Goal: Task Accomplishment & Management: Manage account settings

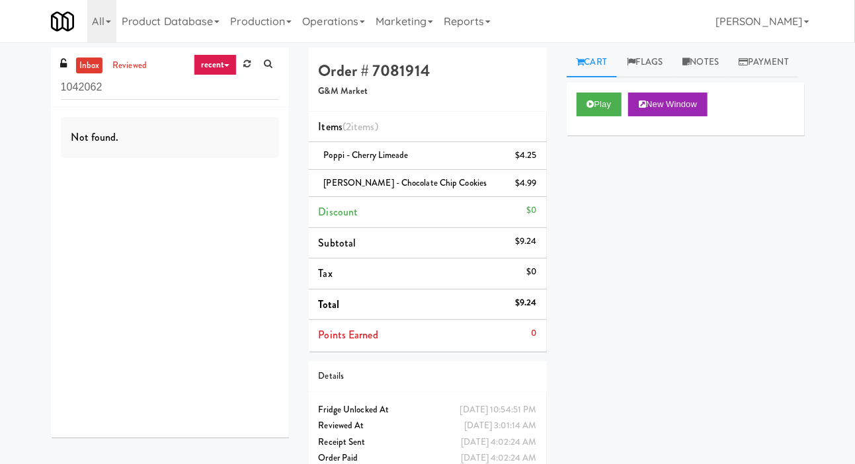
click at [245, 64] on icon at bounding box center [246, 64] width 7 height 9
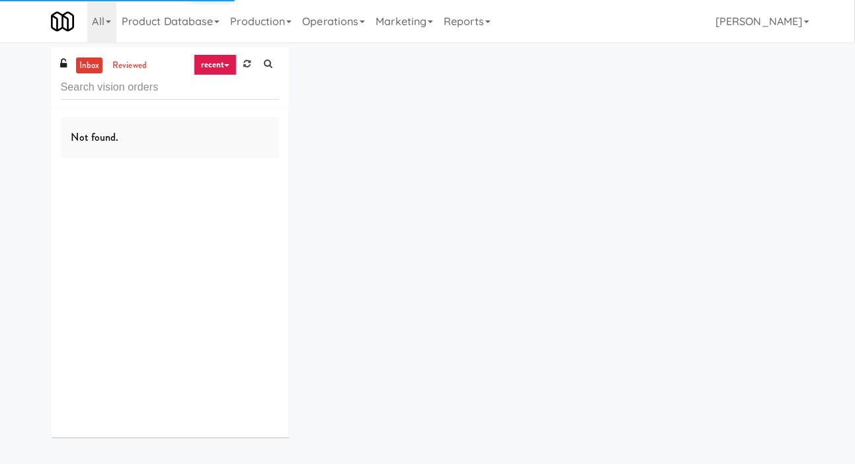
click at [7, 95] on div "inbox reviewed recent all unclear take inventory issue suspicious failed recent…" at bounding box center [427, 248] width 855 height 400
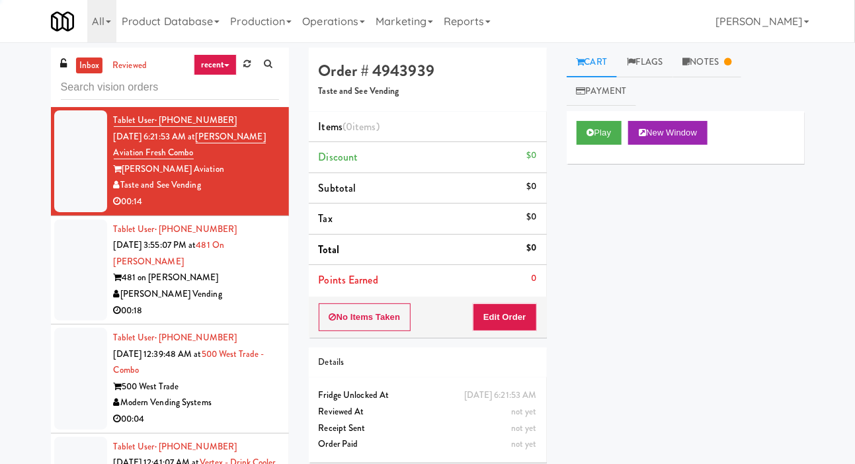
click at [85, 288] on div at bounding box center [80, 271] width 53 height 102
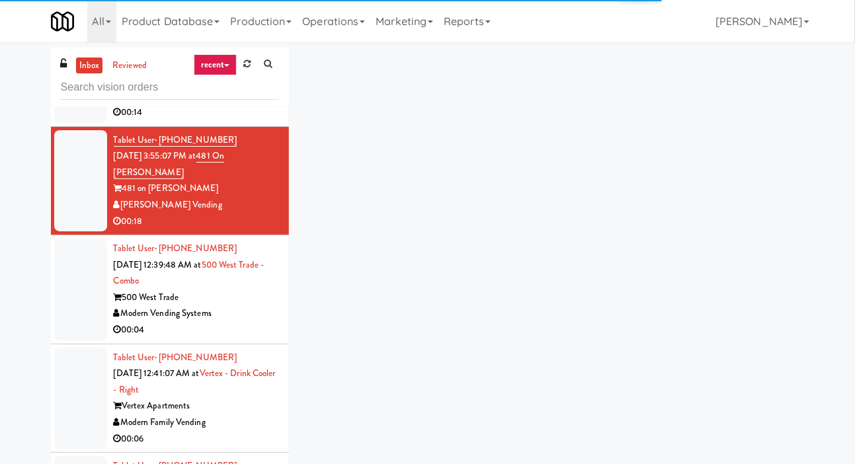
scroll to position [92, 0]
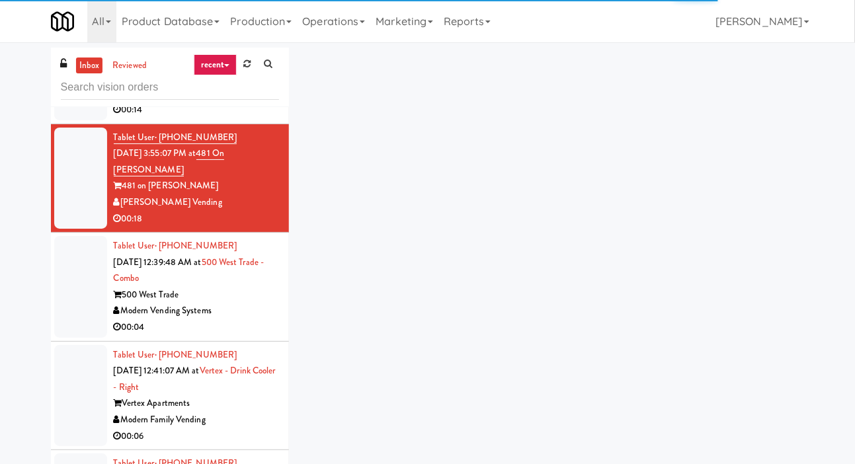
click at [89, 303] on div at bounding box center [80, 287] width 53 height 102
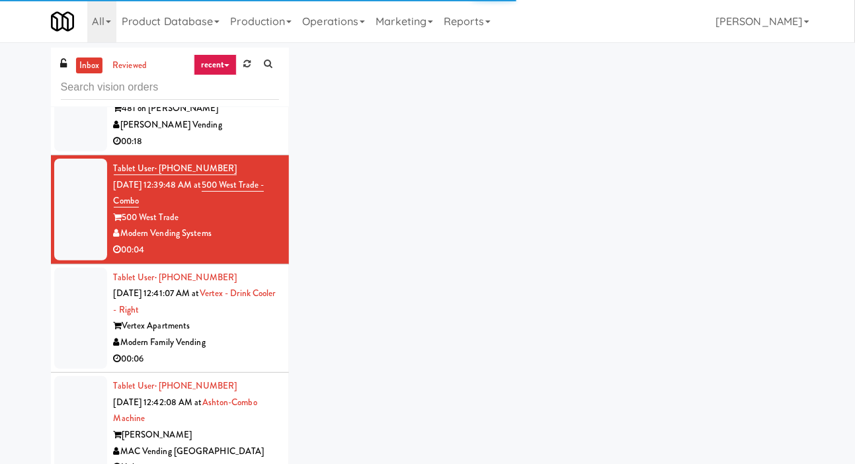
scroll to position [172, 0]
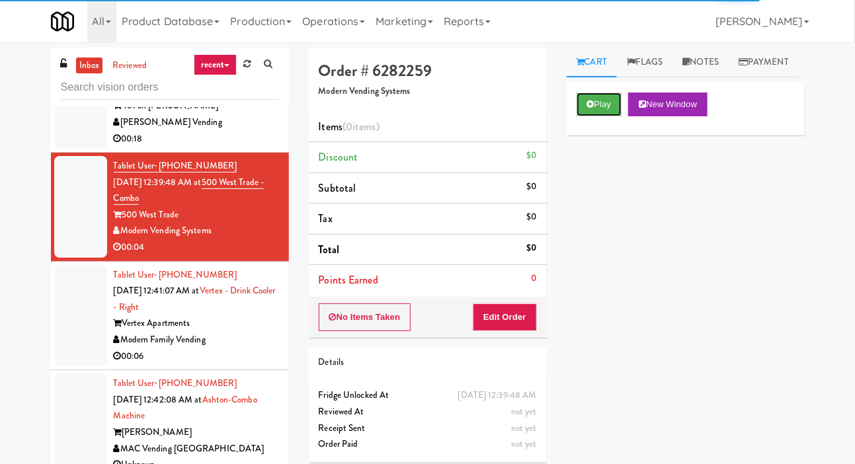
click at [613, 116] on button "Play" at bounding box center [600, 105] width 46 height 24
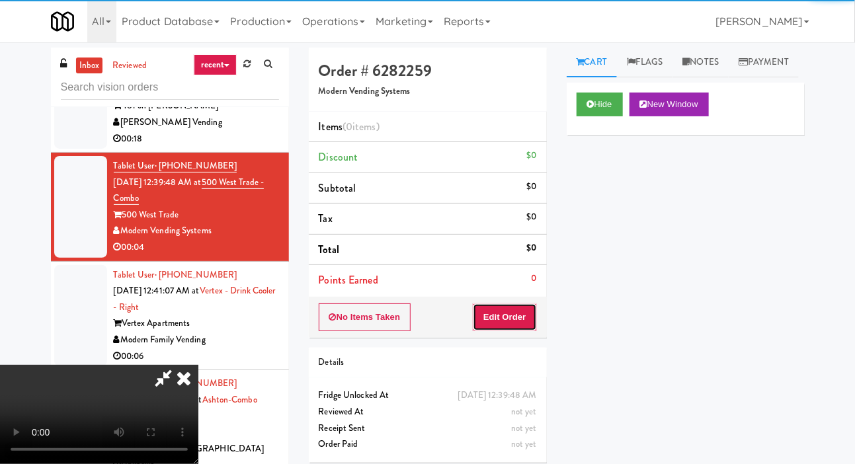
click at [535, 328] on button "Edit Order" at bounding box center [505, 318] width 64 height 28
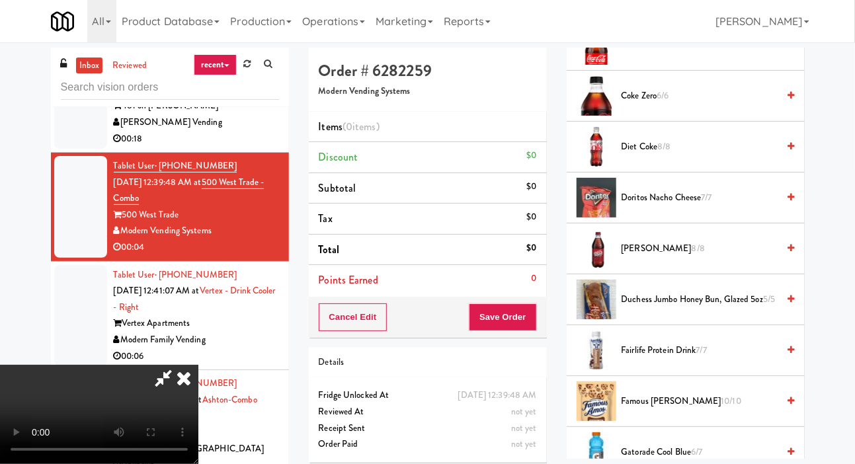
scroll to position [613, 0]
click at [713, 309] on span "Duchess Jumbo Honey Bun, Glazed 5oz 5/5" at bounding box center [700, 300] width 157 height 17
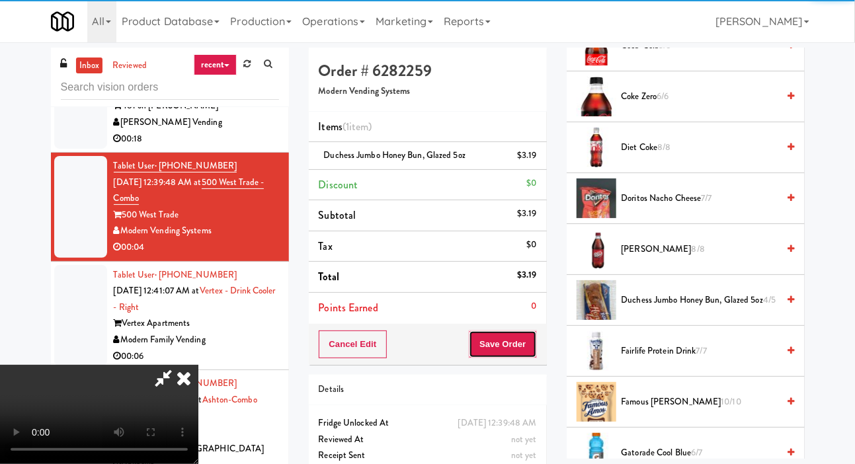
click at [531, 343] on button "Save Order" at bounding box center [502, 345] width 67 height 28
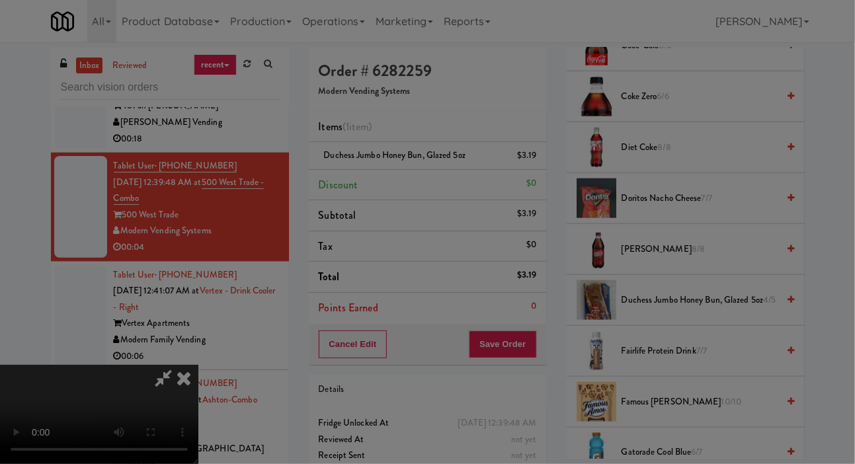
click at [522, 344] on div at bounding box center [427, 232] width 855 height 464
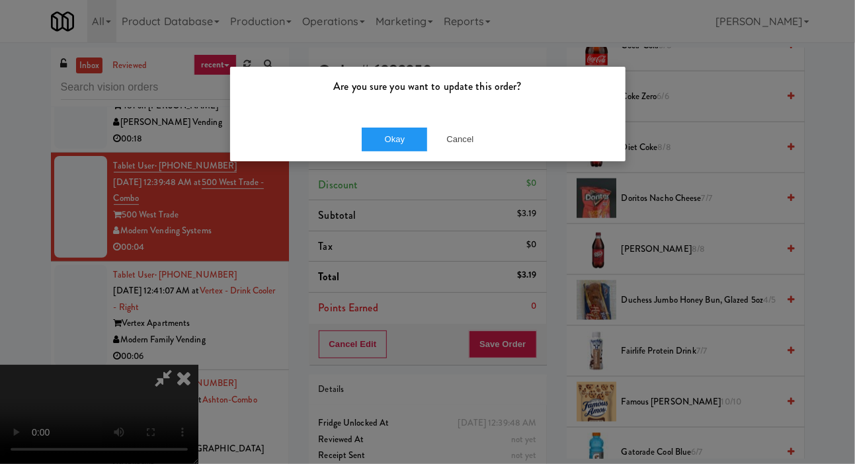
click at [402, 157] on div "Okay Cancel" at bounding box center [428, 139] width 396 height 44
click at [406, 139] on button "Okay" at bounding box center [395, 140] width 66 height 24
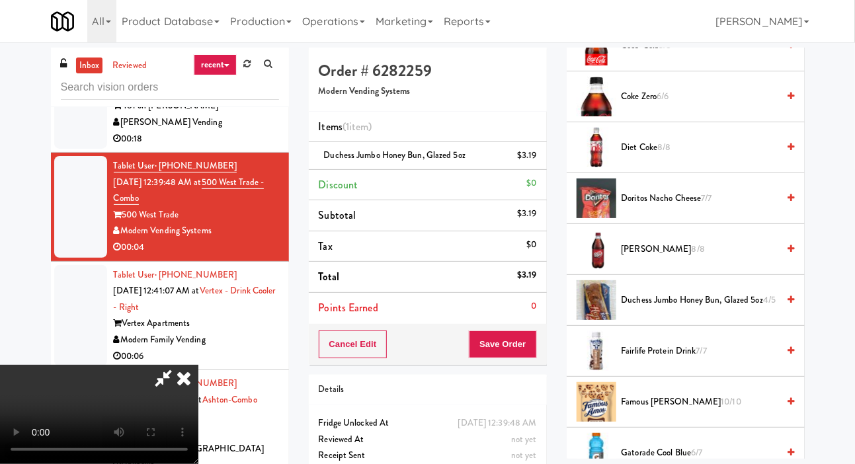
click at [198, 365] on icon at bounding box center [183, 378] width 29 height 26
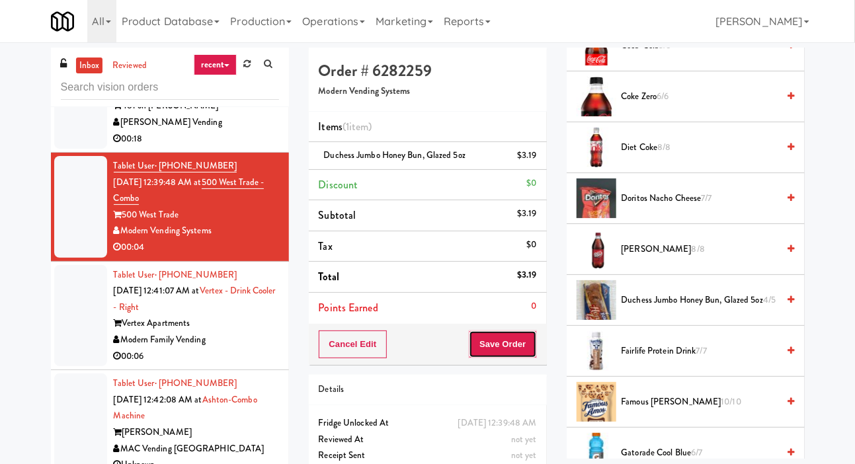
click at [514, 331] on button "Save Order" at bounding box center [502, 345] width 67 height 28
click at [514, 338] on button "Save Order" at bounding box center [502, 345] width 67 height 28
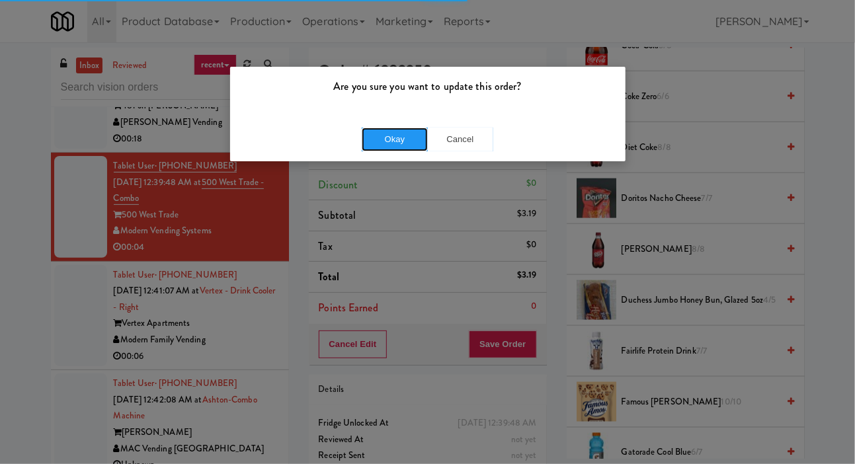
click at [387, 144] on button "Okay" at bounding box center [395, 140] width 66 height 24
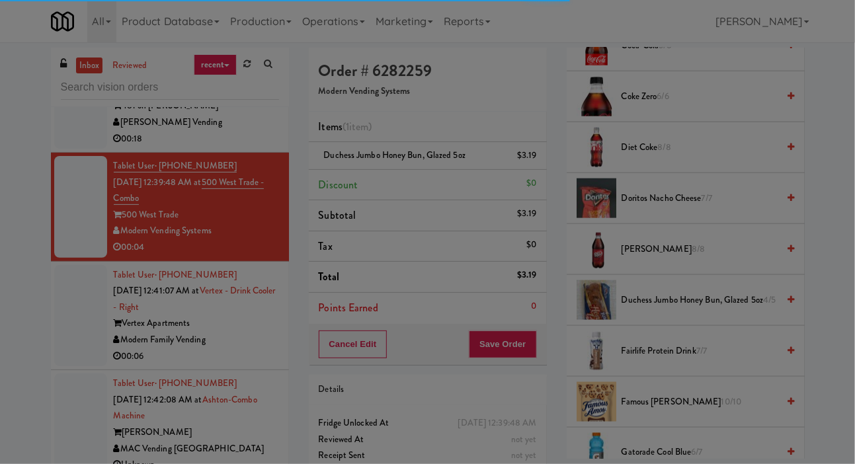
click at [75, 315] on div at bounding box center [427, 232] width 855 height 464
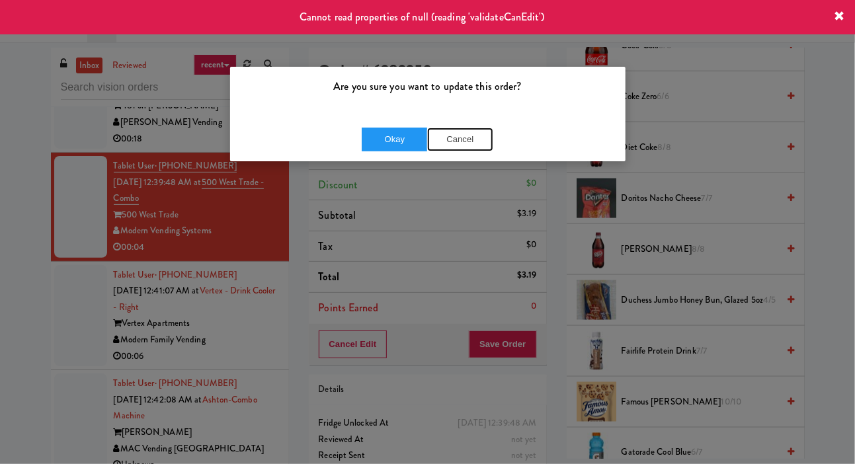
click at [459, 139] on button "Cancel" at bounding box center [460, 140] width 66 height 24
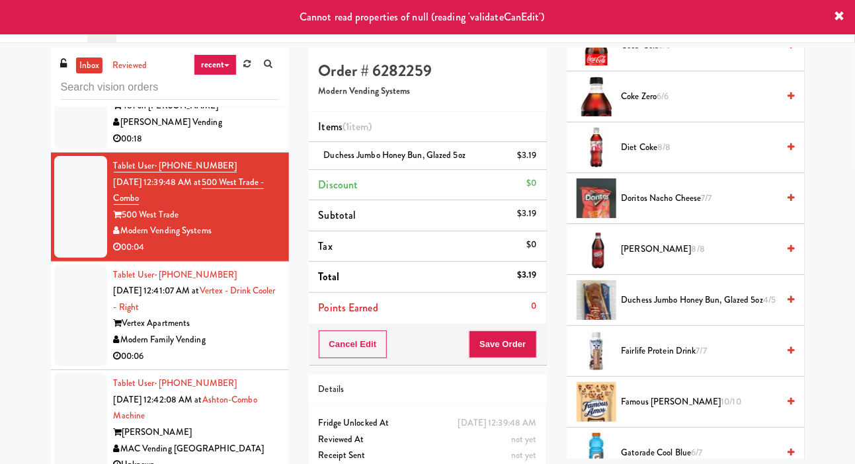
click at [85, 307] on div at bounding box center [80, 316] width 53 height 102
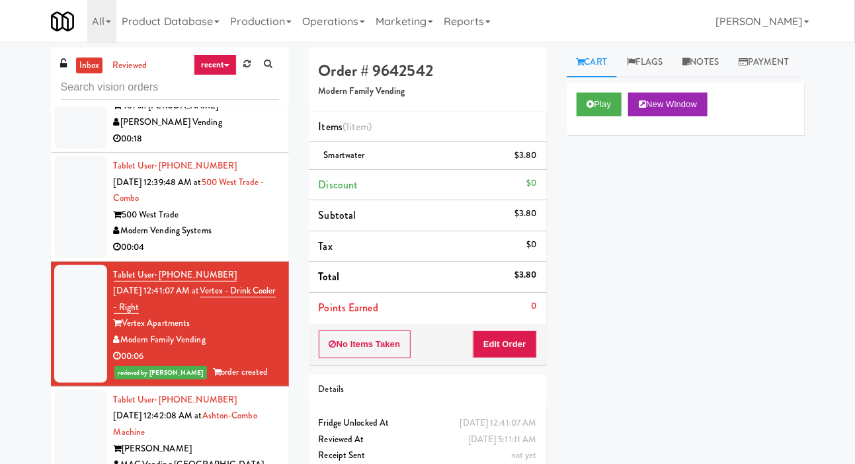
click at [91, 198] on div at bounding box center [80, 207] width 53 height 102
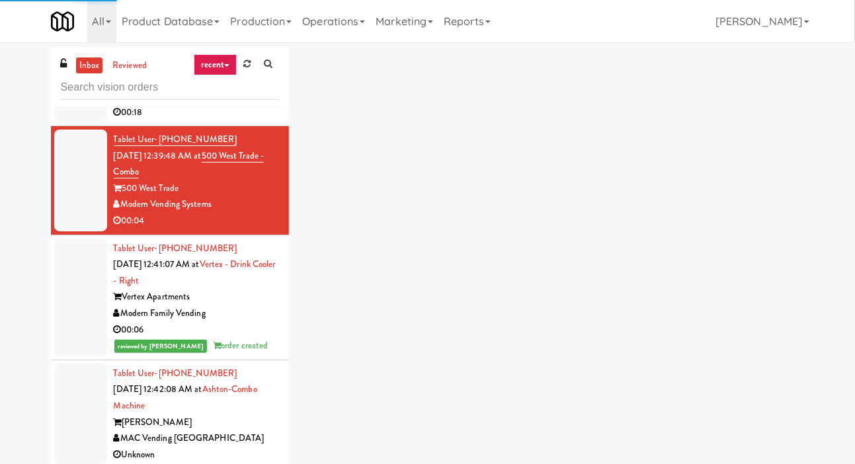
scroll to position [227, 0]
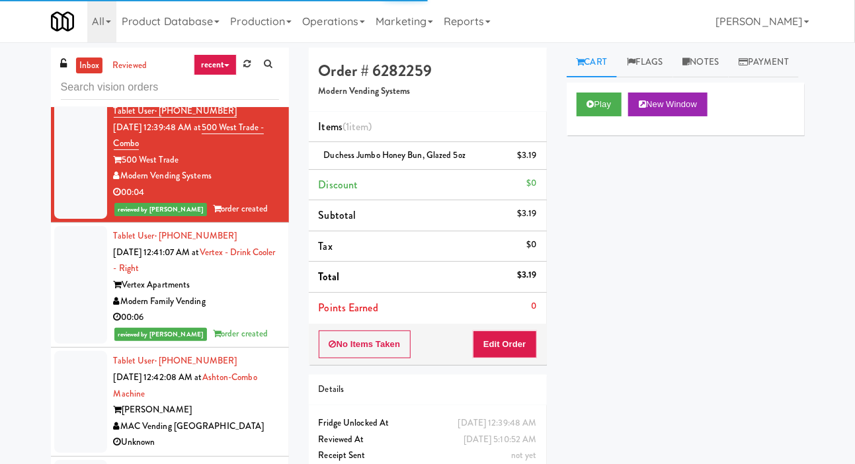
click at [82, 390] on div at bounding box center [80, 402] width 53 height 102
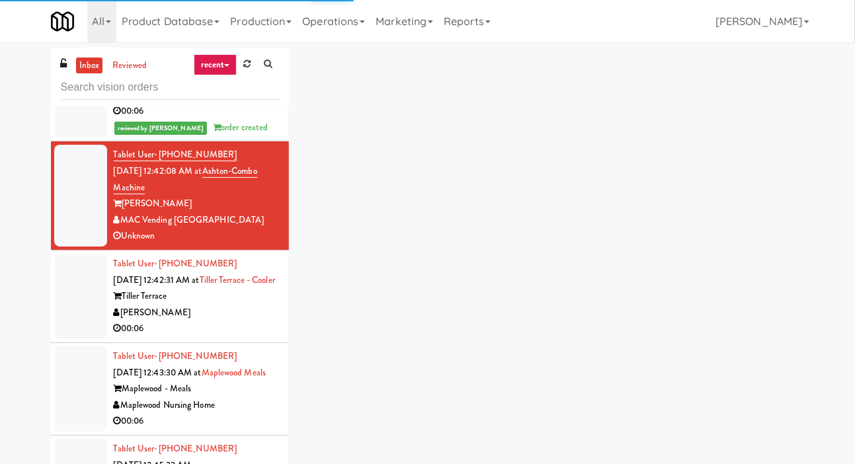
scroll to position [455, 0]
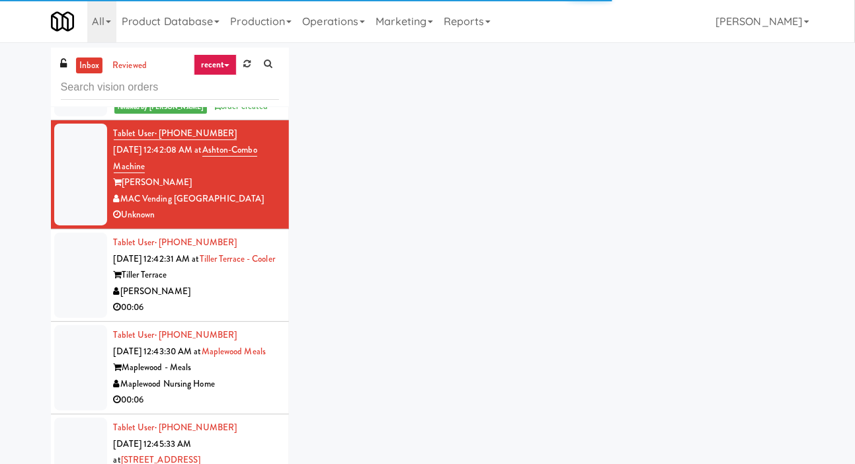
click at [87, 310] on div at bounding box center [80, 275] width 53 height 85
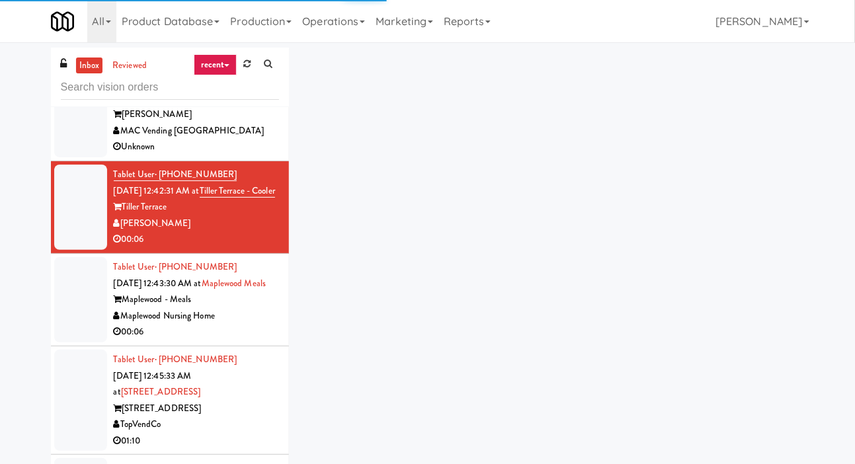
scroll to position [526, 0]
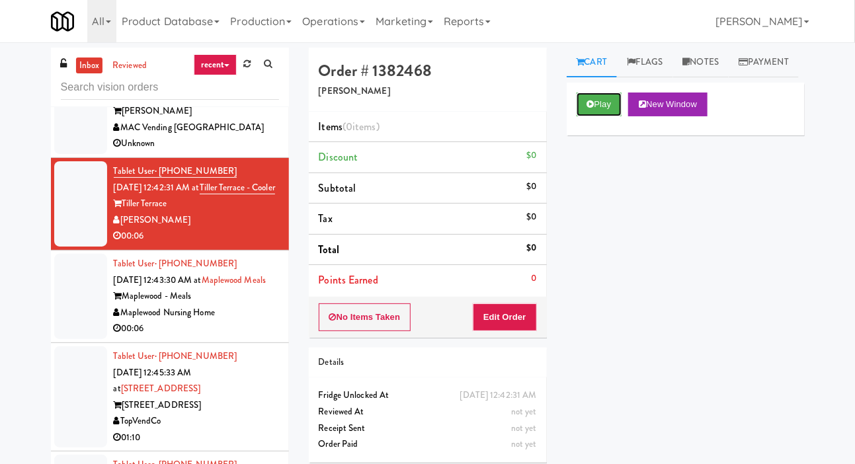
click at [598, 116] on button "Play" at bounding box center [600, 105] width 46 height 24
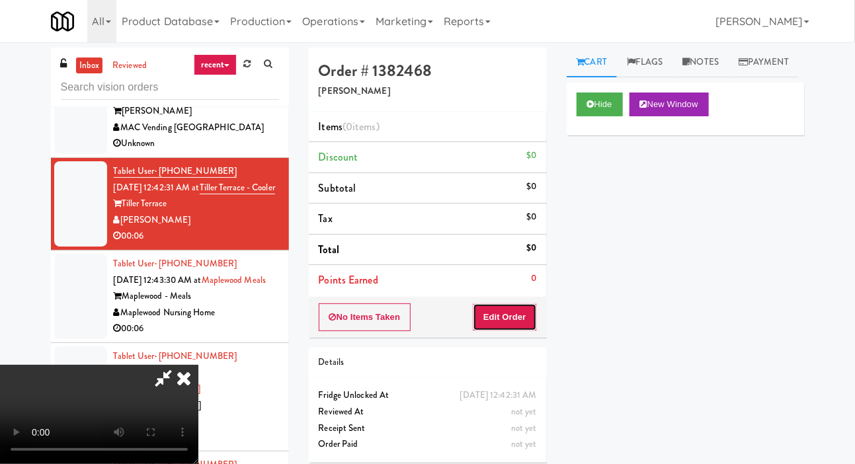
click at [511, 304] on button "Edit Order" at bounding box center [505, 318] width 64 height 28
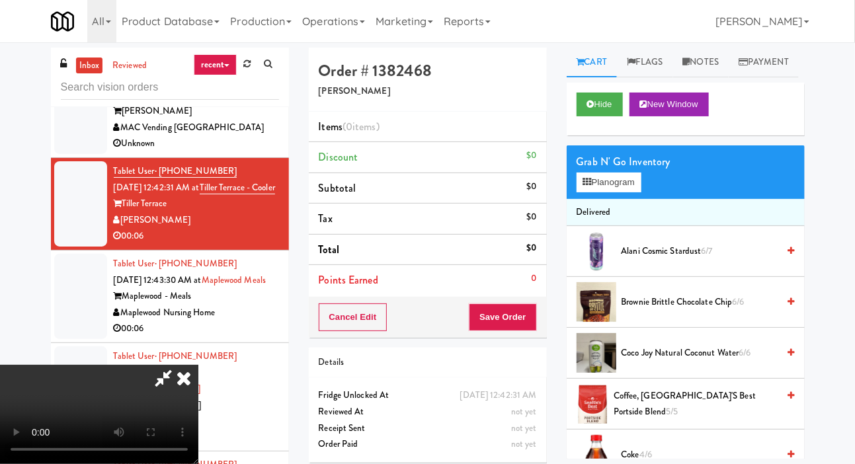
click at [853, 337] on div "inbox reviewed recent all unclear take inventory issue suspicious failed recent…" at bounding box center [427, 281] width 855 height 466
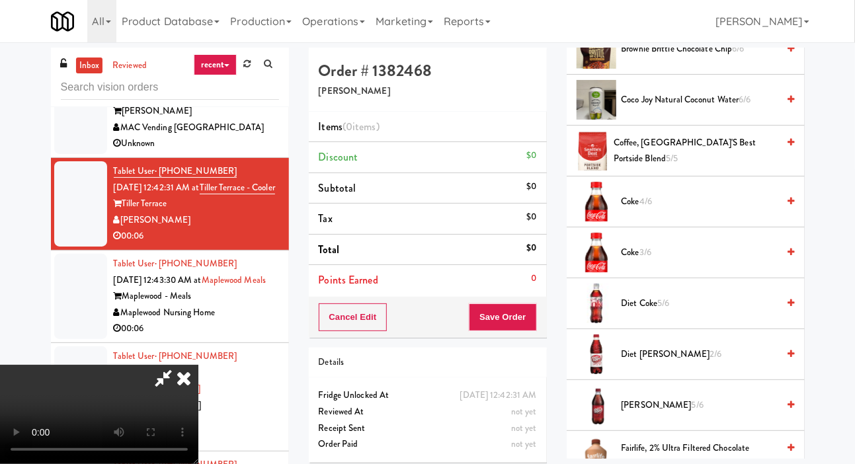
scroll to position [291, 0]
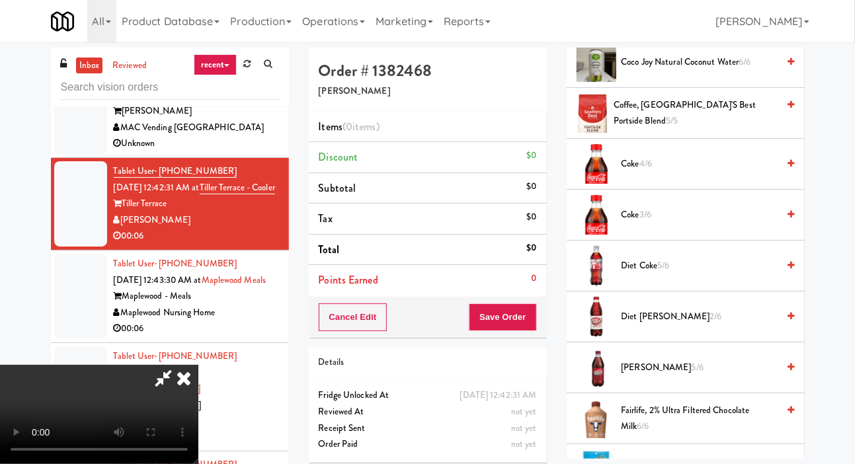
click at [732, 224] on span "Coke 3/6" at bounding box center [700, 215] width 157 height 17
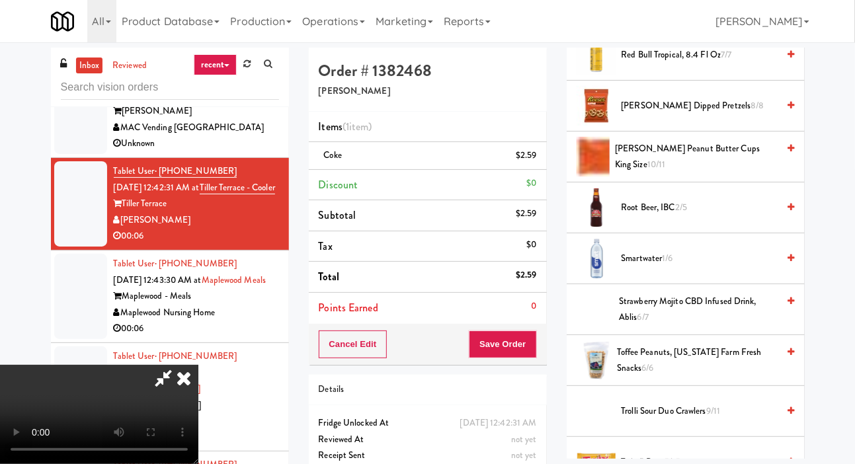
scroll to position [1216, 0]
click at [712, 267] on span "Smartwater 1/6" at bounding box center [700, 258] width 157 height 17
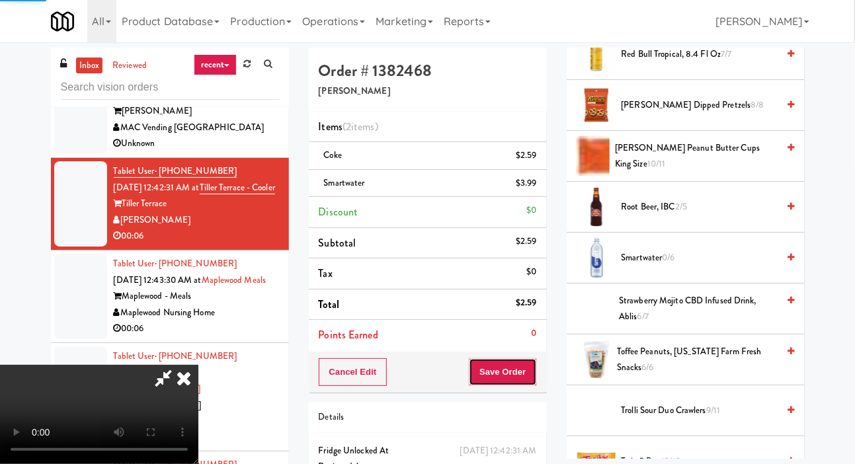
click at [529, 369] on button "Save Order" at bounding box center [502, 373] width 67 height 28
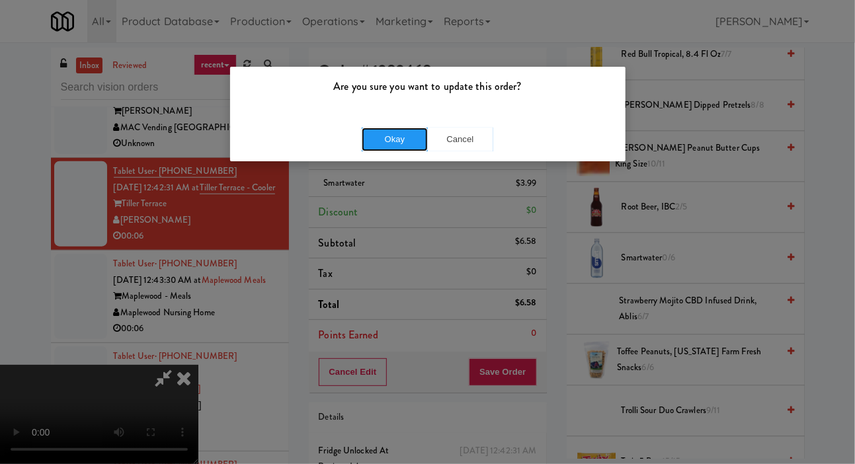
click at [396, 134] on button "Okay" at bounding box center [395, 140] width 66 height 24
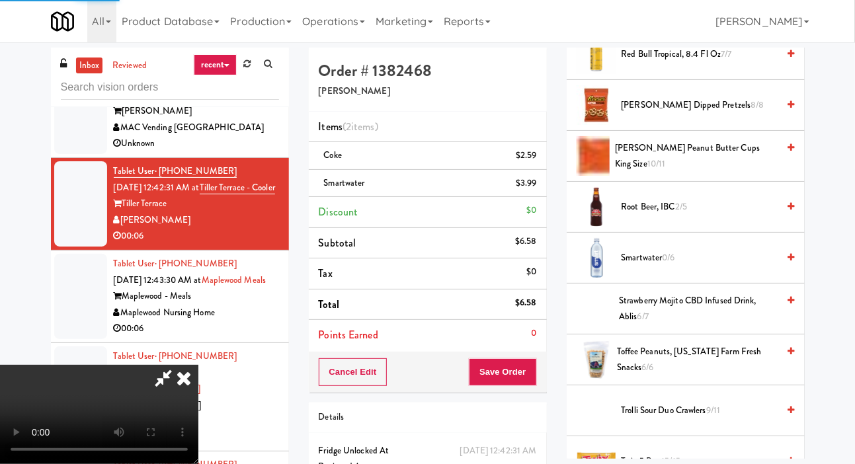
scroll to position [77, 0]
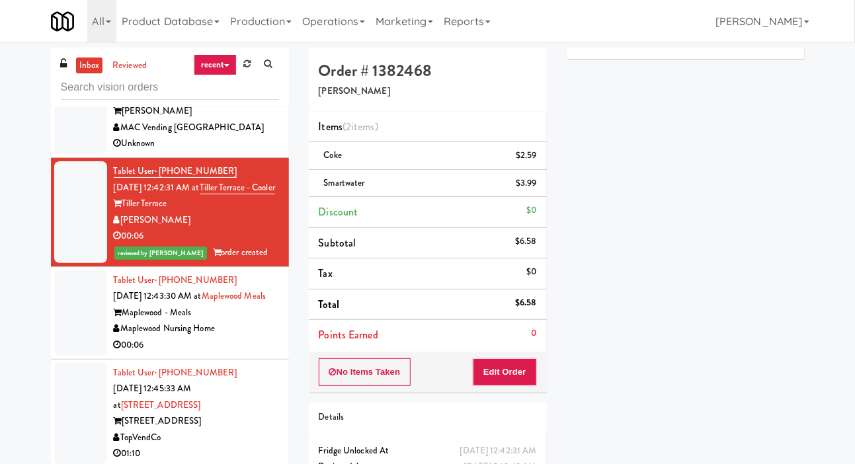
click at [85, 325] on div at bounding box center [80, 313] width 53 height 85
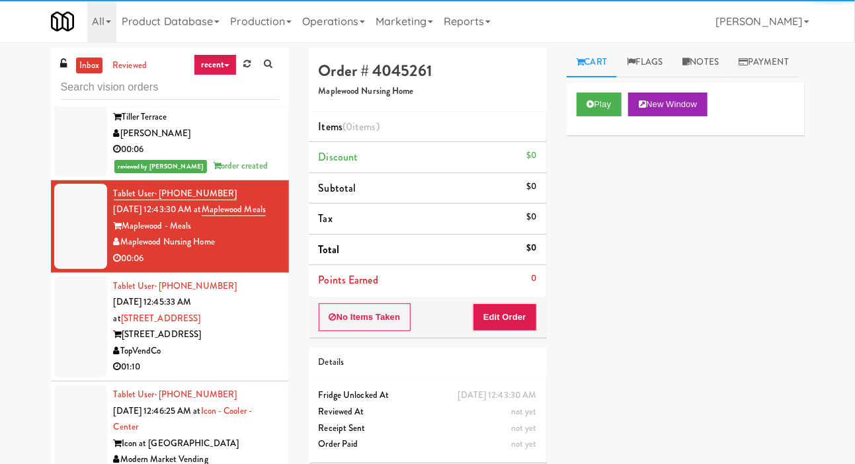
scroll to position [617, 0]
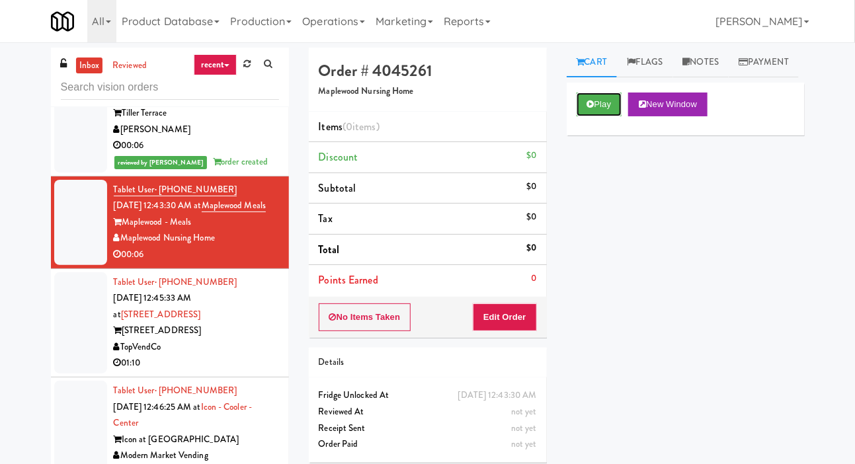
click at [598, 116] on button "Play" at bounding box center [600, 105] width 46 height 24
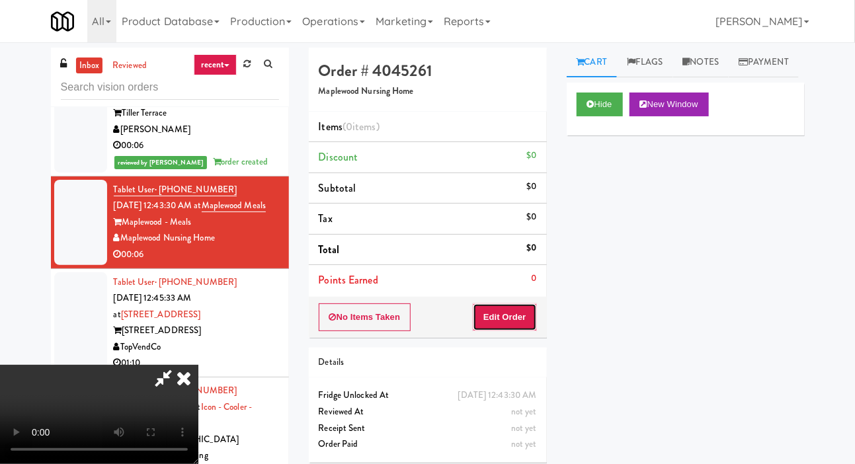
click at [502, 318] on button "Edit Order" at bounding box center [505, 318] width 64 height 28
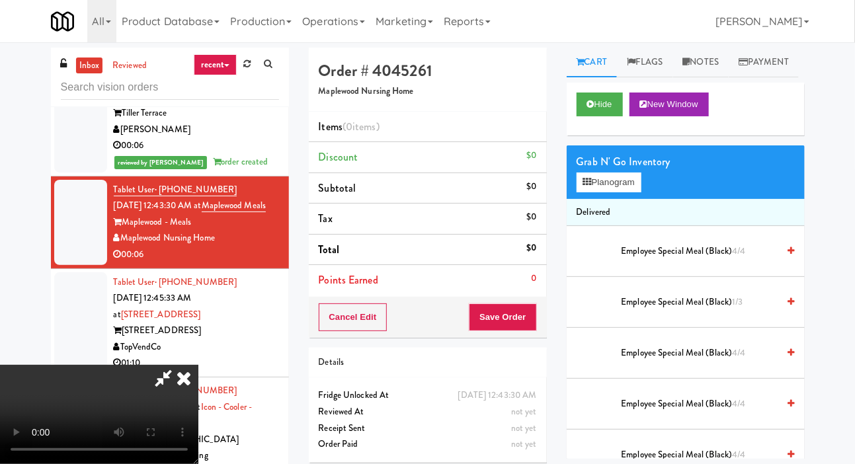
scroll to position [0, 0]
click at [734, 257] on span "4/4" at bounding box center [738, 251] width 13 height 13
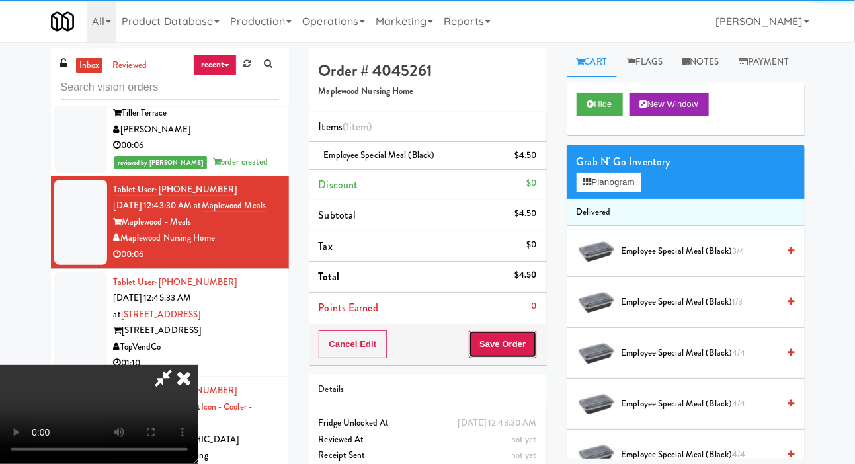
click at [532, 349] on button "Save Order" at bounding box center [502, 345] width 67 height 28
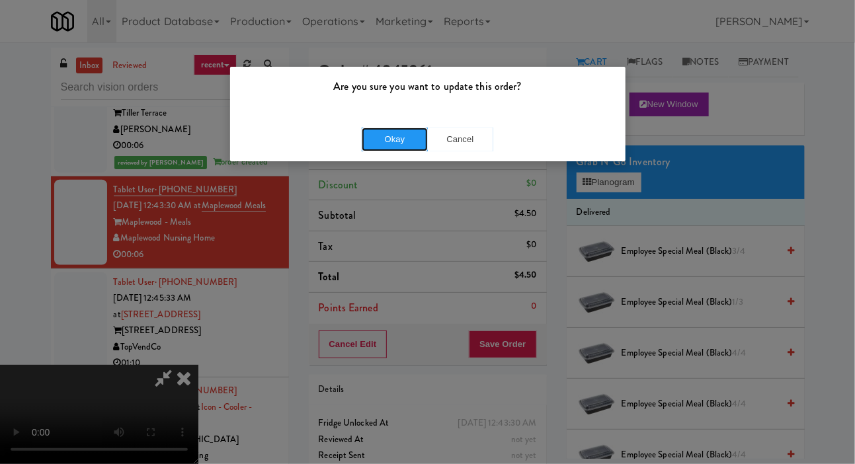
click at [393, 148] on button "Okay" at bounding box center [395, 140] width 66 height 24
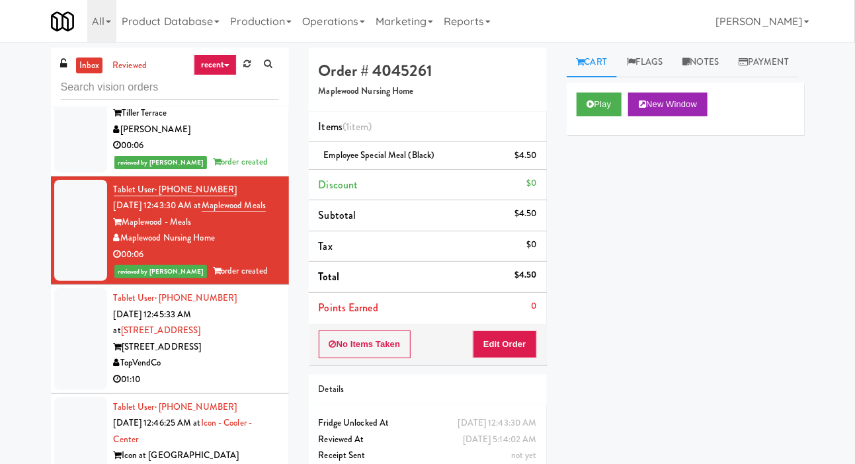
click at [80, 372] on div at bounding box center [80, 339] width 53 height 102
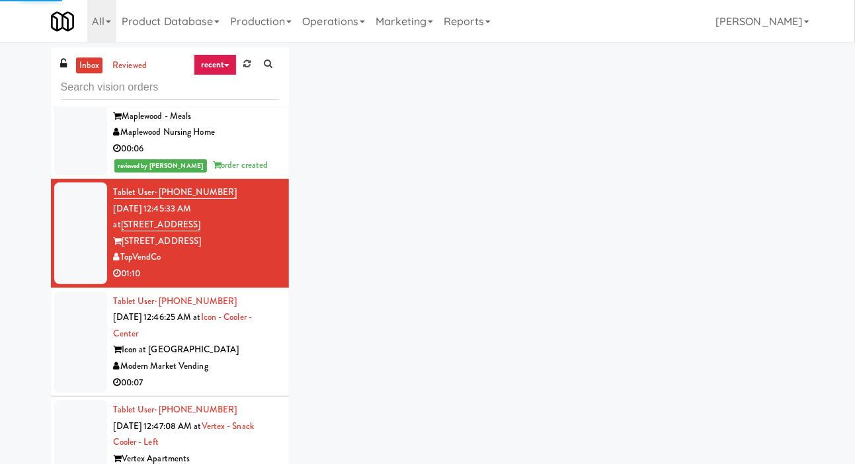
scroll to position [724, 0]
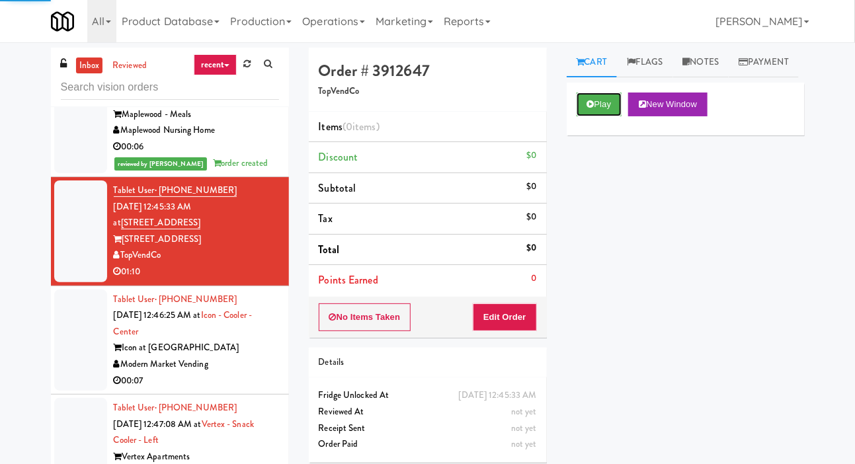
click at [607, 116] on button "Play" at bounding box center [600, 105] width 46 height 24
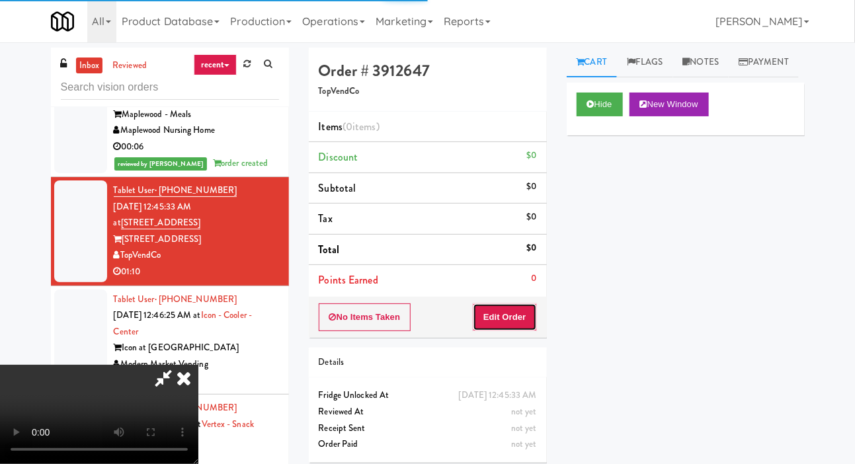
click at [506, 305] on button "Edit Order" at bounding box center [505, 318] width 64 height 28
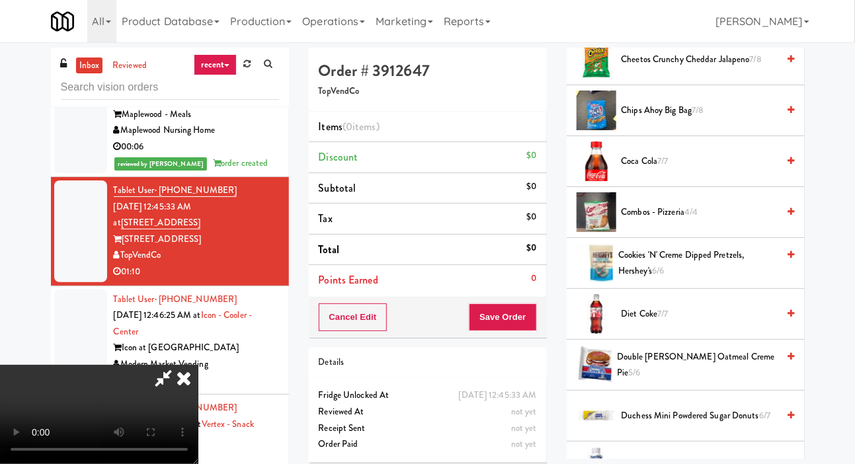
scroll to position [448, 0]
click at [687, 322] on span "Diet Coke 7/7" at bounding box center [700, 313] width 157 height 17
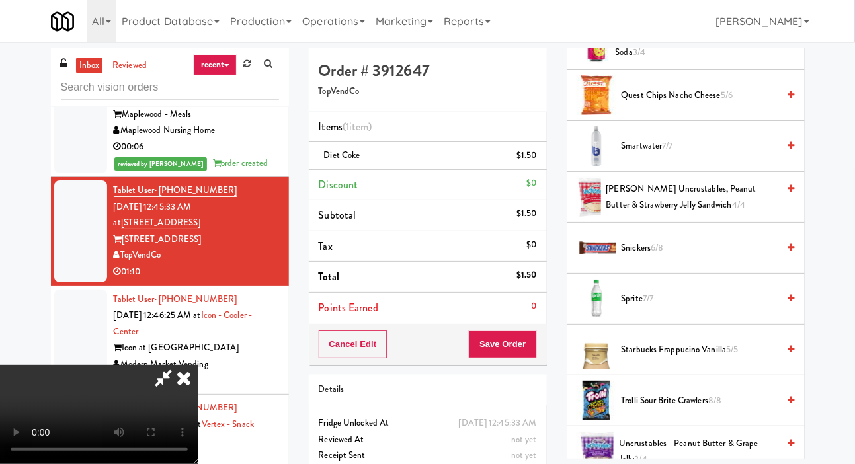
scroll to position [1656, 0]
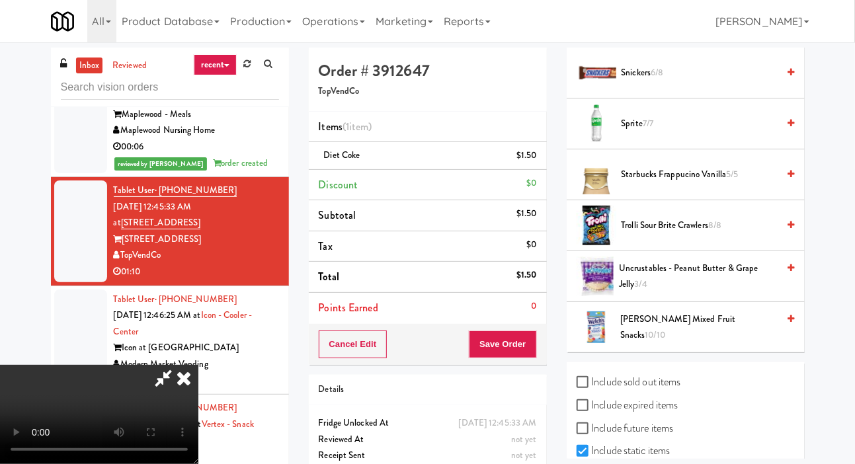
click at [666, 341] on span "10/10" at bounding box center [656, 335] width 21 height 13
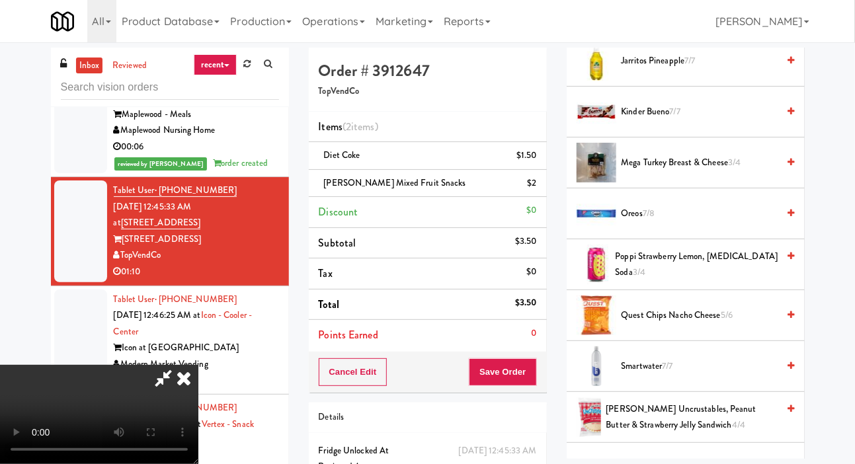
scroll to position [1259, 0]
click at [739, 224] on span "Oreos 7/8" at bounding box center [700, 215] width 157 height 17
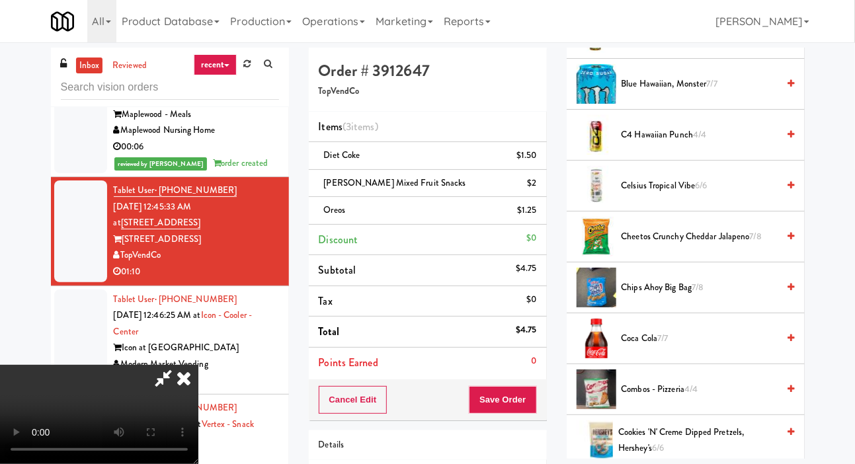
click at [696, 294] on span "7/8" at bounding box center [698, 287] width 12 height 13
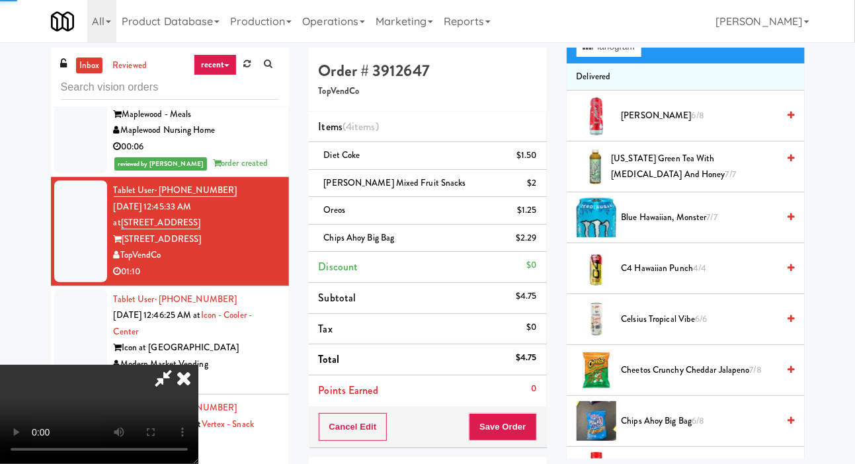
scroll to position [0, 0]
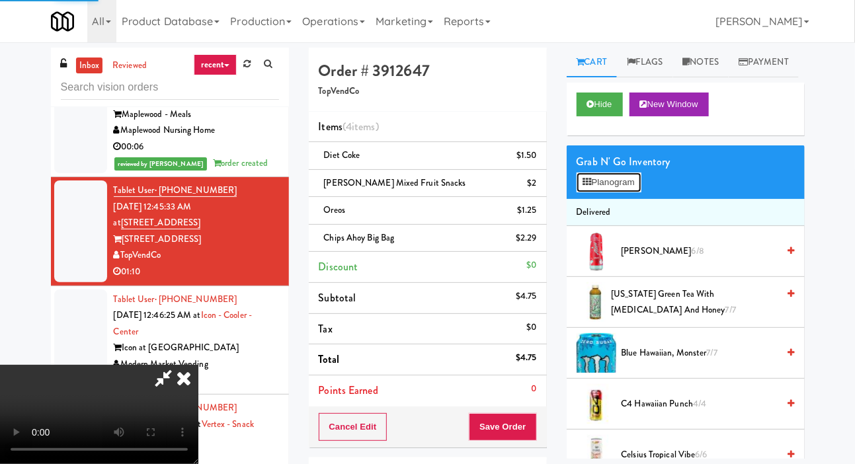
click at [631, 193] on button "Planogram" at bounding box center [609, 183] width 65 height 20
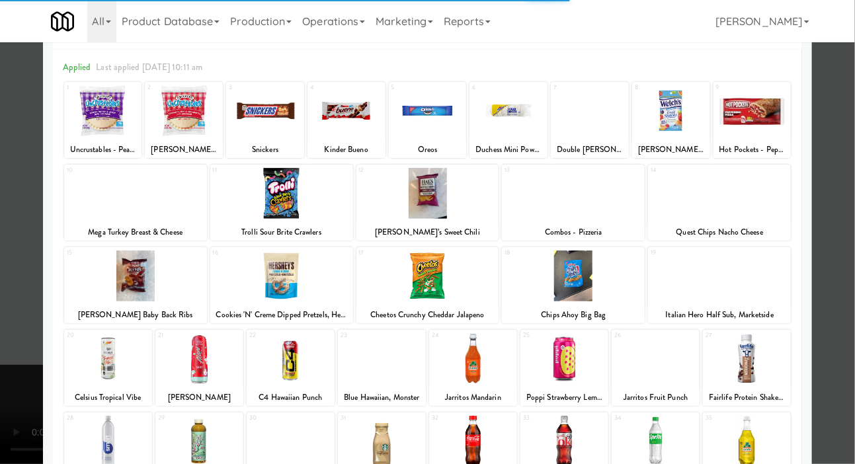
scroll to position [50, 0]
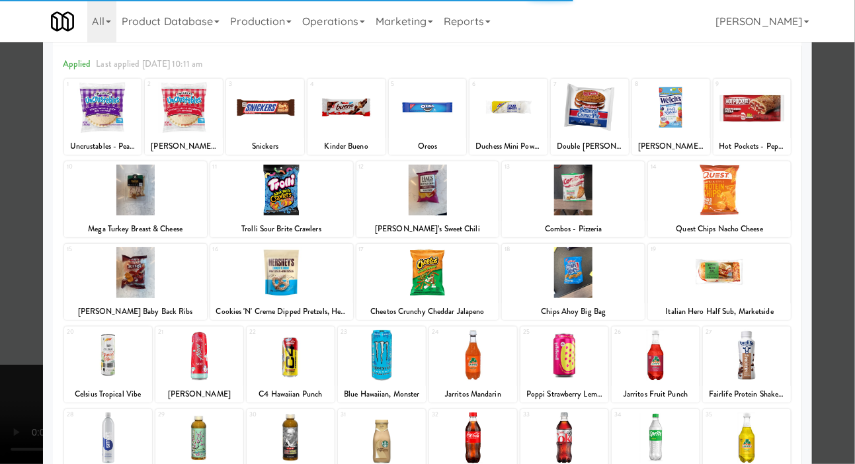
click at [841, 247] on div at bounding box center [427, 232] width 855 height 464
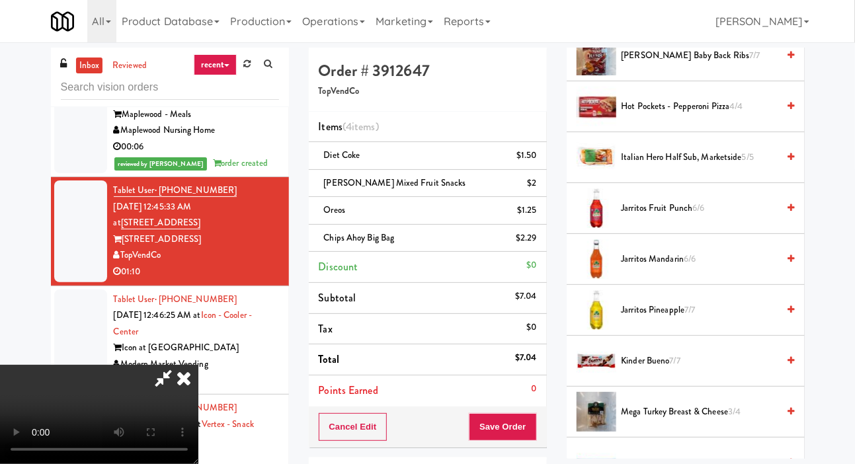
scroll to position [1034, 0]
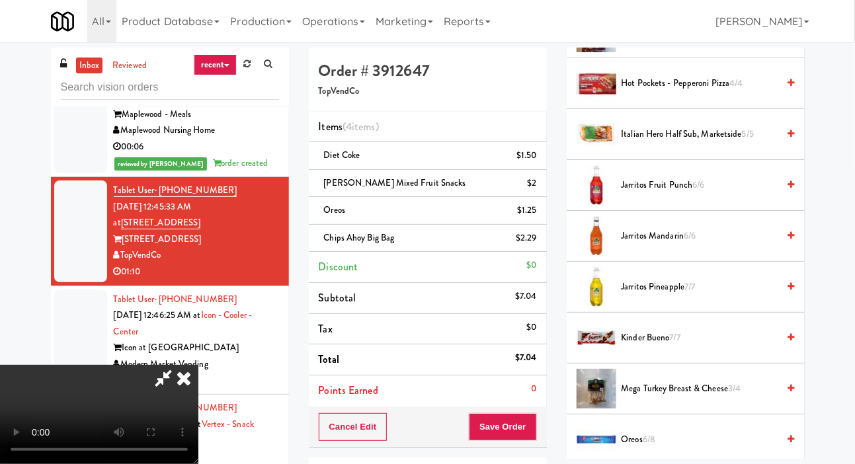
click at [738, 245] on span "Jarritos Mandarin 6/6" at bounding box center [700, 236] width 157 height 17
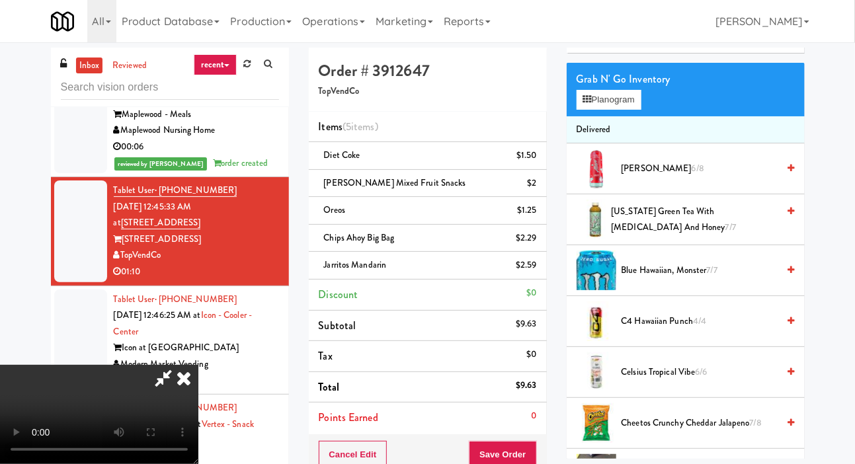
scroll to position [84, 0]
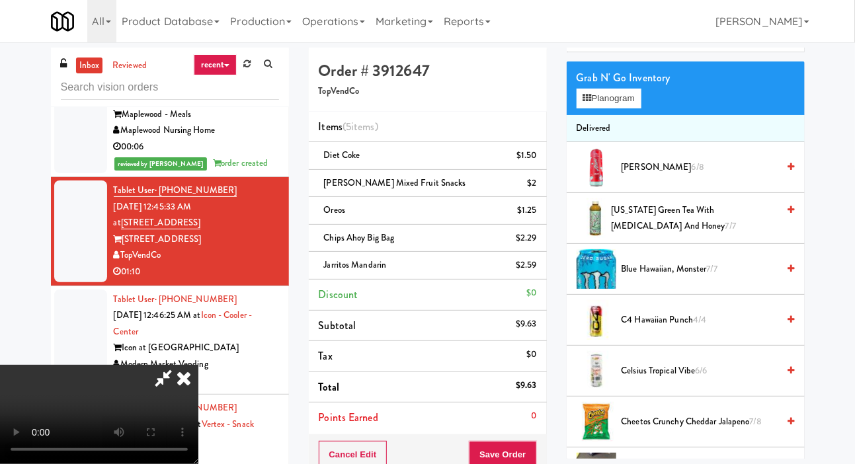
click at [728, 278] on span "Blue Hawaiian, Monster 7/7" at bounding box center [700, 269] width 157 height 17
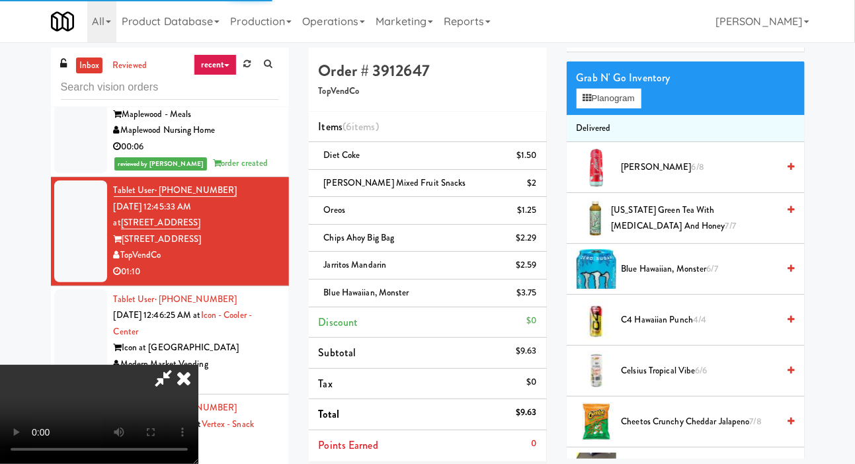
scroll to position [48, 0]
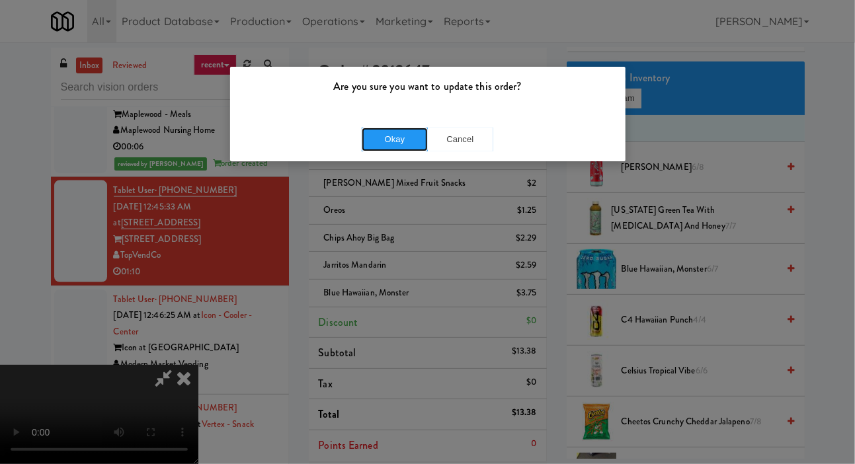
click at [394, 130] on button "Okay" at bounding box center [395, 140] width 66 height 24
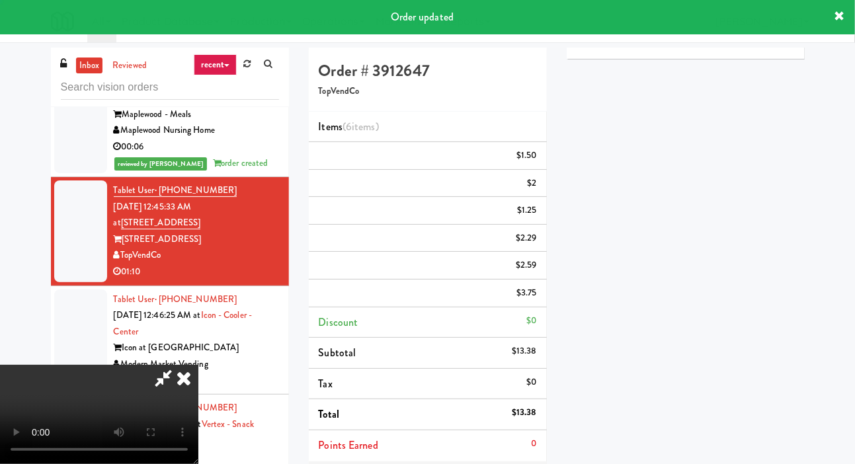
scroll to position [0, 0]
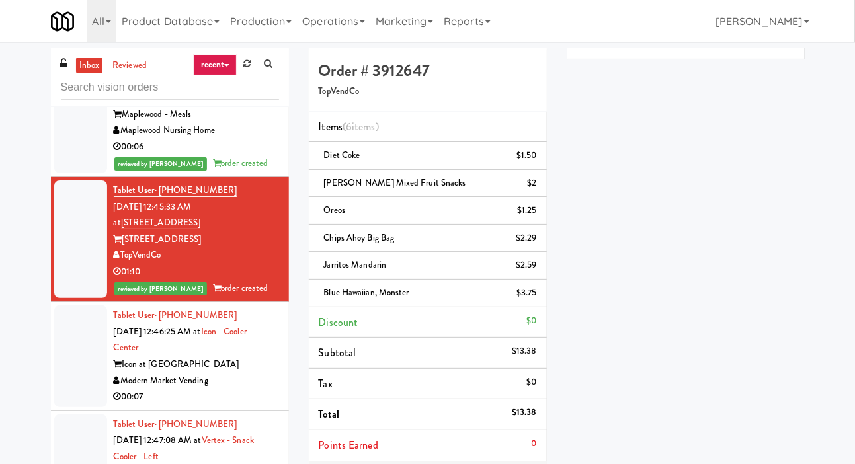
click at [72, 380] on div at bounding box center [80, 357] width 53 height 102
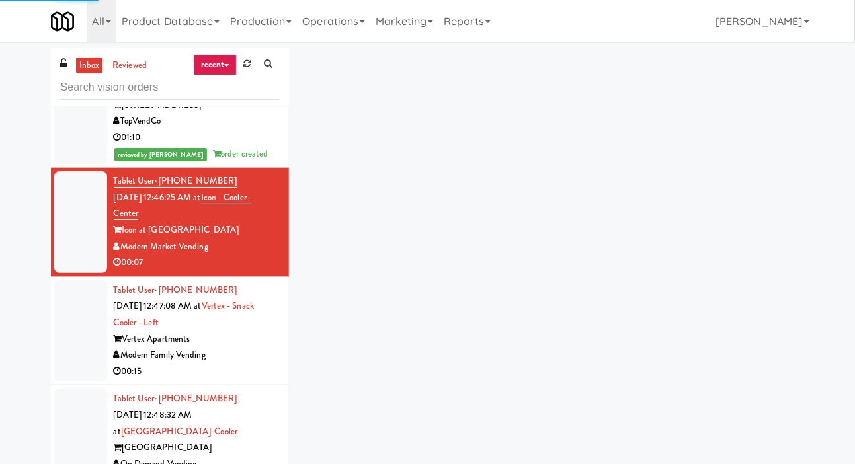
scroll to position [861, 0]
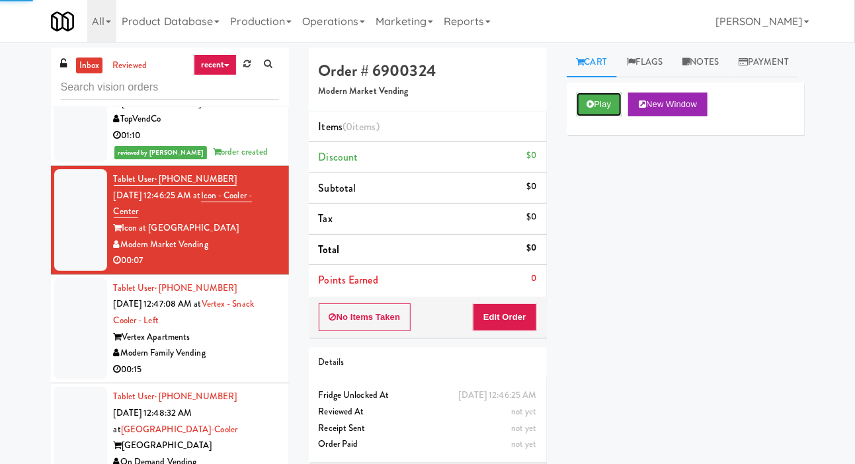
click at [597, 116] on button "Play" at bounding box center [600, 105] width 46 height 24
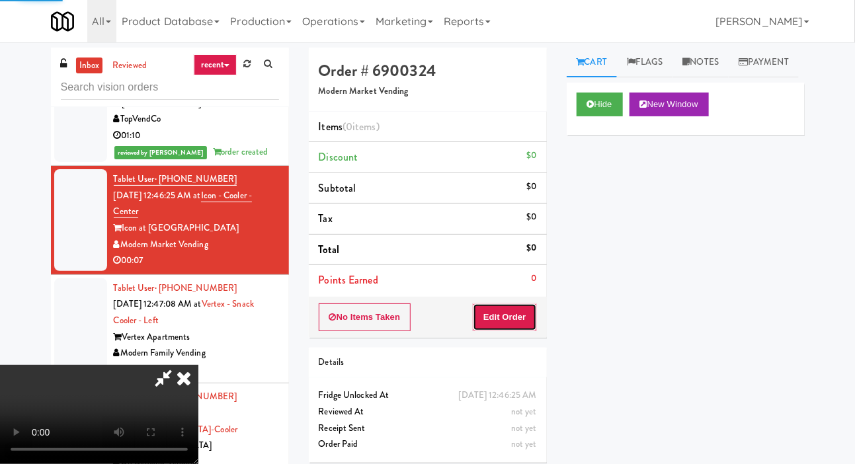
click at [519, 318] on button "Edit Order" at bounding box center [505, 318] width 64 height 28
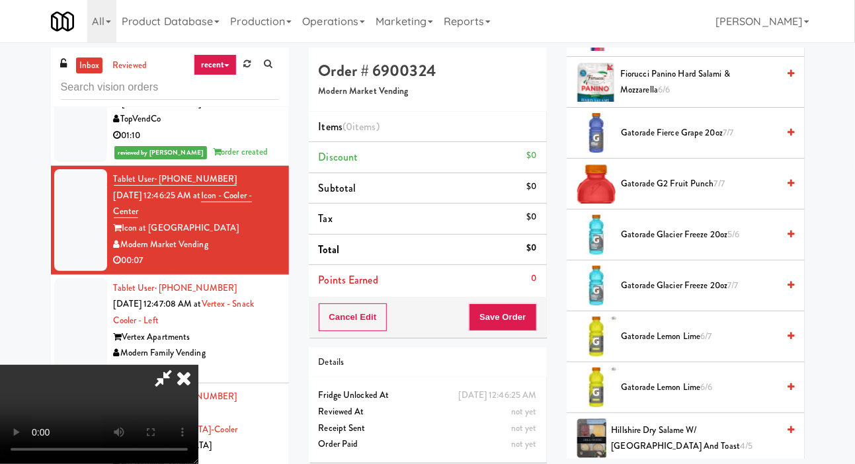
scroll to position [515, 0]
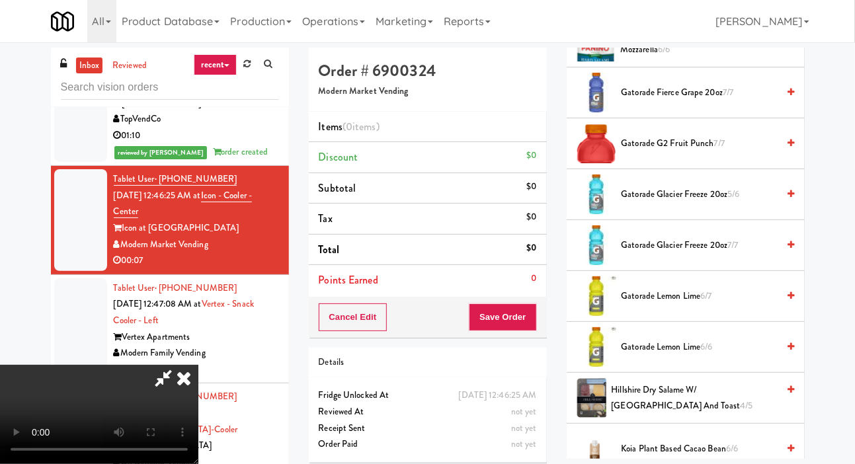
click at [712, 302] on span "6/7" at bounding box center [706, 296] width 11 height 13
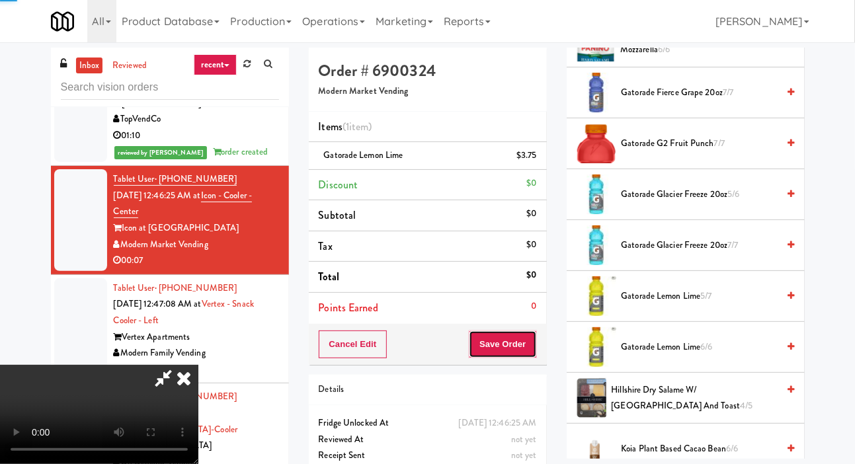
click at [535, 343] on button "Save Order" at bounding box center [502, 345] width 67 height 28
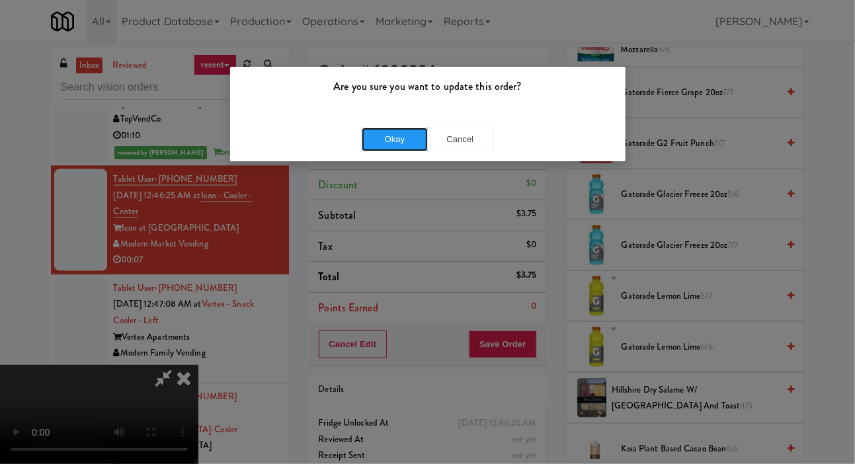
click at [384, 132] on button "Okay" at bounding box center [395, 140] width 66 height 24
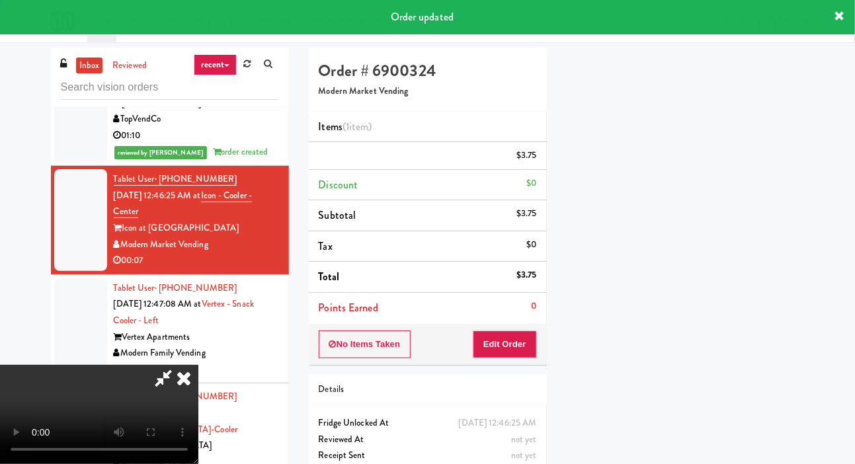
scroll to position [77, 0]
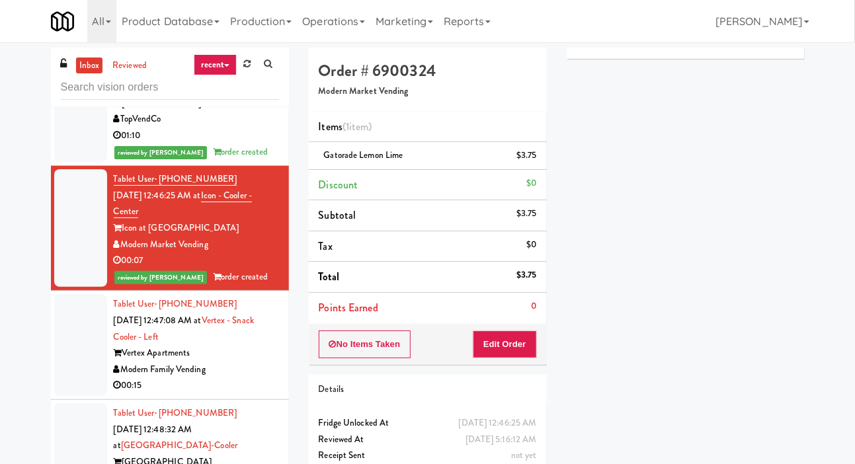
click at [853, 183] on div "inbox reviewed recent all unclear take inventory issue suspicious failed recent…" at bounding box center [427, 281] width 855 height 466
click at [79, 367] on div at bounding box center [80, 345] width 53 height 102
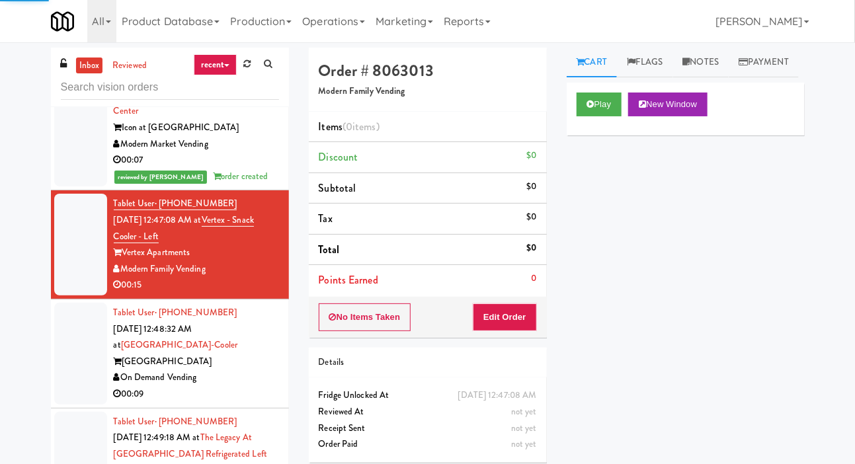
scroll to position [961, 0]
click at [853, 176] on div "inbox reviewed recent all unclear take inventory issue suspicious failed recent…" at bounding box center [427, 281] width 855 height 466
click at [603, 116] on button "Play" at bounding box center [600, 105] width 46 height 24
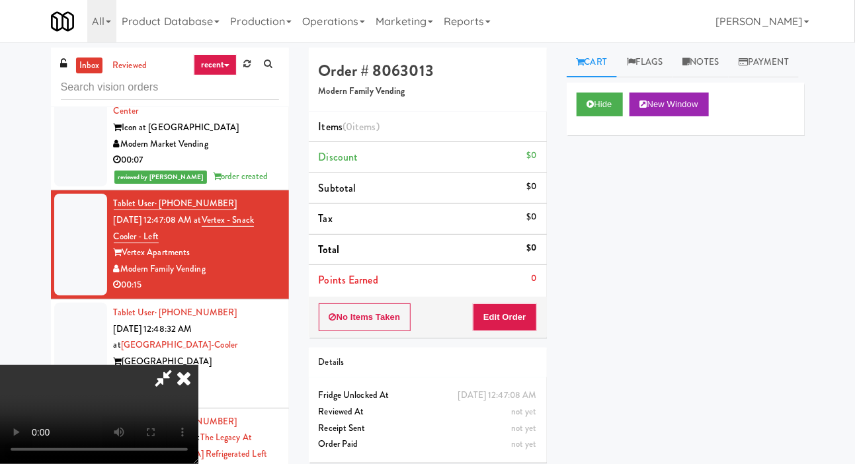
click at [510, 339] on div "Order # 8063013 Modern Family Vending Items (0 items ) Discount $0 Subtotal $0 …" at bounding box center [428, 260] width 258 height 425
click at [525, 315] on button "Edit Order" at bounding box center [505, 318] width 64 height 28
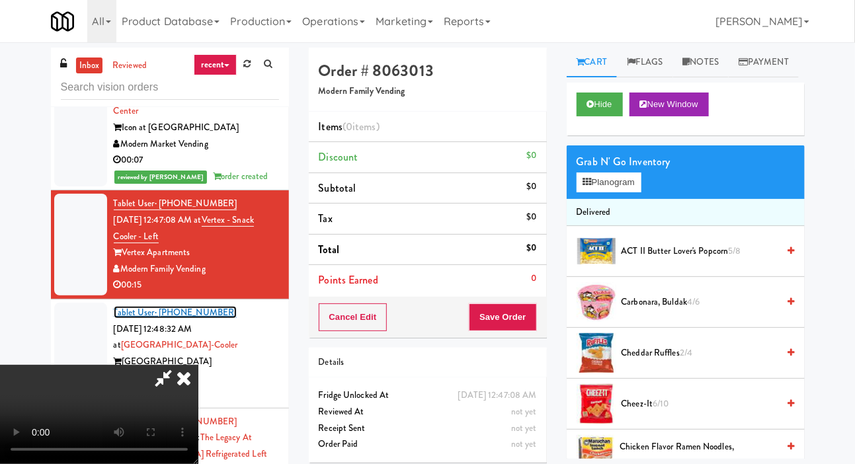
click at [145, 319] on link "Tablet User · (224) 733-7272" at bounding box center [176, 312] width 124 height 13
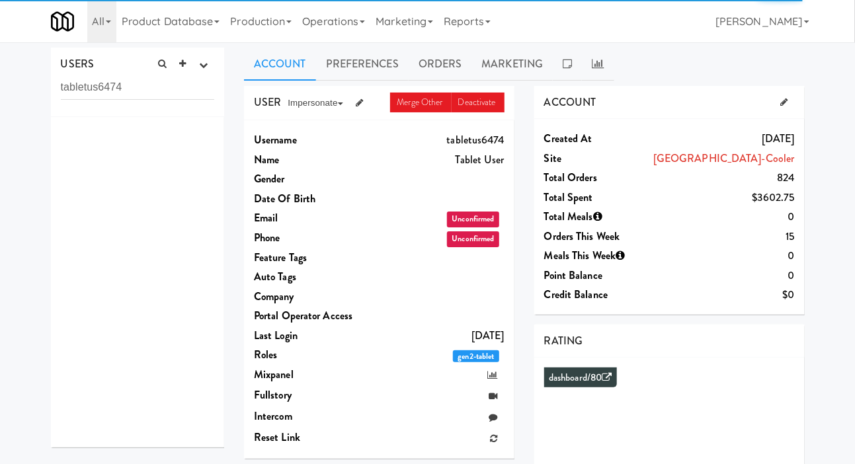
click at [8, 77] on div "USERS active Ordered this week Didn't order this week 1 this week 2 this week 3…" at bounding box center [427, 353] width 855 height 611
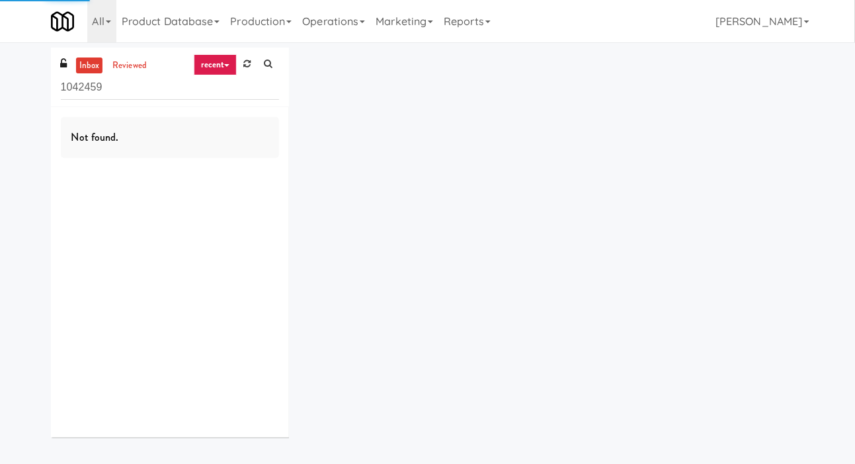
click at [16, 91] on div "inbox reviewed recent all unclear take inventory issue suspicious failed recent…" at bounding box center [427, 248] width 855 height 400
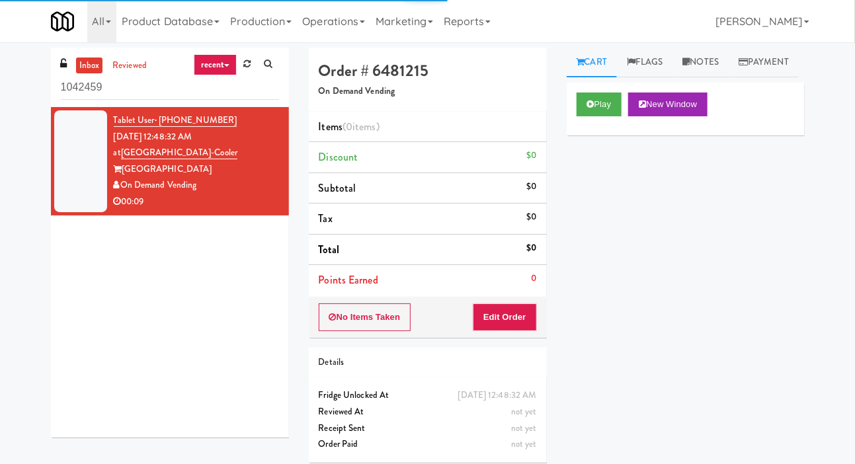
click at [243, 63] on icon at bounding box center [246, 64] width 7 height 9
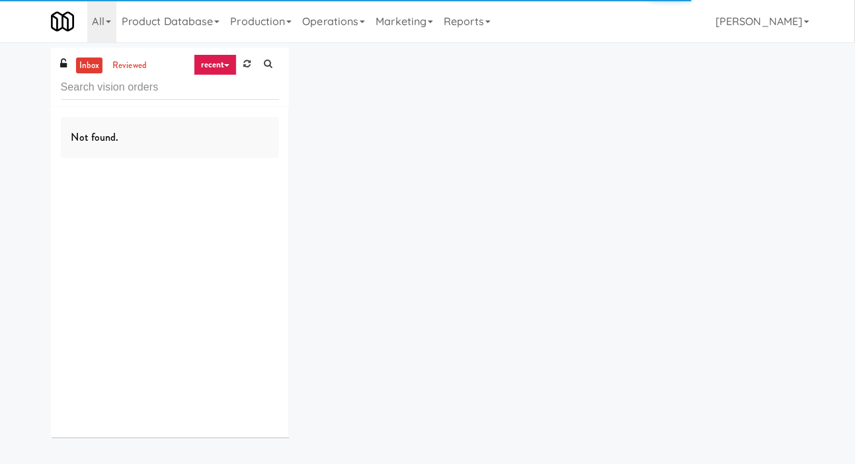
click at [7, 85] on div "inbox reviewed recent all unclear take inventory issue suspicious failed recent…" at bounding box center [427, 248] width 855 height 400
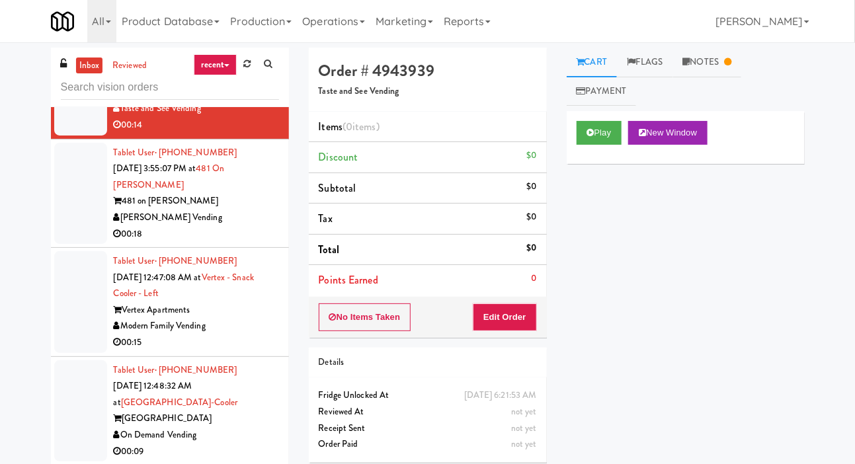
click at [75, 210] on div at bounding box center [80, 194] width 53 height 102
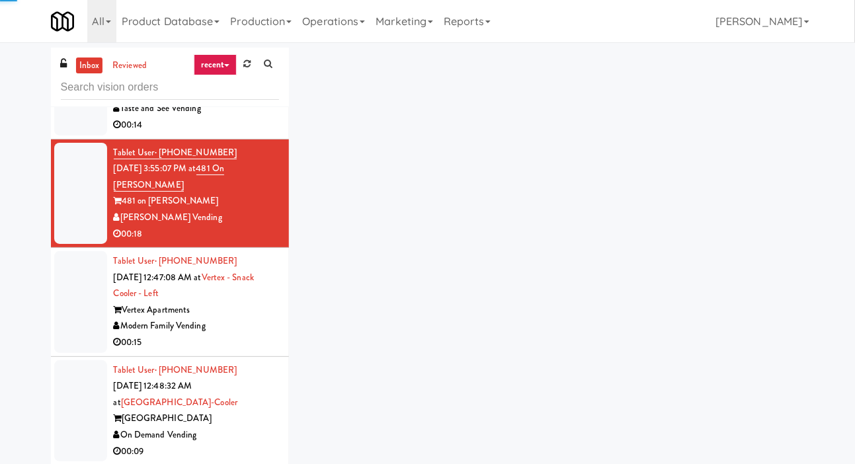
click at [87, 312] on div at bounding box center [80, 302] width 53 height 102
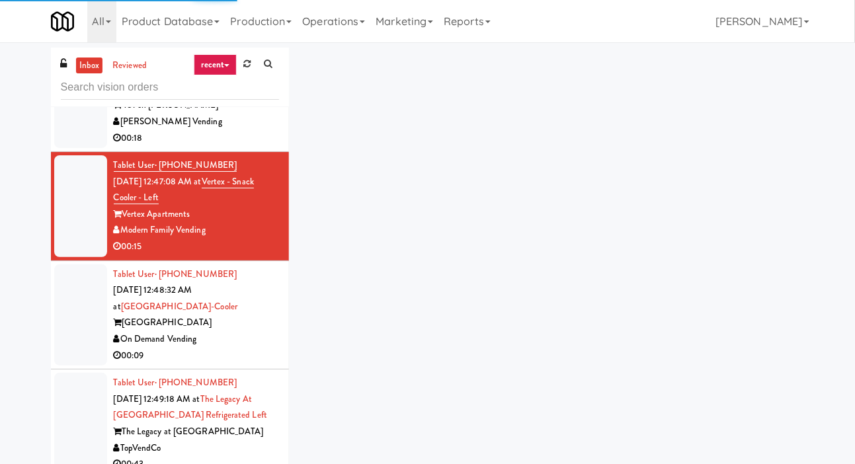
click at [86, 312] on div at bounding box center [80, 316] width 53 height 102
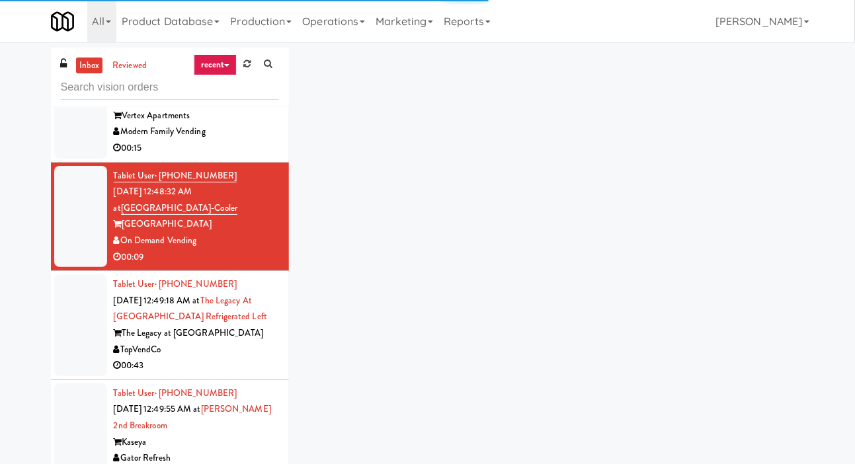
scroll to position [272, 0]
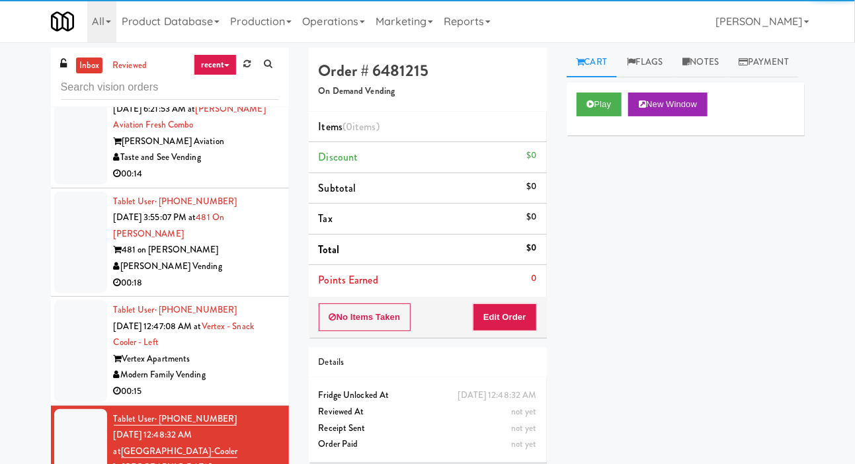
click at [87, 255] on div at bounding box center [80, 243] width 53 height 102
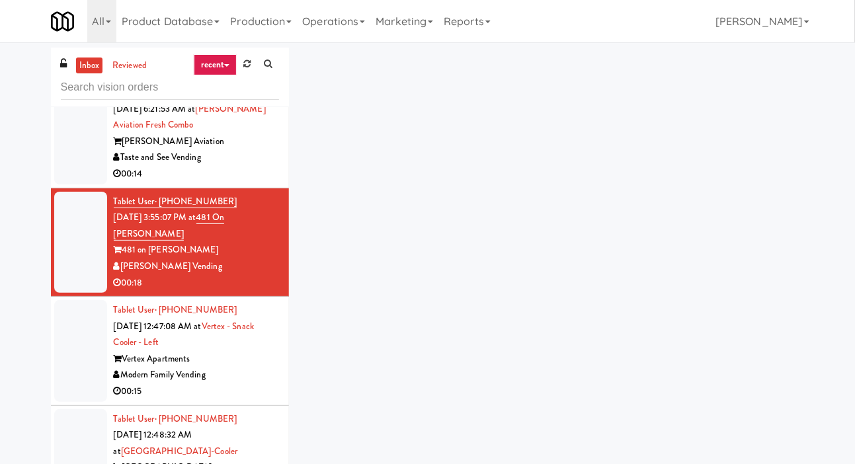
click at [82, 334] on div at bounding box center [80, 351] width 53 height 102
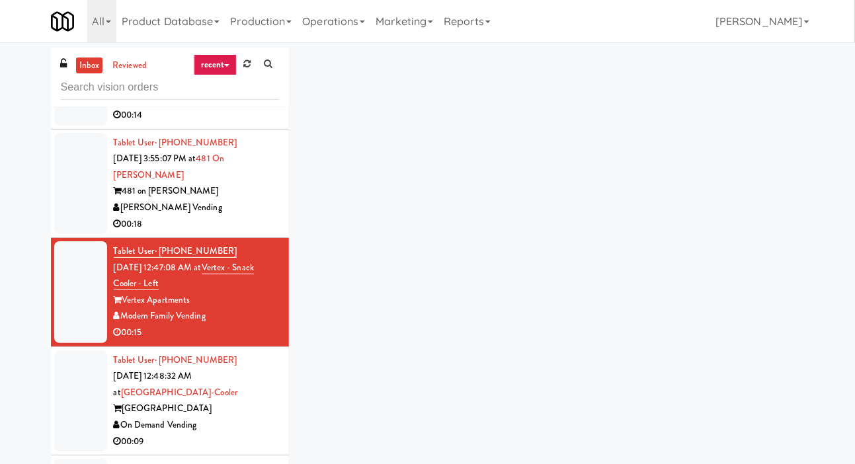
scroll to position [92, 0]
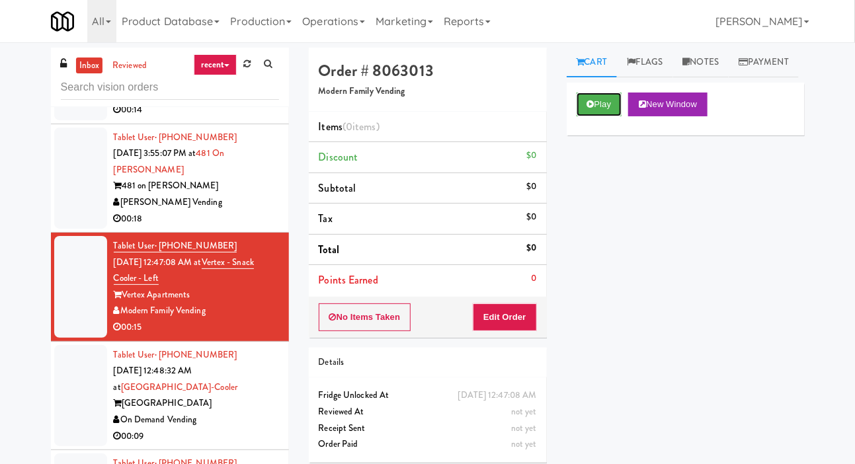
click at [593, 116] on button "Play" at bounding box center [600, 105] width 46 height 24
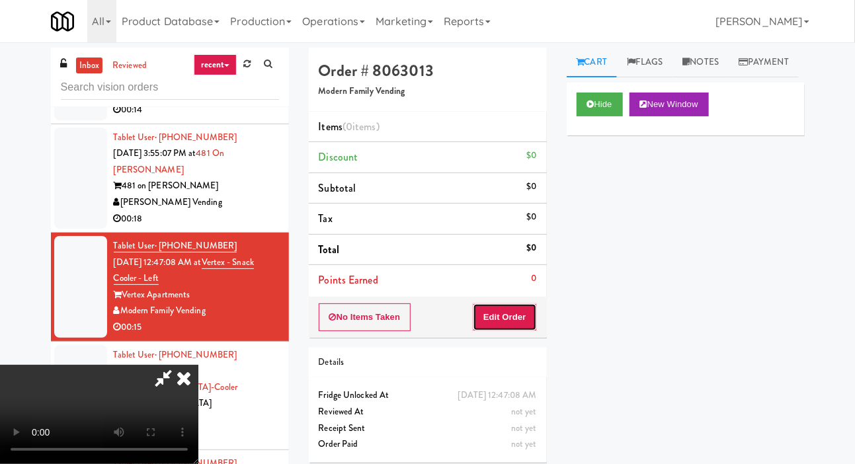
click at [507, 316] on button "Edit Order" at bounding box center [505, 318] width 64 height 28
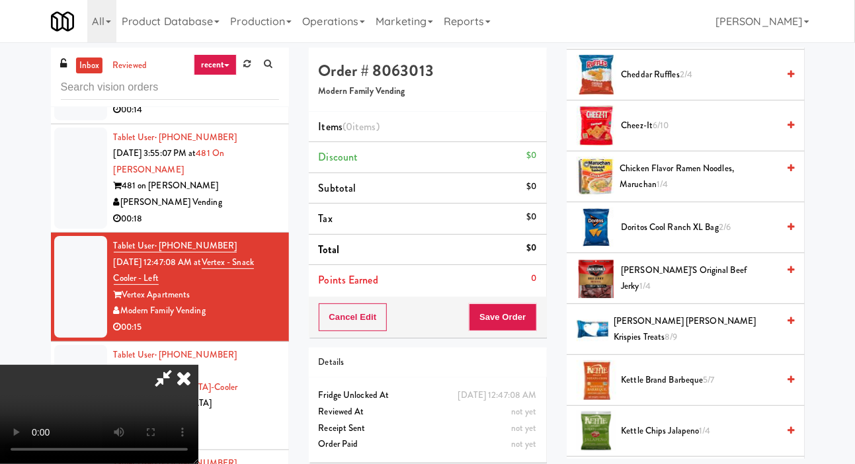
scroll to position [287, 0]
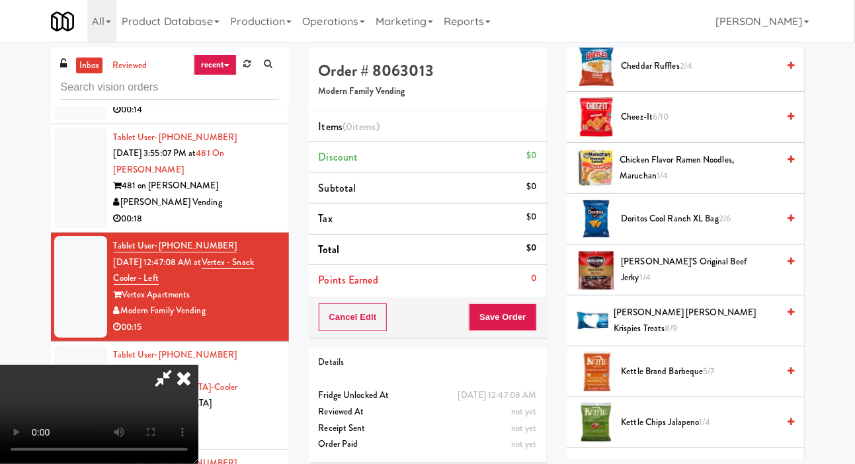
click at [687, 286] on span "Jack Link's Original Beef Jerky 1/4" at bounding box center [699, 270] width 157 height 32
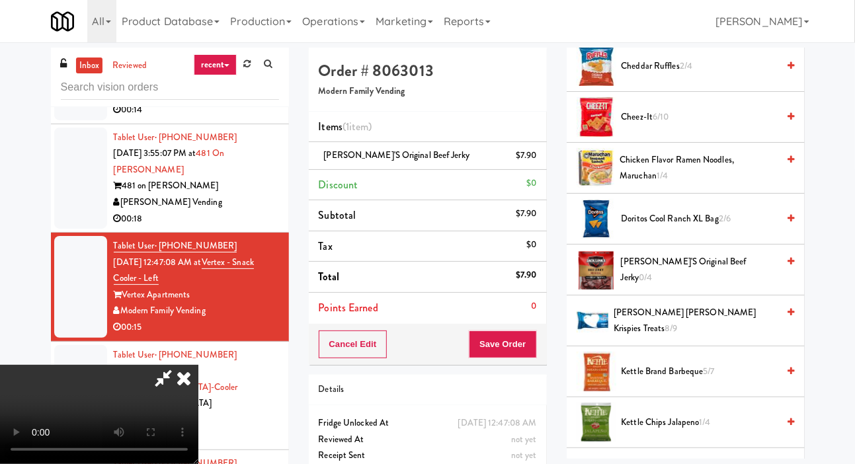
click at [732, 126] on span "Cheez-It 6/10" at bounding box center [700, 117] width 157 height 17
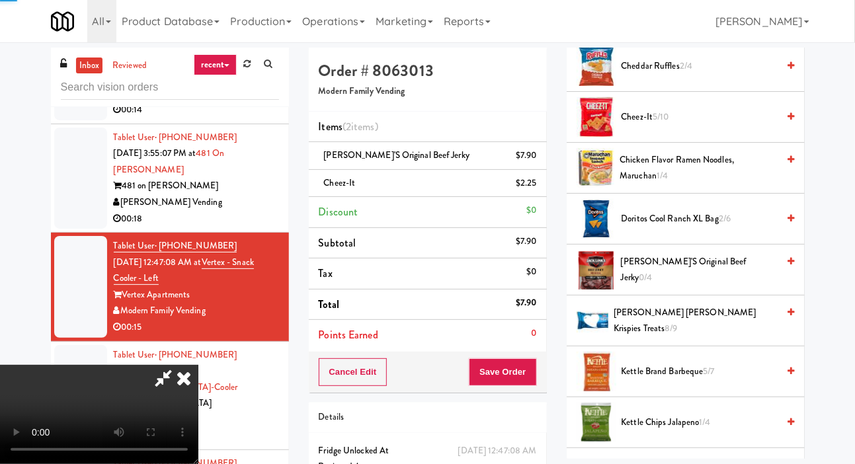
click at [730, 126] on span "Cheez-It 5/10" at bounding box center [700, 117] width 157 height 17
click at [541, 148] on li "Jack Link's Original Beef Jerky $7.90" at bounding box center [428, 156] width 238 height 28
click at [536, 155] on link at bounding box center [535, 161] width 12 height 17
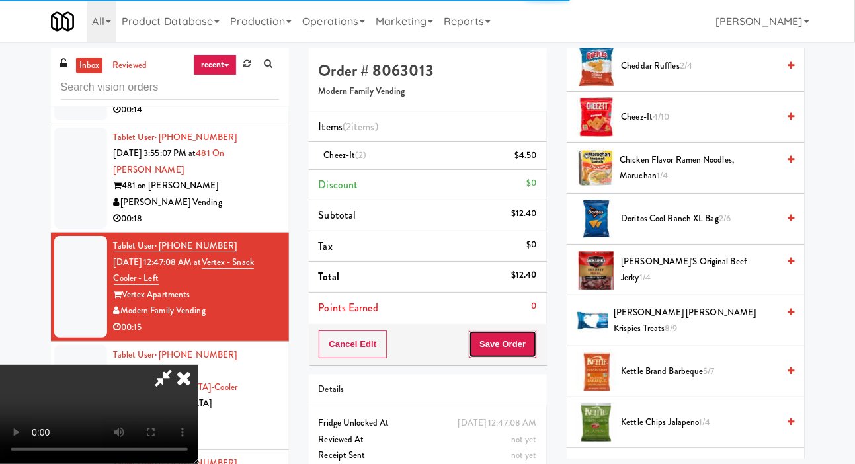
click at [535, 342] on button "Save Order" at bounding box center [502, 345] width 67 height 28
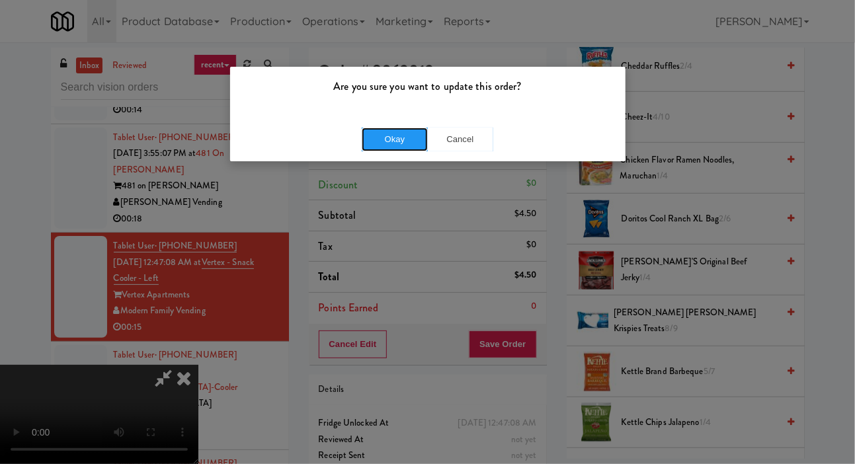
click at [374, 133] on button "Okay" at bounding box center [395, 140] width 66 height 24
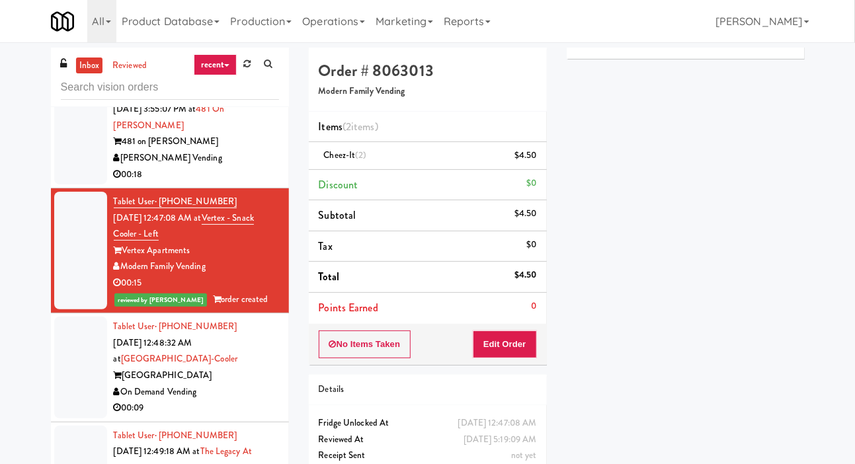
scroll to position [136, 0]
click at [79, 355] on div at bounding box center [80, 368] width 53 height 102
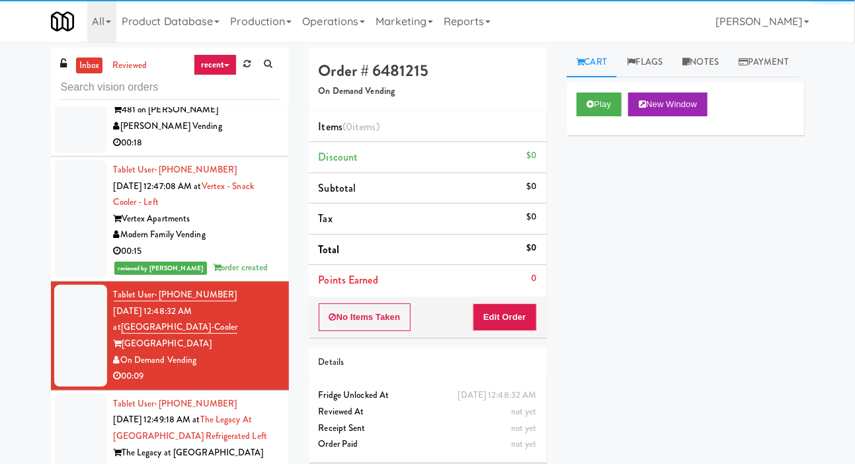
scroll to position [124, 0]
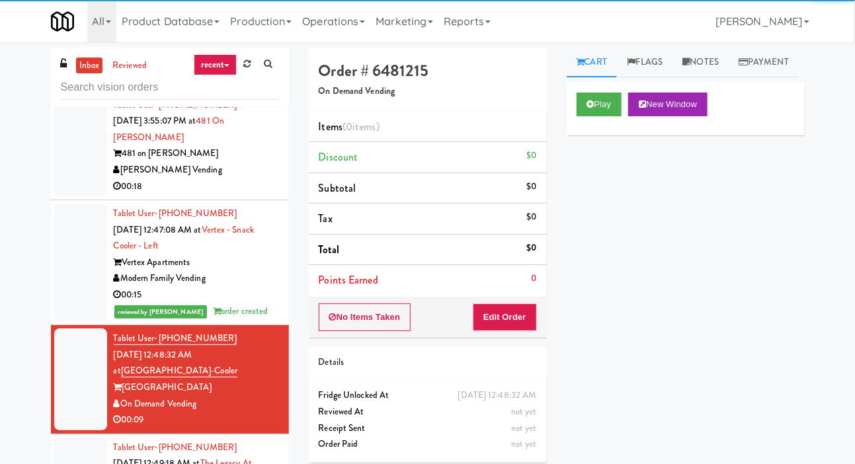
click at [77, 175] on div at bounding box center [80, 146] width 53 height 102
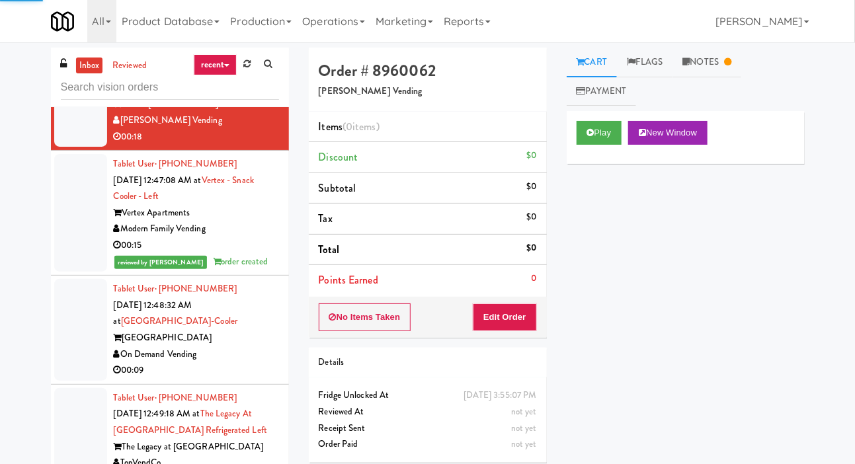
scroll to position [175, 0]
click at [723, 67] on link "Notes" at bounding box center [708, 63] width 69 height 30
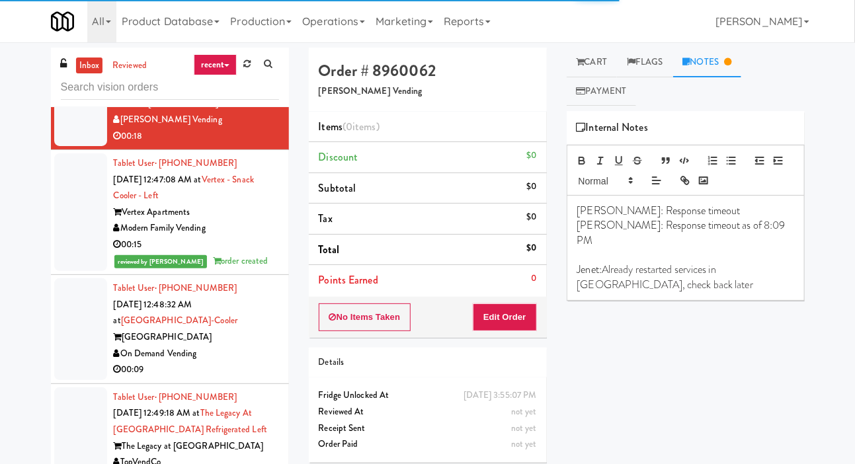
click at [612, 49] on link "Cart" at bounding box center [592, 63] width 51 height 30
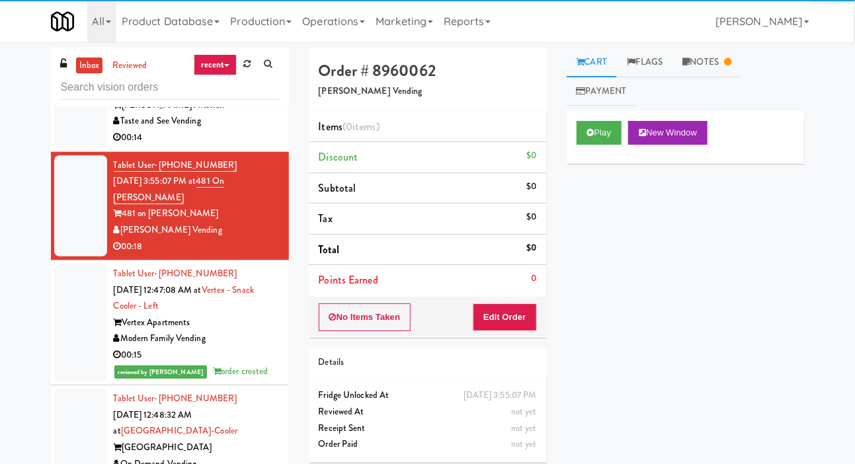
scroll to position [58, 0]
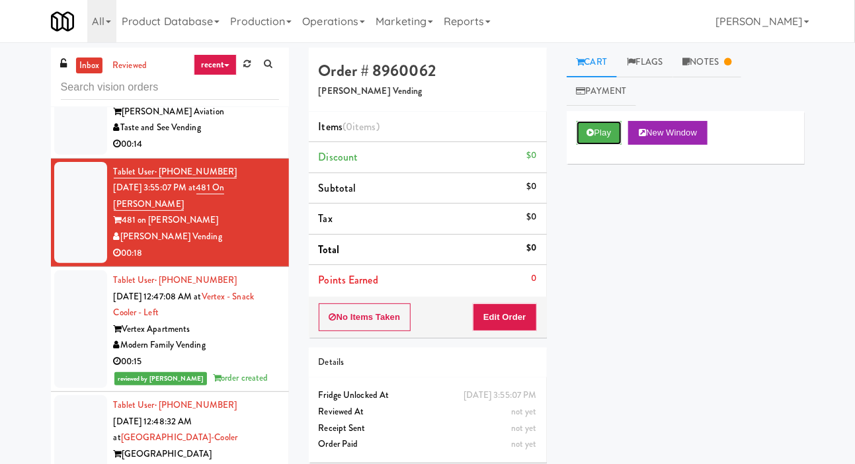
click at [608, 124] on button "Play" at bounding box center [600, 133] width 46 height 24
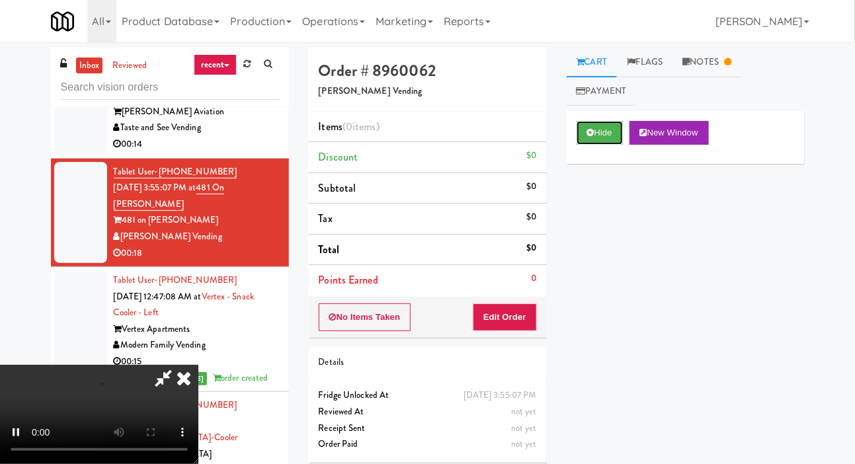
scroll to position [0, 0]
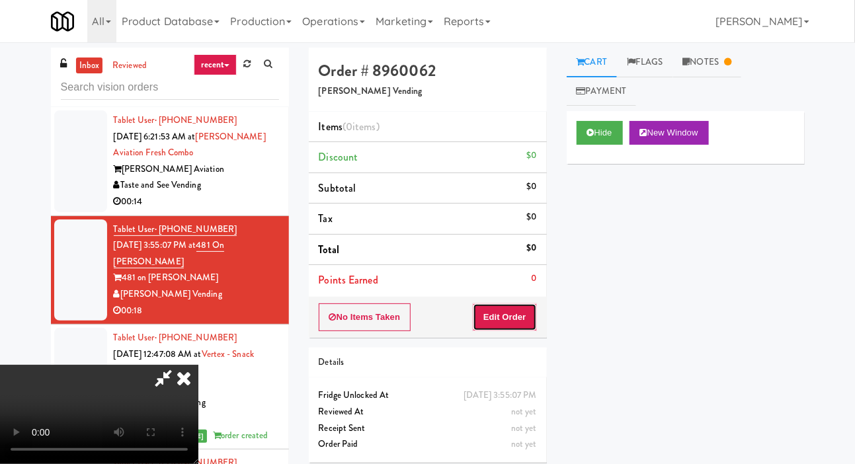
click at [532, 312] on button "Edit Order" at bounding box center [505, 318] width 64 height 28
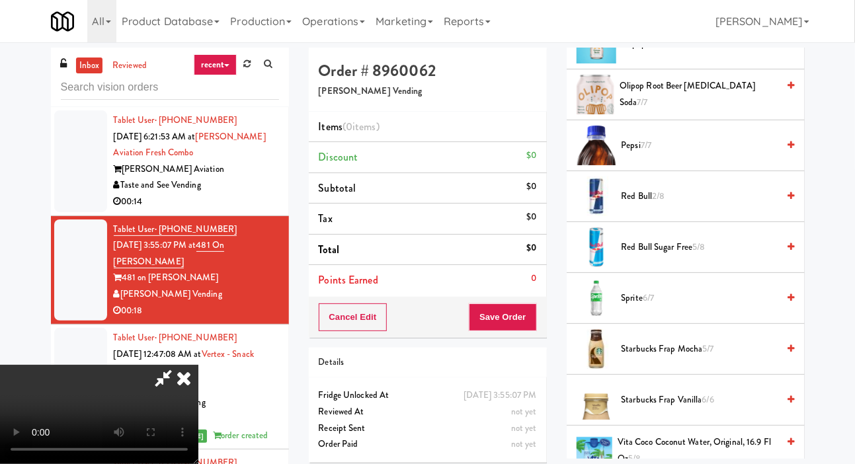
scroll to position [1860, 0]
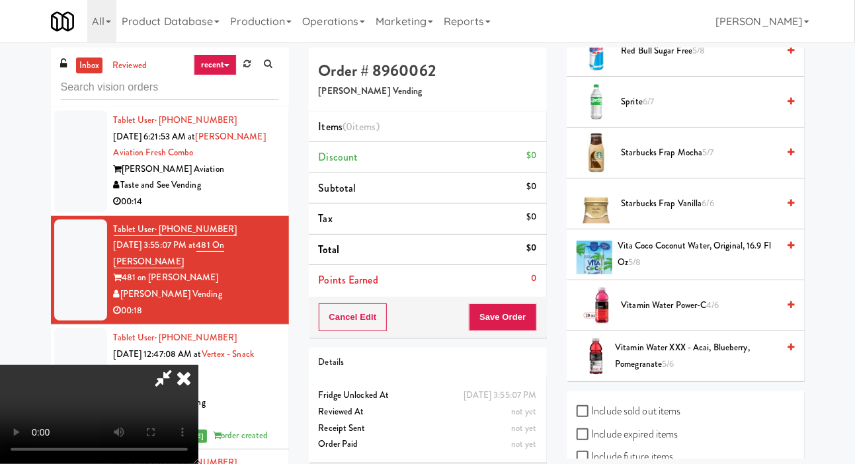
click at [748, 155] on span "Starbucks Frap Mocha 5/7" at bounding box center [700, 153] width 157 height 17
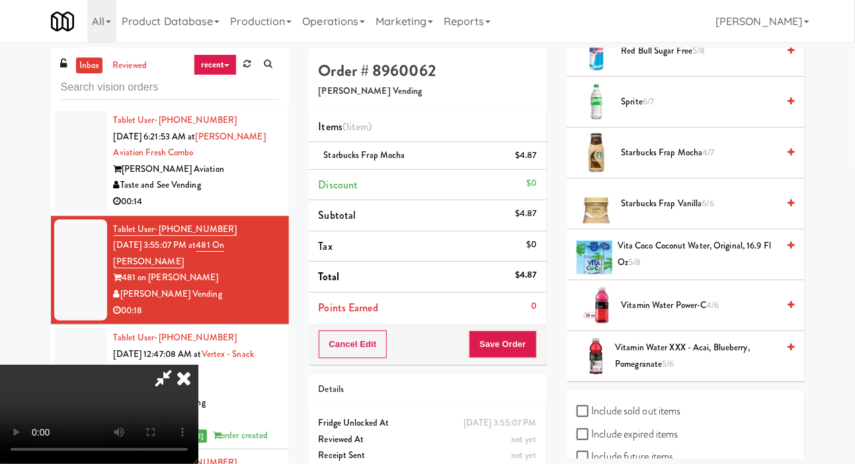
scroll to position [0, 0]
click at [525, 342] on button "Save Order" at bounding box center [502, 345] width 67 height 28
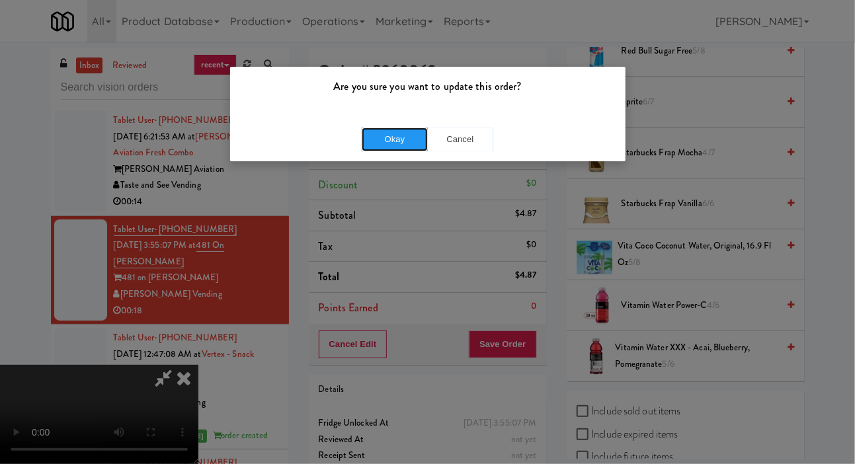
click at [394, 139] on button "Okay" at bounding box center [395, 140] width 66 height 24
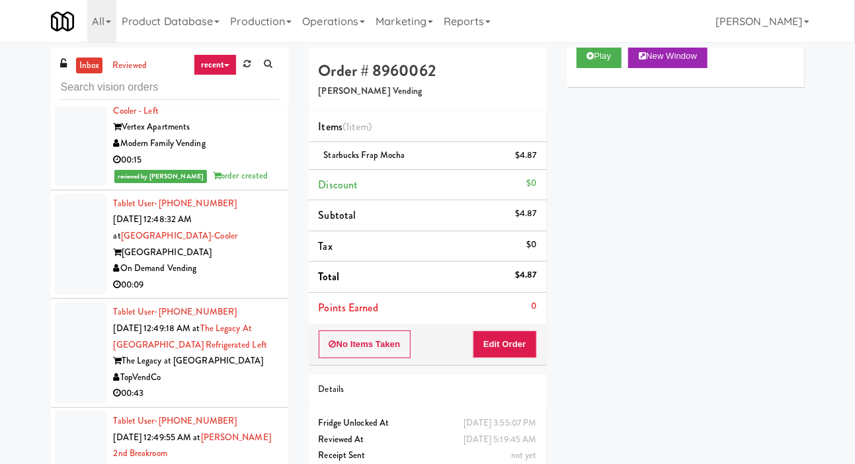
scroll to position [290, 0]
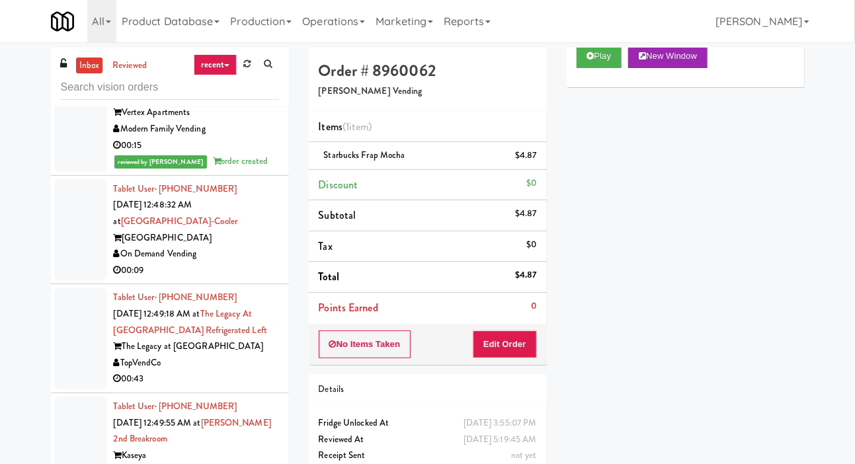
click at [72, 251] on div at bounding box center [80, 230] width 53 height 102
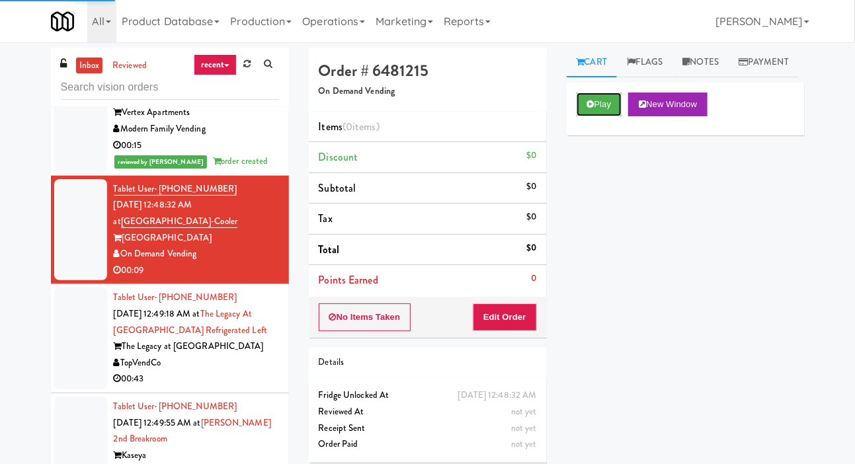
click at [607, 116] on button "Play" at bounding box center [600, 105] width 46 height 24
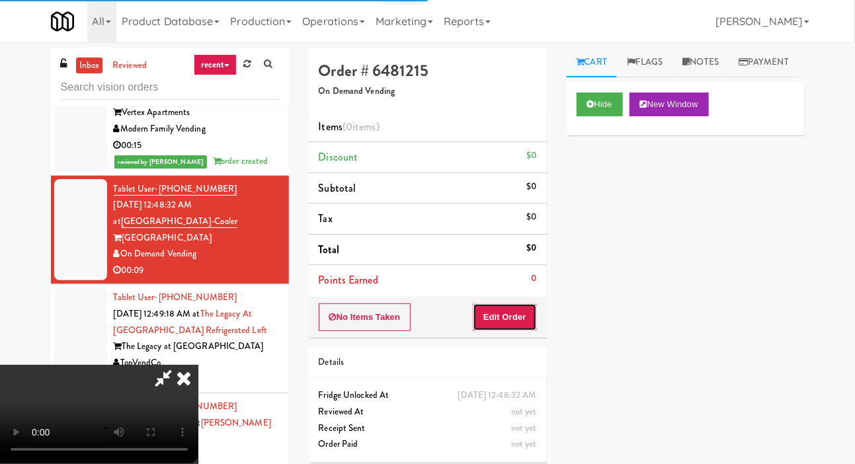
click at [515, 305] on button "Edit Order" at bounding box center [505, 318] width 64 height 28
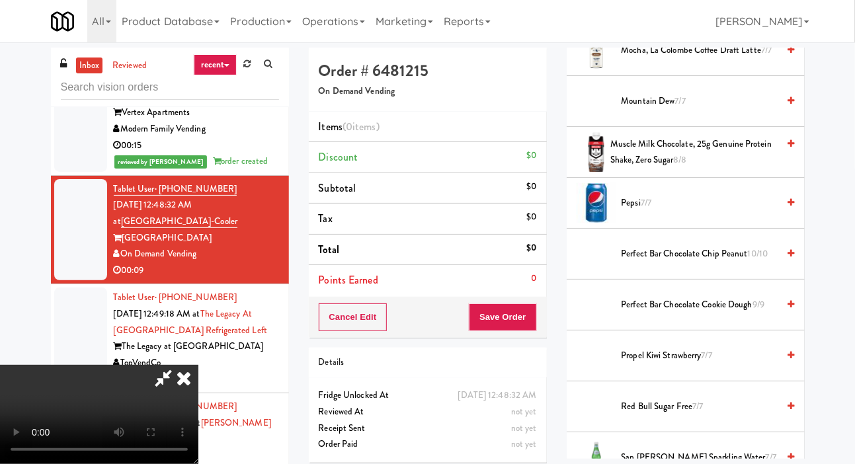
scroll to position [1683, 0]
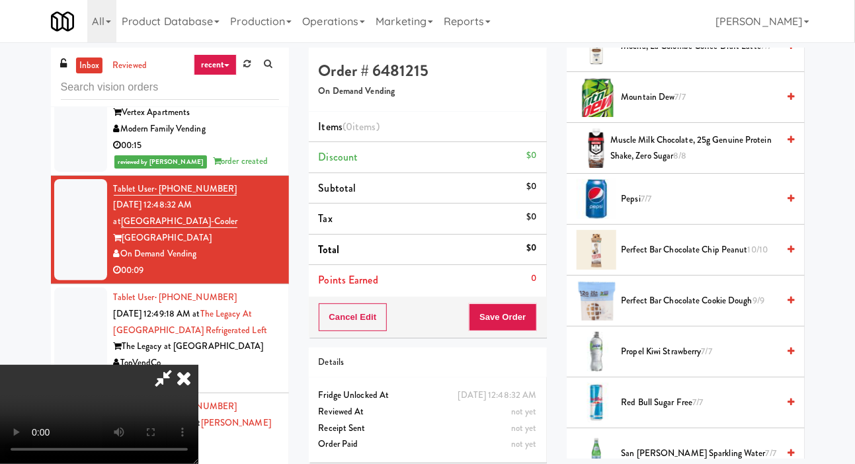
click at [697, 361] on span "Propel Kiwi Strawberry 7/7" at bounding box center [700, 352] width 157 height 17
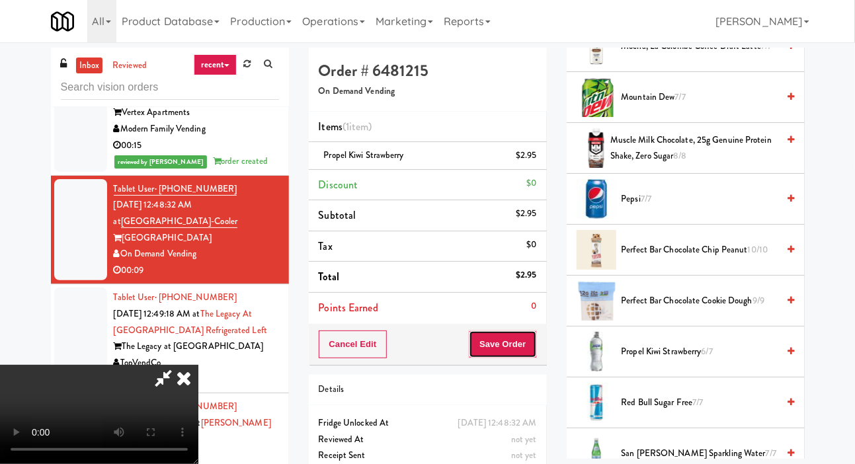
click at [535, 341] on button "Save Order" at bounding box center [502, 345] width 67 height 28
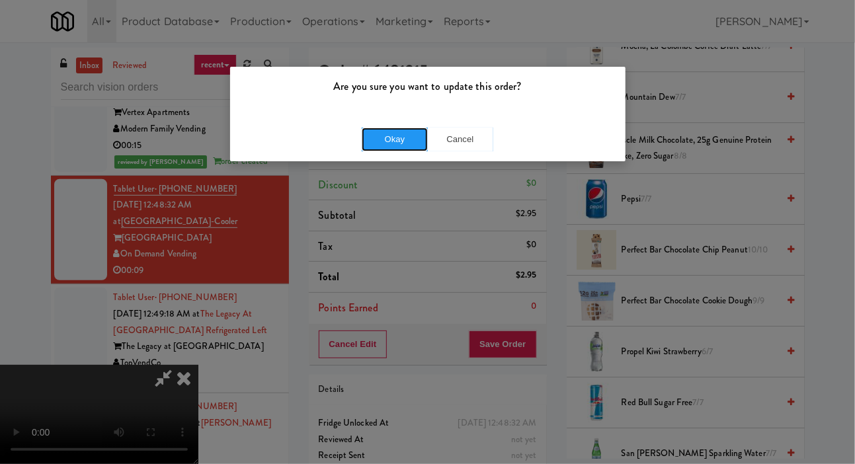
click at [403, 135] on button "Okay" at bounding box center [395, 140] width 66 height 24
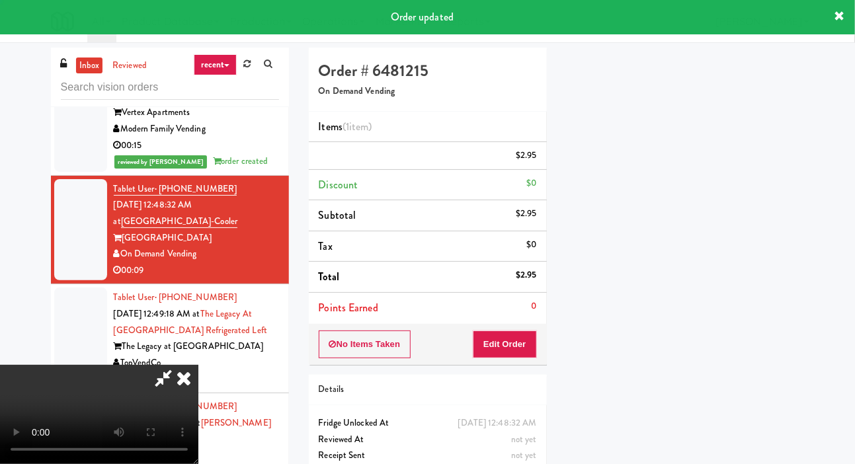
scroll to position [77, 0]
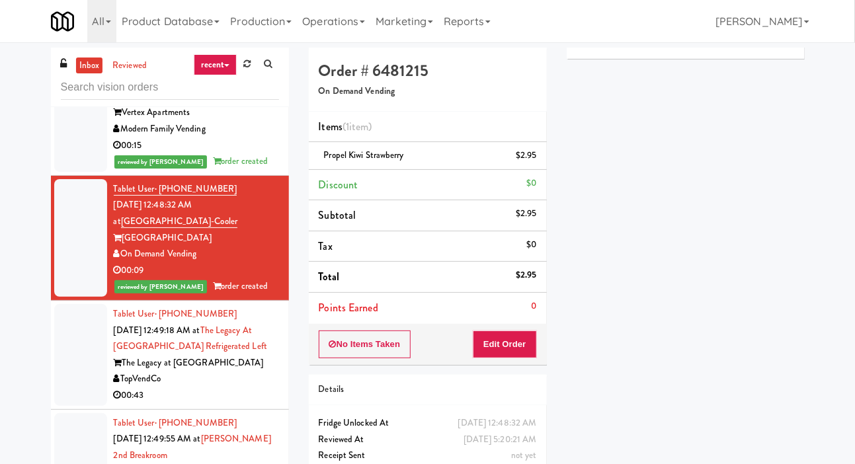
click at [87, 369] on div at bounding box center [80, 355] width 53 height 102
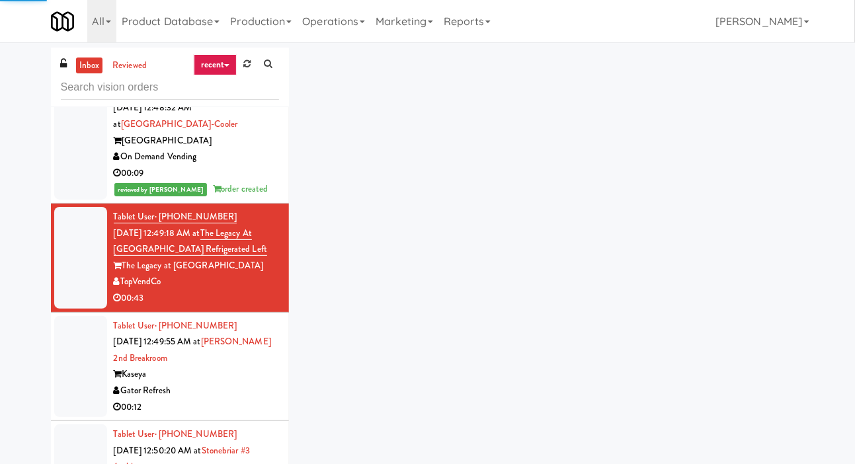
scroll to position [391, 0]
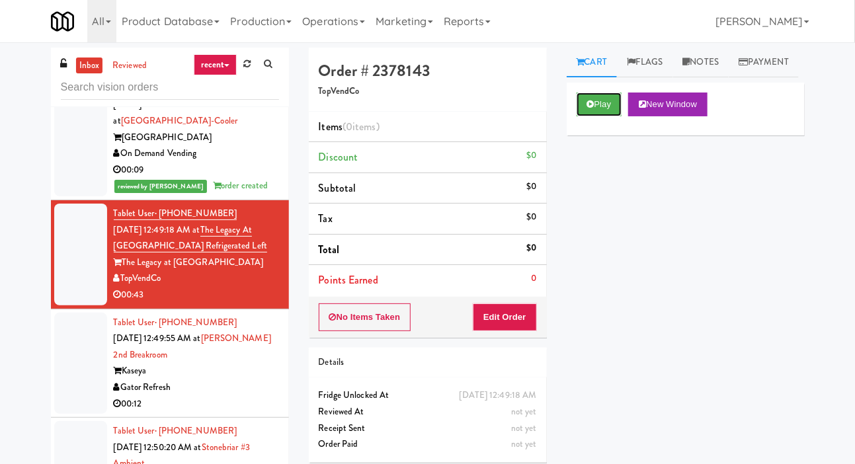
click at [609, 116] on button "Play" at bounding box center [600, 105] width 46 height 24
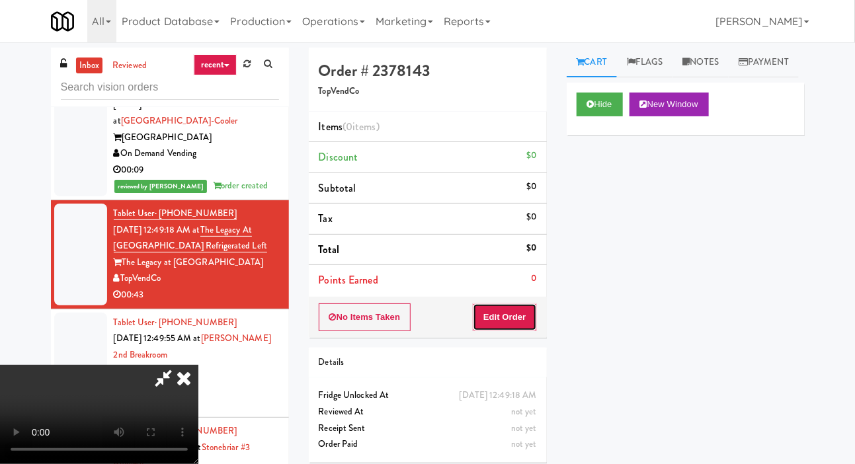
click at [511, 305] on button "Edit Order" at bounding box center [505, 318] width 64 height 28
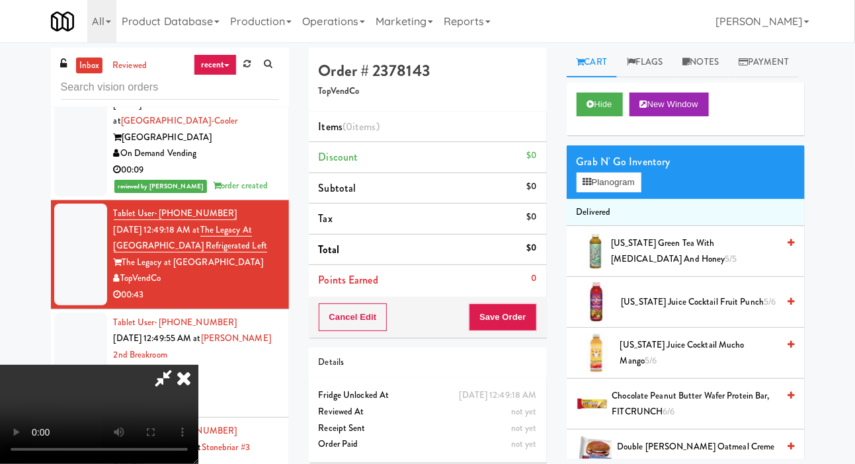
click at [710, 265] on span "AriZona Green Tea with Ginseng and Honey 5/5" at bounding box center [694, 252] width 167 height 32
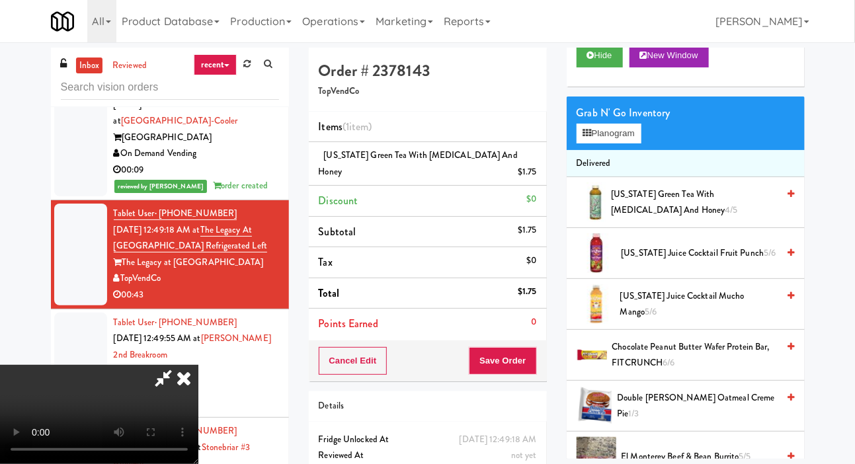
scroll to position [45, 0]
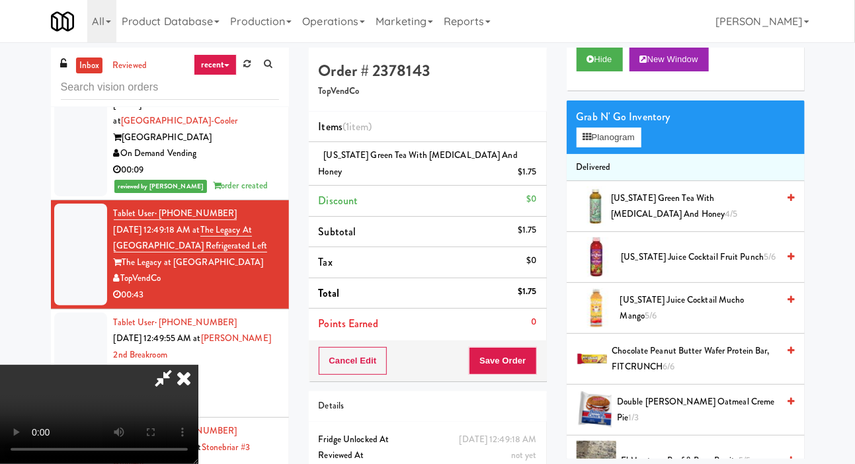
click at [711, 266] on span "AriZona Juice Cocktail Fruit Punch 5/6" at bounding box center [700, 257] width 157 height 17
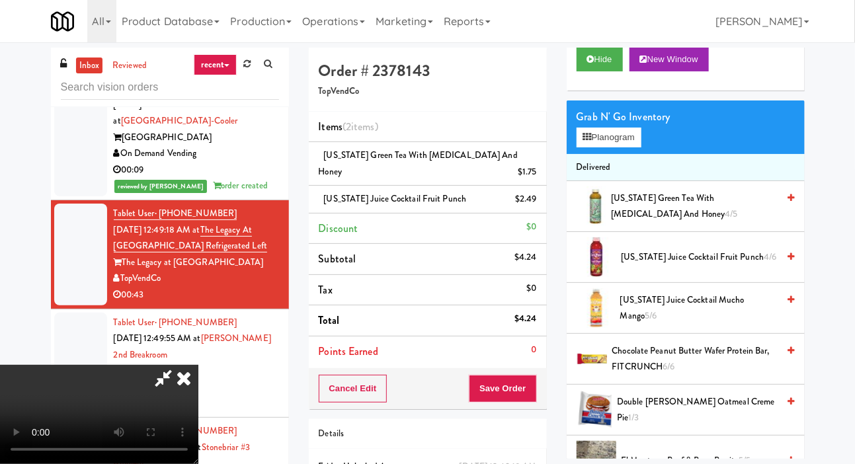
click at [540, 188] on li "AriZona Juice Cocktail Fruit Punch $2.49" at bounding box center [428, 200] width 238 height 28
click at [539, 200] on icon at bounding box center [538, 204] width 7 height 9
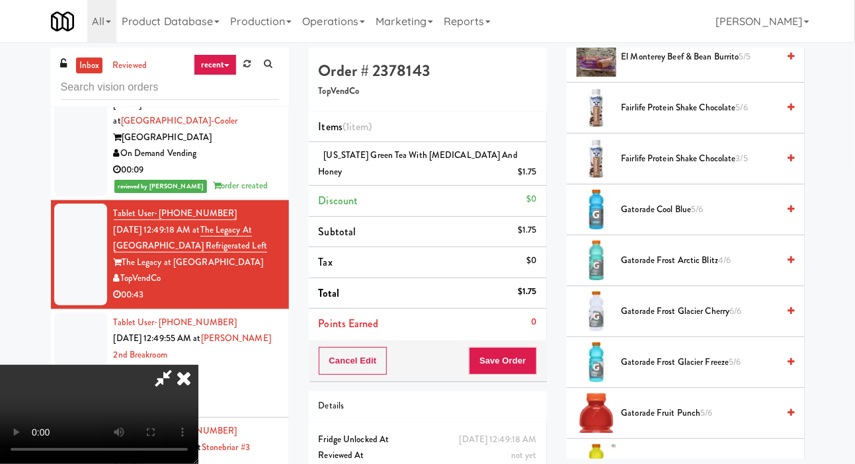
scroll to position [454, 0]
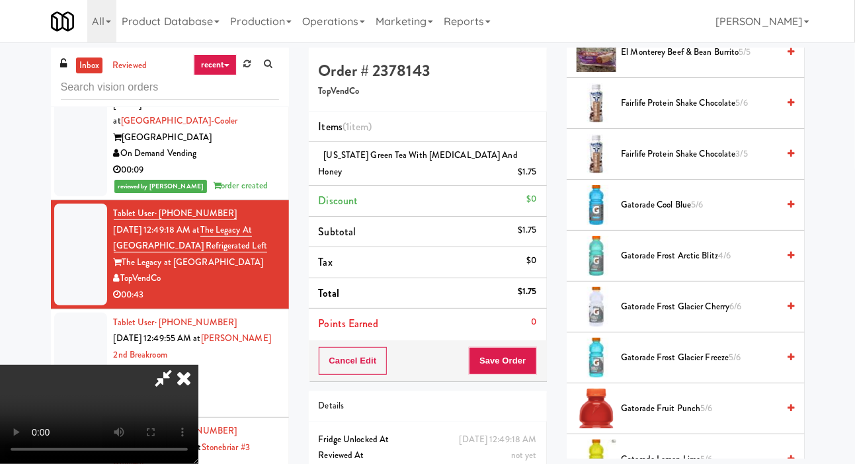
click at [664, 265] on span "Gatorade Frost Arctic Blitz 4/6" at bounding box center [700, 256] width 157 height 17
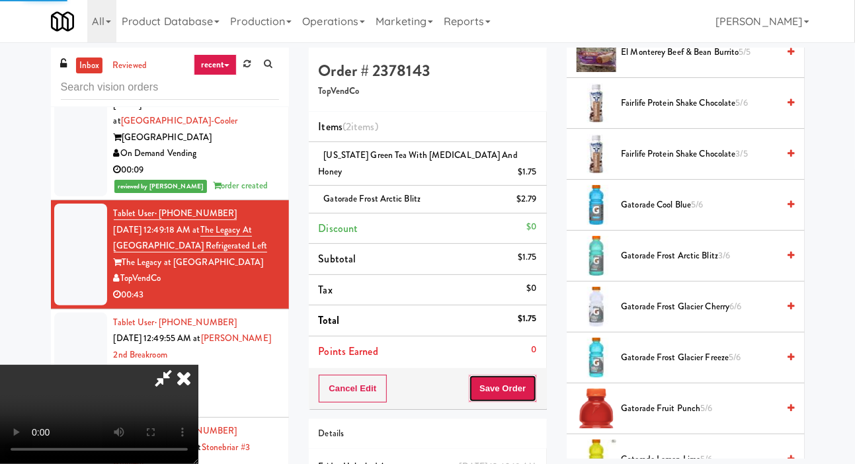
click at [534, 375] on button "Save Order" at bounding box center [502, 389] width 67 height 28
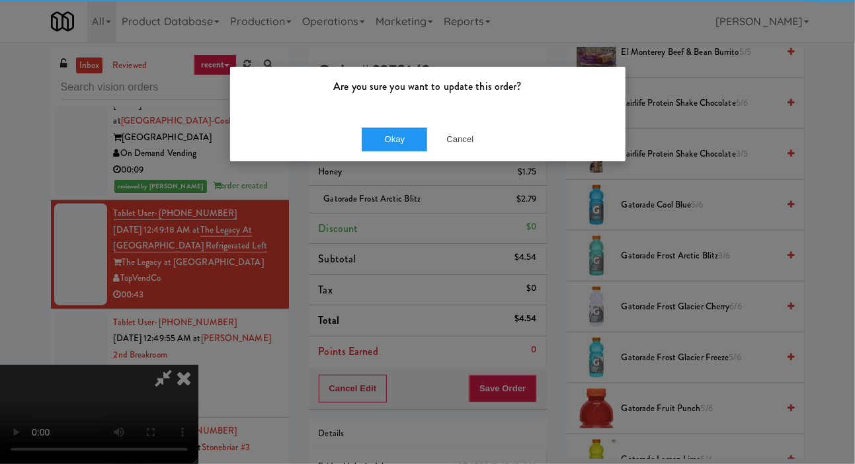
click at [853, 193] on div "Are you sure you want to update this order? Okay Cancel" at bounding box center [427, 232] width 855 height 464
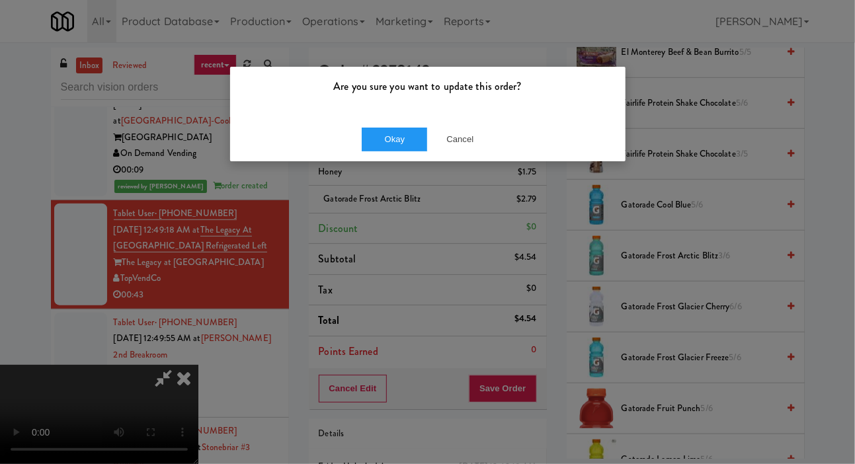
click at [853, 198] on div "Are you sure you want to update this order? Okay Cancel" at bounding box center [427, 232] width 855 height 464
click at [375, 132] on button "Okay" at bounding box center [395, 140] width 66 height 24
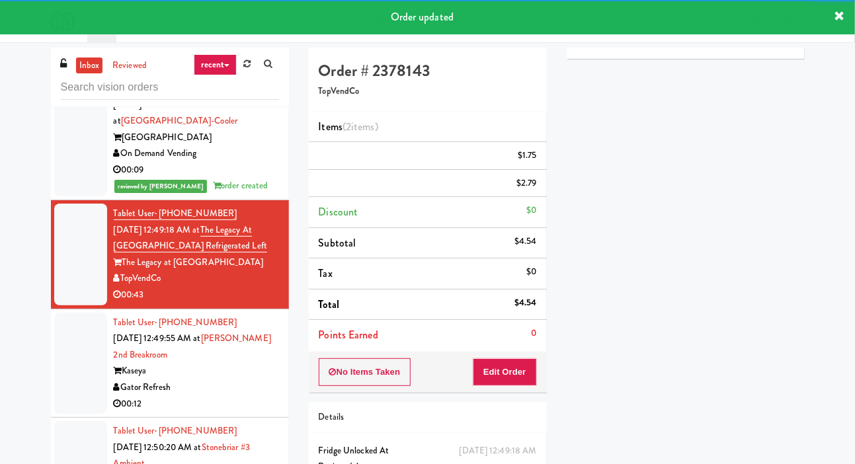
scroll to position [66, 0]
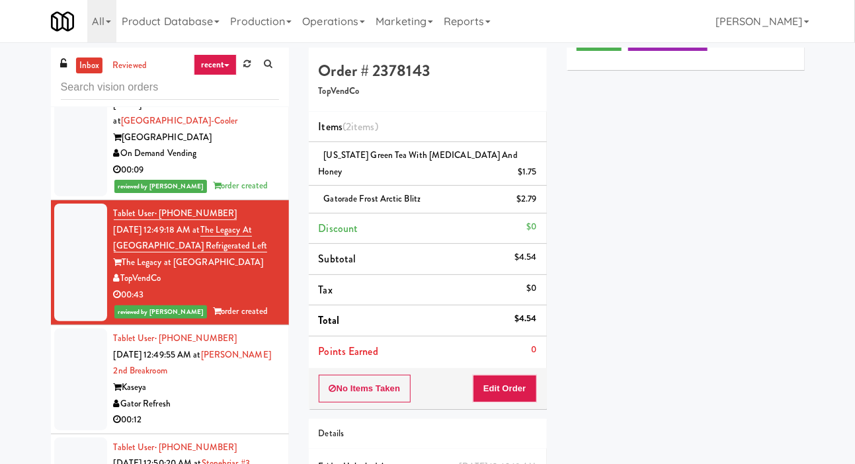
click at [83, 375] on div at bounding box center [80, 380] width 53 height 102
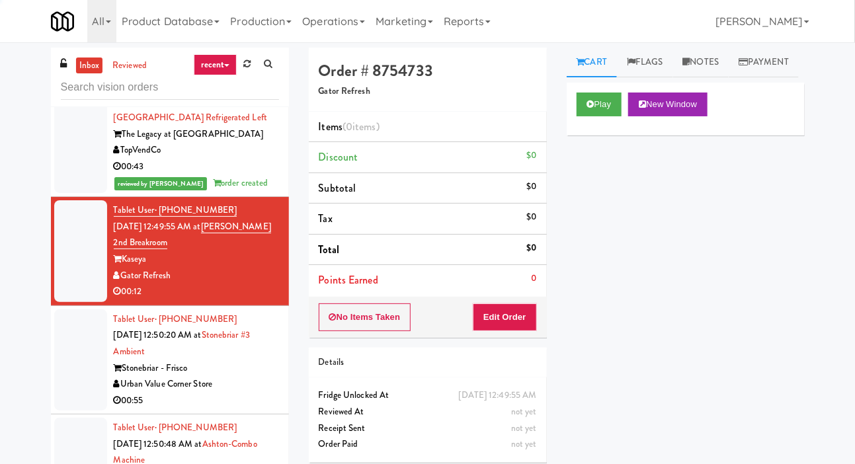
scroll to position [523, 0]
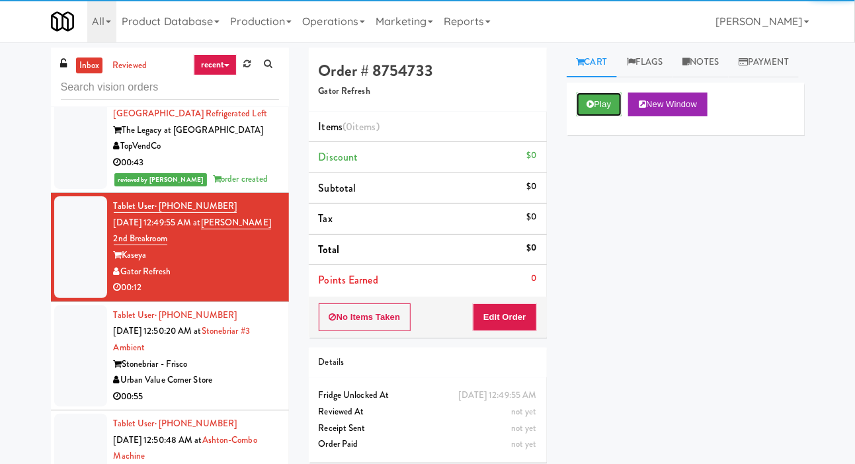
click at [603, 116] on button "Play" at bounding box center [600, 105] width 46 height 24
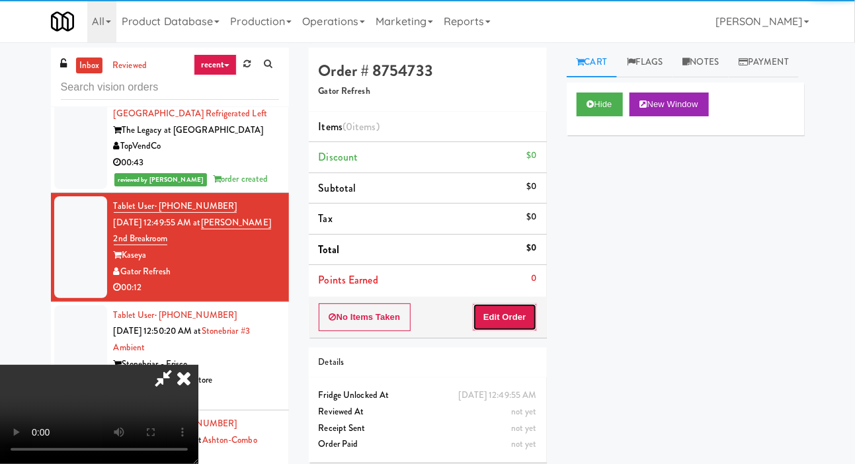
click at [521, 310] on button "Edit Order" at bounding box center [505, 318] width 64 height 28
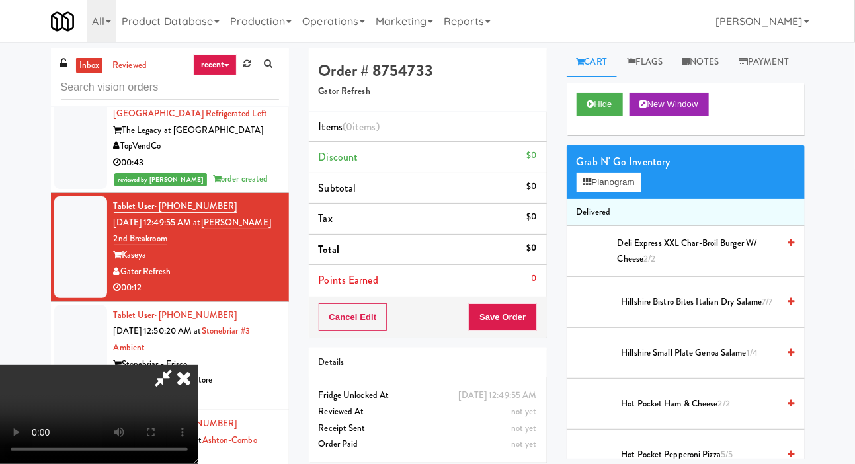
scroll to position [0, 0]
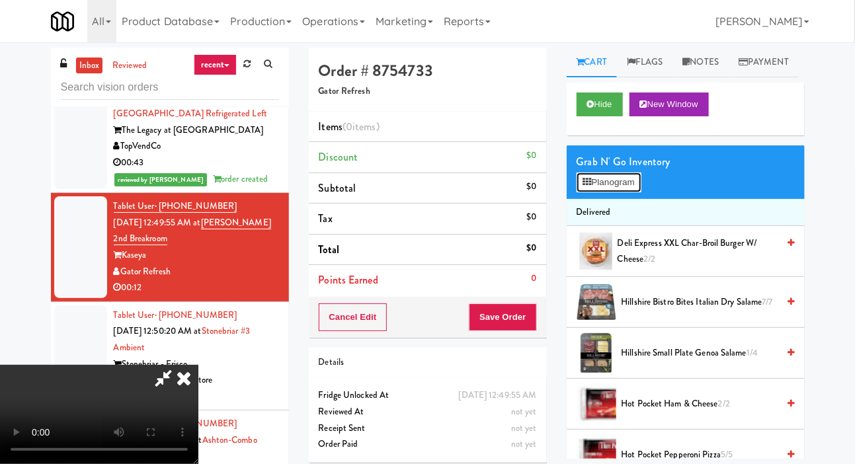
click at [615, 193] on button "Planogram" at bounding box center [609, 183] width 65 height 20
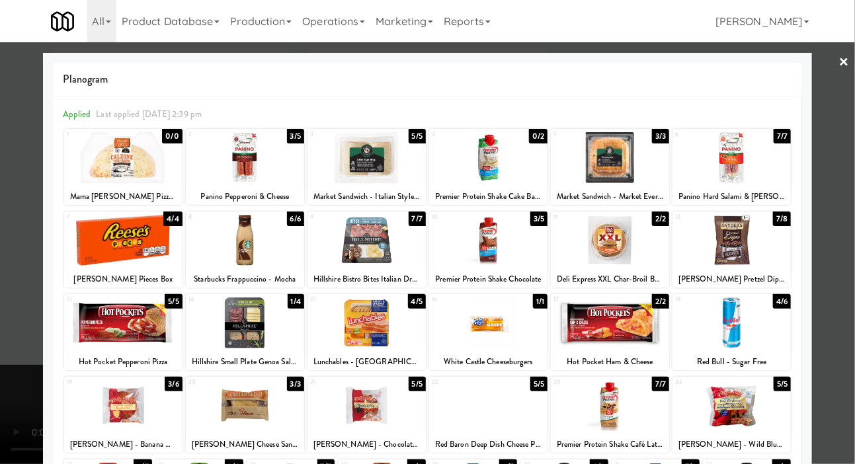
click at [636, 252] on div at bounding box center [610, 240] width 118 height 51
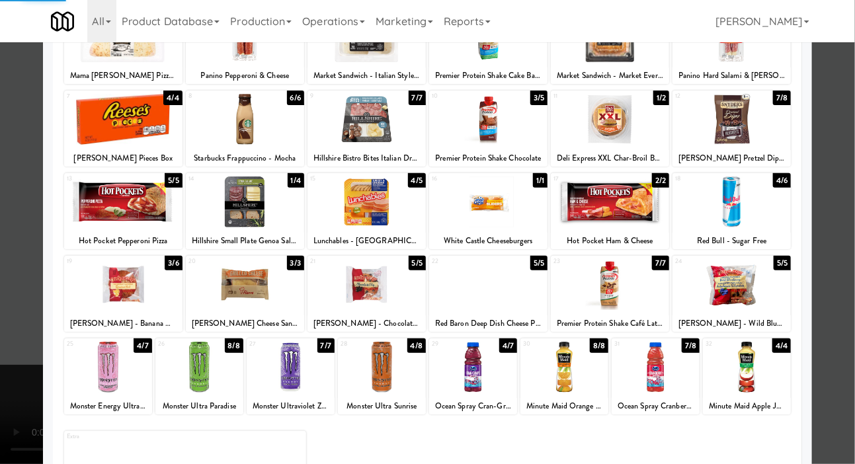
scroll to position [185, 0]
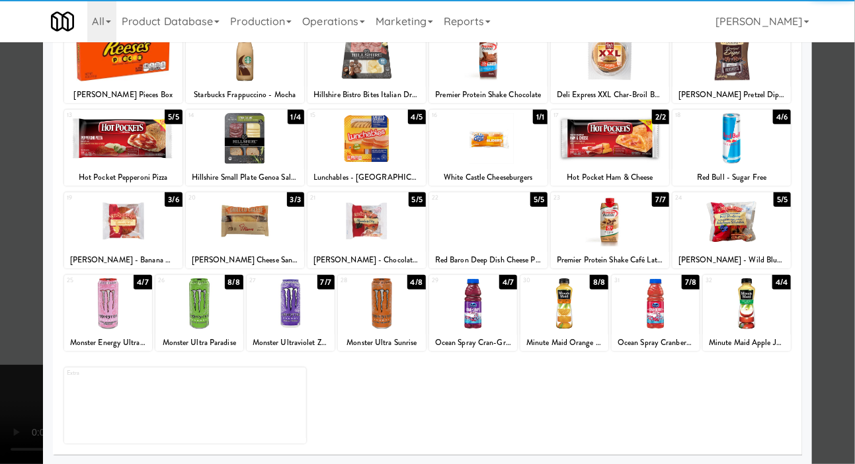
click at [202, 315] on div at bounding box center [199, 304] width 88 height 51
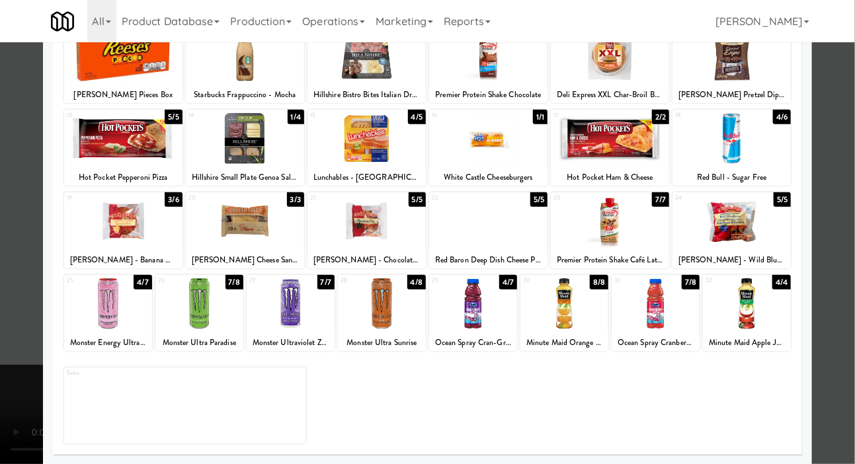
click at [842, 195] on div at bounding box center [427, 232] width 855 height 464
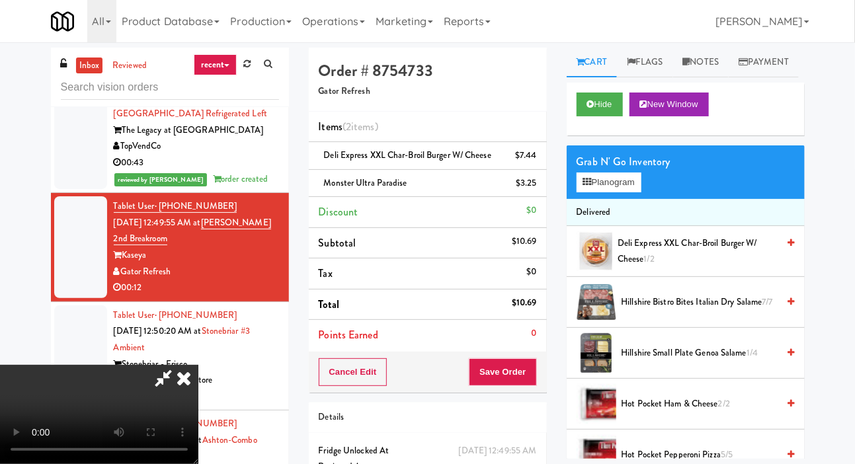
scroll to position [48, 0]
click at [541, 193] on li "Monster Ultra Paradise $3.25" at bounding box center [428, 184] width 238 height 28
click at [538, 193] on link at bounding box center [535, 189] width 12 height 17
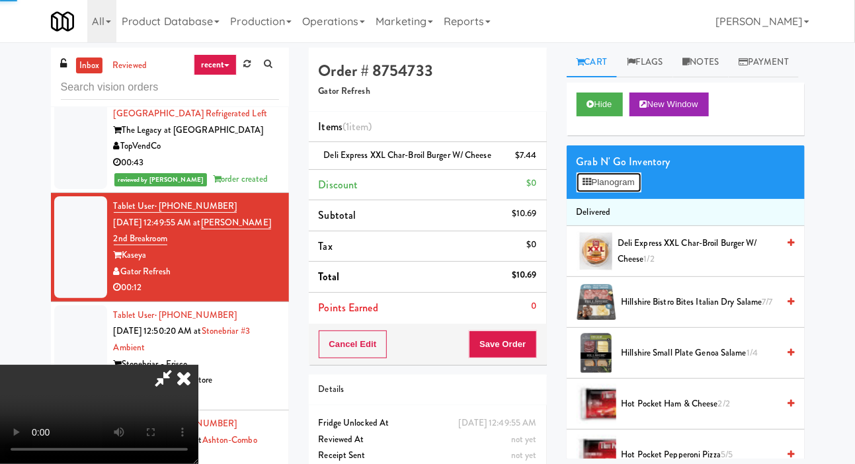
click at [608, 193] on button "Planogram" at bounding box center [609, 183] width 65 height 20
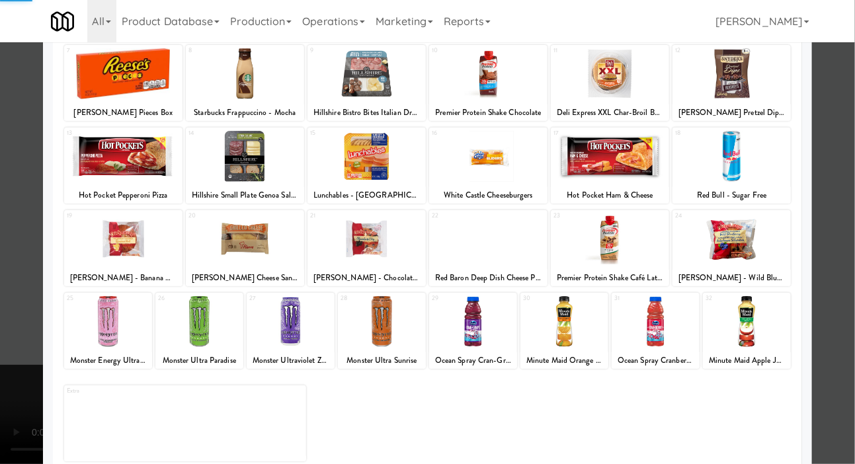
scroll to position [185, 0]
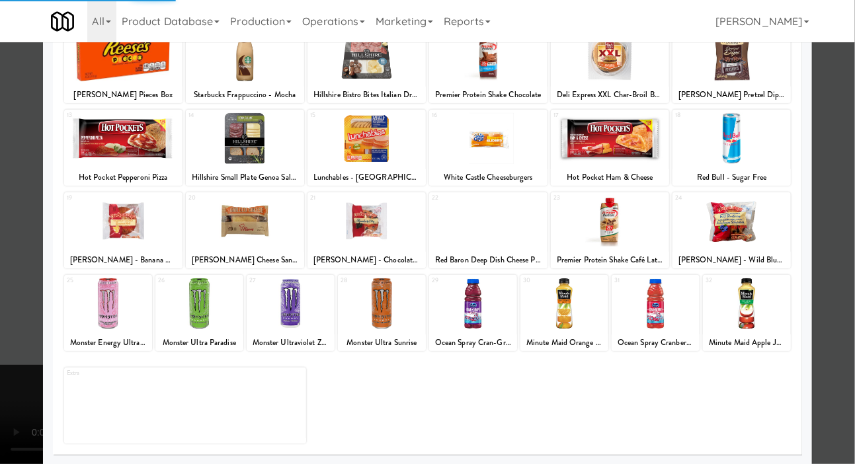
click at [124, 320] on div at bounding box center [108, 304] width 88 height 51
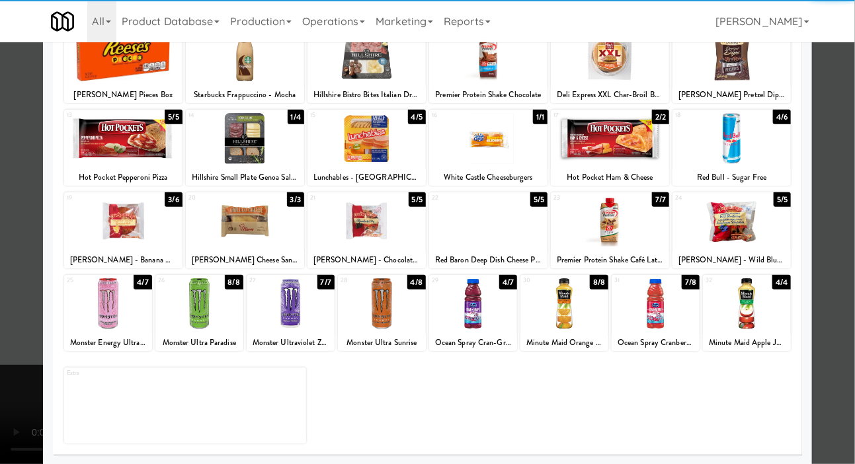
click at [116, 315] on div at bounding box center [108, 304] width 88 height 51
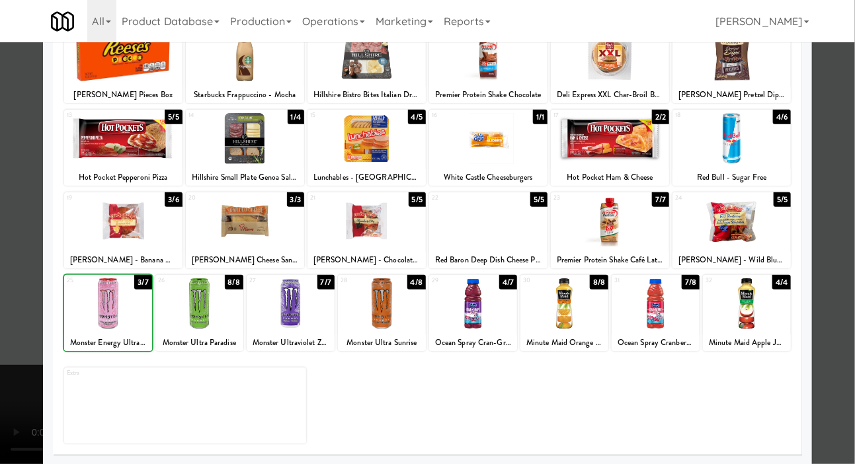
click at [15, 361] on div at bounding box center [427, 232] width 855 height 464
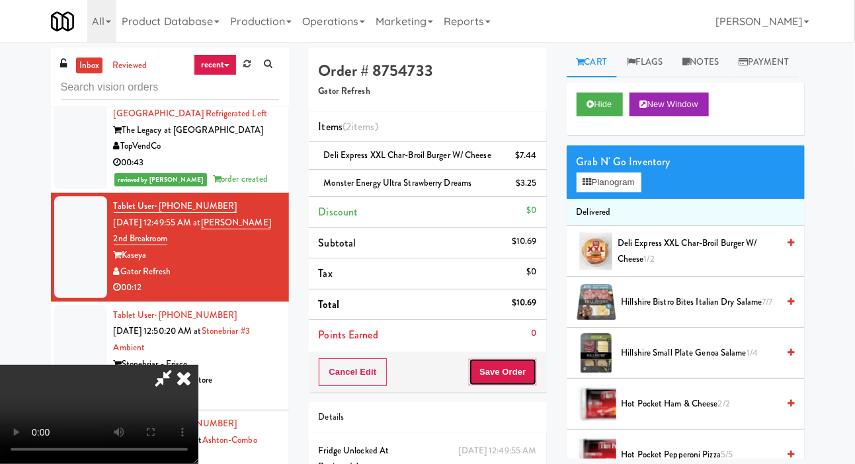
click at [518, 359] on button "Save Order" at bounding box center [502, 373] width 67 height 28
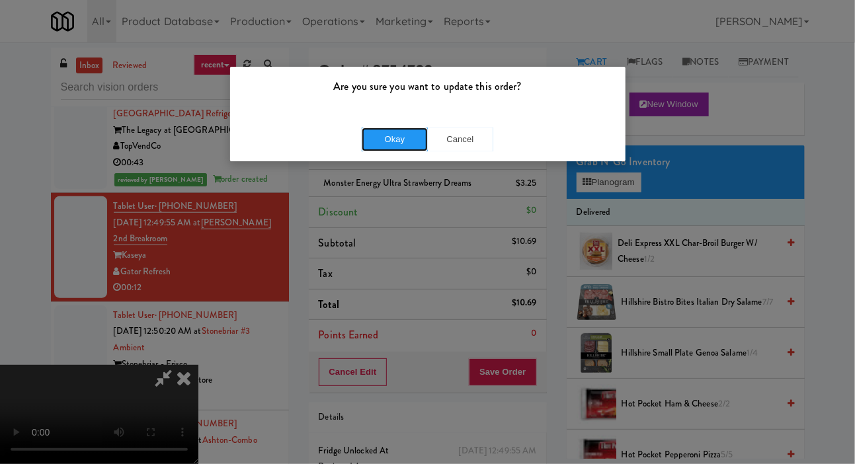
click at [399, 148] on button "Okay" at bounding box center [395, 140] width 66 height 24
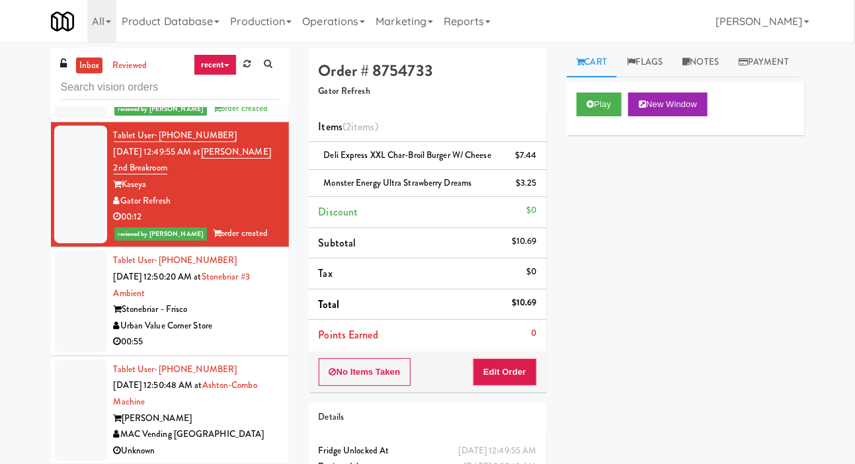
click at [95, 266] on div at bounding box center [80, 302] width 53 height 102
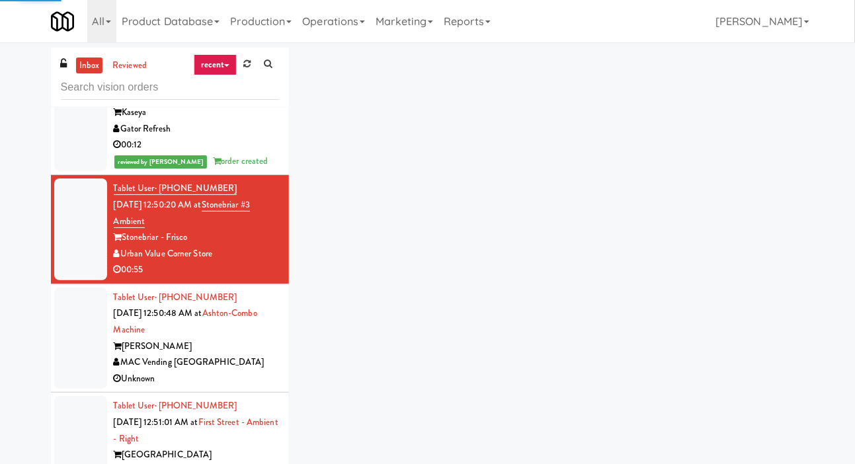
scroll to position [676, 0]
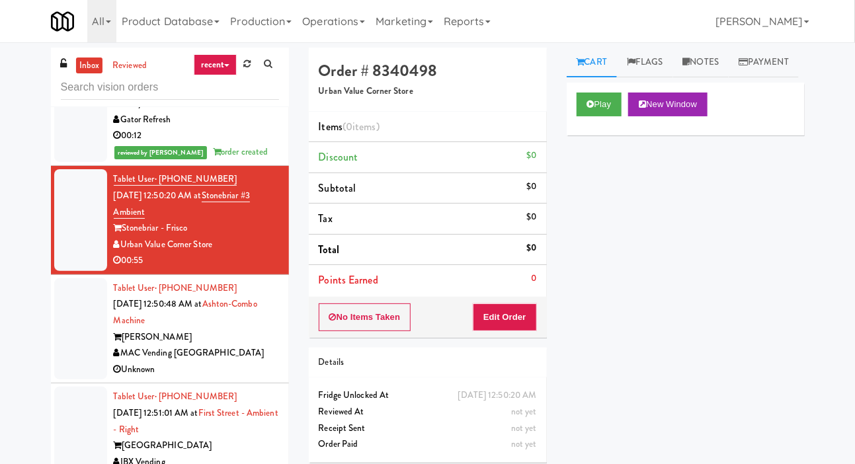
click at [853, 136] on div "inbox reviewed recent all unclear take inventory issue suspicious failed recent…" at bounding box center [427, 281] width 855 height 466
click at [853, 134] on div "inbox reviewed recent all unclear take inventory issue suspicious failed recent…" at bounding box center [427, 281] width 855 height 466
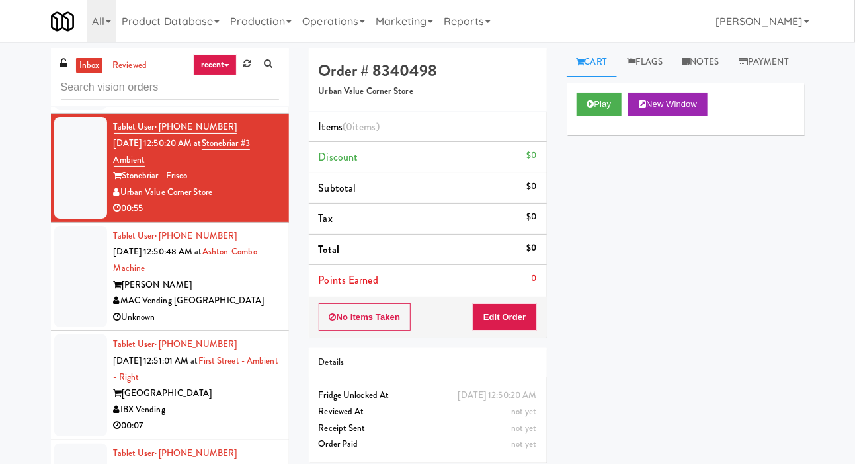
click at [79, 199] on div at bounding box center [80, 168] width 53 height 102
click at [615, 116] on button "Play" at bounding box center [600, 105] width 46 height 24
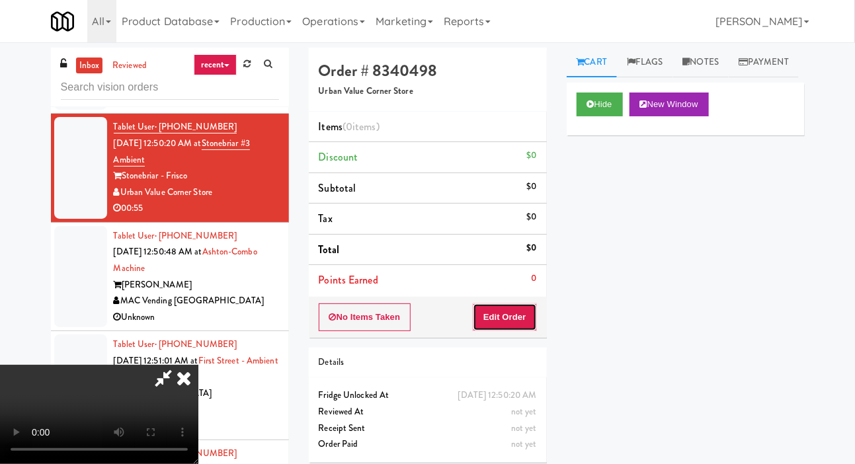
click at [536, 309] on button "Edit Order" at bounding box center [505, 318] width 64 height 28
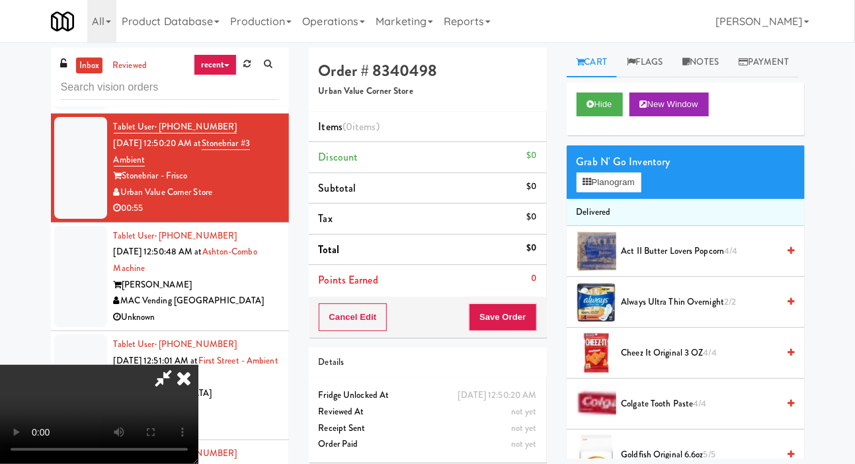
scroll to position [0, 0]
click at [613, 193] on button "Planogram" at bounding box center [609, 183] width 65 height 20
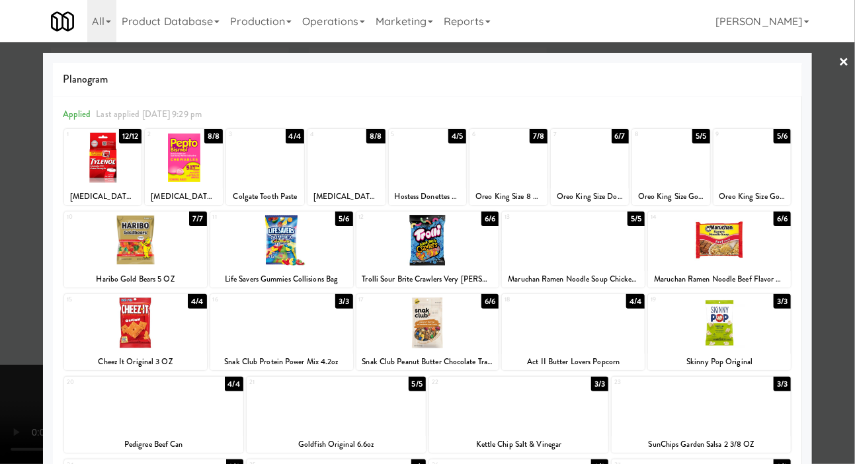
click at [609, 339] on div at bounding box center [573, 323] width 143 height 51
click at [608, 333] on div at bounding box center [573, 323] width 143 height 51
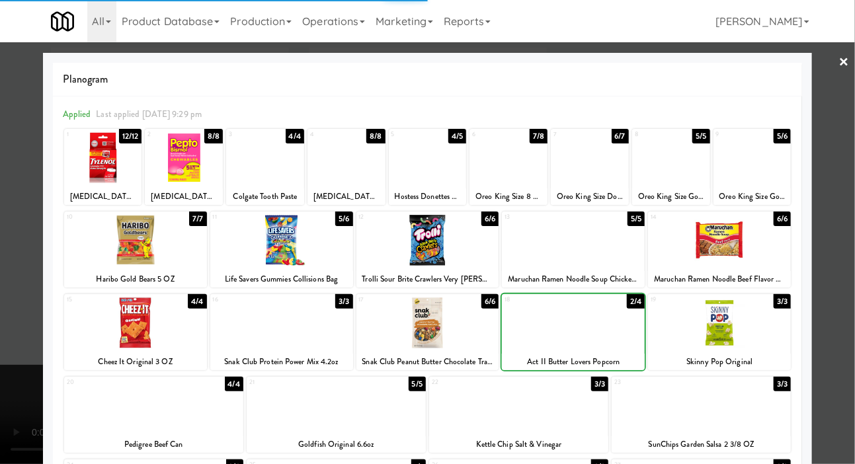
click at [30, 159] on div at bounding box center [427, 232] width 855 height 464
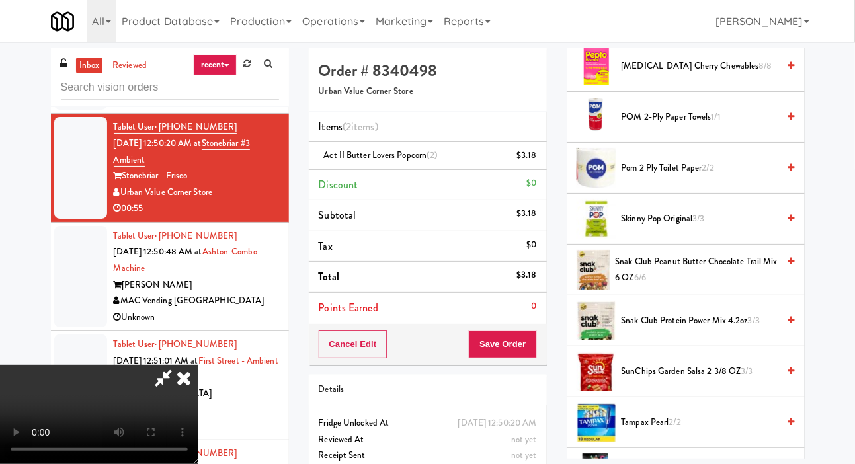
scroll to position [1002, 0]
click at [697, 328] on span "Snak Club Protein Power Mix 4.2oz 3/3" at bounding box center [700, 320] width 157 height 17
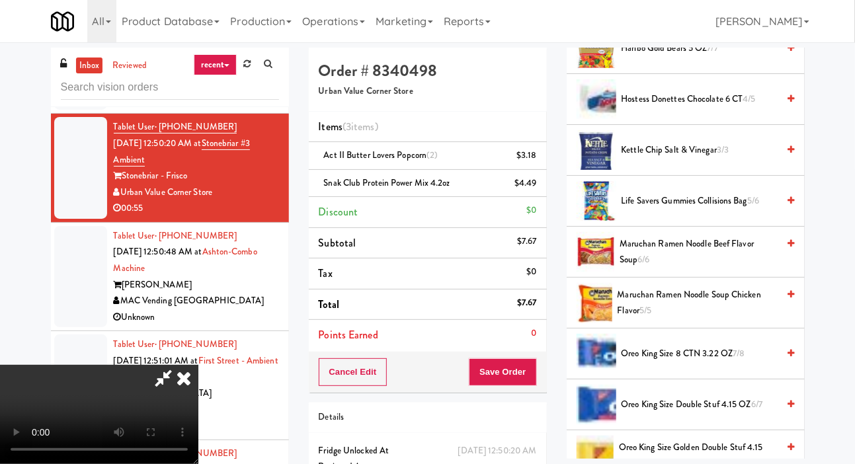
scroll to position [457, 0]
click at [749, 159] on span "Kettle Chip Salt & Vinegar 3/3" at bounding box center [700, 151] width 157 height 17
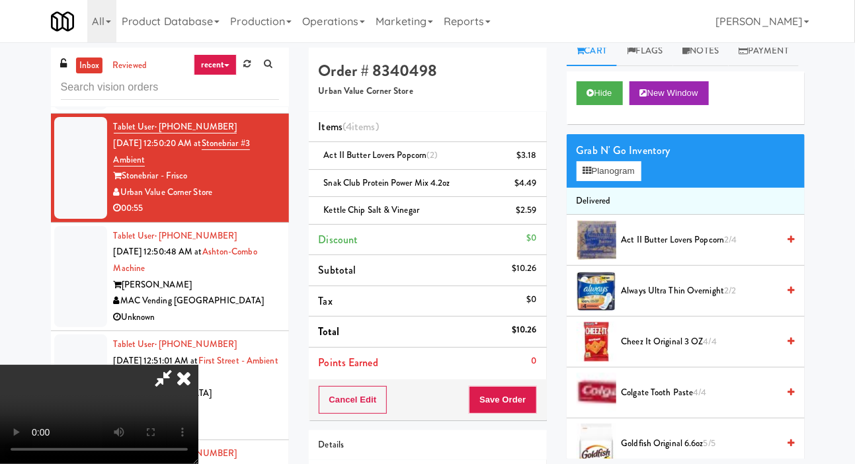
scroll to position [0, 0]
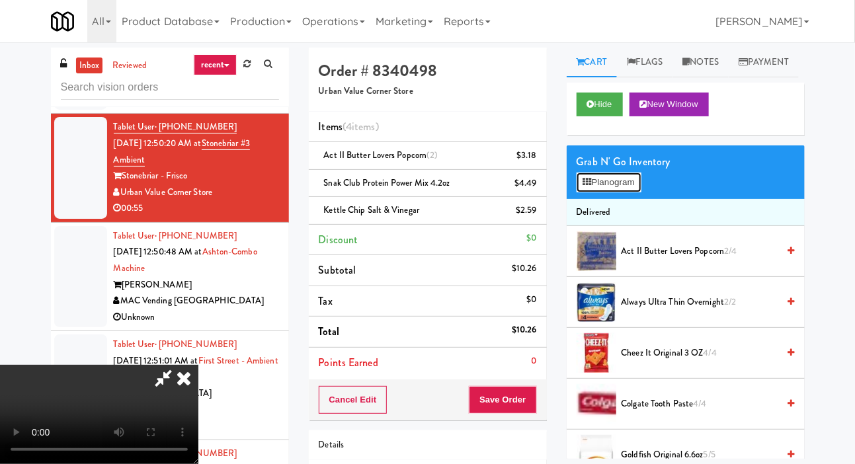
click at [627, 193] on button "Planogram" at bounding box center [609, 183] width 65 height 20
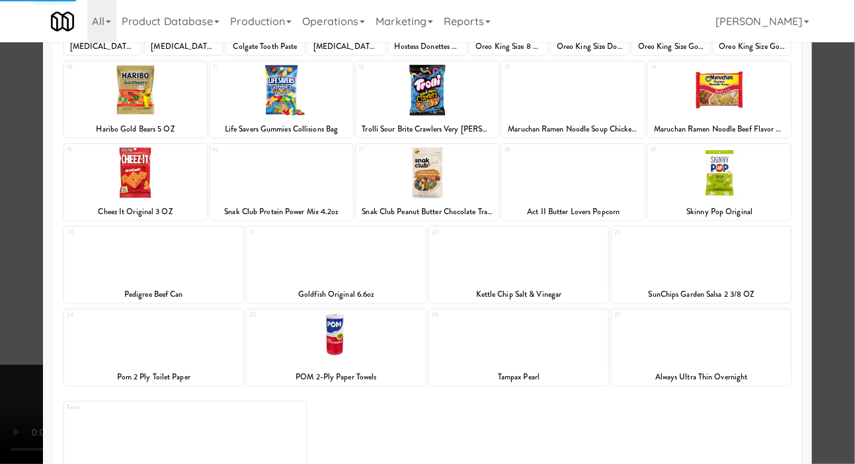
scroll to position [185, 0]
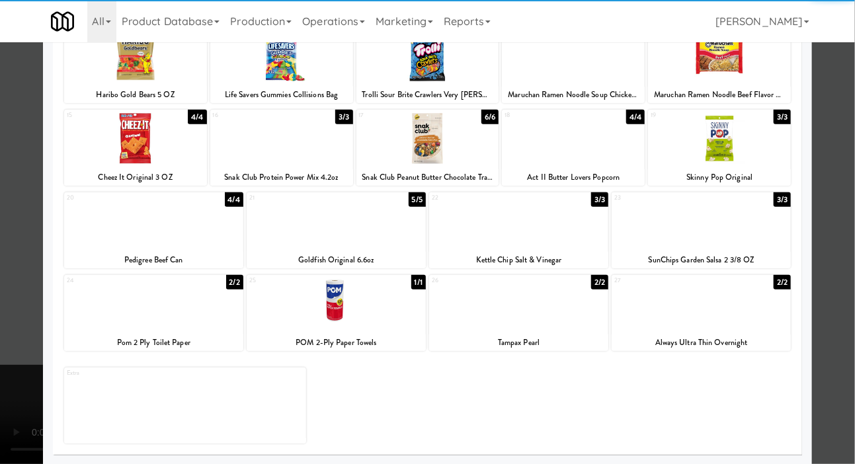
click at [744, 229] on div at bounding box center [701, 221] width 179 height 51
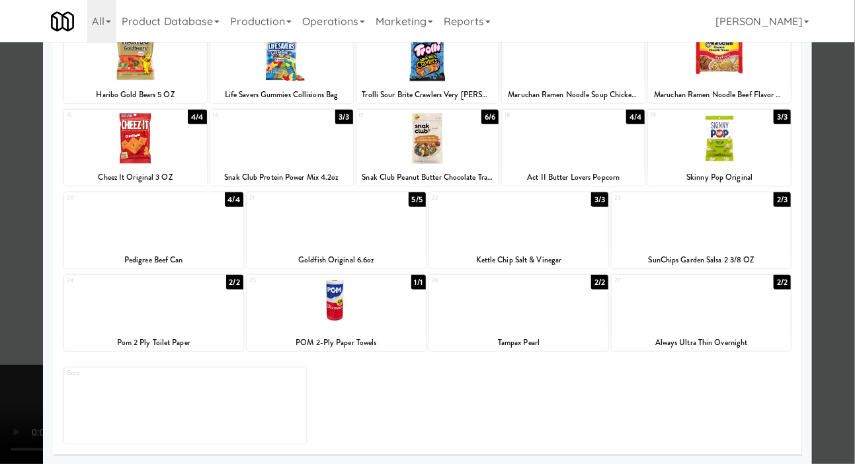
click at [847, 161] on div at bounding box center [427, 232] width 855 height 464
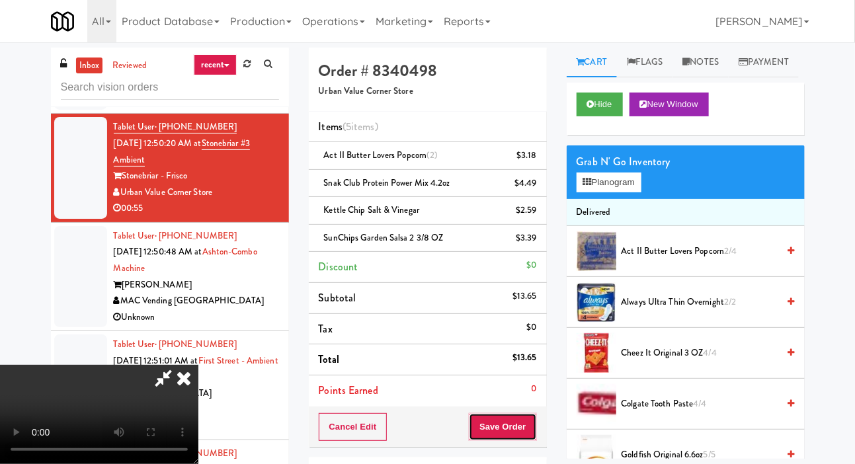
click at [531, 421] on button "Save Order" at bounding box center [502, 428] width 67 height 28
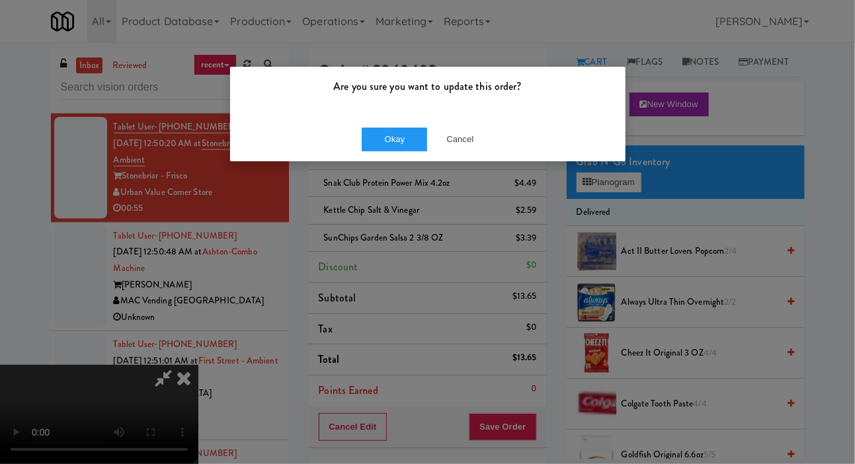
click at [382, 109] on div "Are you sure you want to update this order?" at bounding box center [428, 92] width 396 height 50
click at [383, 128] on button "Okay" at bounding box center [395, 140] width 66 height 24
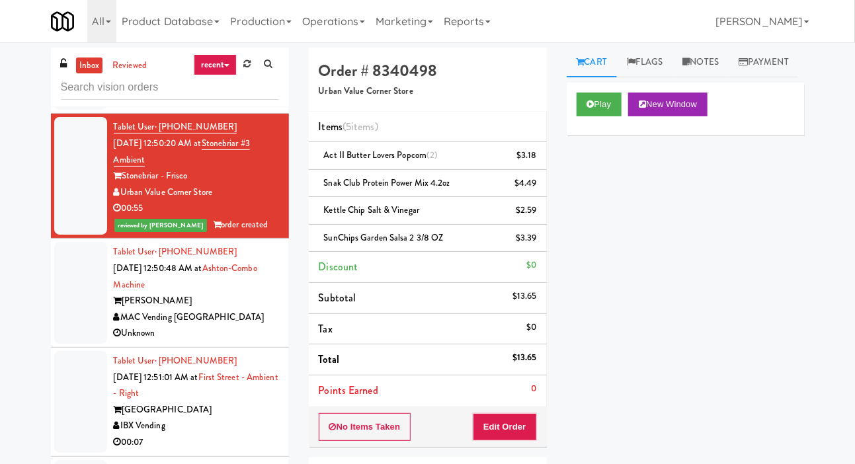
click at [80, 317] on div at bounding box center [80, 293] width 53 height 102
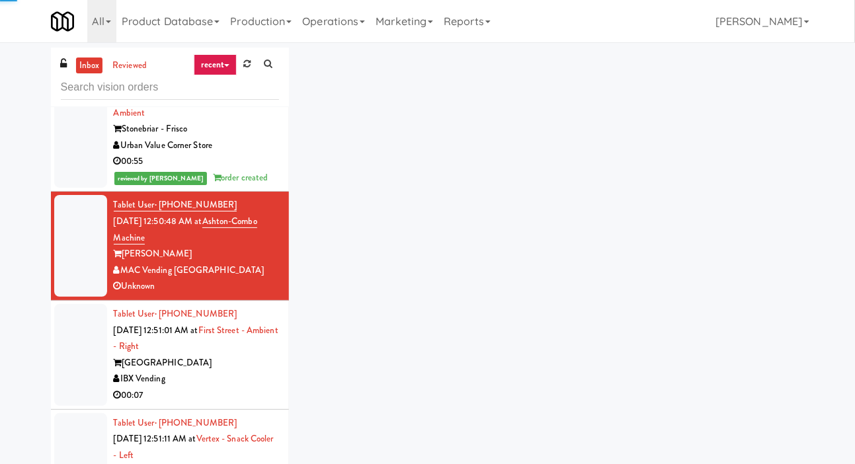
scroll to position [785, 0]
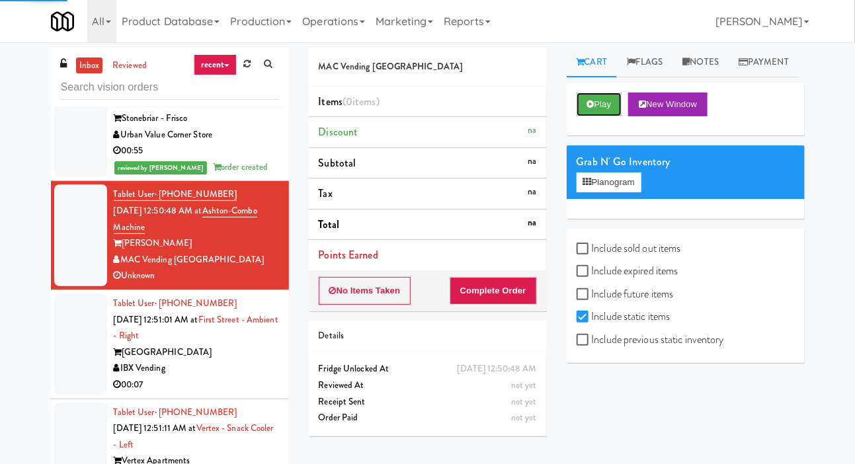
click at [605, 116] on button "Play" at bounding box center [600, 105] width 46 height 24
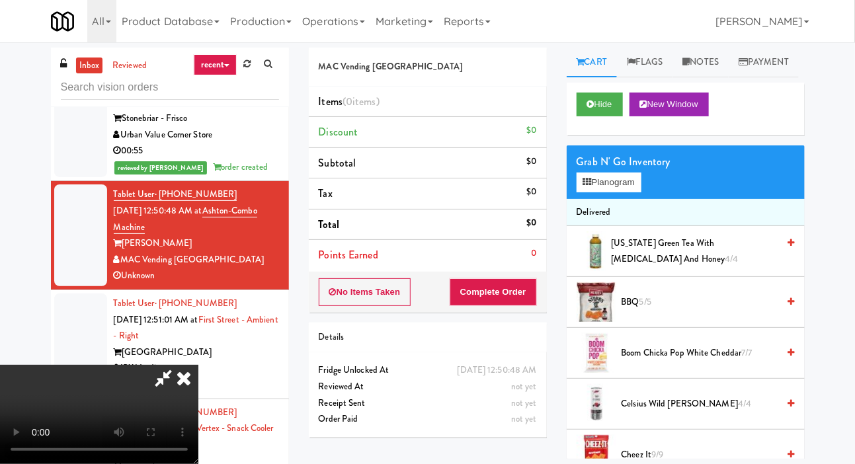
click at [198, 365] on icon at bounding box center [183, 378] width 29 height 26
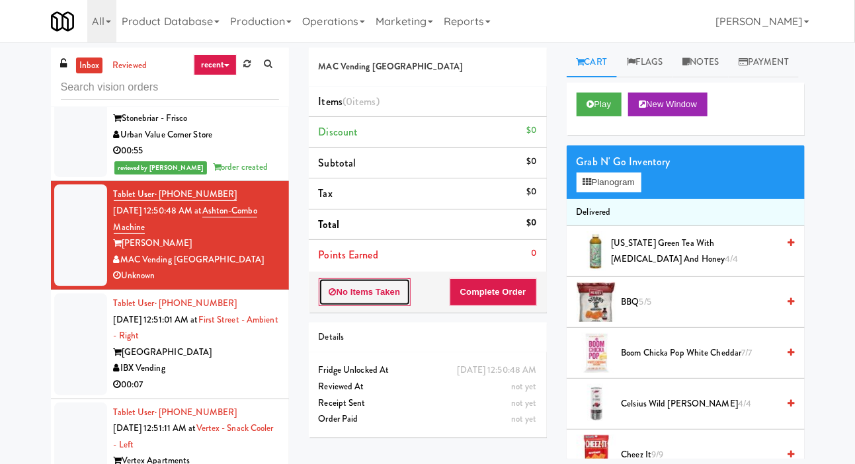
click at [395, 279] on button "No Items Taken" at bounding box center [365, 293] width 93 height 28
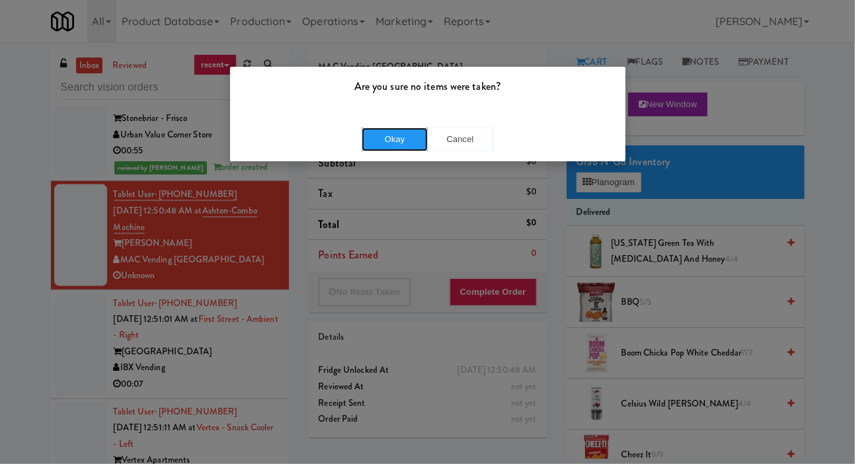
click at [404, 136] on button "Okay" at bounding box center [395, 140] width 66 height 24
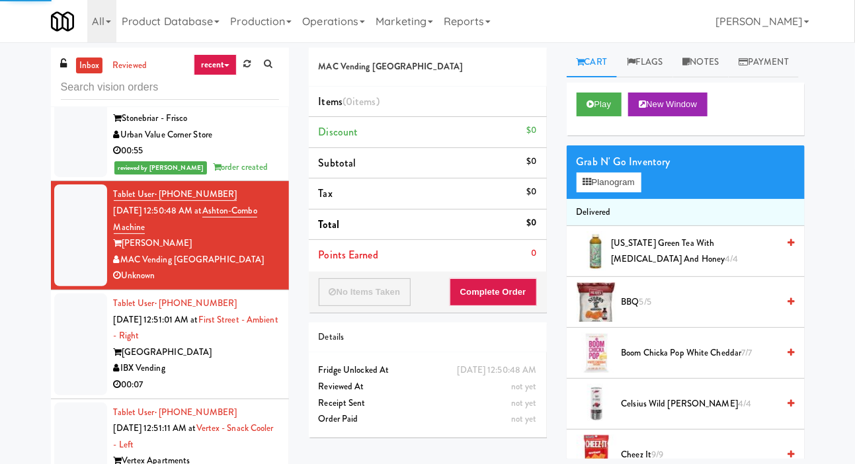
click at [78, 314] on div at bounding box center [80, 345] width 53 height 102
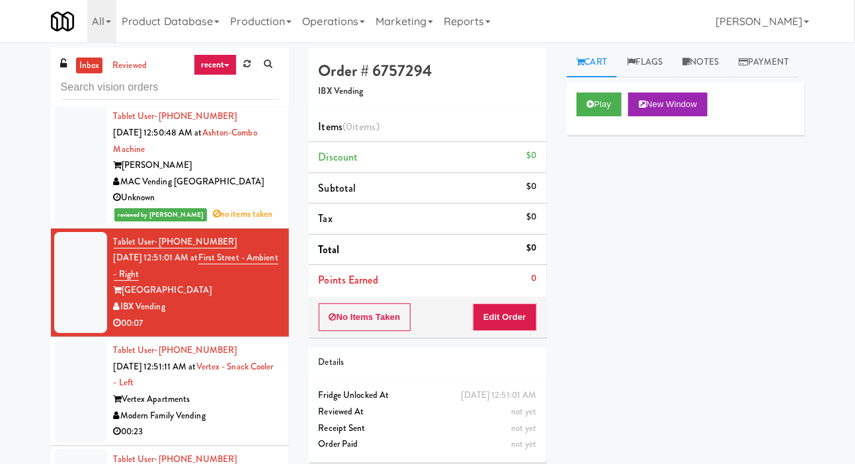
scroll to position [868, 0]
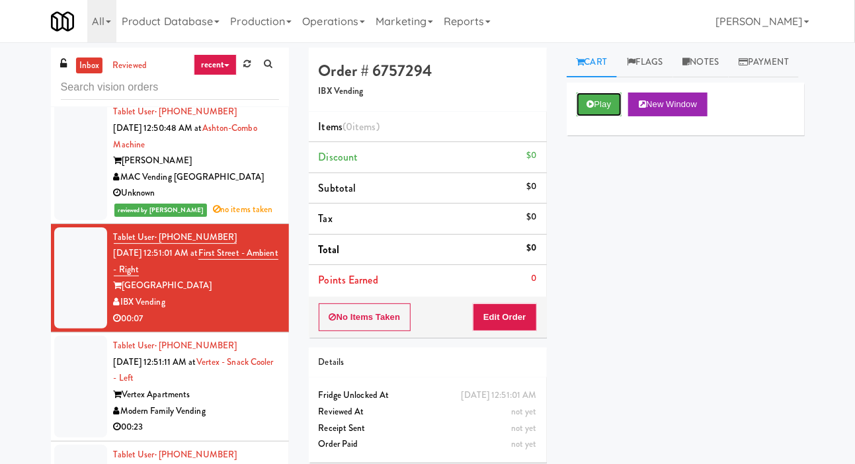
click at [593, 116] on button "Play" at bounding box center [600, 105] width 46 height 24
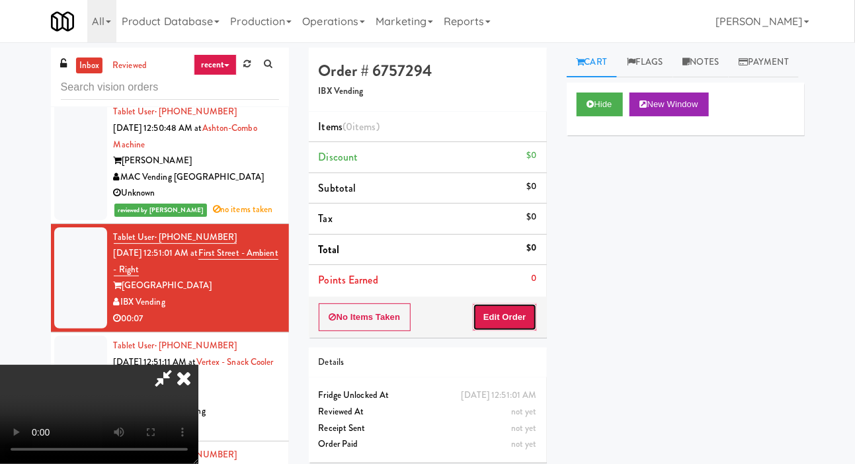
click at [512, 328] on button "Edit Order" at bounding box center [505, 318] width 64 height 28
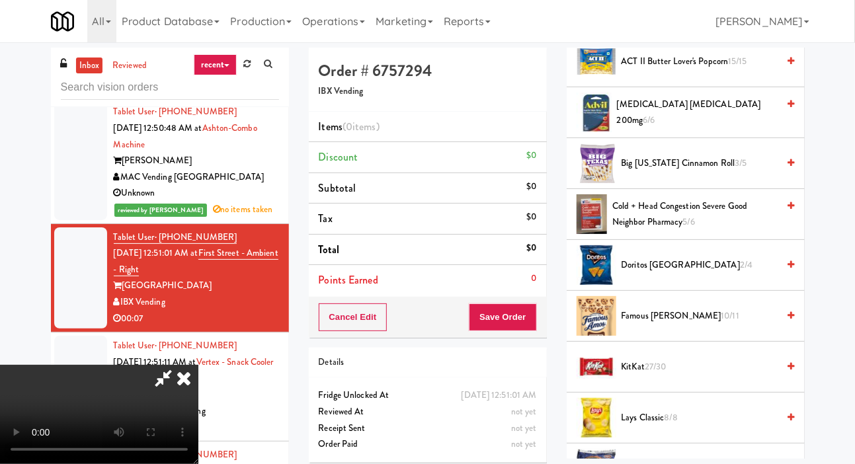
scroll to position [187, 0]
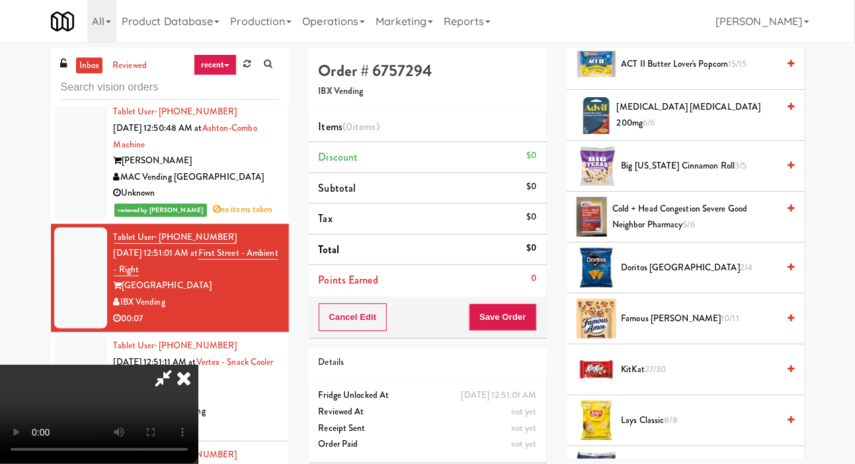
click at [678, 277] on span "Doritos Cool Ranch 2/4" at bounding box center [700, 268] width 157 height 17
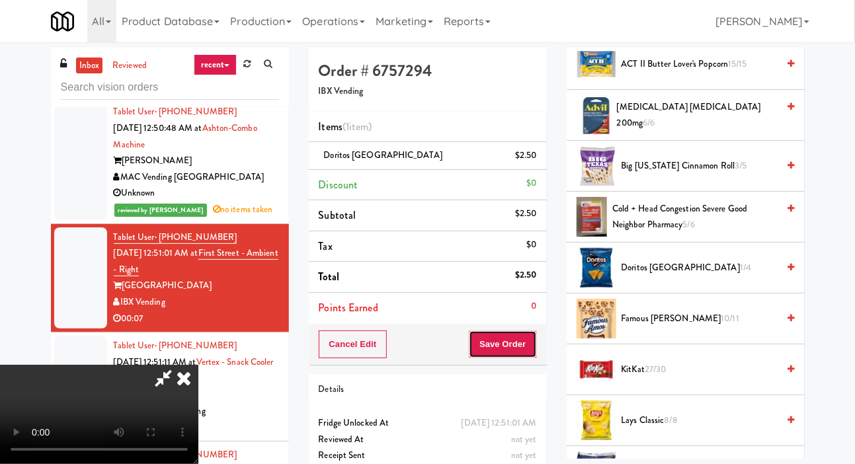
click at [533, 347] on button "Save Order" at bounding box center [502, 345] width 67 height 28
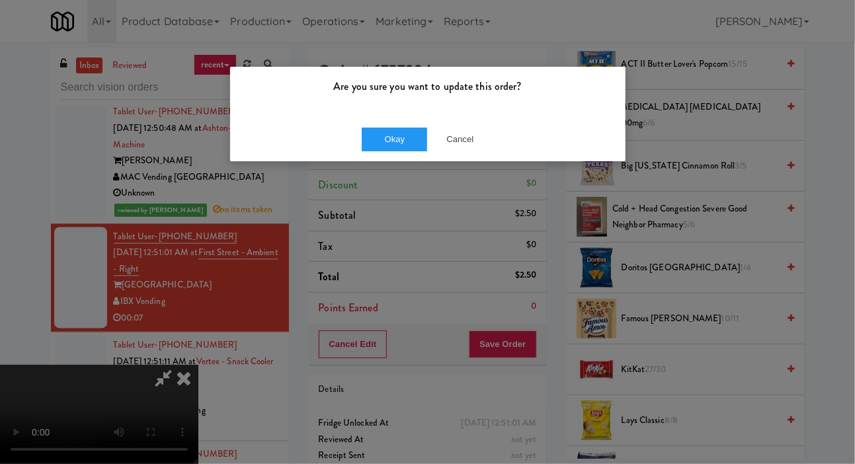
click at [384, 119] on div "Okay Cancel" at bounding box center [428, 139] width 396 height 44
click at [394, 134] on button "Okay" at bounding box center [395, 140] width 66 height 24
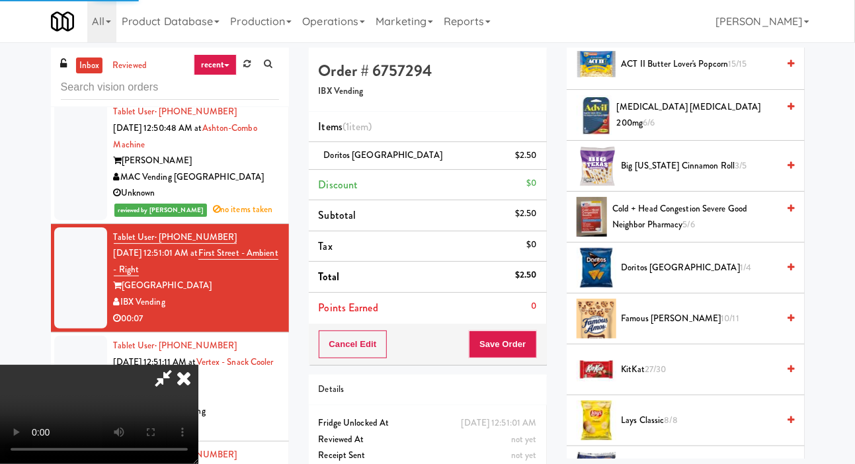
scroll to position [77, 0]
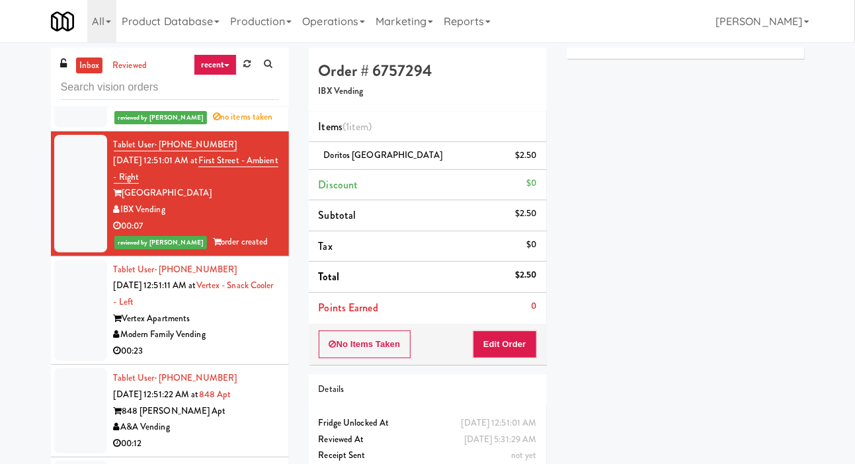
click at [79, 299] on div at bounding box center [80, 311] width 53 height 102
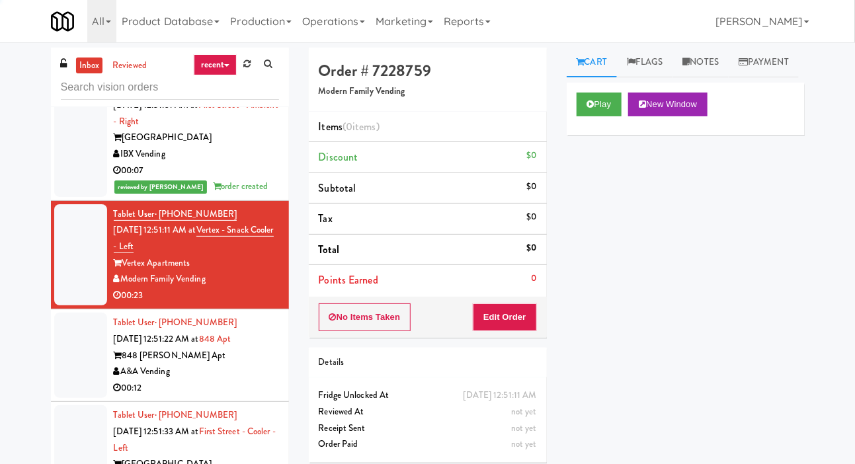
scroll to position [1018, 0]
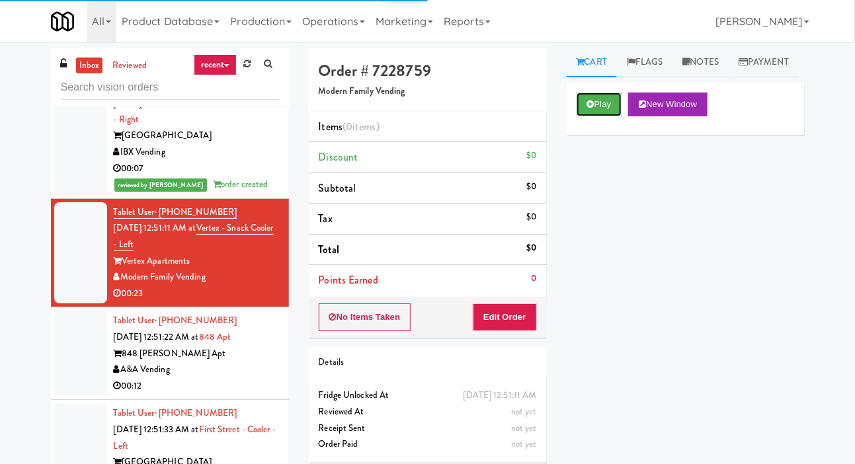
click at [588, 116] on button "Play" at bounding box center [600, 105] width 46 height 24
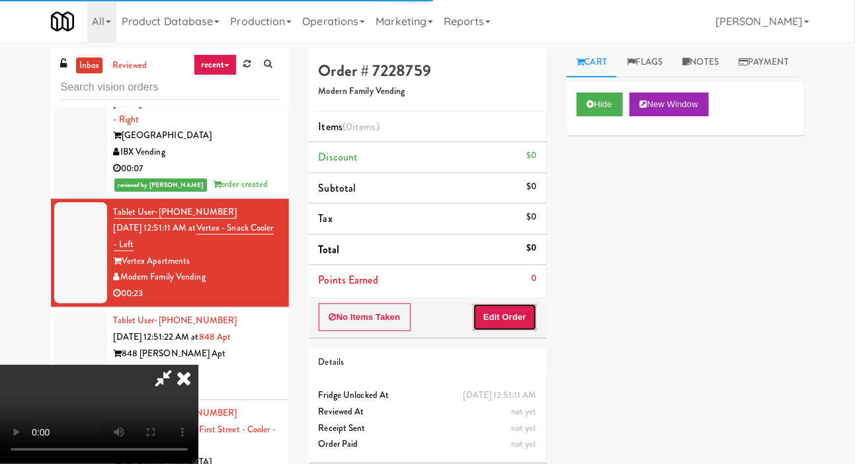
click at [518, 322] on button "Edit Order" at bounding box center [505, 318] width 64 height 28
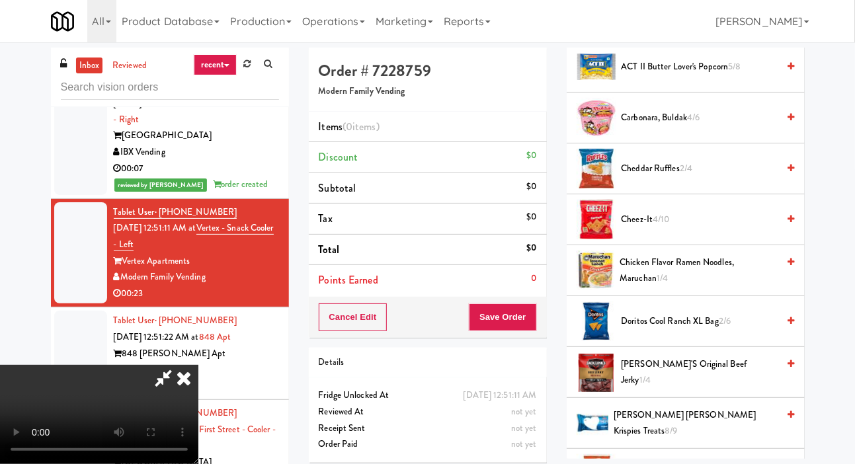
scroll to position [201, 0]
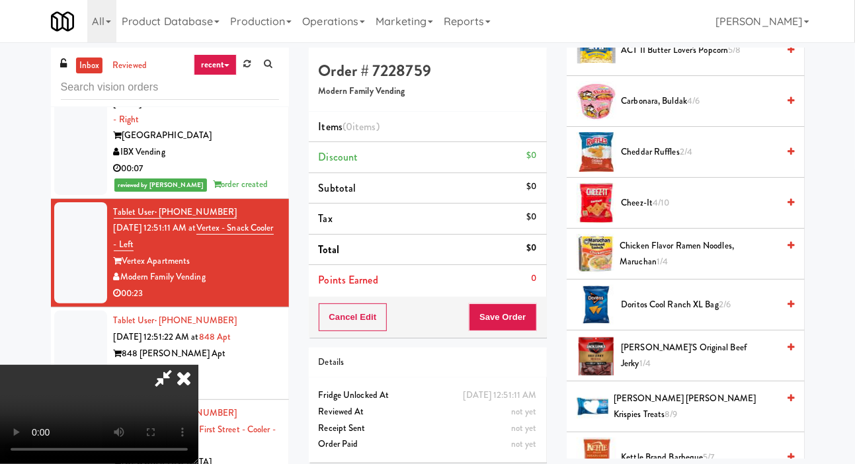
click at [704, 314] on span "Doritos Cool Ranch XL Bag 2/6" at bounding box center [700, 305] width 157 height 17
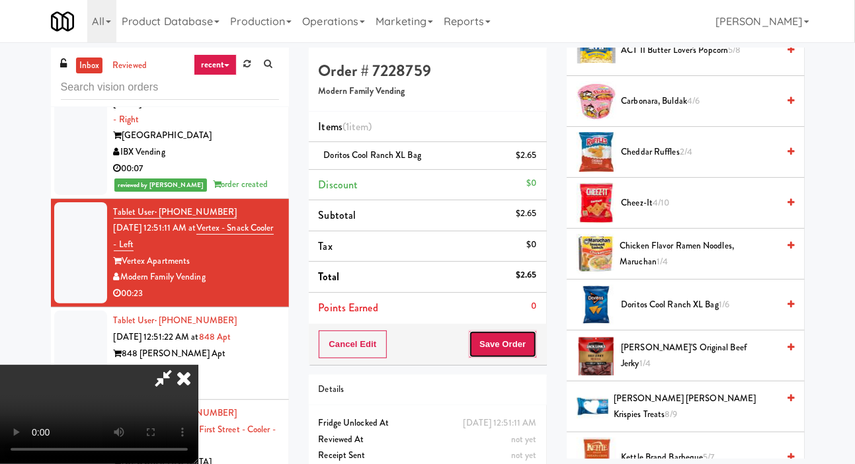
click at [529, 339] on button "Save Order" at bounding box center [502, 345] width 67 height 28
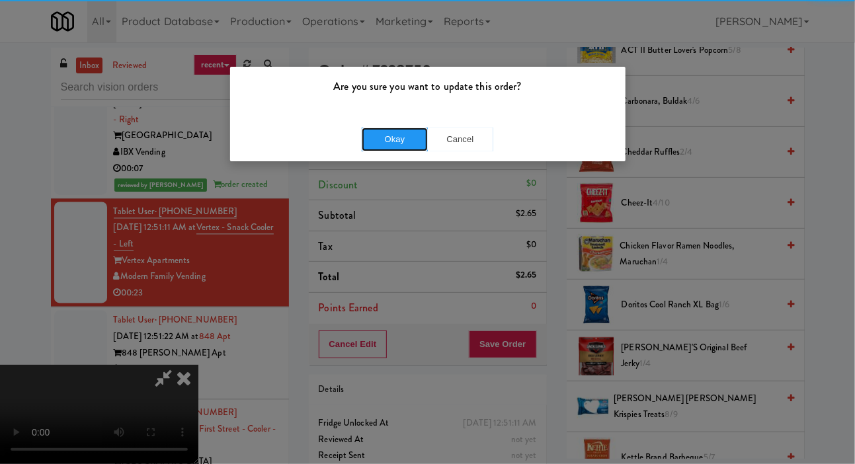
click at [386, 130] on button "Okay" at bounding box center [395, 140] width 66 height 24
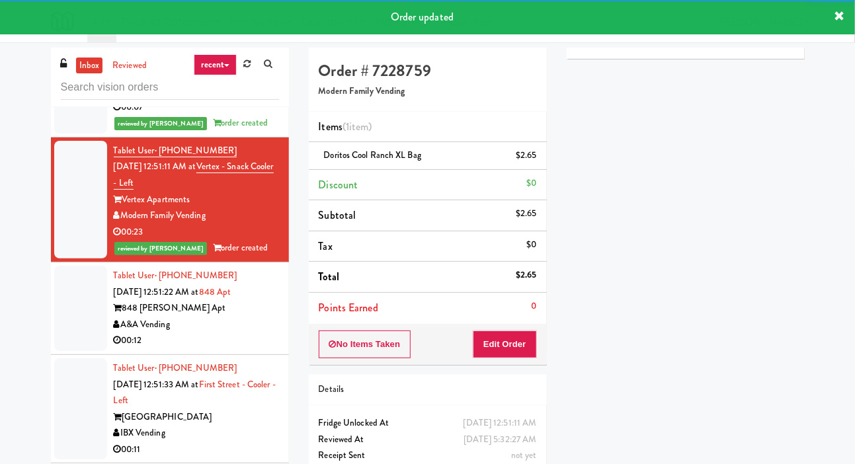
scroll to position [1078, 0]
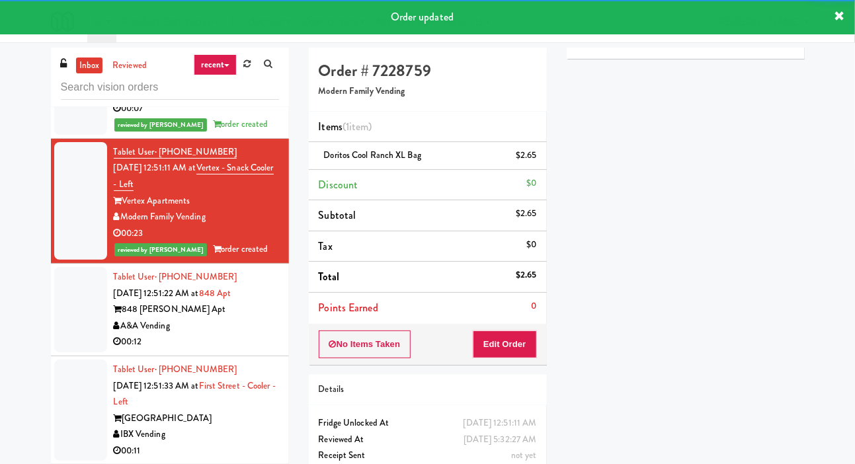
click at [70, 284] on div at bounding box center [80, 309] width 53 height 85
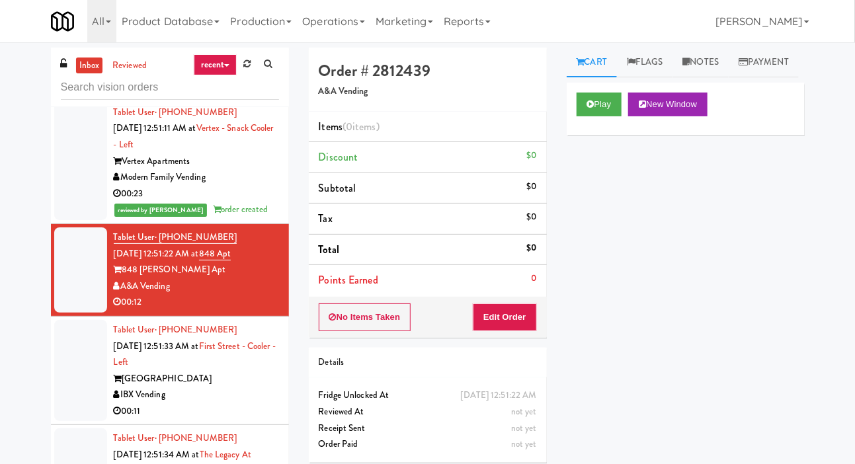
scroll to position [1120, 0]
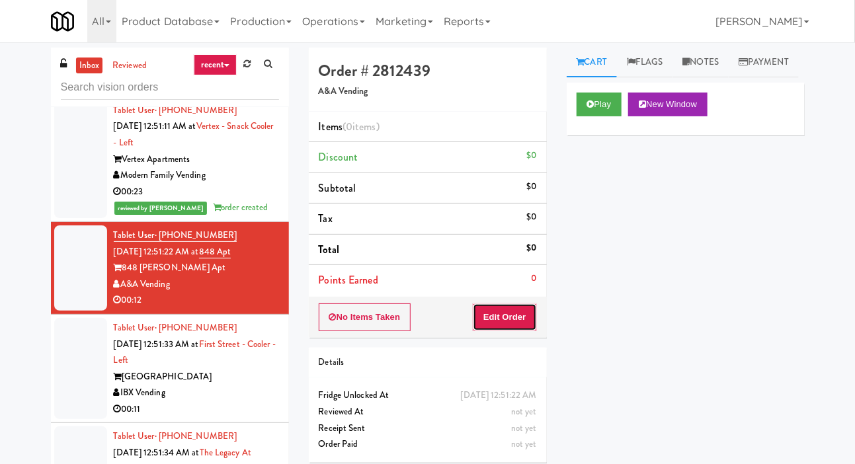
click at [519, 308] on button "Edit Order" at bounding box center [505, 318] width 64 height 28
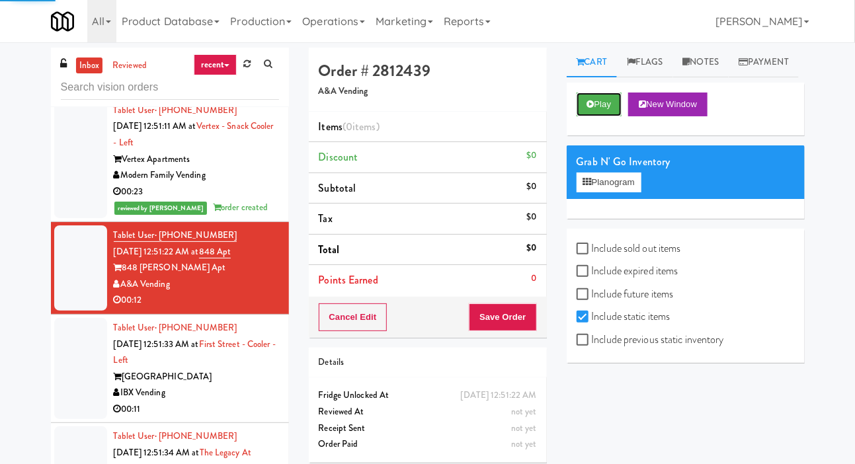
click at [603, 116] on button "Play" at bounding box center [600, 105] width 46 height 24
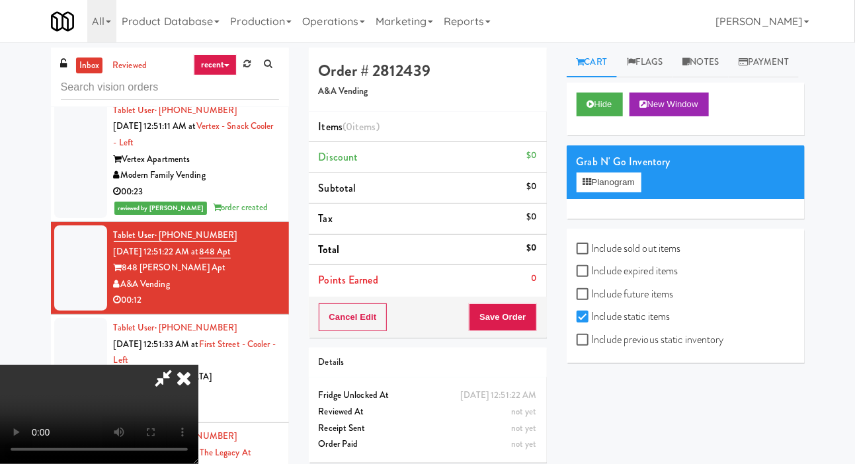
scroll to position [0, 0]
click at [689, 350] on label "Include previous static inventory" at bounding box center [651, 340] width 148 height 20
click at [592, 346] on input "Include previous static inventory" at bounding box center [584, 340] width 15 height 11
checkbox input "true"
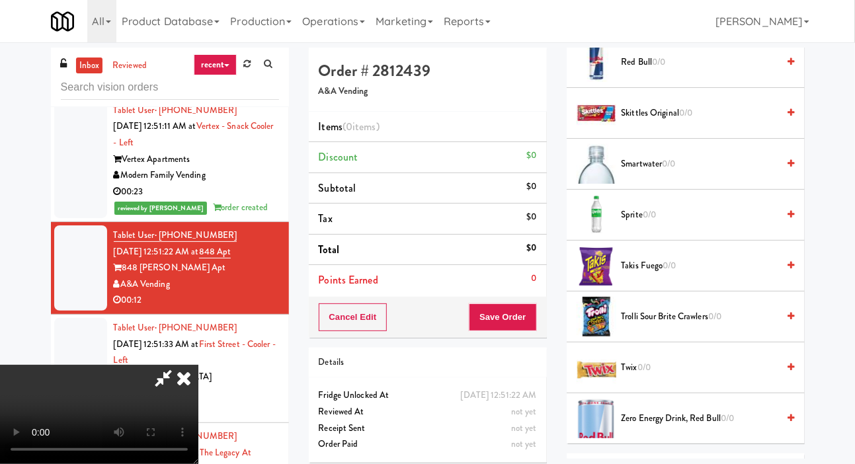
scroll to position [1721, 0]
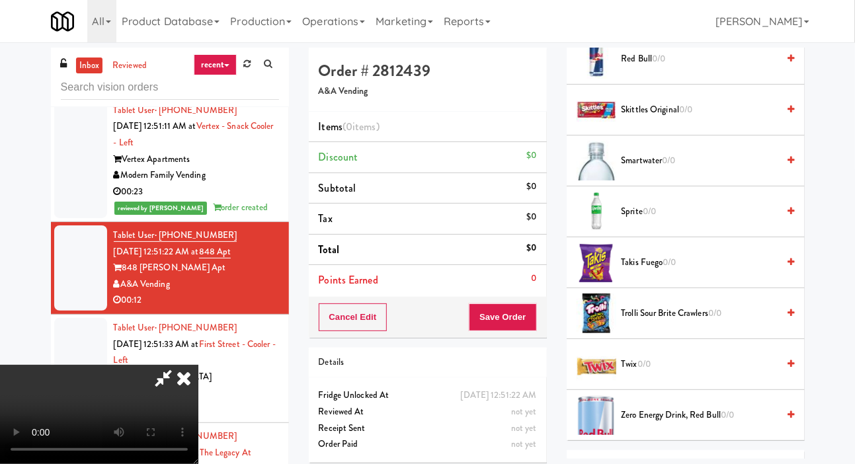
click at [696, 271] on span "Takis Fuego 0/0" at bounding box center [700, 263] width 157 height 17
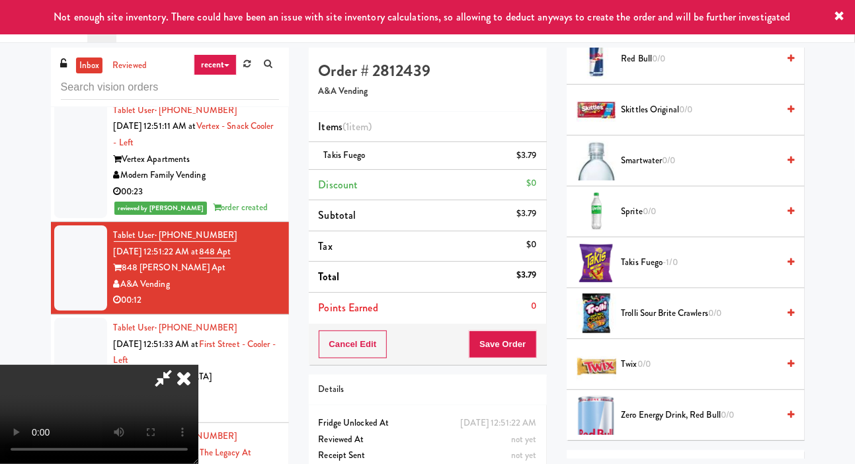
scroll to position [48, 0]
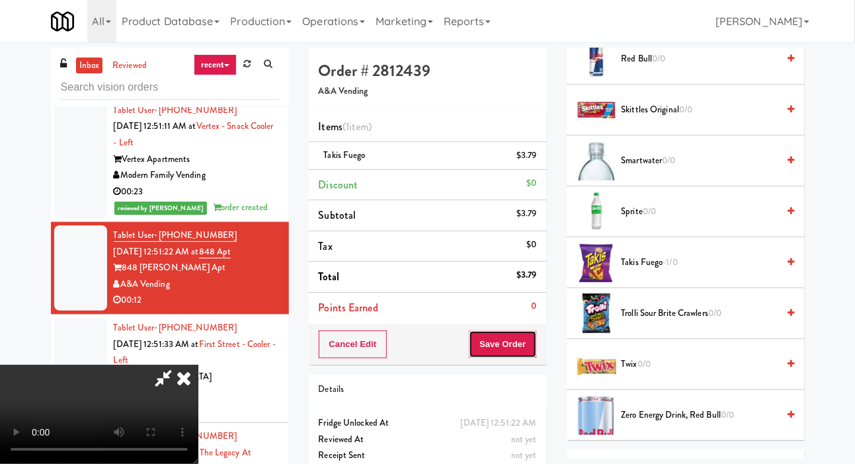
click at [529, 340] on button "Save Order" at bounding box center [502, 345] width 67 height 28
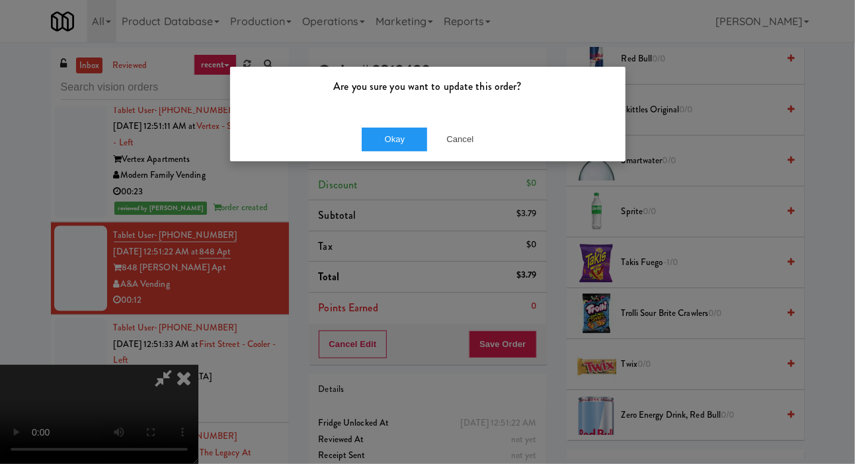
click at [388, 107] on div "Are you sure you want to update this order?" at bounding box center [428, 92] width 396 height 50
click at [379, 138] on button "Okay" at bounding box center [395, 140] width 66 height 24
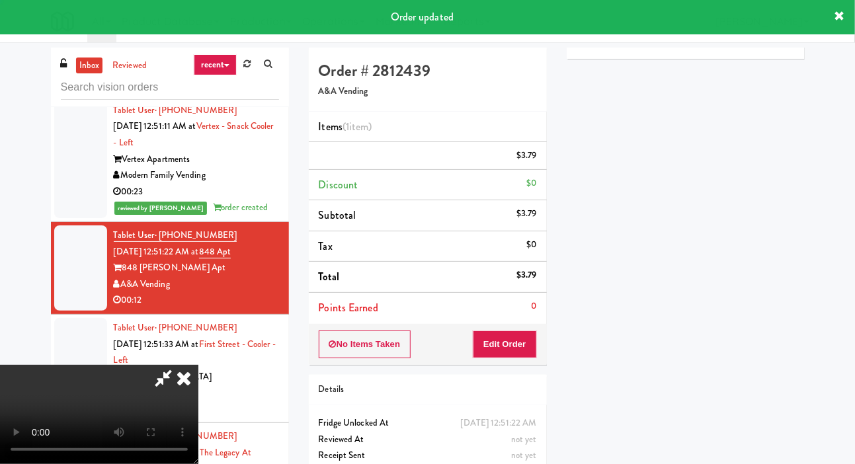
scroll to position [0, 0]
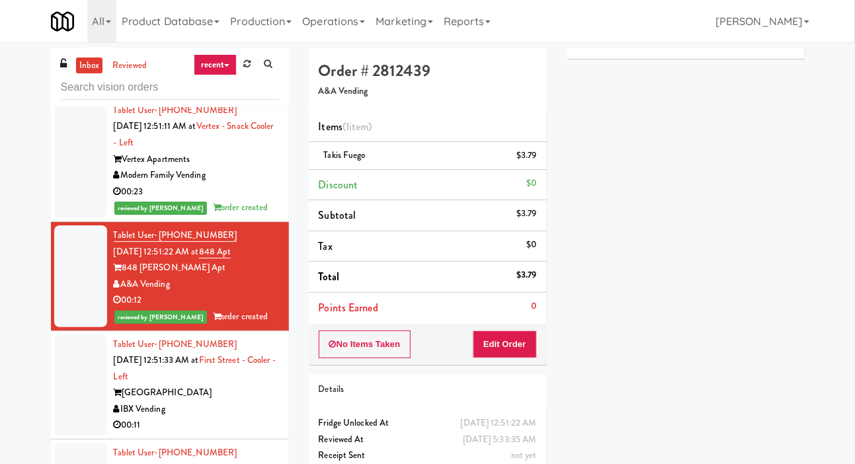
click at [79, 382] on div at bounding box center [80, 386] width 53 height 102
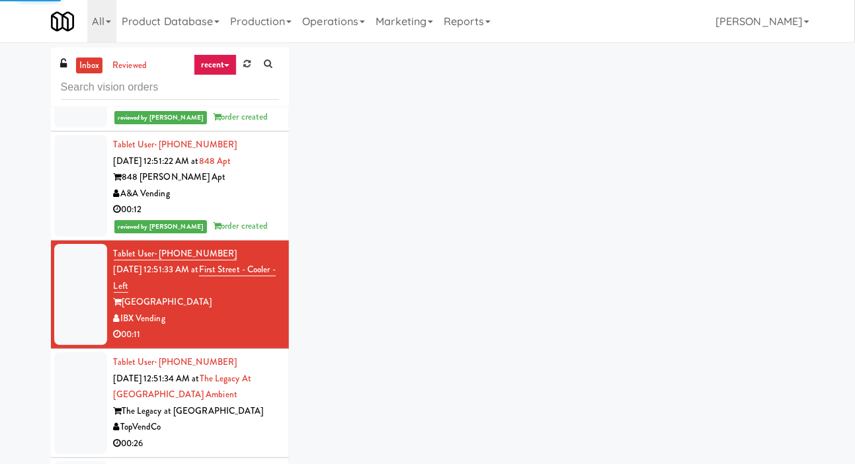
scroll to position [1225, 0]
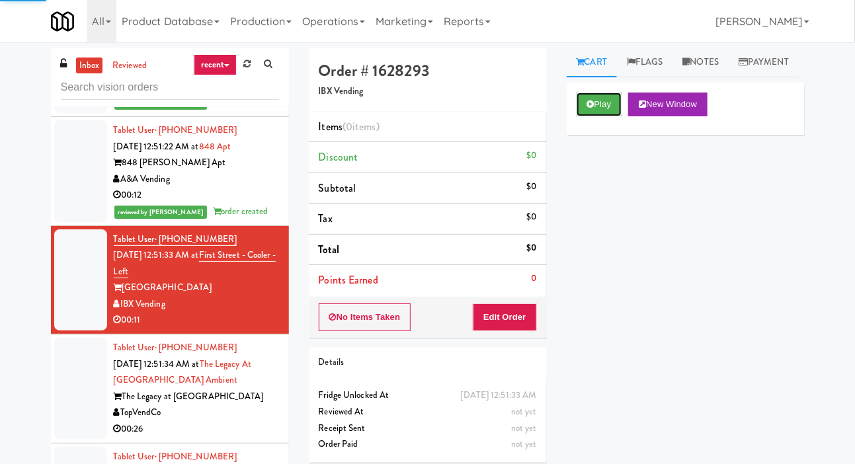
click at [606, 116] on button "Play" at bounding box center [600, 105] width 46 height 24
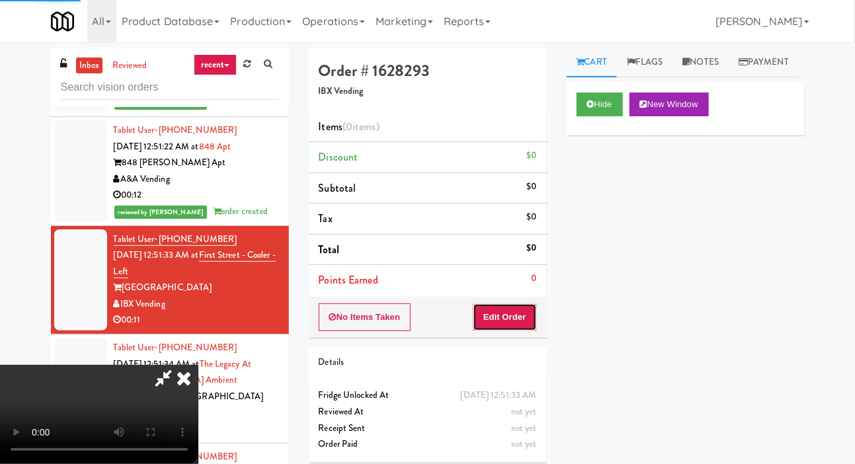
click at [527, 304] on button "Edit Order" at bounding box center [505, 318] width 64 height 28
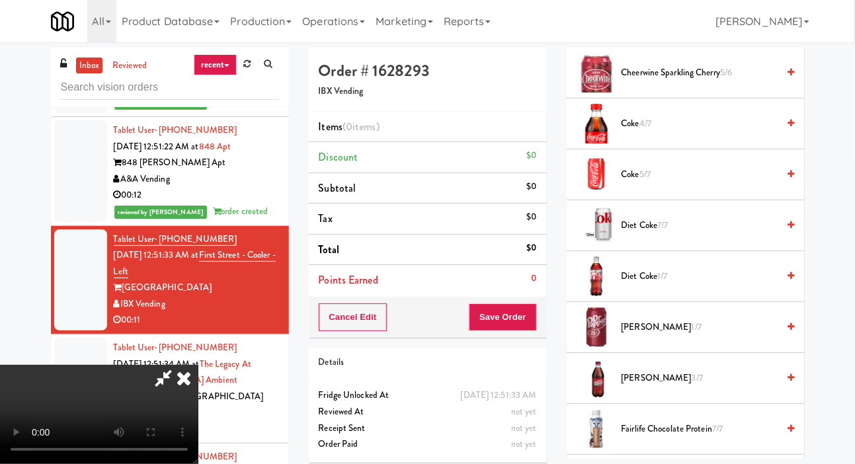
scroll to position [951, 0]
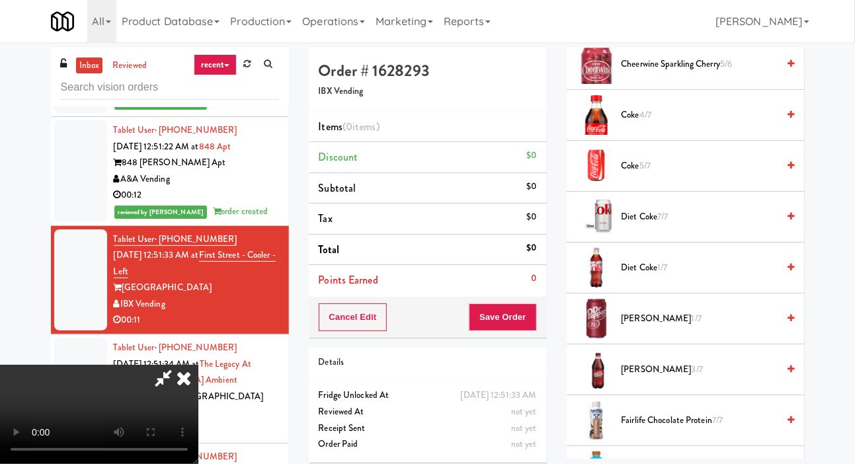
click at [697, 328] on span "Dr. Pepper 1/7" at bounding box center [700, 319] width 157 height 17
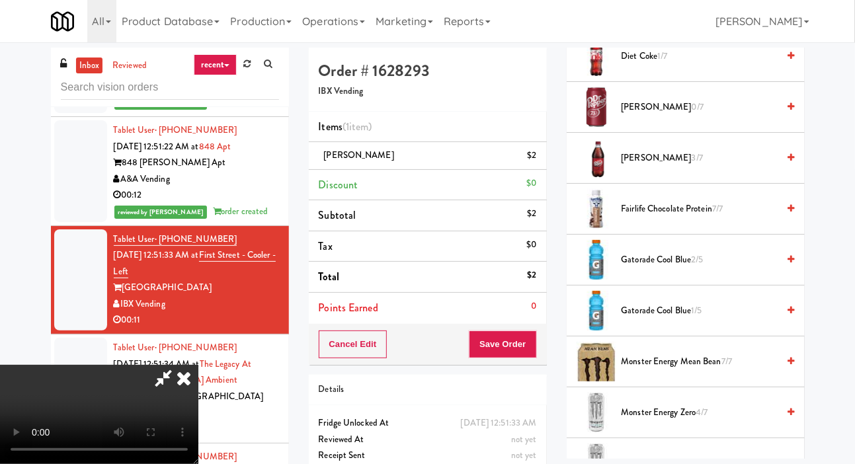
scroll to position [1164, 0]
click at [697, 265] on span "2/5" at bounding box center [697, 258] width 12 height 13
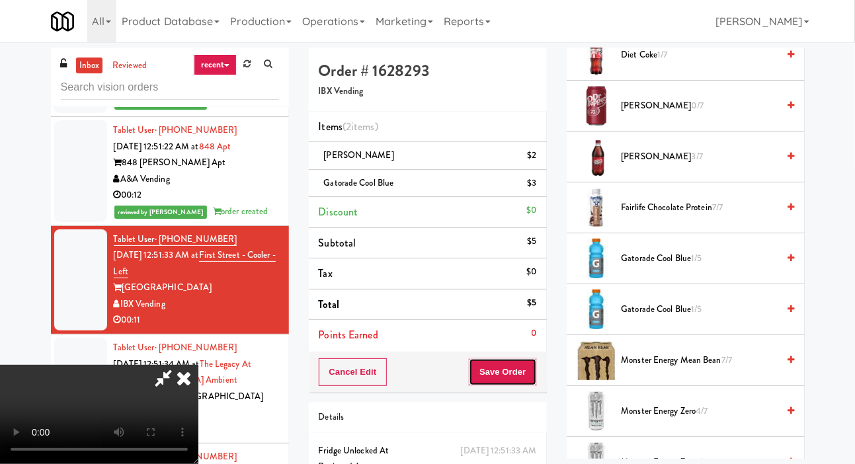
click at [531, 368] on button "Save Order" at bounding box center [502, 373] width 67 height 28
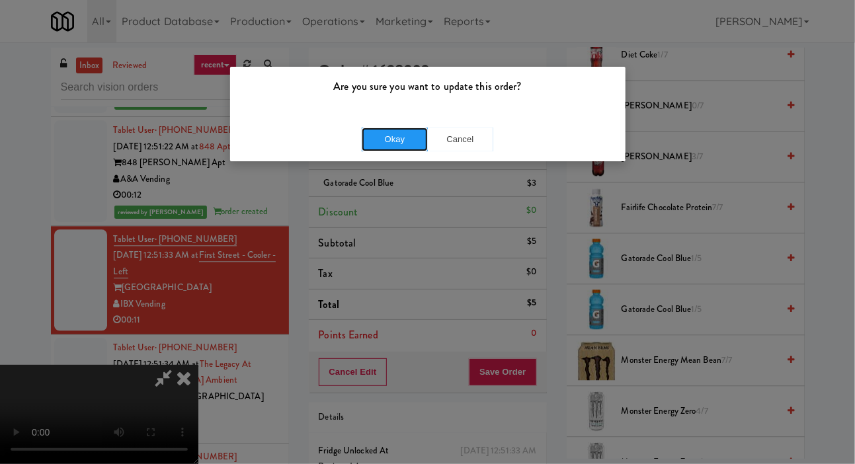
click at [380, 141] on button "Okay" at bounding box center [395, 140] width 66 height 24
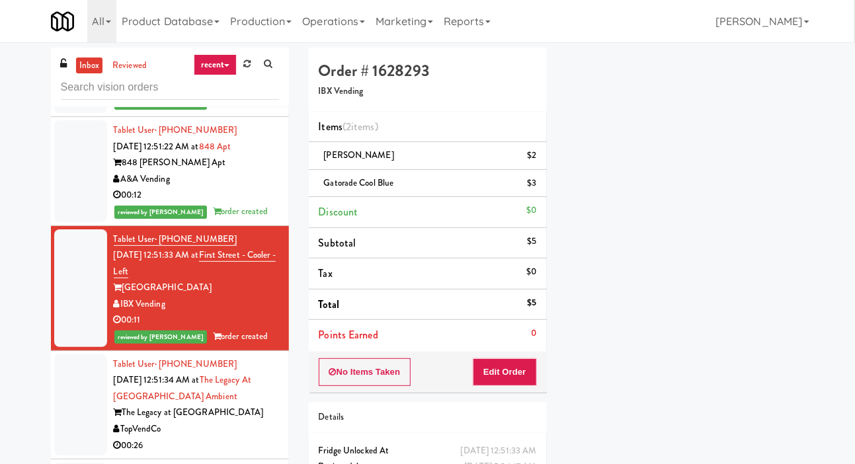
scroll to position [77, 0]
click at [73, 419] on div at bounding box center [80, 406] width 53 height 102
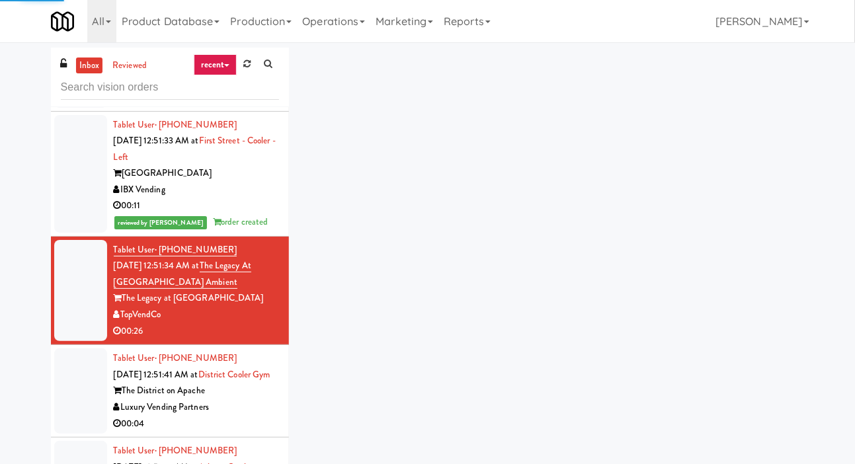
scroll to position [1341, 0]
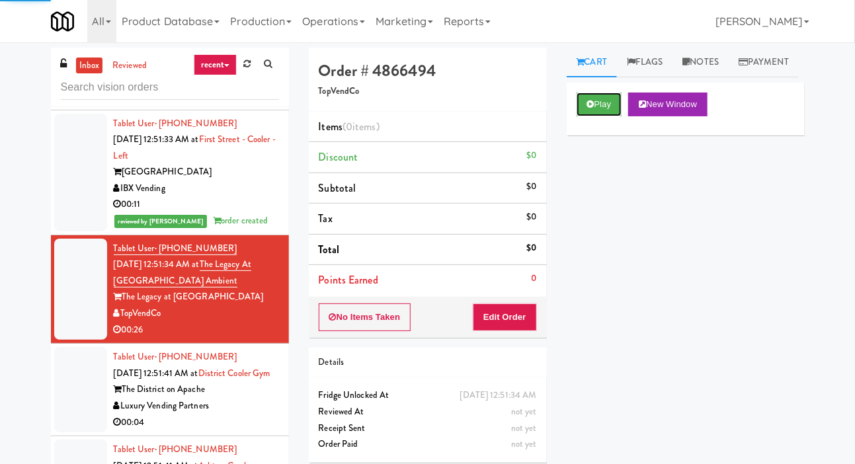
click at [603, 116] on button "Play" at bounding box center [600, 105] width 46 height 24
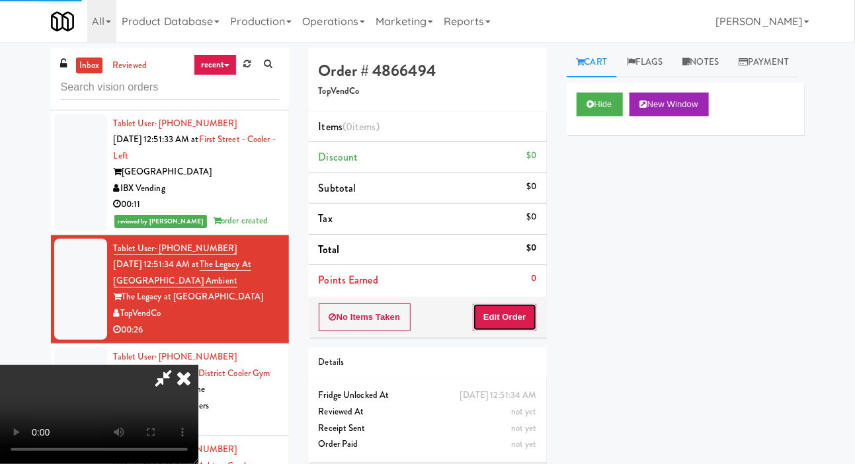
click at [517, 326] on button "Edit Order" at bounding box center [505, 318] width 64 height 28
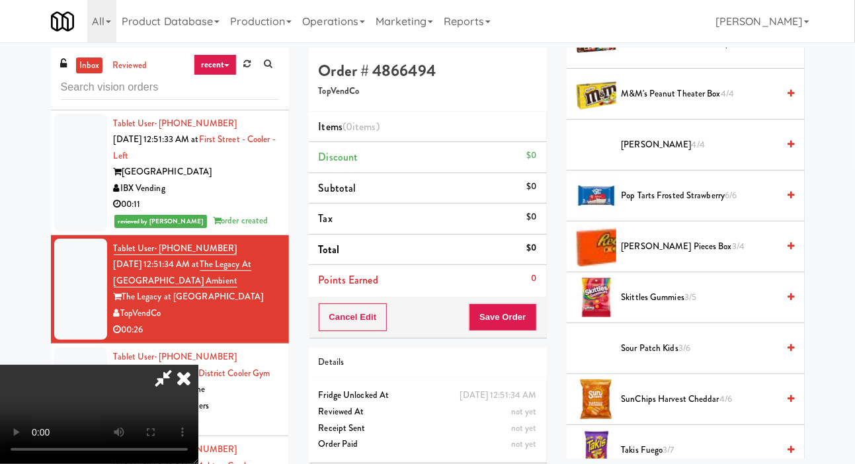
scroll to position [1352, 0]
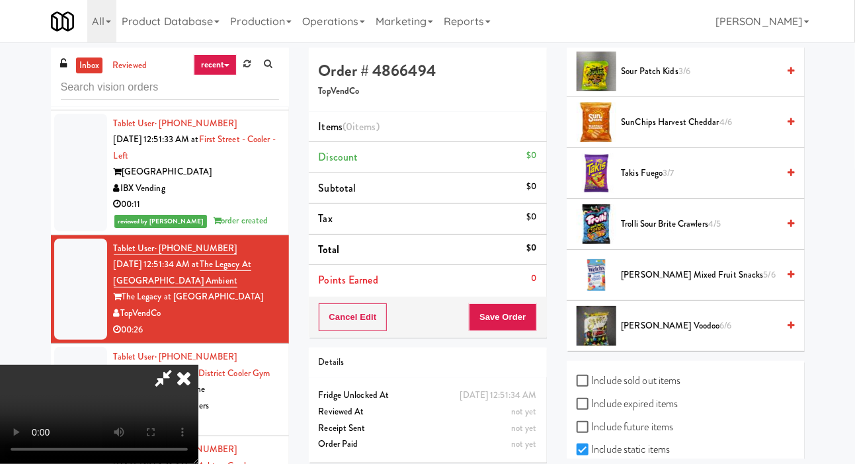
click at [714, 182] on span "Takis Fuego 3/7" at bounding box center [700, 173] width 157 height 17
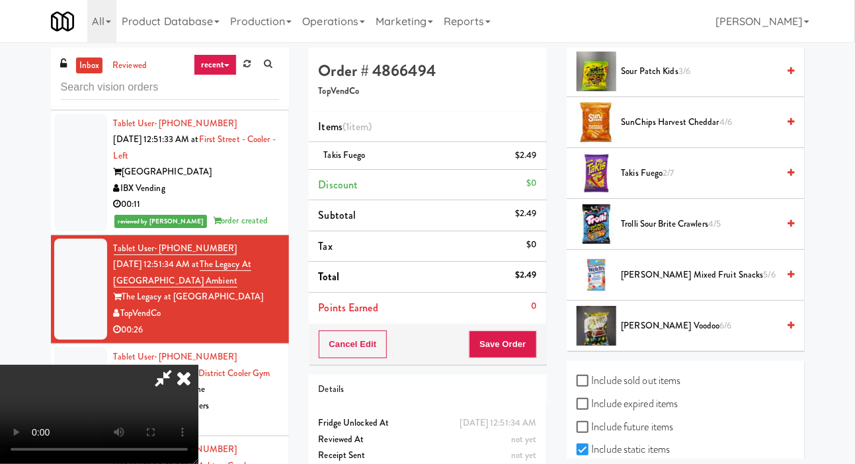
scroll to position [48, 0]
click at [715, 335] on span "Zapp’s Voodoo 6/6" at bounding box center [700, 326] width 157 height 17
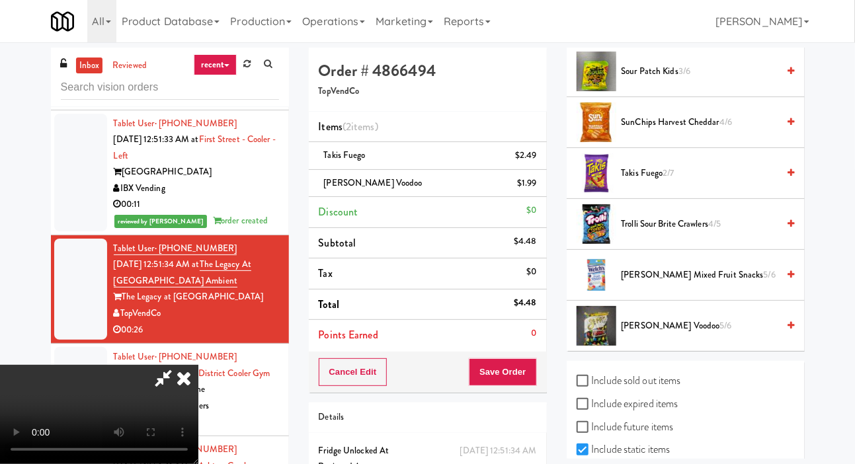
scroll to position [7, 0]
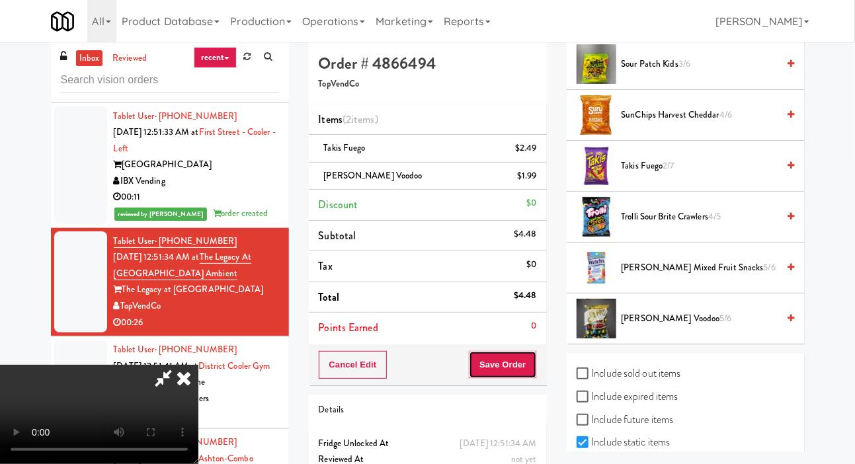
click at [535, 356] on button "Save Order" at bounding box center [502, 365] width 67 height 28
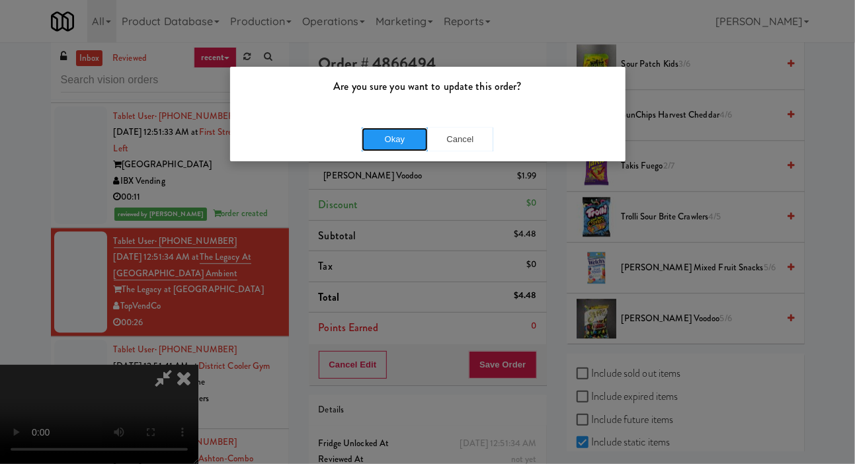
click at [380, 148] on button "Okay" at bounding box center [395, 140] width 66 height 24
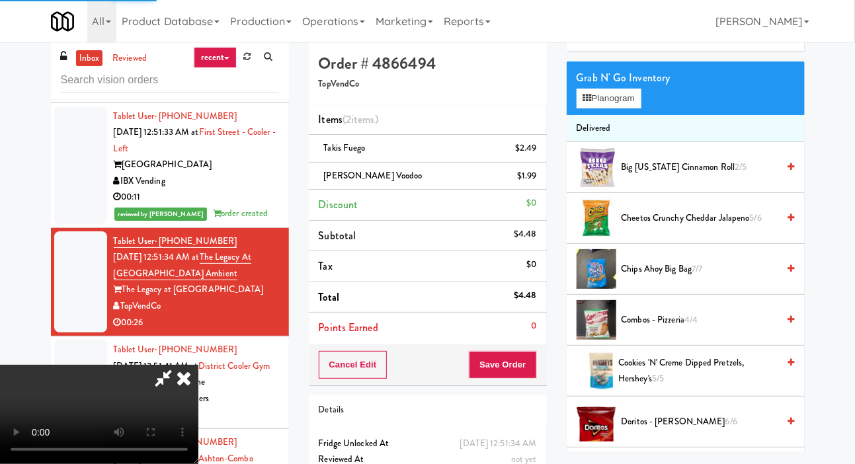
scroll to position [0, 0]
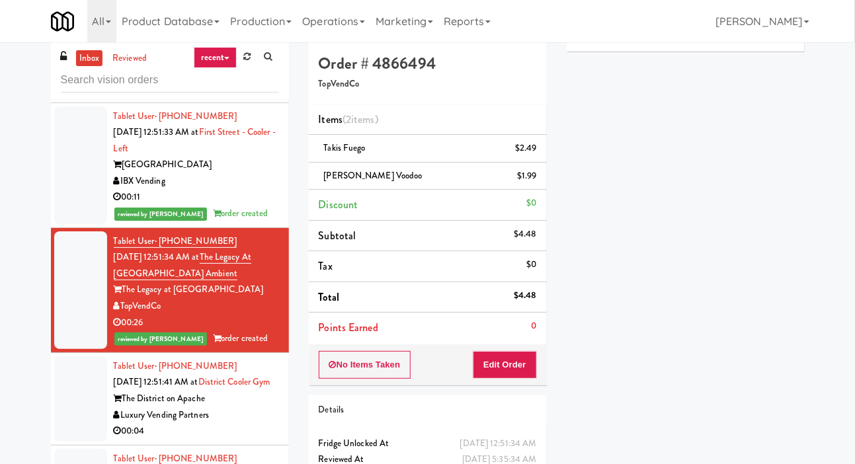
click at [79, 408] on div at bounding box center [80, 399] width 53 height 85
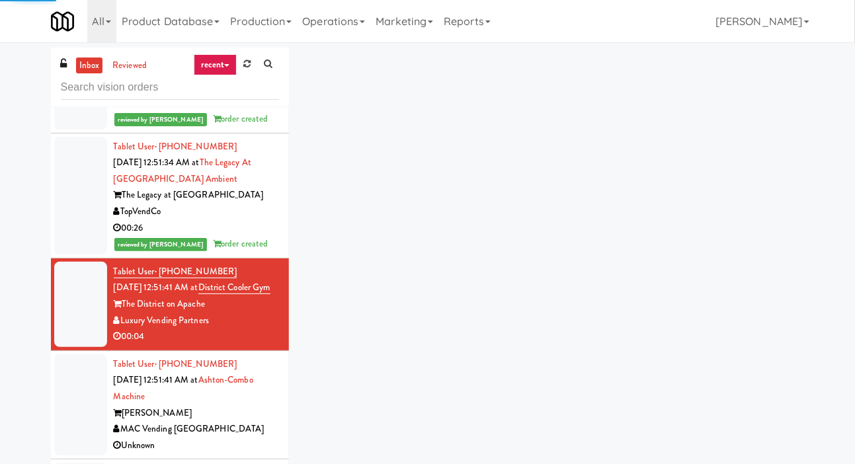
scroll to position [1444, 0]
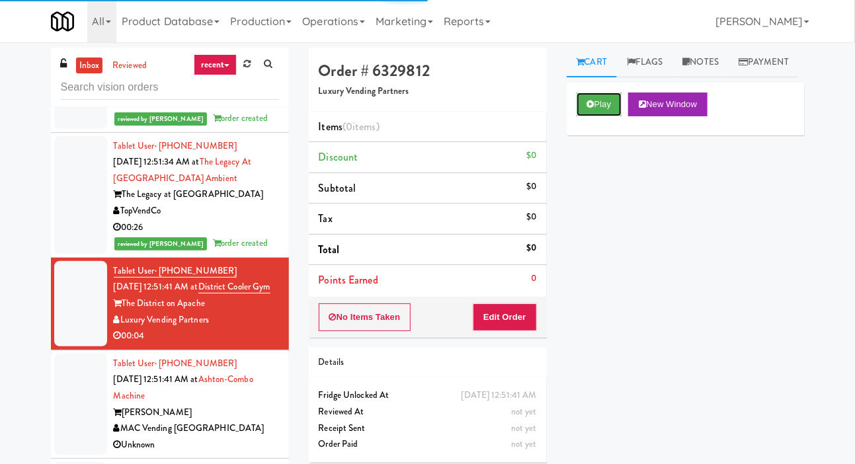
click at [600, 116] on button "Play" at bounding box center [600, 105] width 46 height 24
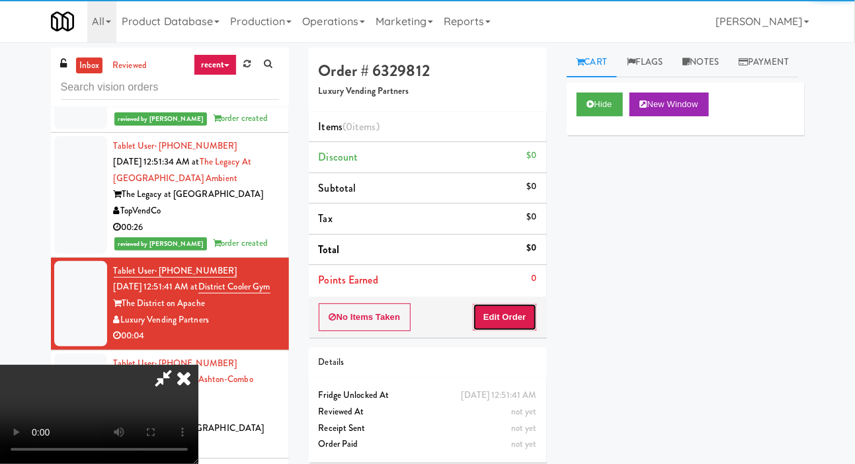
click at [516, 305] on button "Edit Order" at bounding box center [505, 318] width 64 height 28
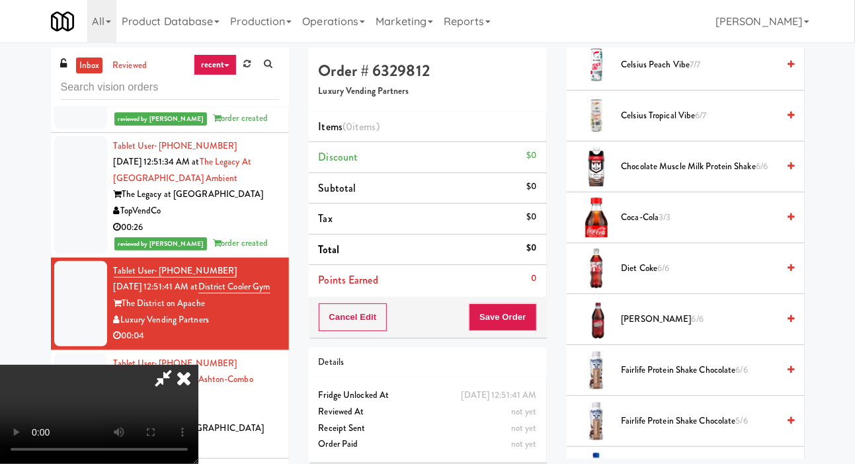
scroll to position [608, 0]
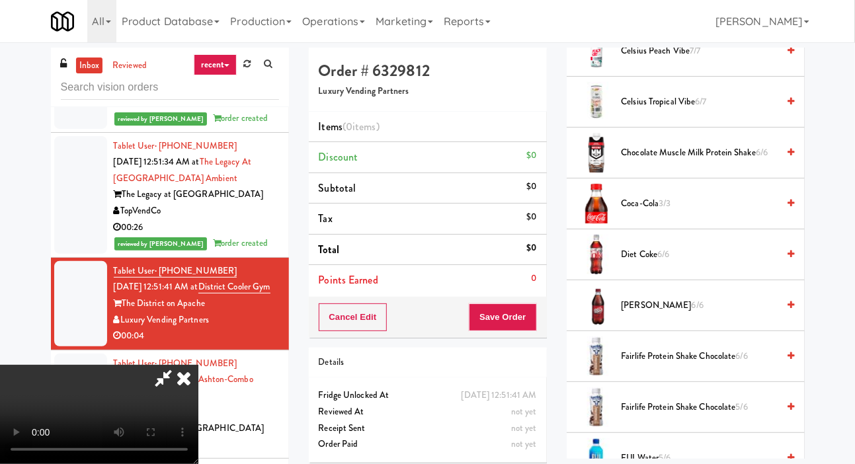
click at [714, 365] on span "Fairlife Protein Shake Chocolate 6/6" at bounding box center [700, 357] width 157 height 17
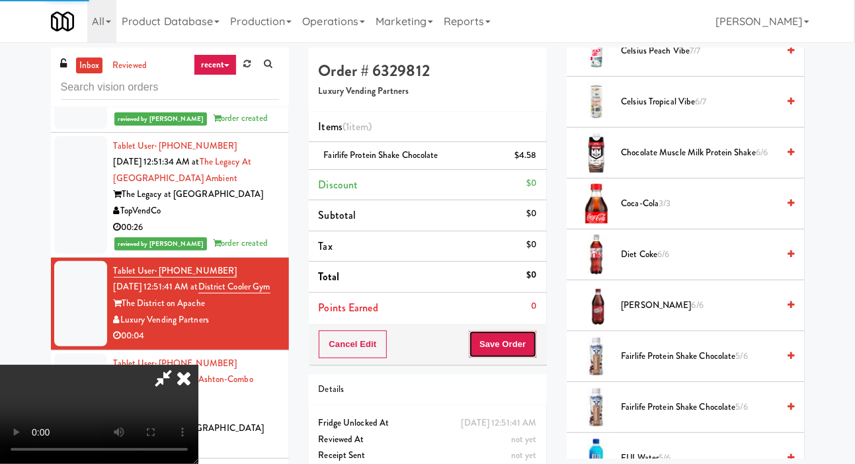
click at [527, 341] on button "Save Order" at bounding box center [502, 345] width 67 height 28
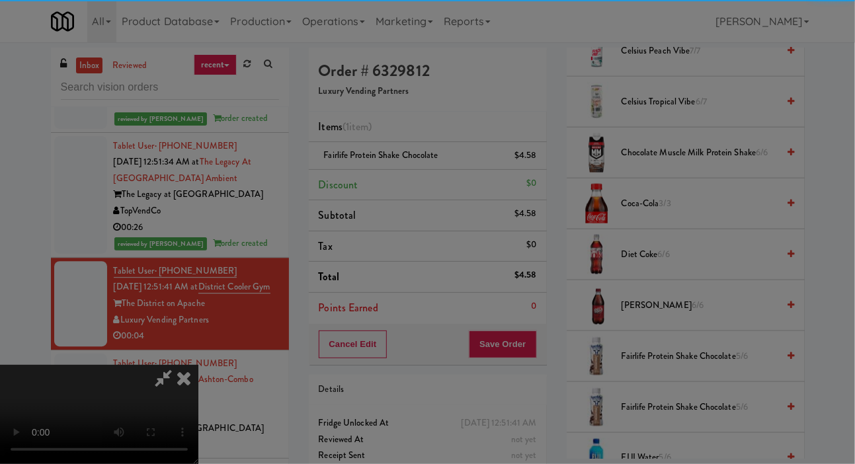
click at [527, 359] on div at bounding box center [427, 232] width 855 height 464
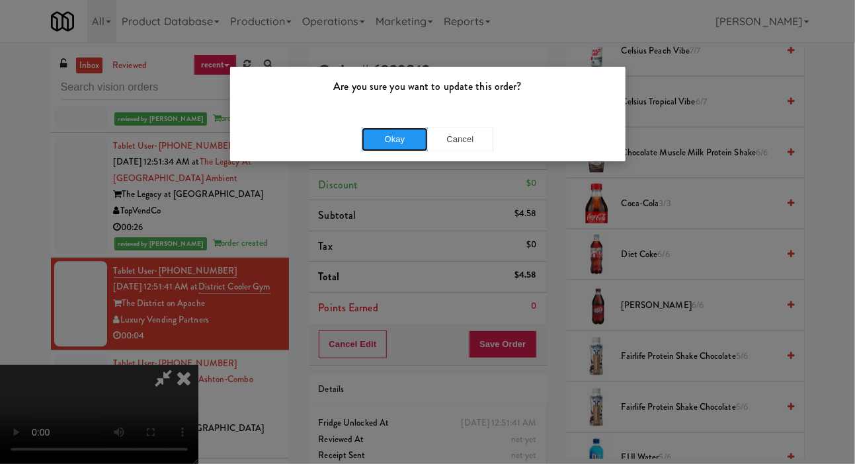
click at [404, 148] on button "Okay" at bounding box center [395, 140] width 66 height 24
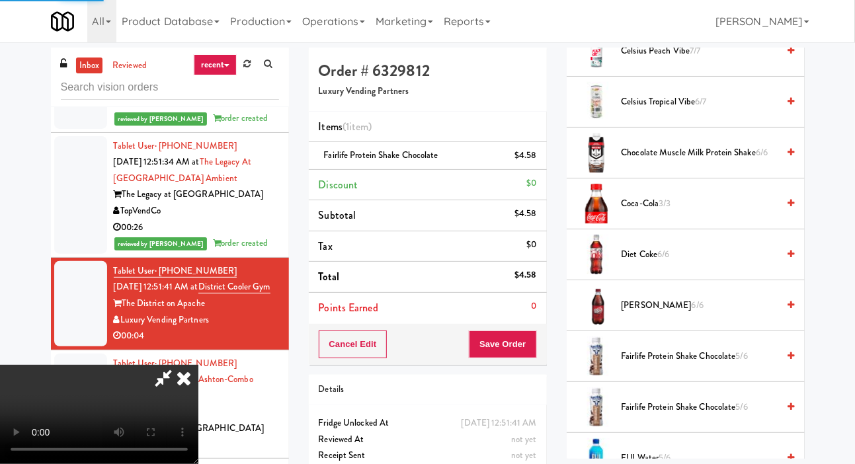
scroll to position [77, 0]
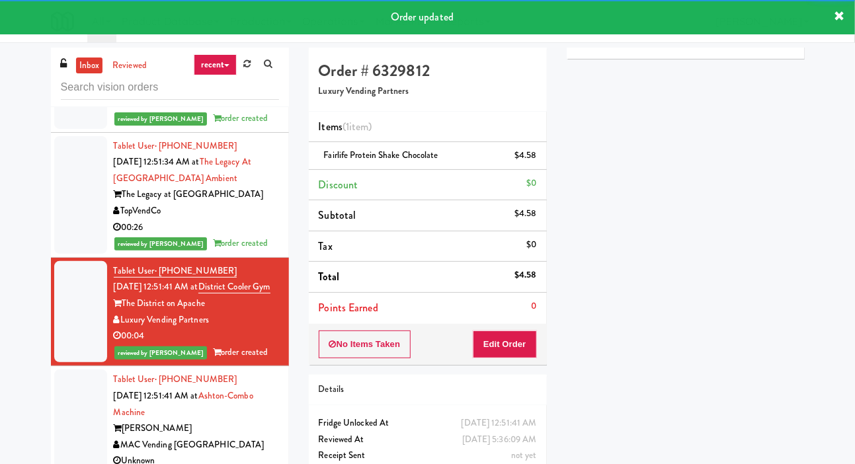
click at [83, 414] on div at bounding box center [80, 421] width 53 height 102
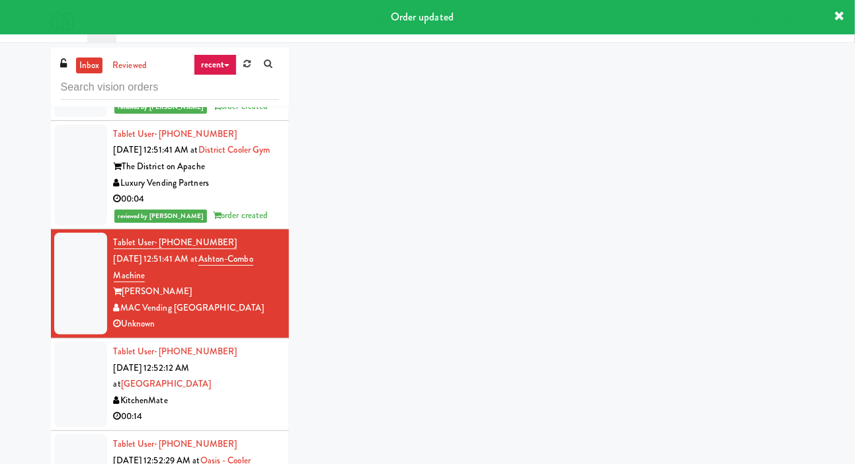
scroll to position [1585, 0]
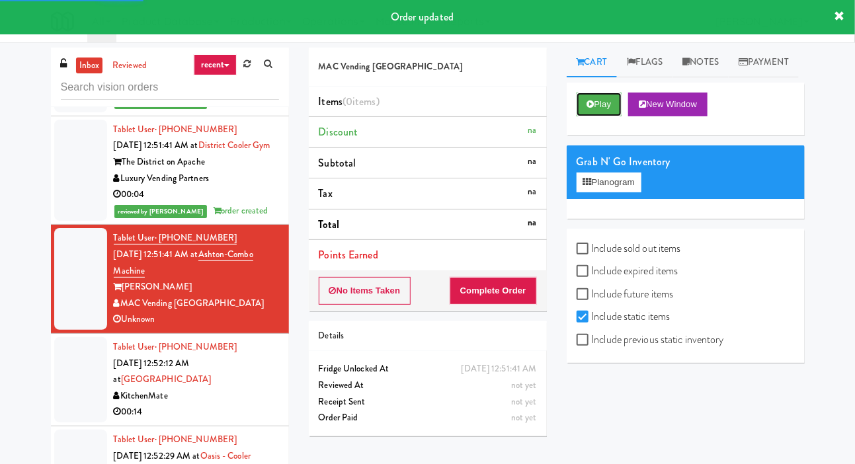
click at [598, 116] on button "Play" at bounding box center [600, 105] width 46 height 24
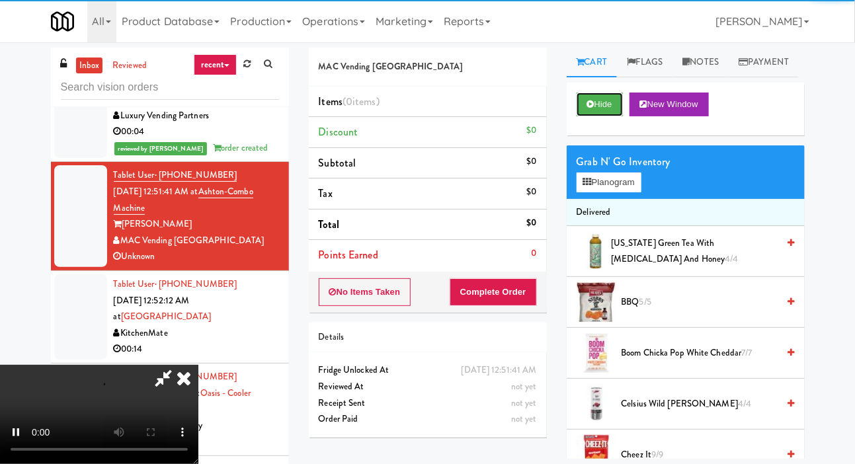
scroll to position [1653, 0]
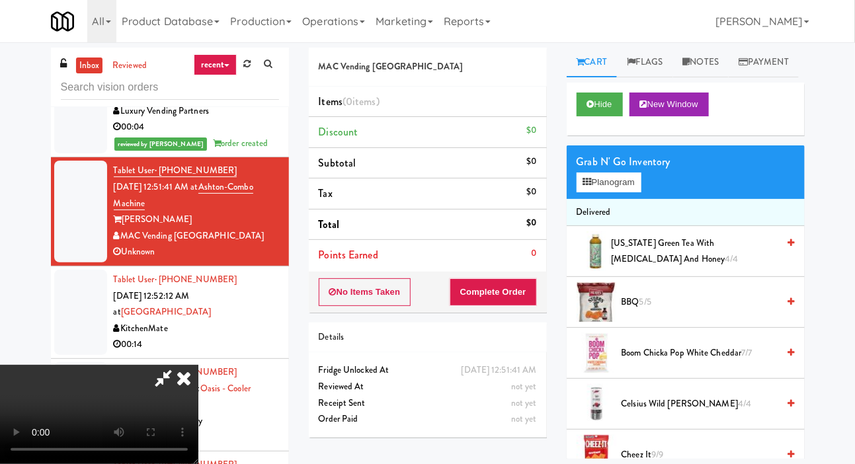
click at [198, 365] on icon at bounding box center [183, 378] width 29 height 26
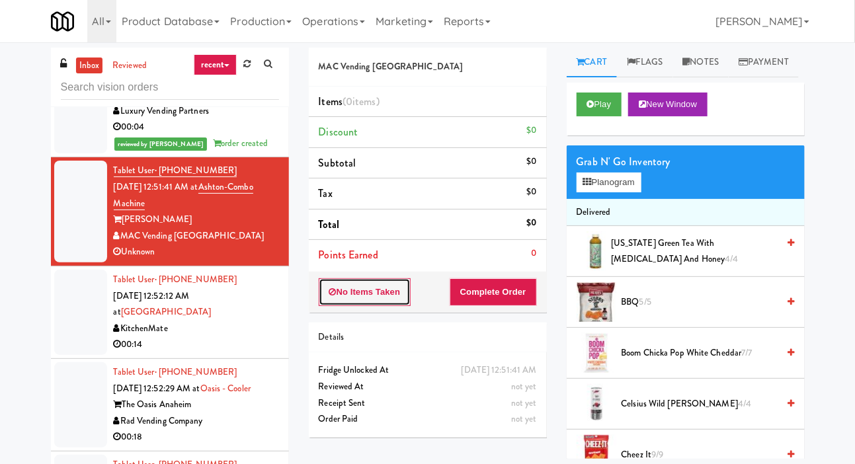
click at [390, 300] on button "No Items Taken" at bounding box center [365, 293] width 93 height 28
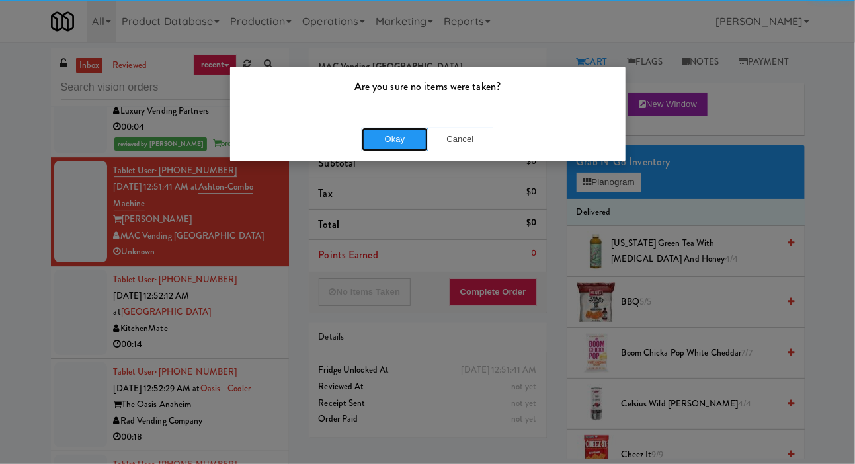
click at [397, 140] on button "Okay" at bounding box center [395, 140] width 66 height 24
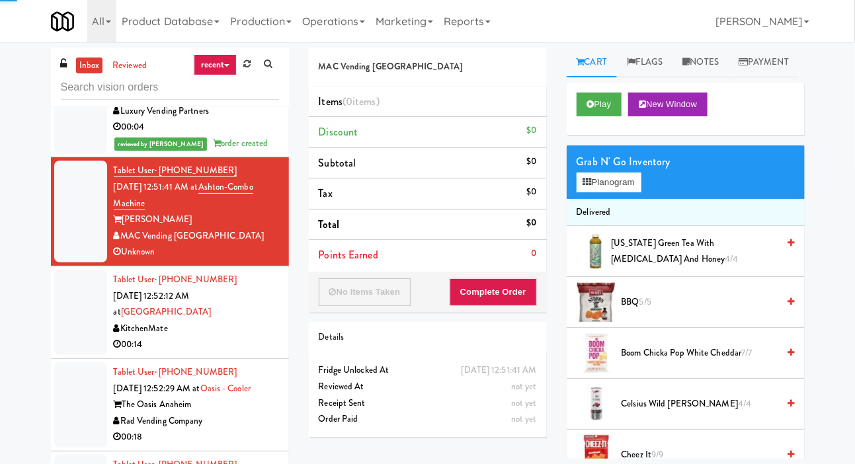
click at [81, 326] on div at bounding box center [80, 312] width 53 height 85
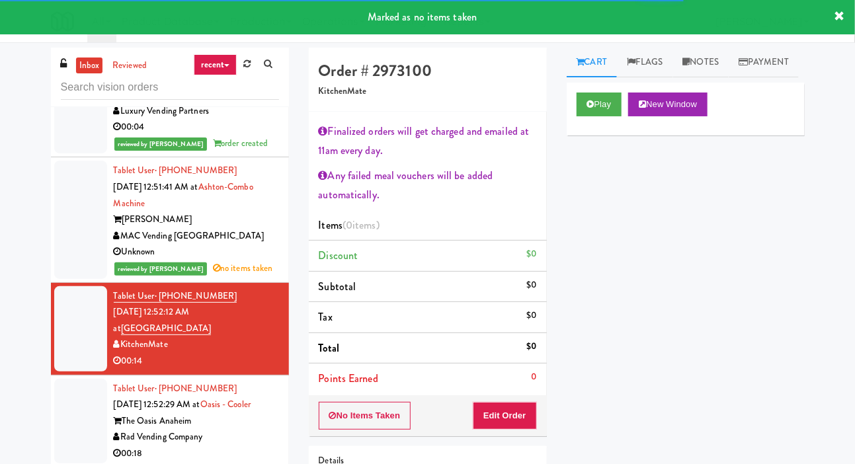
click at [853, 283] on div "inbox reviewed recent all unclear take inventory issue suspicious failed recent…" at bounding box center [427, 310] width 855 height 524
click at [853, 278] on div "inbox reviewed recent all unclear take inventory issue suspicious failed recent…" at bounding box center [427, 310] width 855 height 524
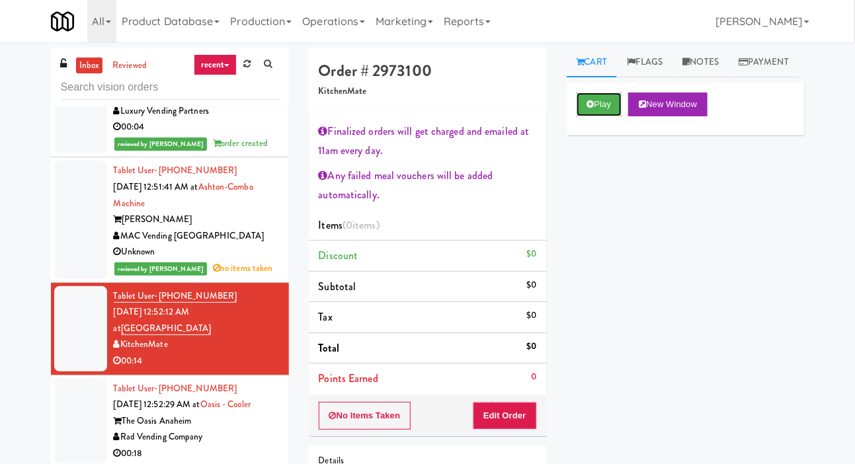
click at [599, 116] on button "Play" at bounding box center [600, 105] width 46 height 24
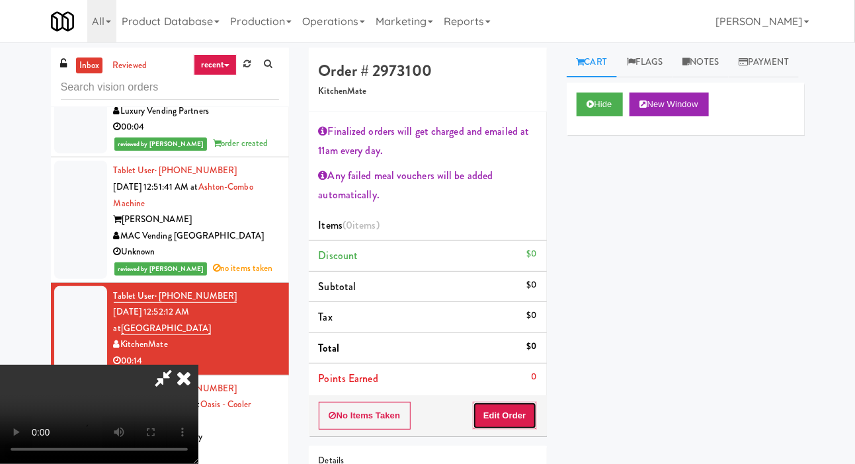
click at [514, 406] on button "Edit Order" at bounding box center [505, 416] width 64 height 28
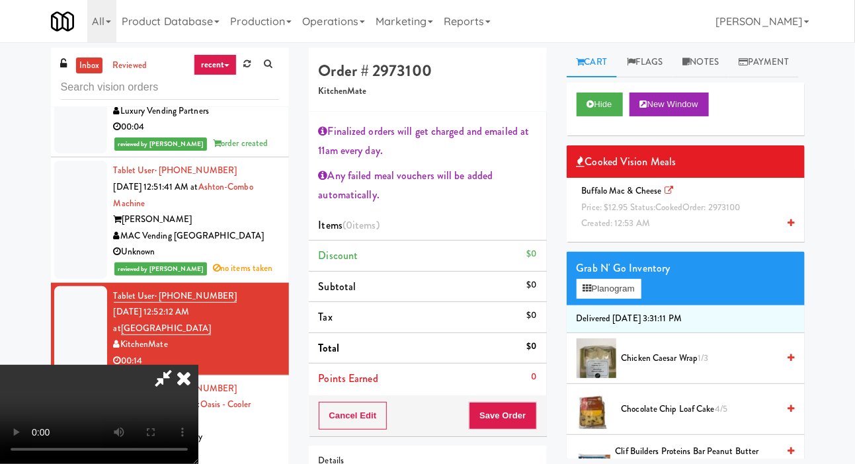
click at [723, 214] on span "Price: $12.95 Status: cooked Order: 2973100" at bounding box center [661, 207] width 159 height 13
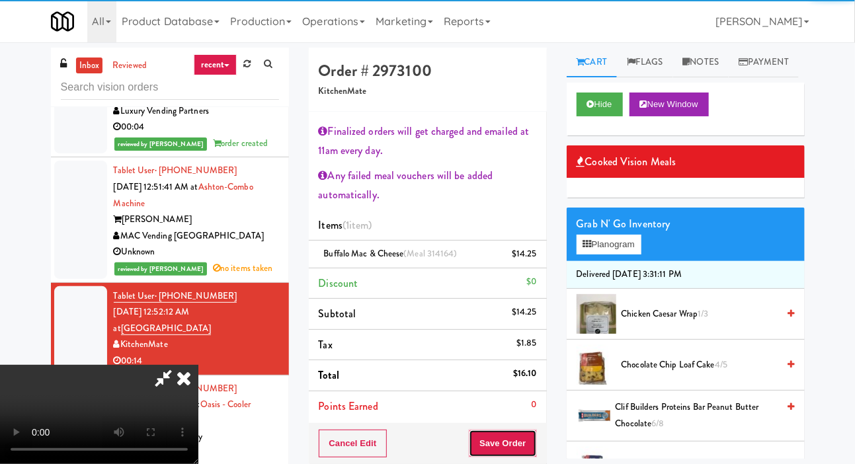
click at [529, 438] on button "Save Order" at bounding box center [502, 444] width 67 height 28
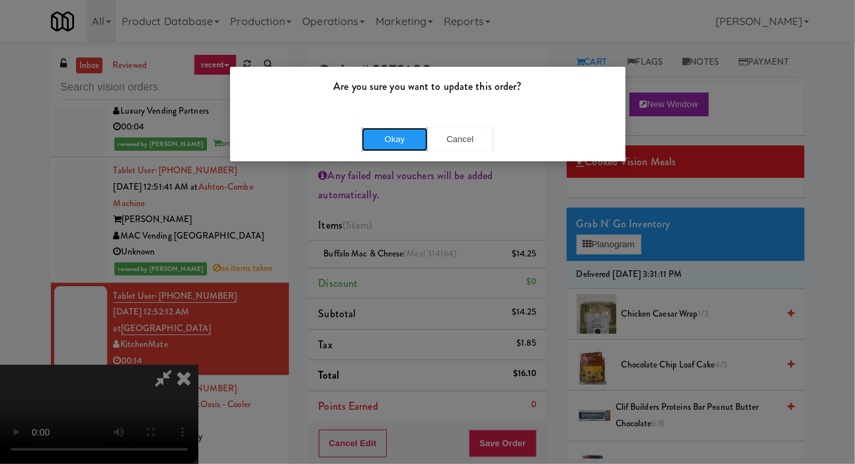
click at [384, 136] on button "Okay" at bounding box center [395, 140] width 66 height 24
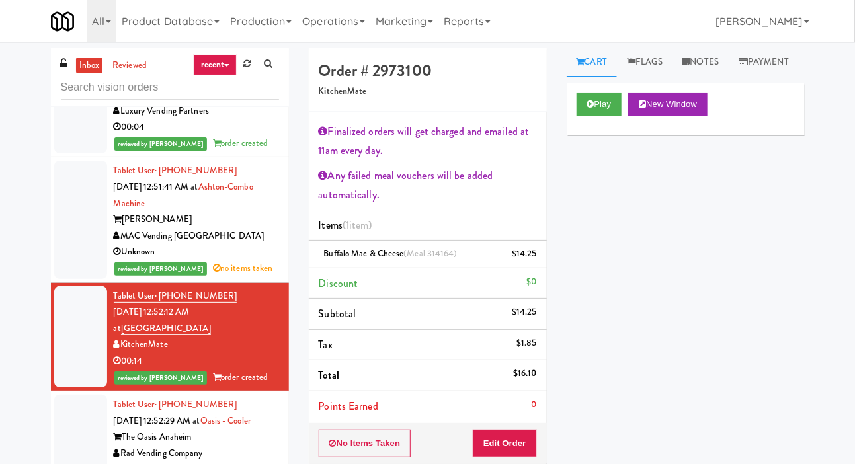
click at [78, 448] on div at bounding box center [80, 437] width 53 height 85
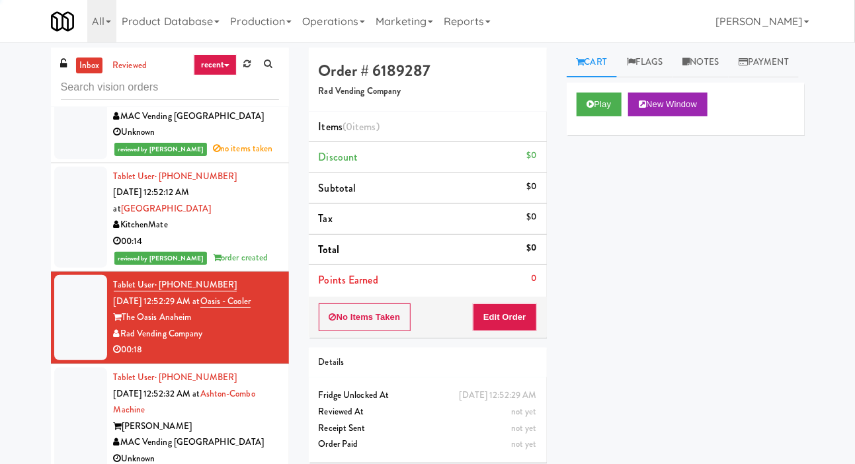
scroll to position [1772, 0]
click at [601, 116] on button "Play" at bounding box center [600, 105] width 46 height 24
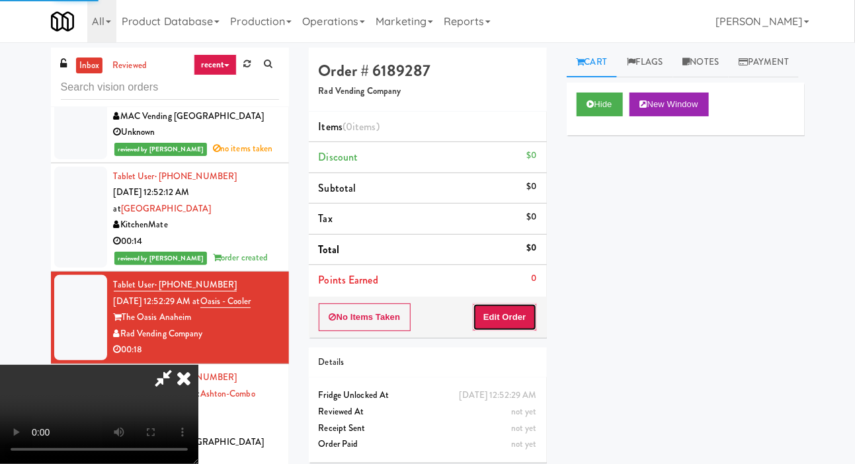
click at [513, 314] on button "Edit Order" at bounding box center [505, 318] width 64 height 28
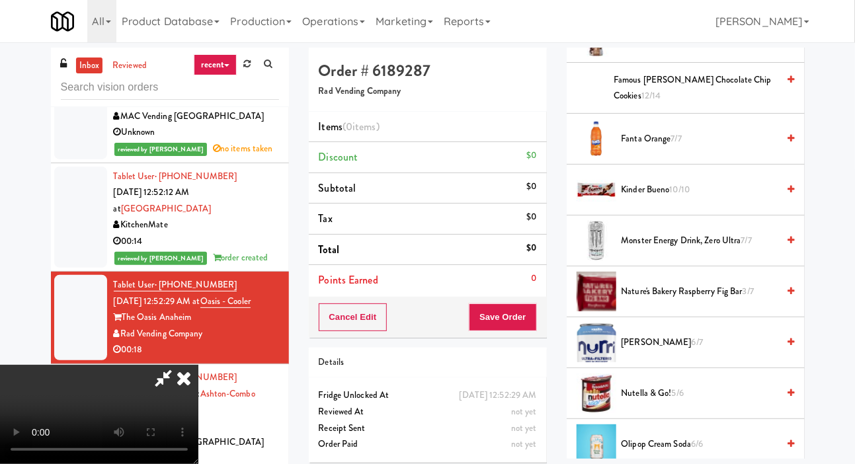
scroll to position [813, 0]
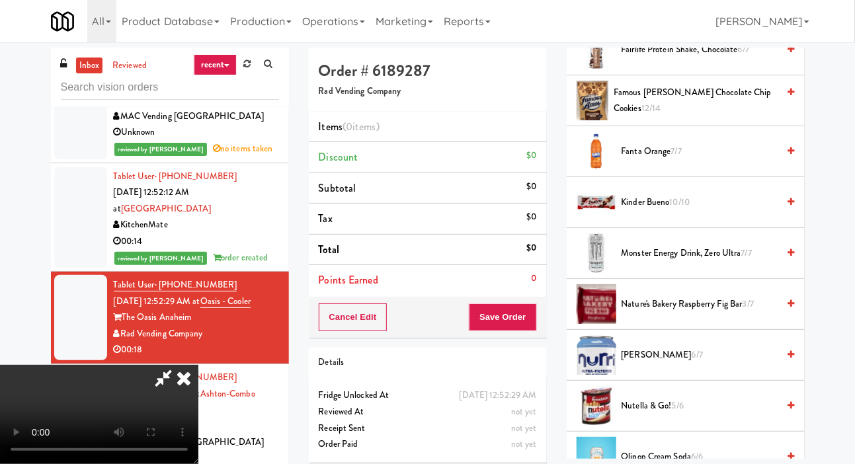
click at [709, 313] on span "Nature's Bakery Raspberry Fig Bar 3/7" at bounding box center [700, 304] width 157 height 17
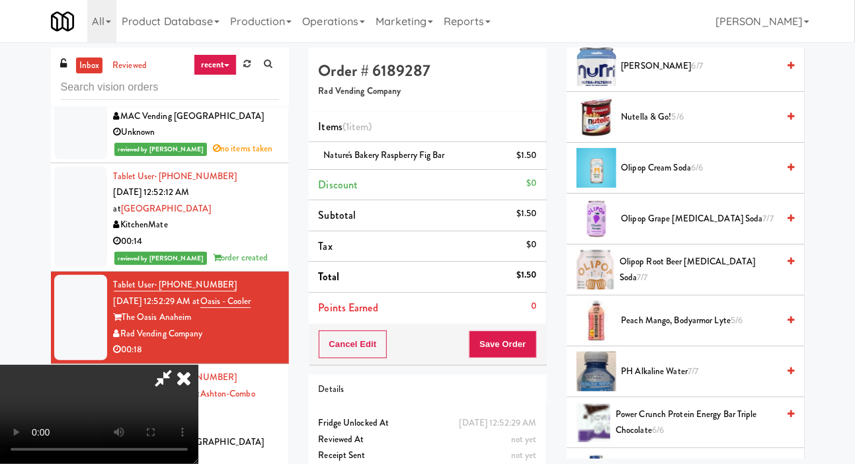
scroll to position [1102, 0]
click at [754, 177] on span "Olipop Cream Soda 6/6" at bounding box center [700, 169] width 157 height 17
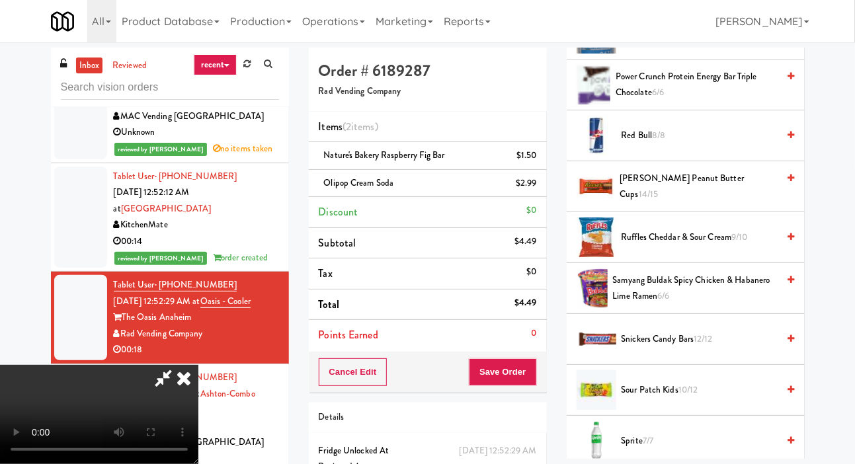
scroll to position [1436, 0]
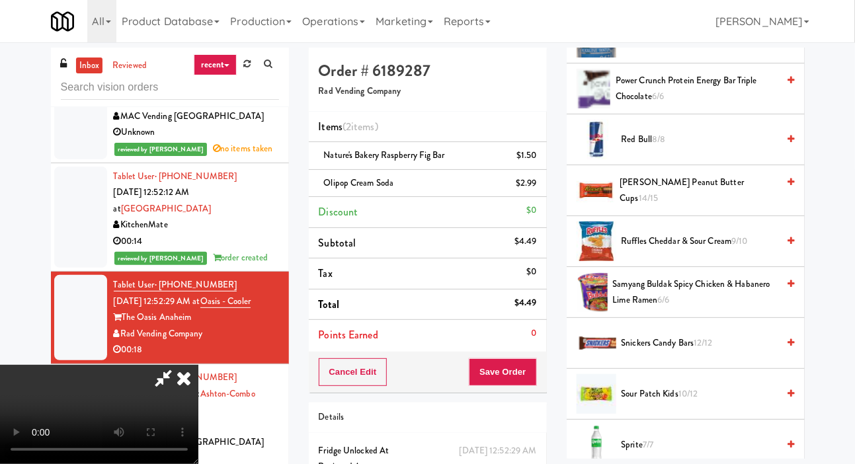
click at [737, 247] on span "9/10" at bounding box center [740, 241] width 16 height 13
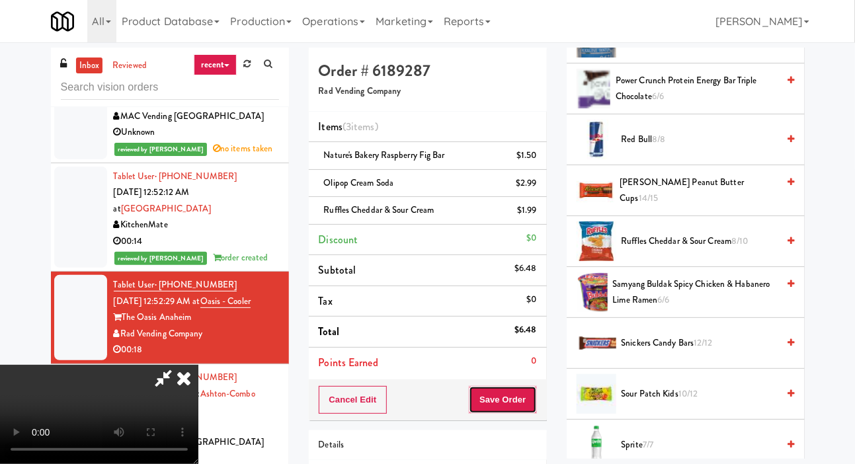
click at [529, 402] on button "Save Order" at bounding box center [502, 400] width 67 height 28
click at [0, 0] on div "Are you sure you want to update this order? Okay Cancel" at bounding box center [0, 0] width 0 height 0
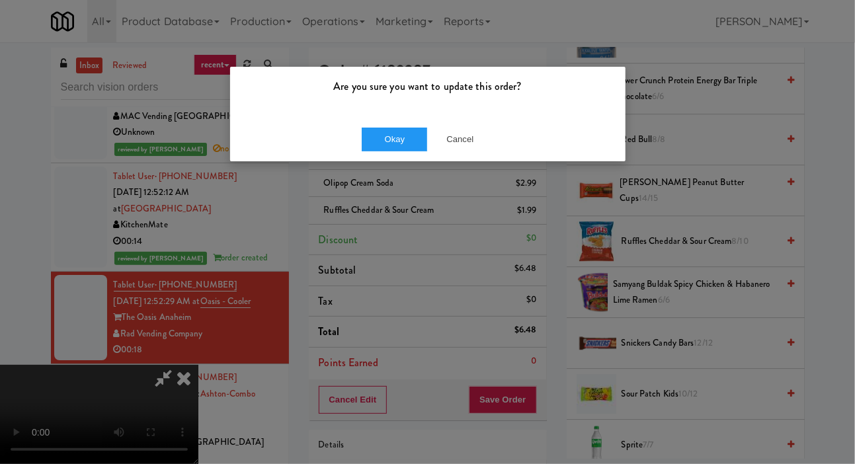
click at [374, 171] on div "Are you sure you want to update this order? Okay Cancel" at bounding box center [427, 232] width 855 height 464
click at [388, 140] on button "Okay" at bounding box center [395, 140] width 66 height 24
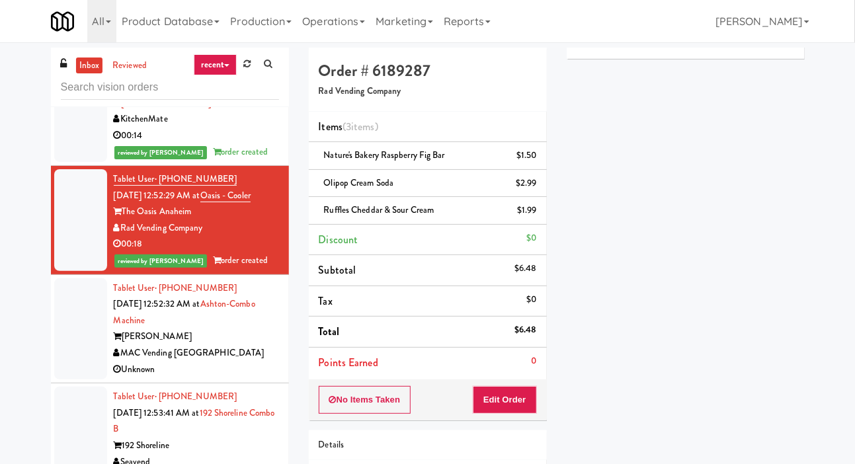
scroll to position [1878, 0]
click at [95, 332] on div at bounding box center [80, 330] width 53 height 102
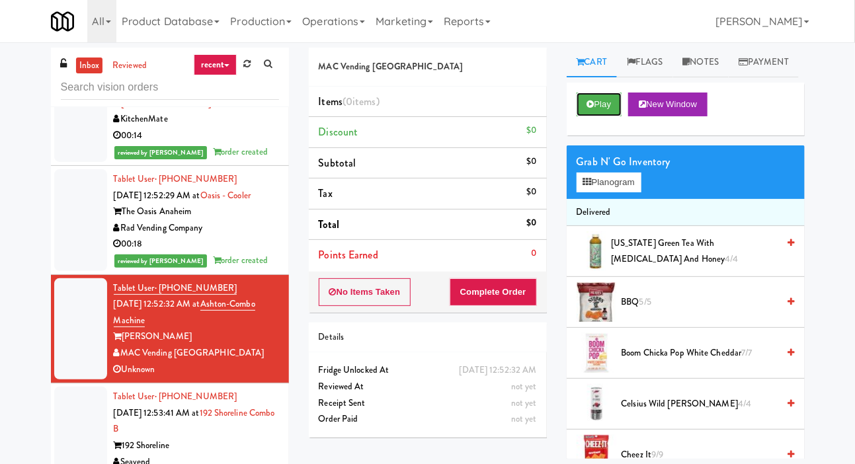
click at [594, 116] on button "Play" at bounding box center [600, 105] width 46 height 24
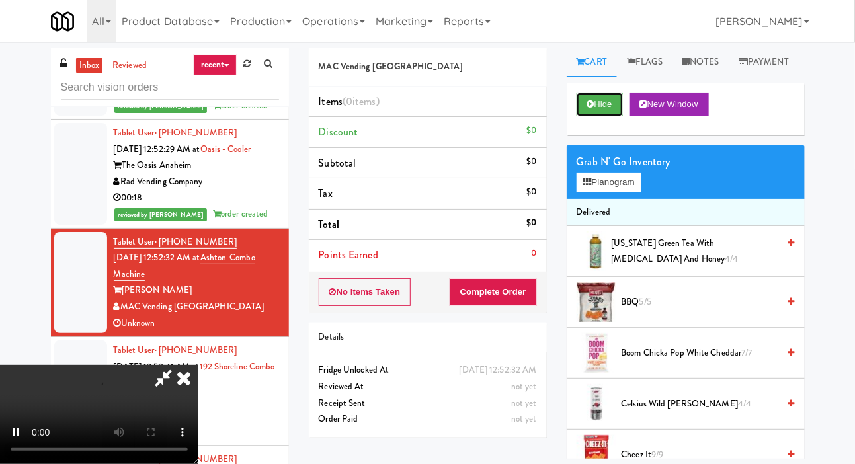
scroll to position [1954, 0]
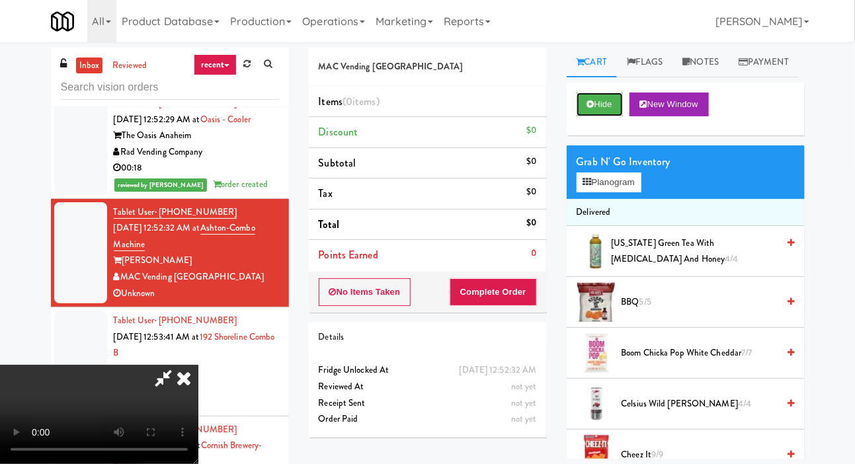
click at [607, 116] on button "Hide" at bounding box center [600, 105] width 46 height 24
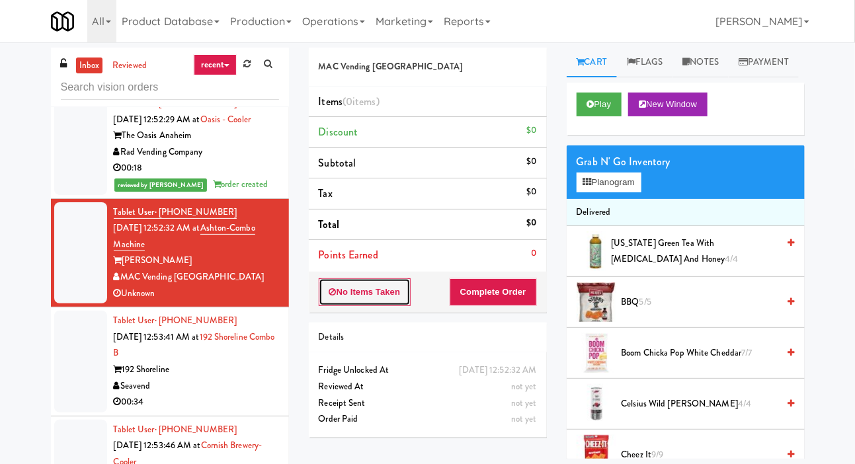
click at [347, 279] on button "No Items Taken" at bounding box center [365, 293] width 93 height 28
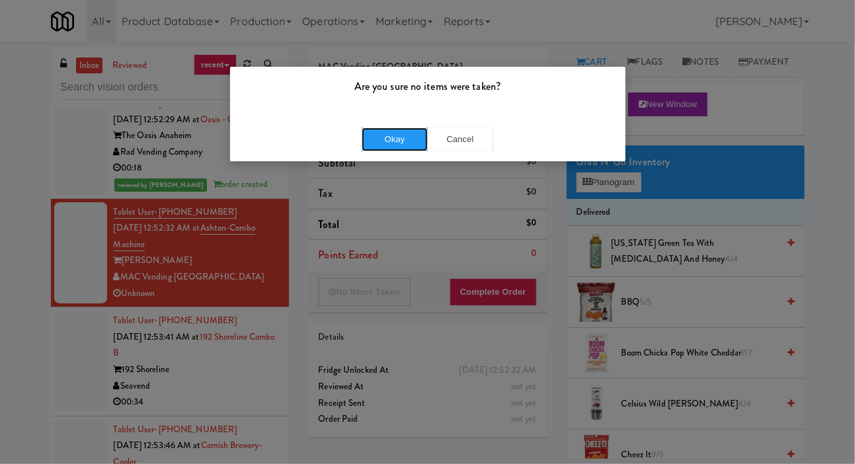
click at [379, 142] on button "Okay" at bounding box center [395, 140] width 66 height 24
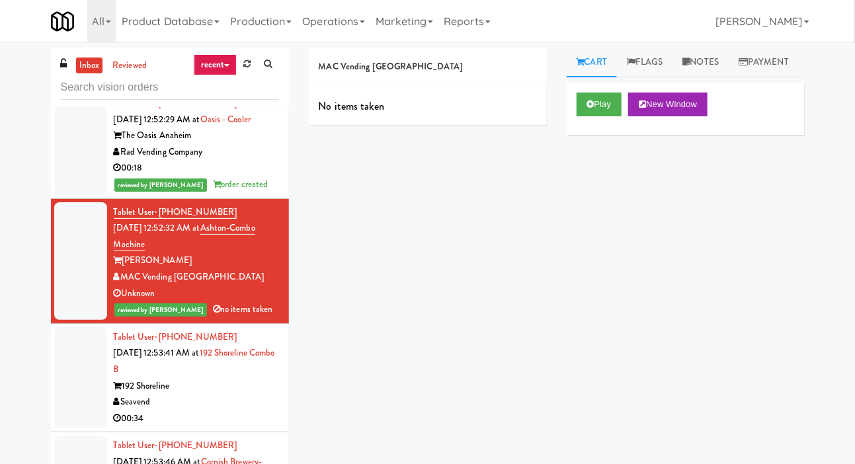
click at [853, 195] on div "inbox reviewed recent all unclear take inventory issue suspicious failed recent…" at bounding box center [427, 281] width 855 height 466
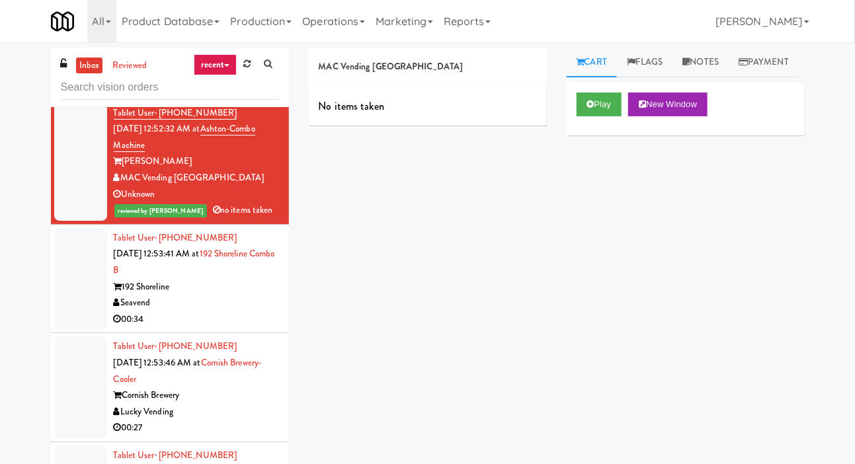
click at [79, 283] on div at bounding box center [80, 279] width 53 height 102
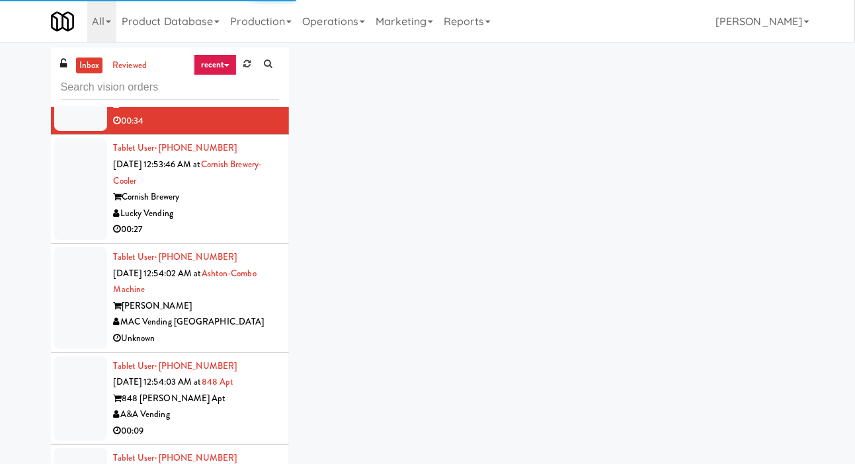
scroll to position [2252, 0]
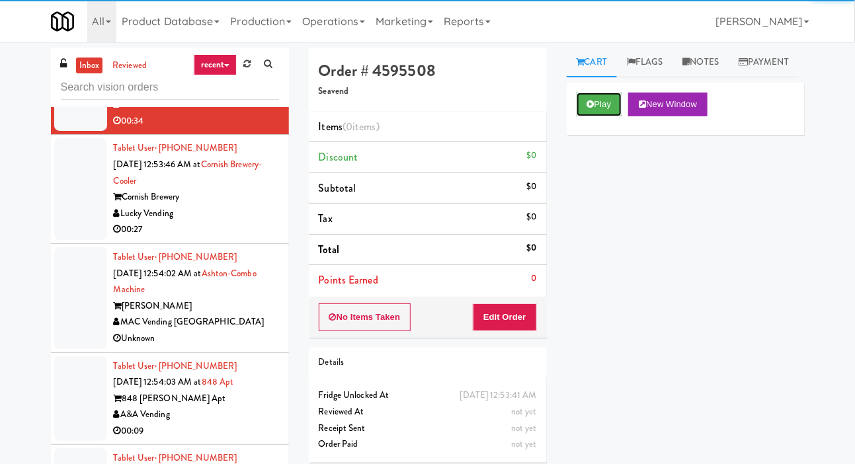
click at [615, 116] on button "Play" at bounding box center [600, 105] width 46 height 24
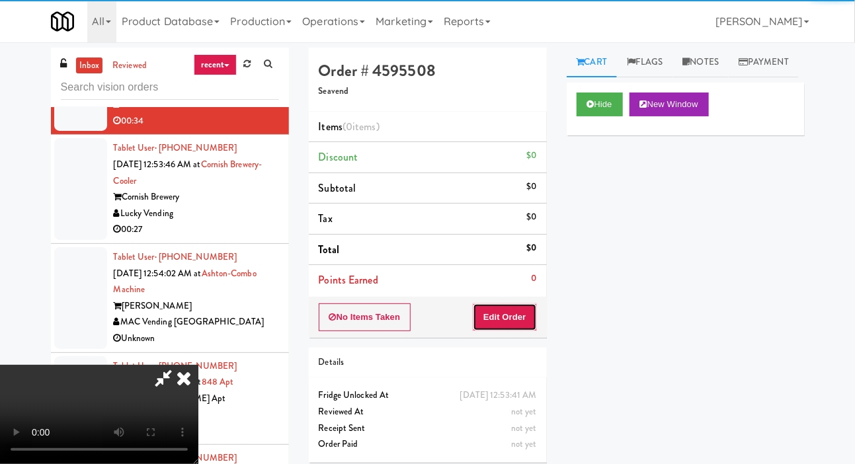
click at [520, 304] on button "Edit Order" at bounding box center [505, 318] width 64 height 28
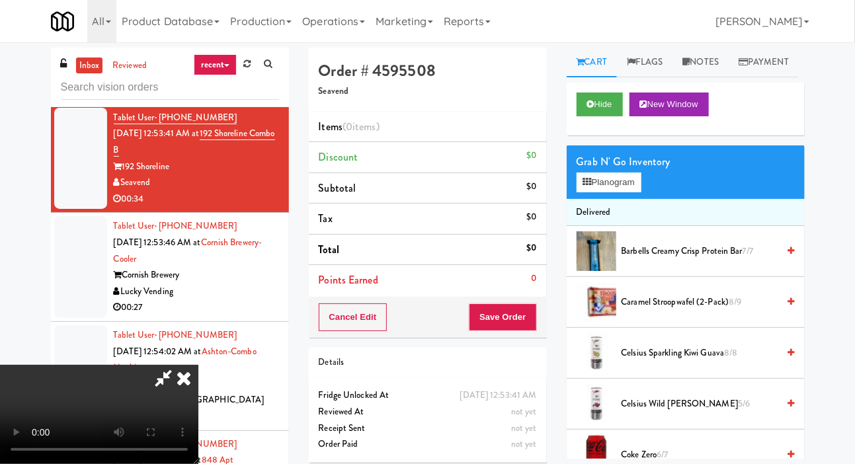
scroll to position [0, 0]
click at [607, 193] on button "Planogram" at bounding box center [609, 183] width 65 height 20
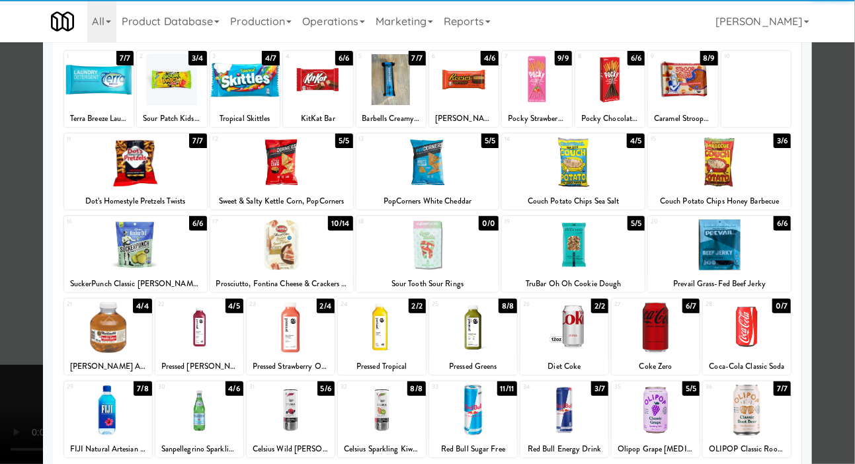
scroll to position [114, 0]
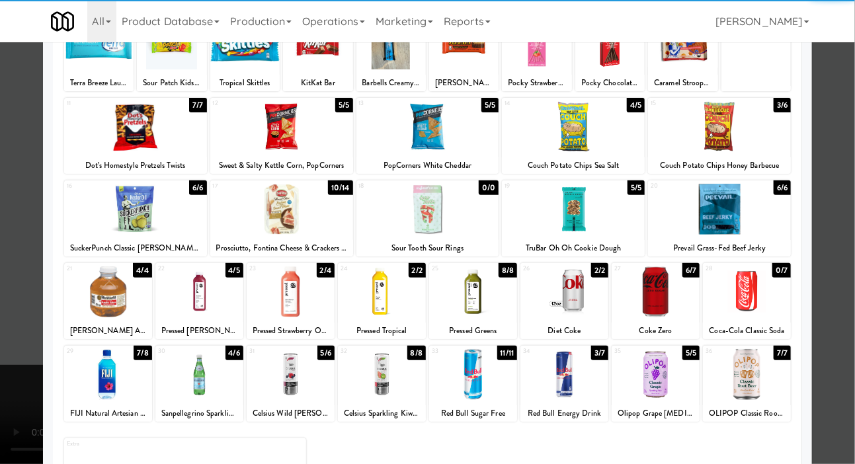
click at [98, 294] on div at bounding box center [108, 292] width 88 height 51
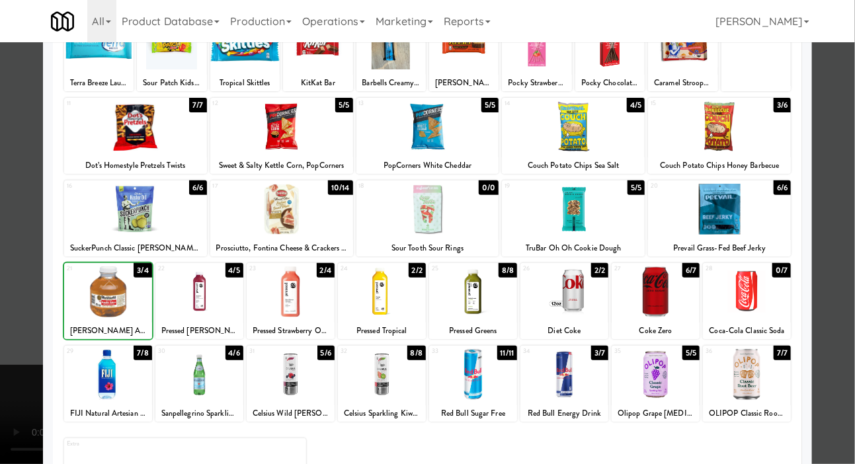
click at [32, 209] on div at bounding box center [427, 232] width 855 height 464
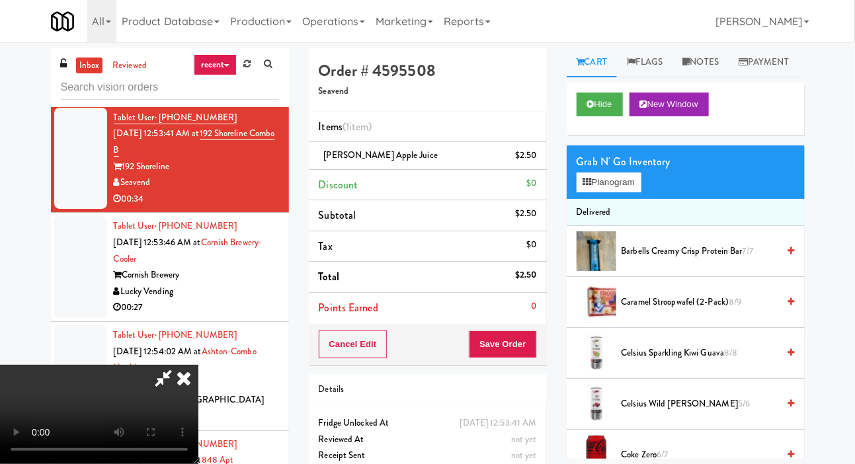
click at [533, 153] on div "$2.50" at bounding box center [526, 156] width 22 height 17
click at [533, 161] on link at bounding box center [535, 161] width 12 height 17
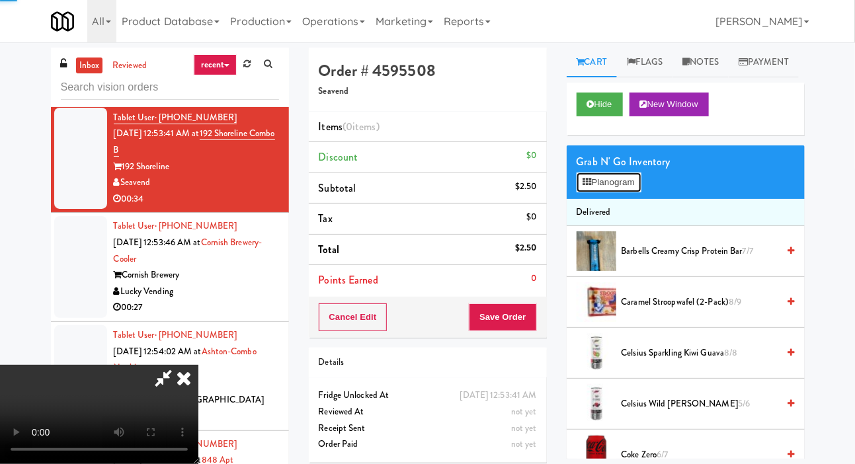
click at [605, 193] on button "Planogram" at bounding box center [609, 183] width 65 height 20
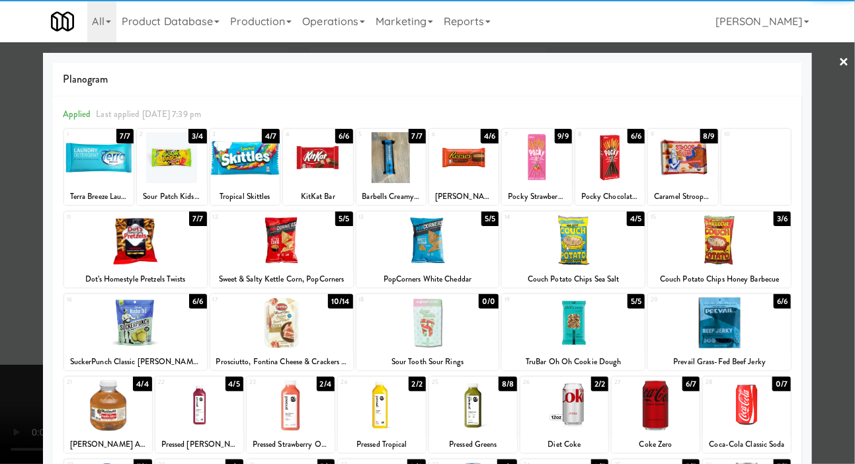
click at [597, 255] on div at bounding box center [573, 240] width 143 height 51
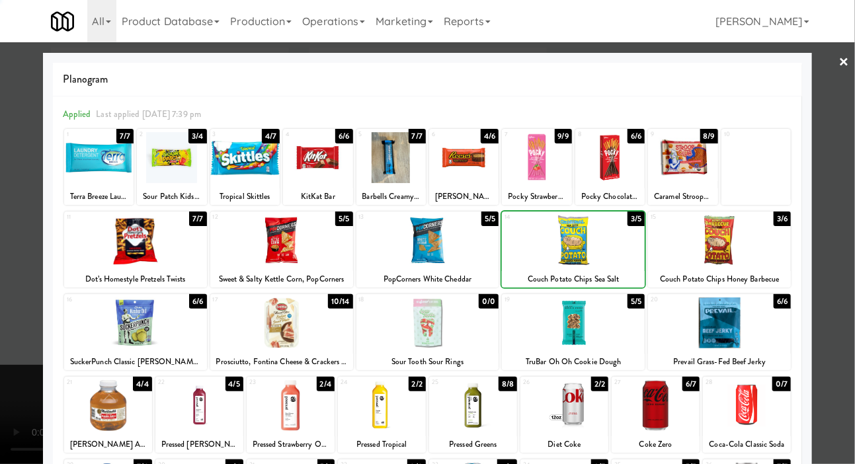
click at [30, 193] on div at bounding box center [427, 232] width 855 height 464
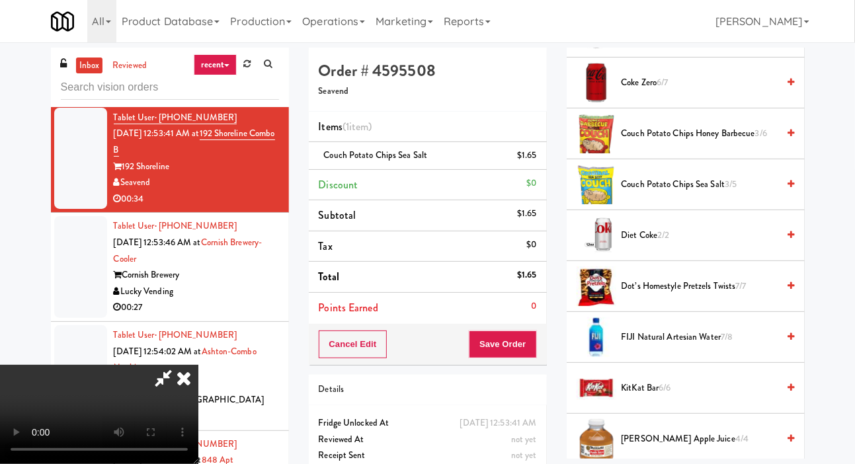
scroll to position [373, 0]
click at [674, 294] on span "Dot’s Homestyle Pretzels Twists 7/7" at bounding box center [700, 286] width 157 height 17
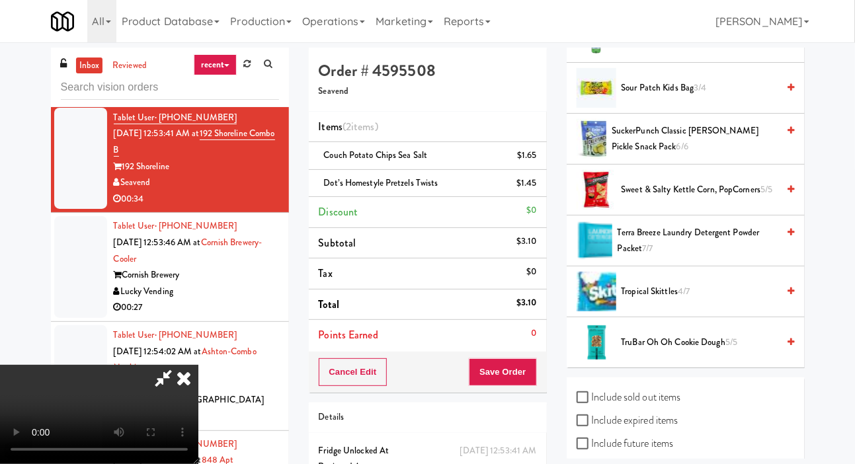
scroll to position [1543, 0]
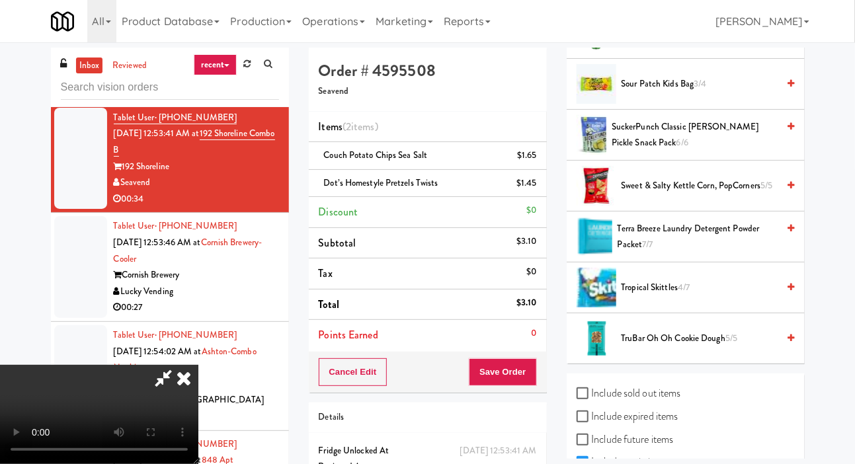
click at [695, 296] on span "Tropical Skittles 4/7" at bounding box center [700, 288] width 157 height 17
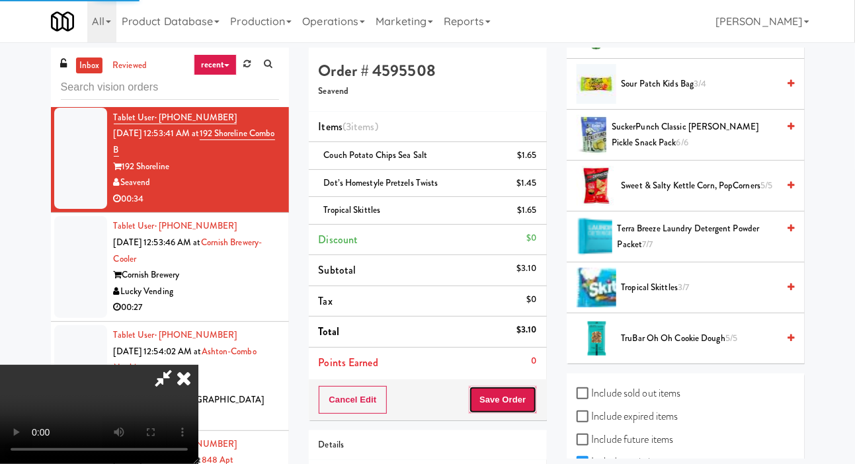
click at [525, 400] on button "Save Order" at bounding box center [502, 400] width 67 height 28
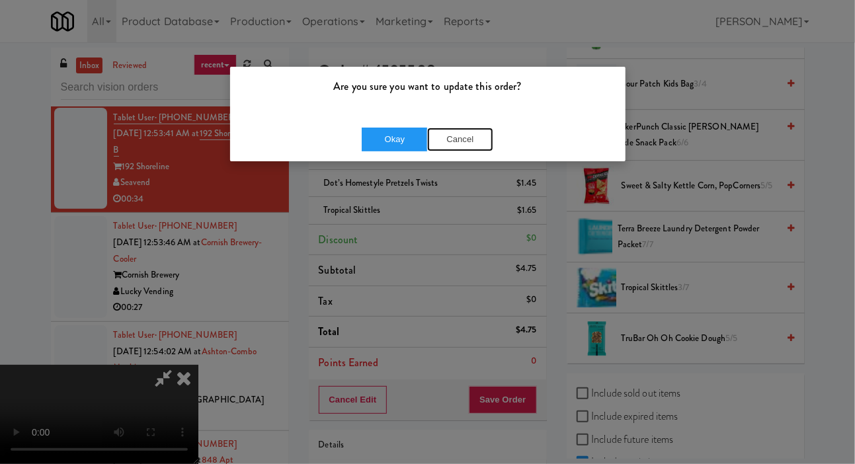
click at [466, 132] on button "Cancel" at bounding box center [460, 140] width 66 height 24
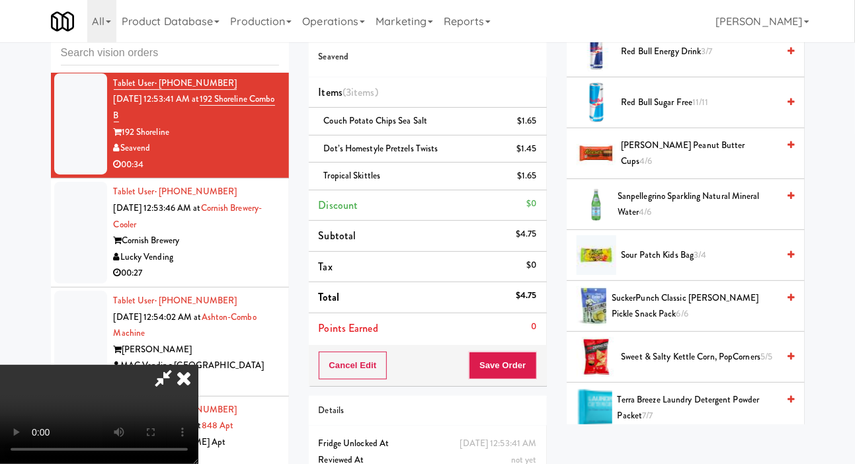
scroll to position [1329, 0]
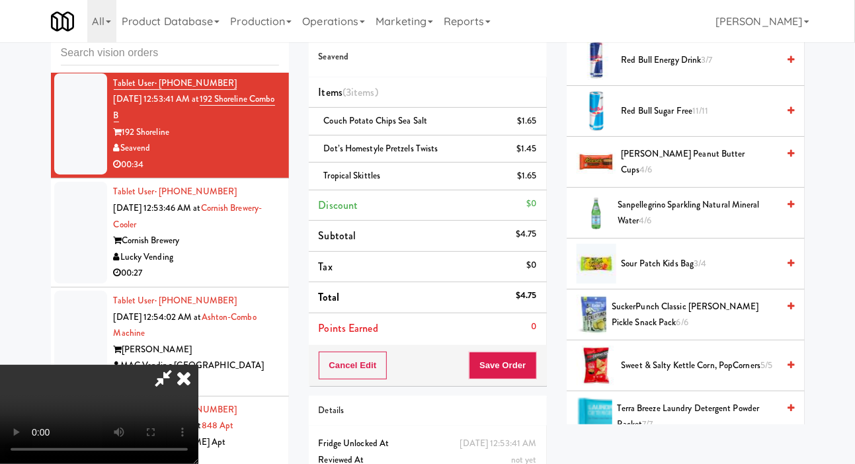
click at [691, 179] on span "Reese's Peanut Butter Cups 4/6" at bounding box center [699, 162] width 157 height 32
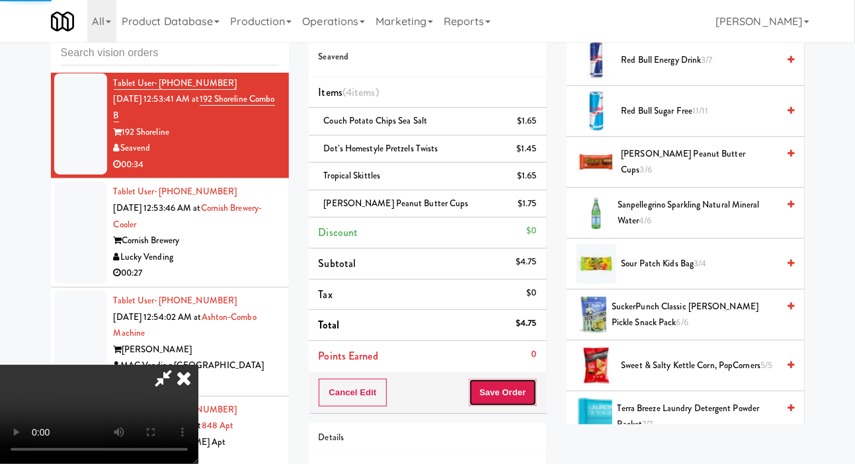
click at [531, 390] on button "Save Order" at bounding box center [502, 393] width 67 height 28
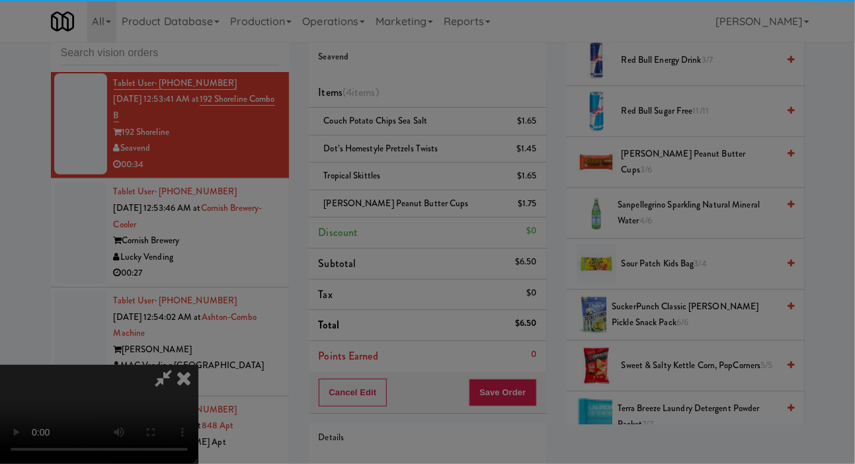
click at [0, 0] on div "Are you sure you want to update this order? Okay Cancel" at bounding box center [0, 0] width 0 height 0
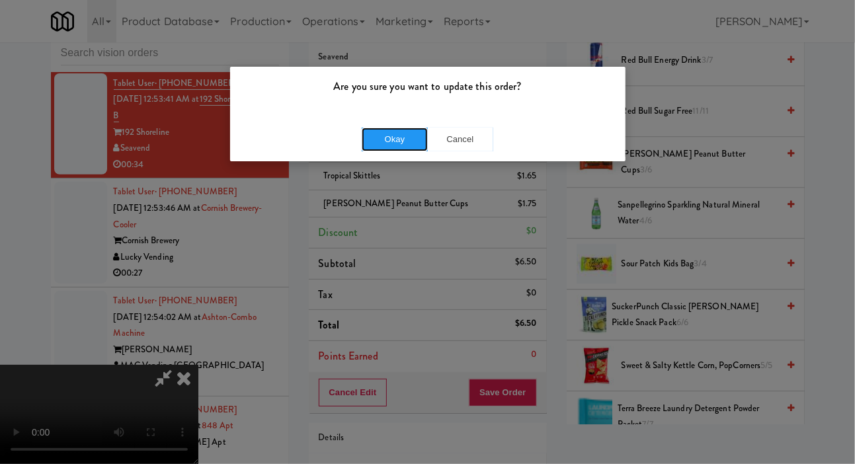
click at [406, 135] on button "Okay" at bounding box center [395, 140] width 66 height 24
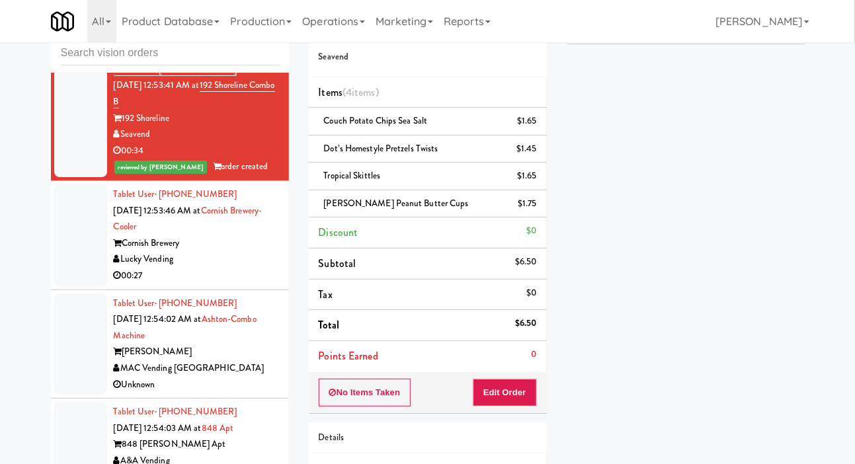
scroll to position [2194, 0]
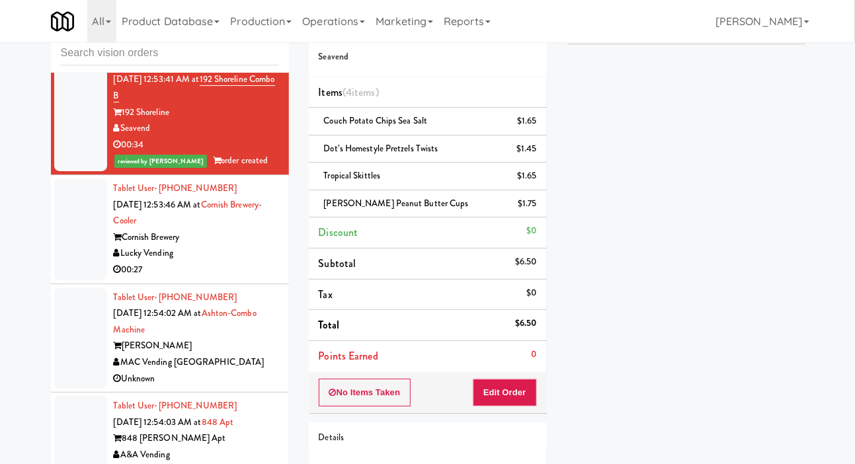
click at [73, 241] on div at bounding box center [80, 230] width 53 height 102
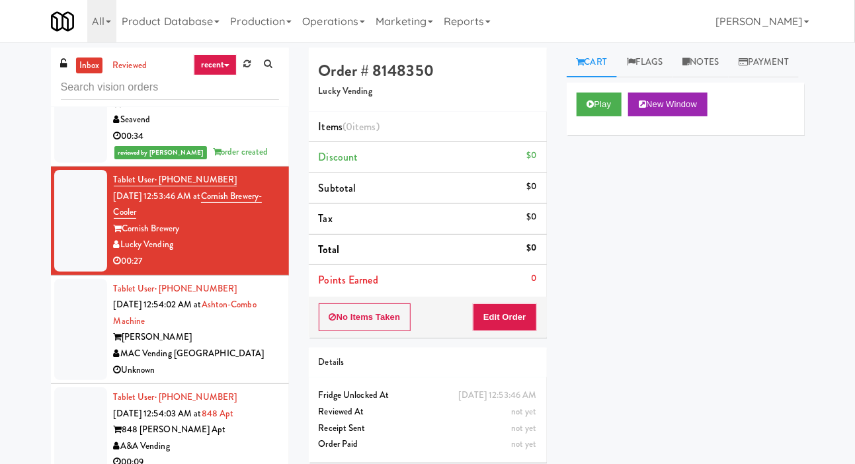
scroll to position [2240, 0]
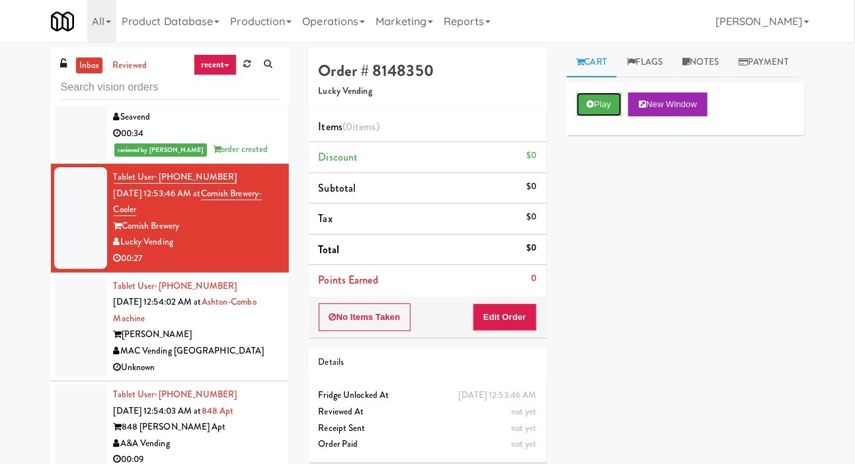
click at [617, 116] on button "Play" at bounding box center [600, 105] width 46 height 24
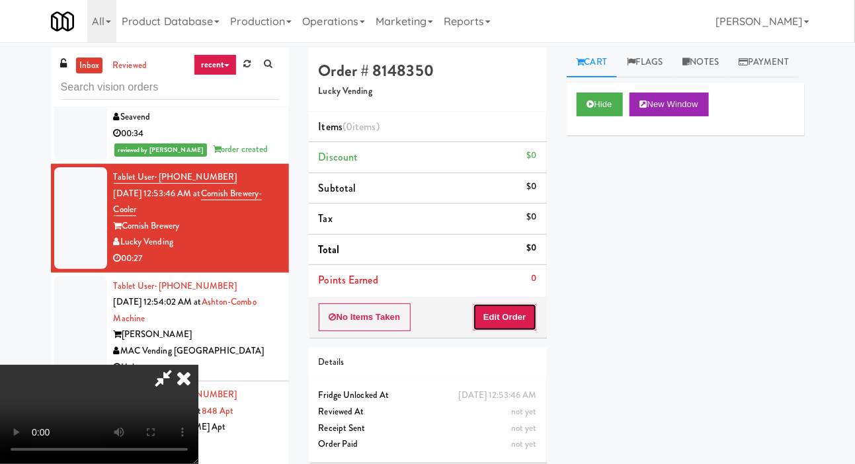
click at [503, 308] on button "Edit Order" at bounding box center [505, 318] width 64 height 28
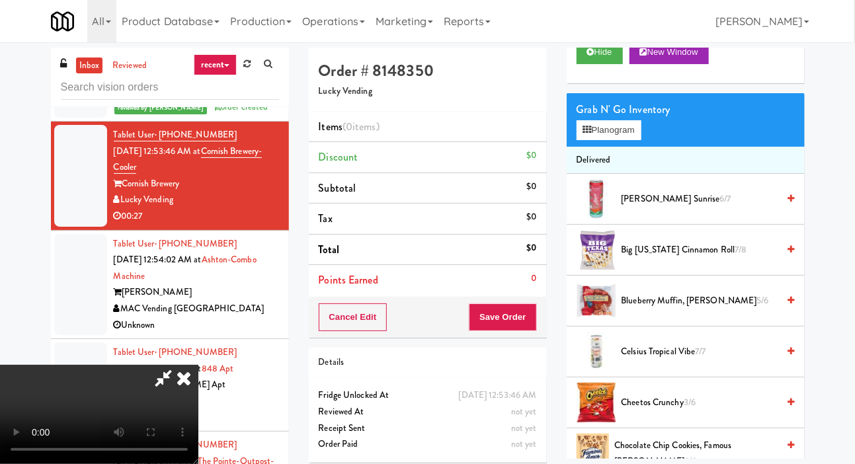
scroll to position [61, 0]
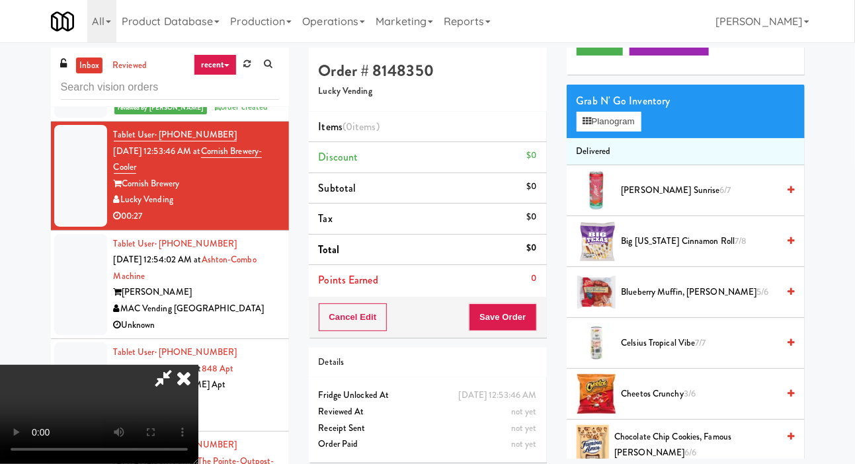
click at [692, 403] on span "Cheetos Crunchy 3/6" at bounding box center [700, 394] width 157 height 17
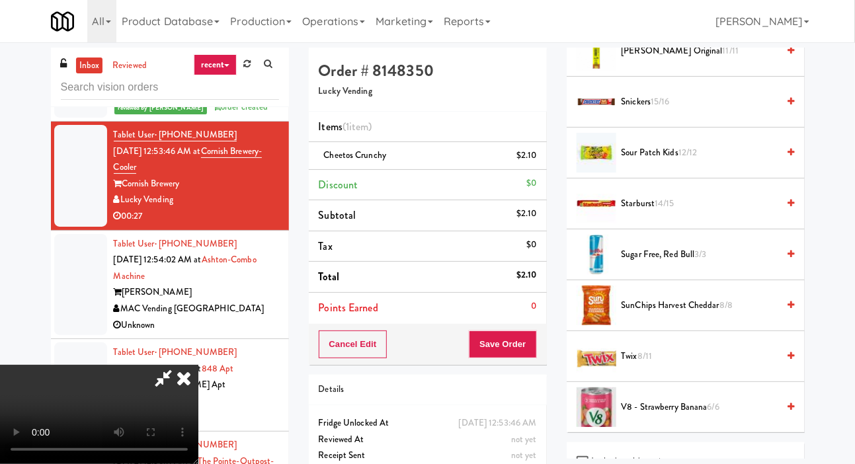
scroll to position [1629, 0]
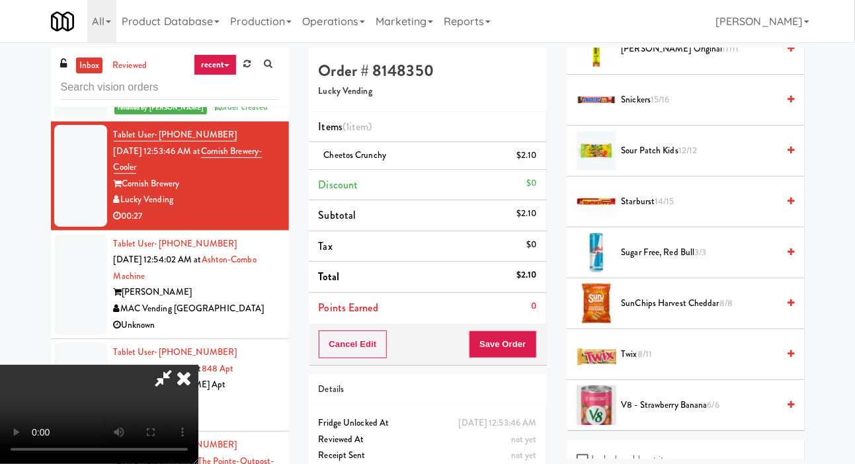
click at [667, 363] on span "Twix 8/11" at bounding box center [700, 355] width 157 height 17
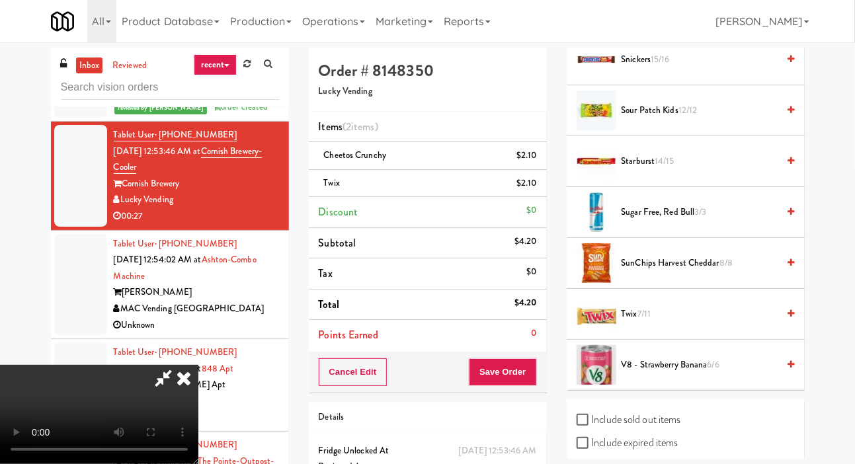
scroll to position [0, 0]
click at [705, 323] on span "Twix 7/11" at bounding box center [700, 314] width 157 height 17
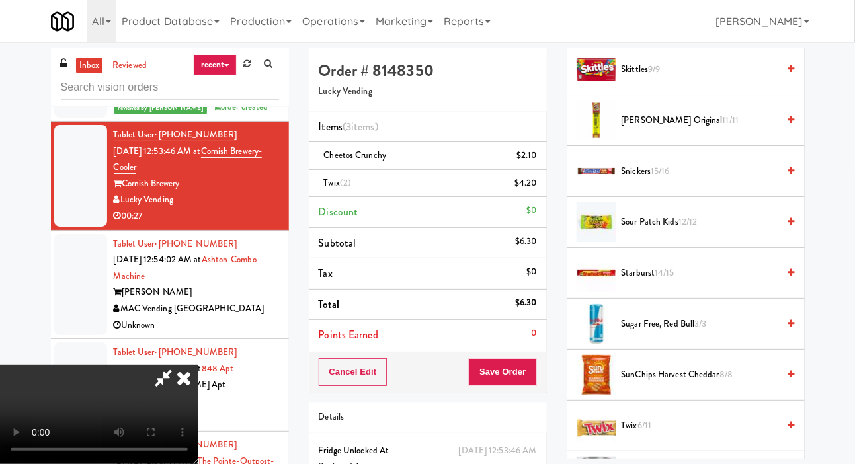
scroll to position [1553, 0]
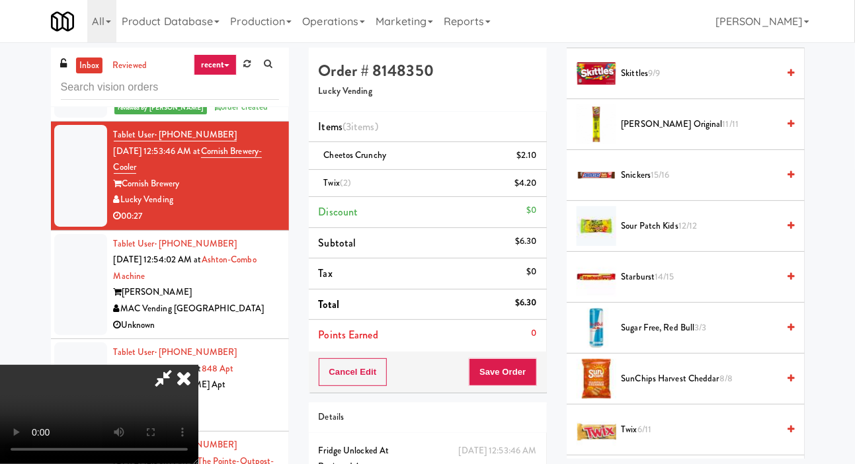
click at [719, 184] on span "Snickers 15/16" at bounding box center [700, 175] width 157 height 17
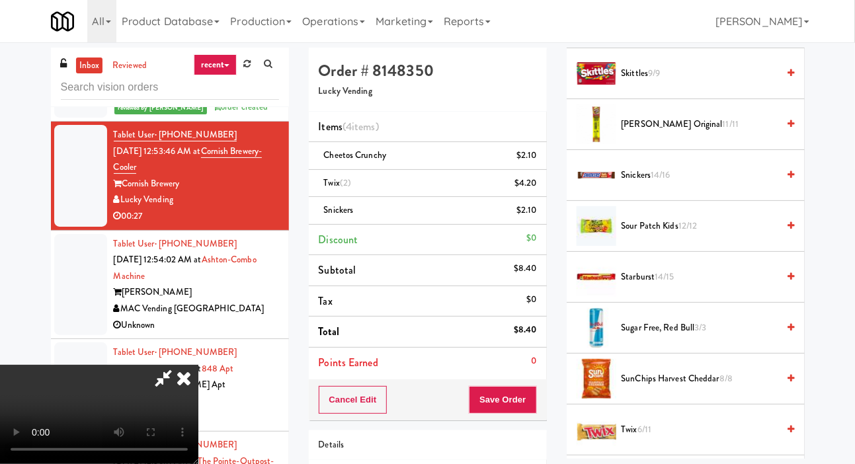
click at [675, 184] on span "Snickers 14/16" at bounding box center [700, 175] width 157 height 17
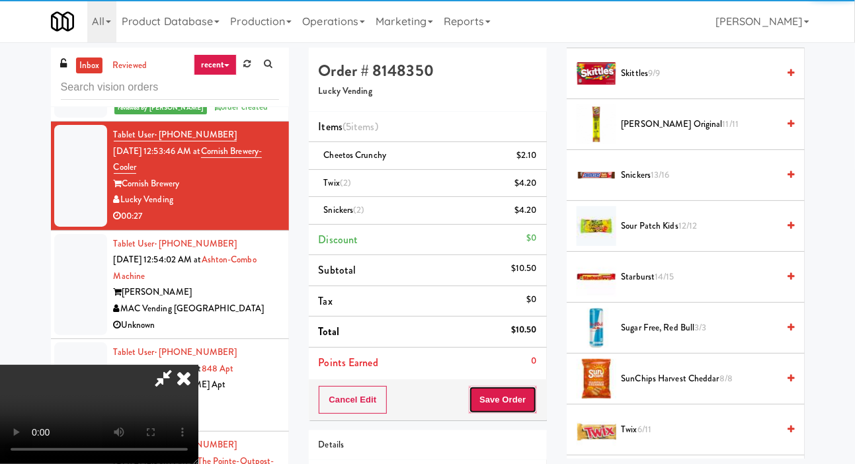
click at [532, 392] on button "Save Order" at bounding box center [502, 400] width 67 height 28
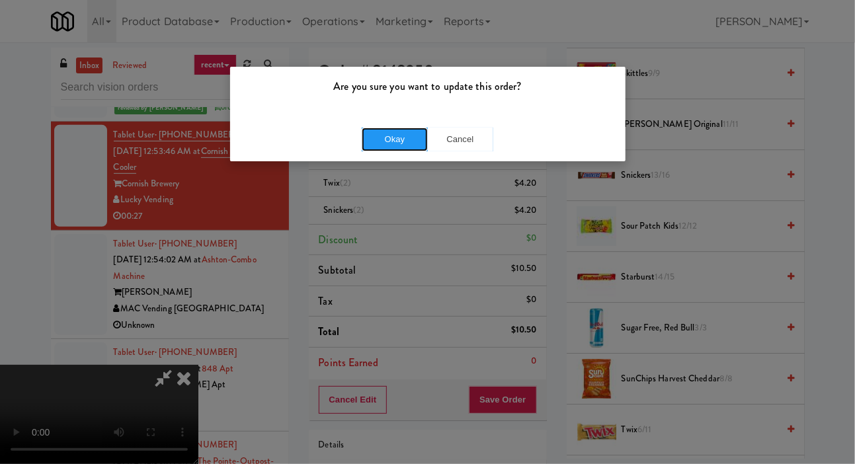
click at [408, 134] on button "Okay" at bounding box center [395, 140] width 66 height 24
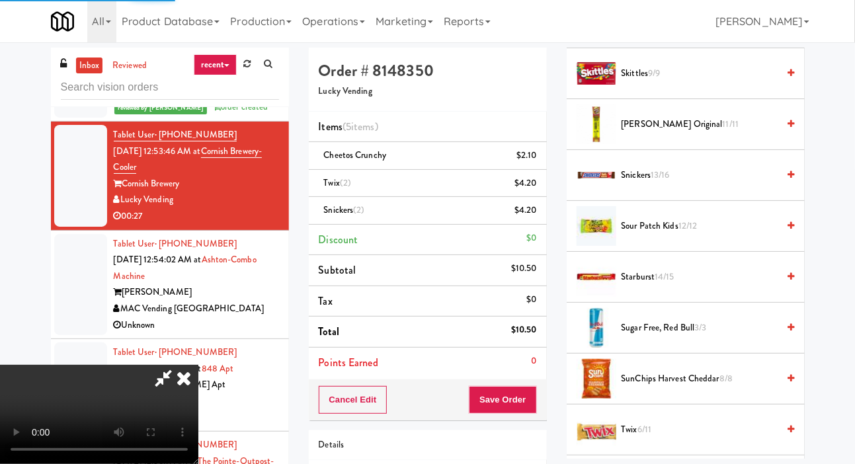
scroll to position [77, 0]
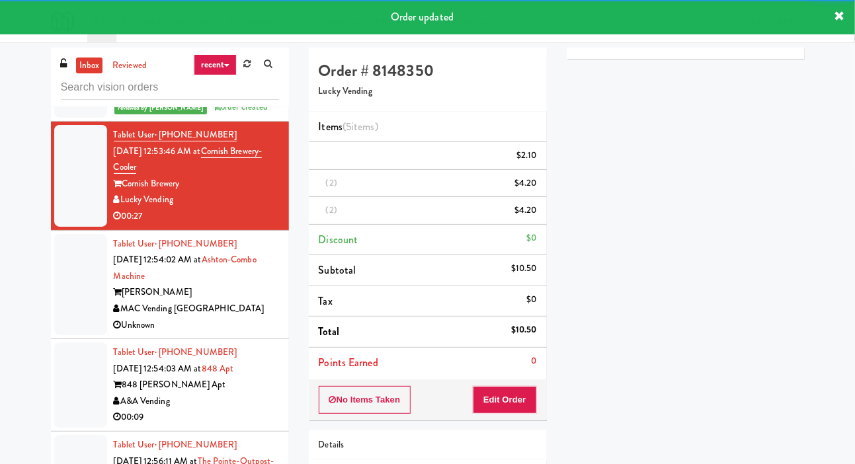
click at [79, 328] on div at bounding box center [80, 285] width 53 height 102
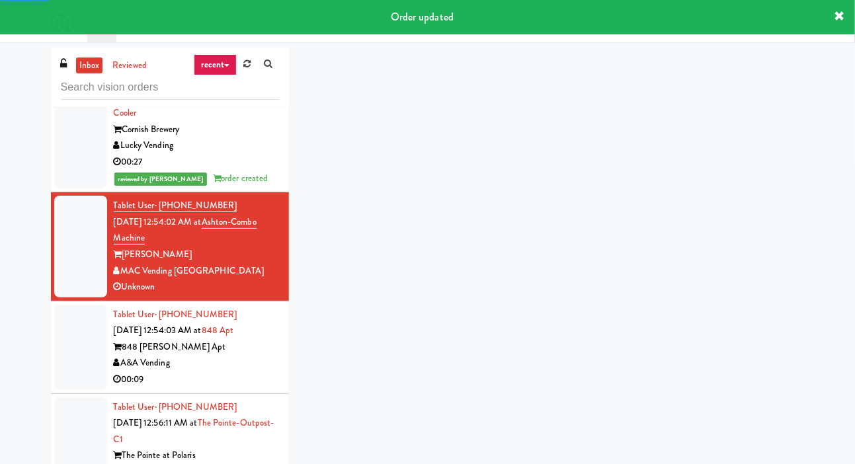
scroll to position [2338, 0]
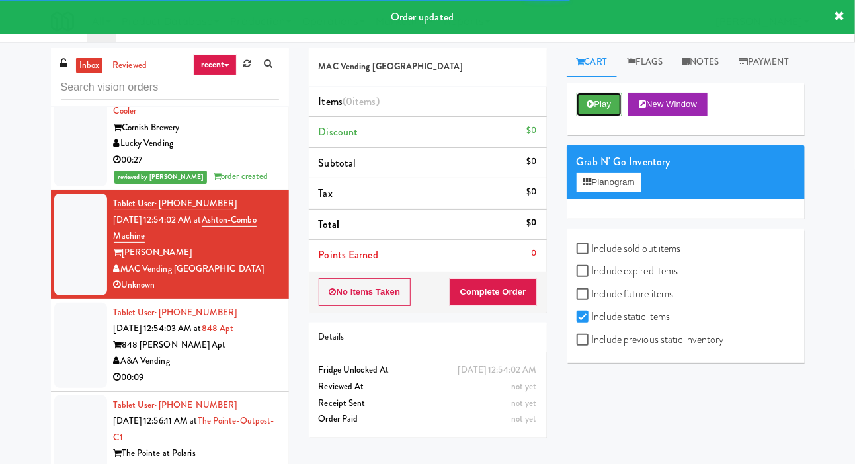
click at [597, 116] on button "Play" at bounding box center [600, 105] width 46 height 24
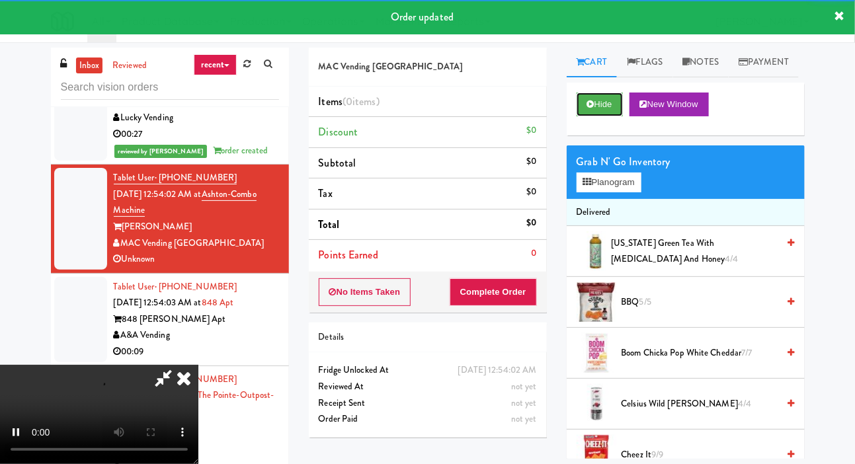
scroll to position [2389, 0]
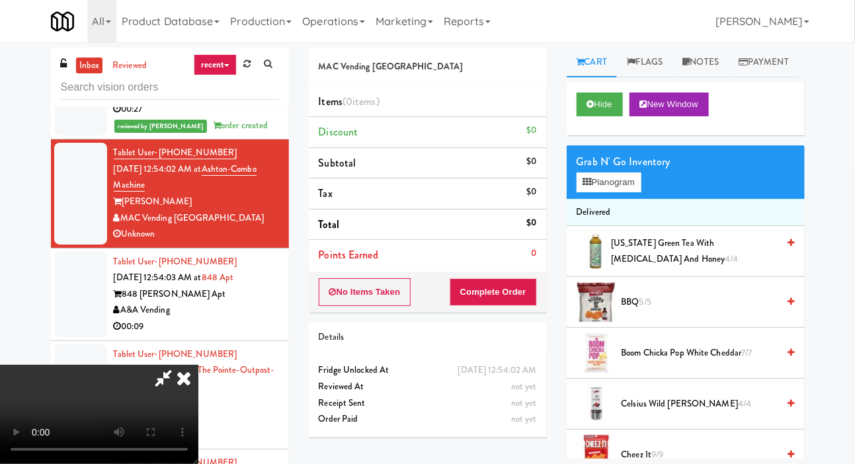
click at [198, 365] on icon at bounding box center [183, 378] width 29 height 26
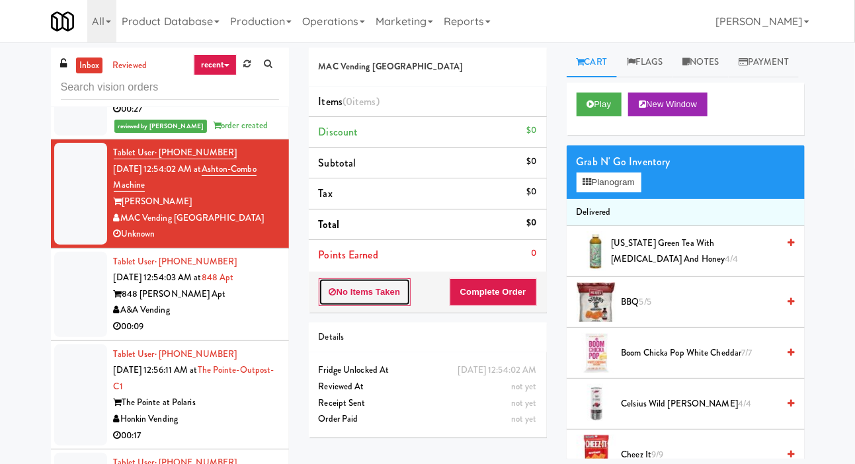
click at [384, 302] on button "No Items Taken" at bounding box center [365, 293] width 93 height 28
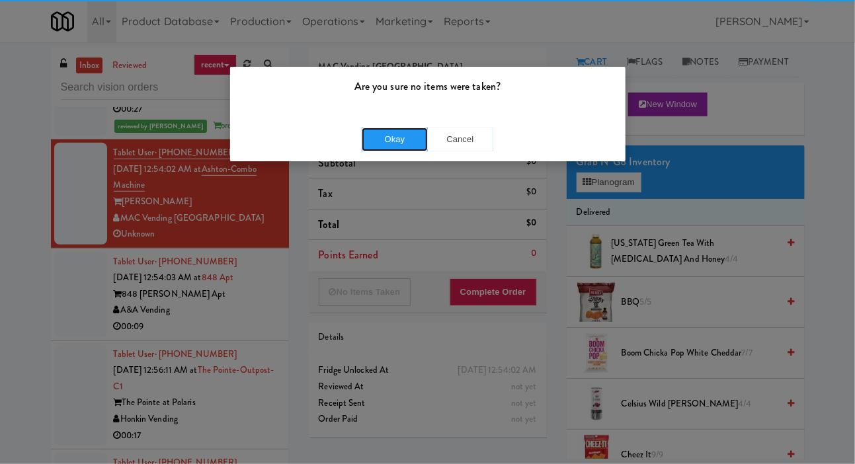
click at [414, 140] on button "Okay" at bounding box center [395, 140] width 66 height 24
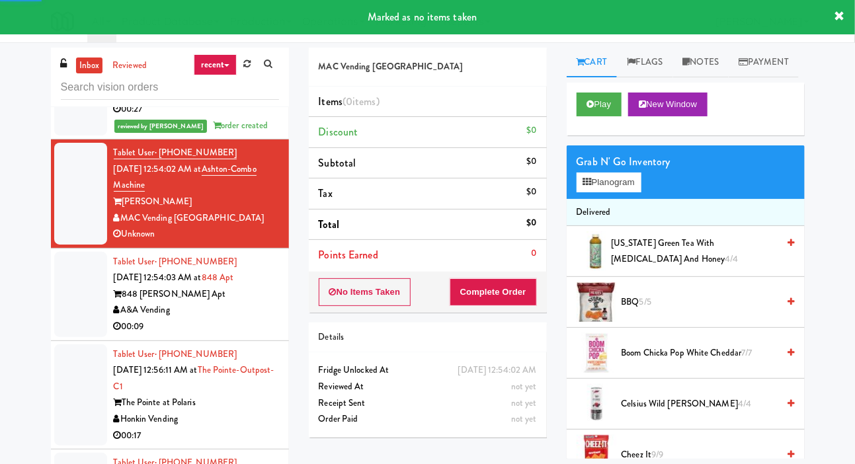
click at [78, 293] on div at bounding box center [80, 294] width 53 height 85
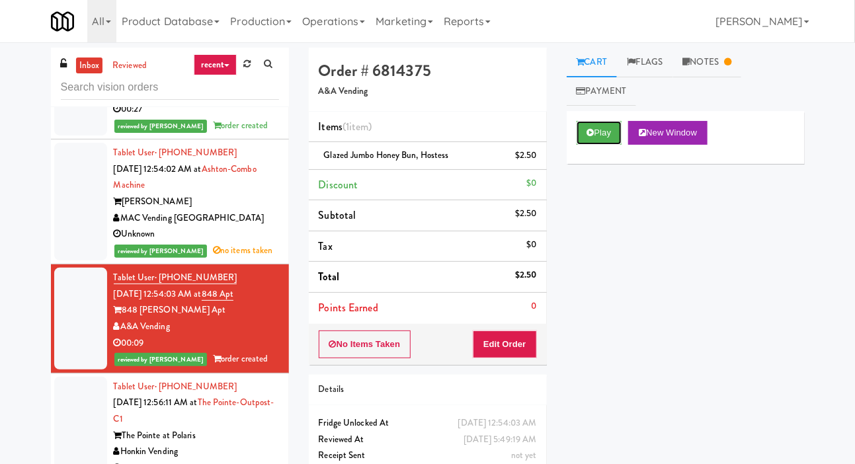
click at [589, 136] on icon at bounding box center [591, 132] width 7 height 9
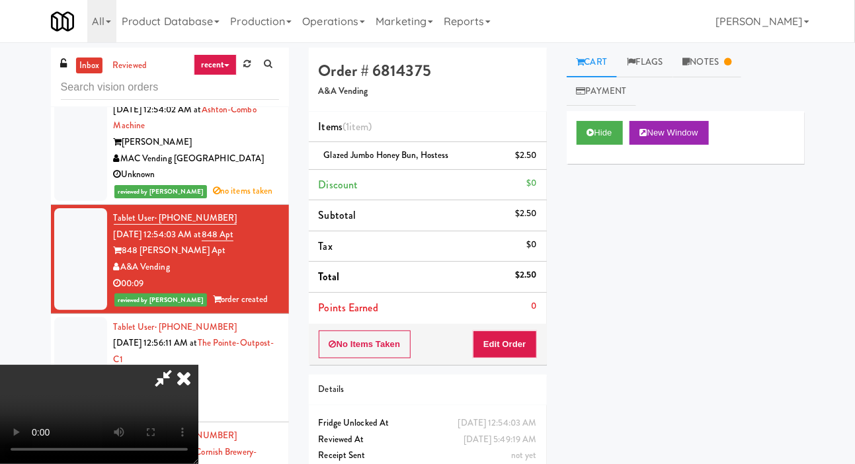
click at [88, 331] on li "Tablet User · (614) 557-4544 Sep 18, 2025 12:56:11 AM at The Pointe-Outpost-C1 …" at bounding box center [170, 368] width 238 height 109
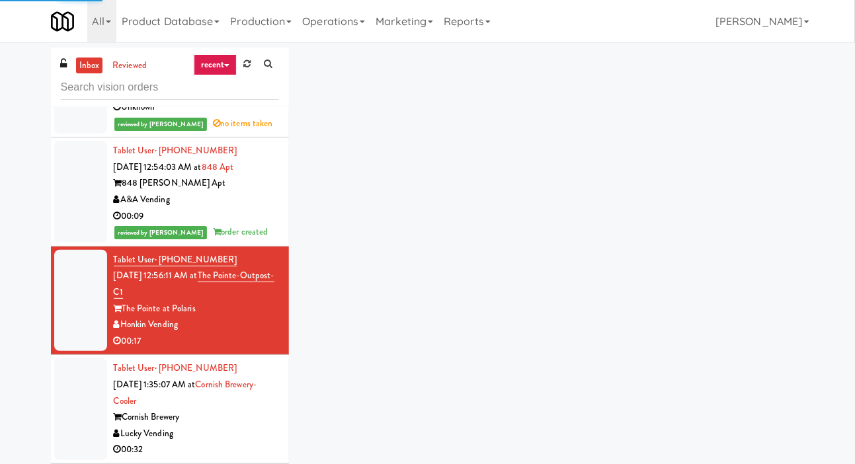
scroll to position [2516, 0]
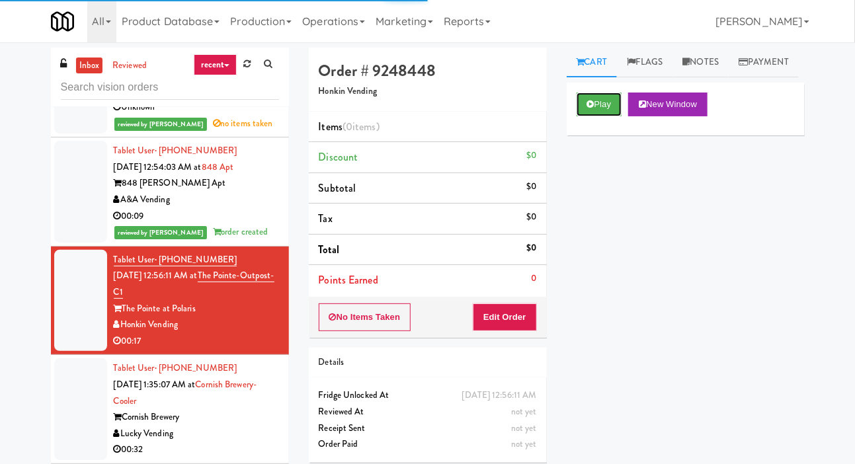
click at [593, 109] on icon at bounding box center [591, 104] width 7 height 9
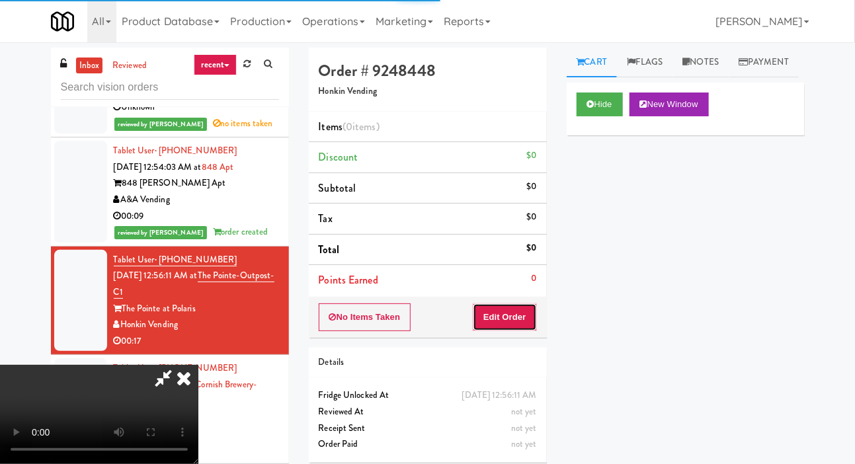
click at [517, 320] on button "Edit Order" at bounding box center [505, 318] width 64 height 28
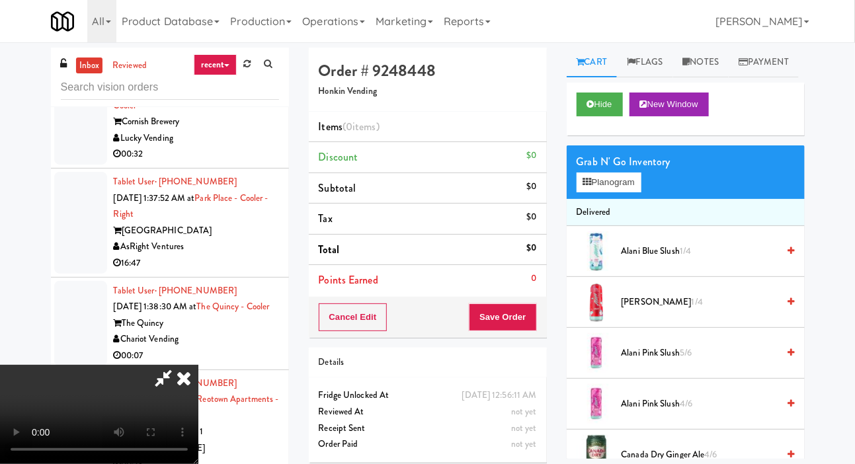
scroll to position [0, 0]
click at [676, 464] on span "Canada Dry Ginger Ale 4/6" at bounding box center [700, 455] width 157 height 17
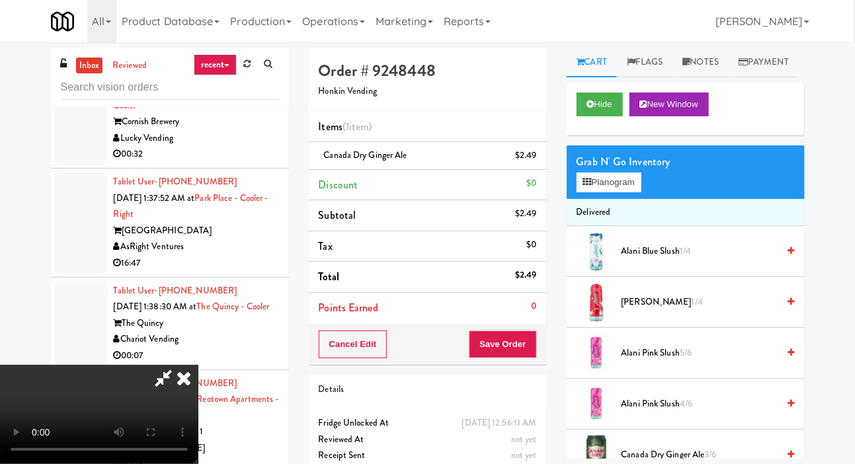
click at [680, 464] on span "Canada Dry Ginger Ale 3/6" at bounding box center [700, 455] width 157 height 17
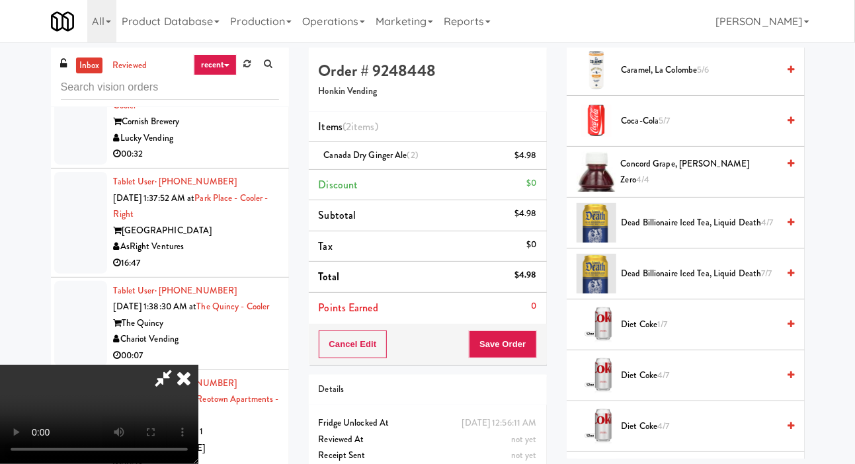
scroll to position [500, 0]
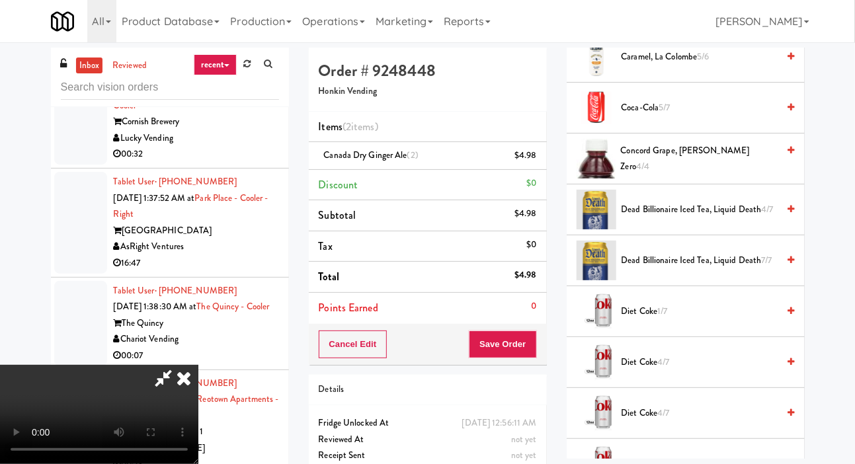
click at [728, 320] on span "Diet Coke 1/7" at bounding box center [700, 312] width 157 height 17
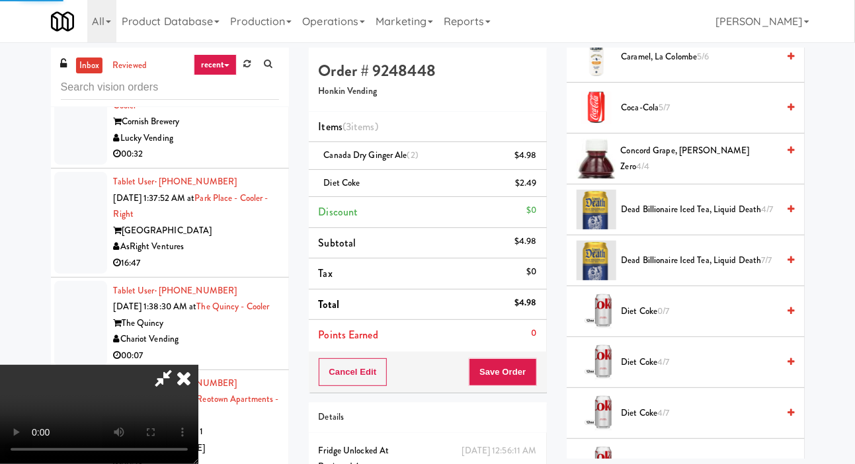
click at [721, 371] on span "Diet Coke 4/7" at bounding box center [700, 363] width 157 height 17
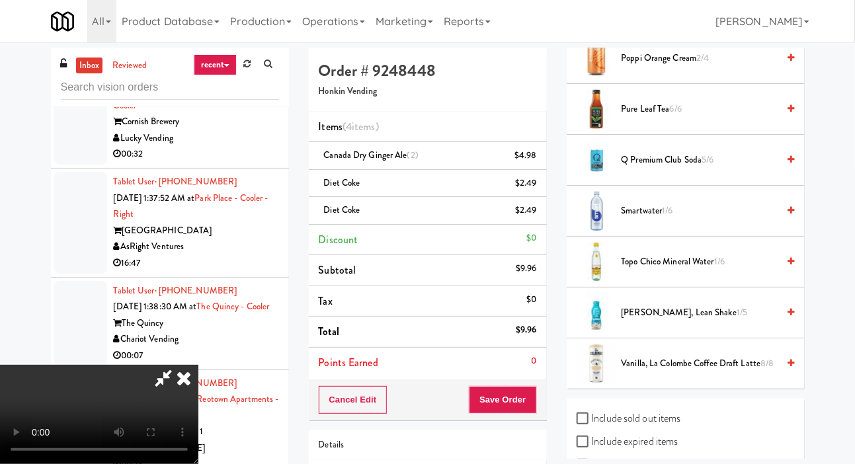
scroll to position [1518, 0]
click at [732, 270] on span "Topo Chico Mineral Water 1/6" at bounding box center [700, 261] width 157 height 17
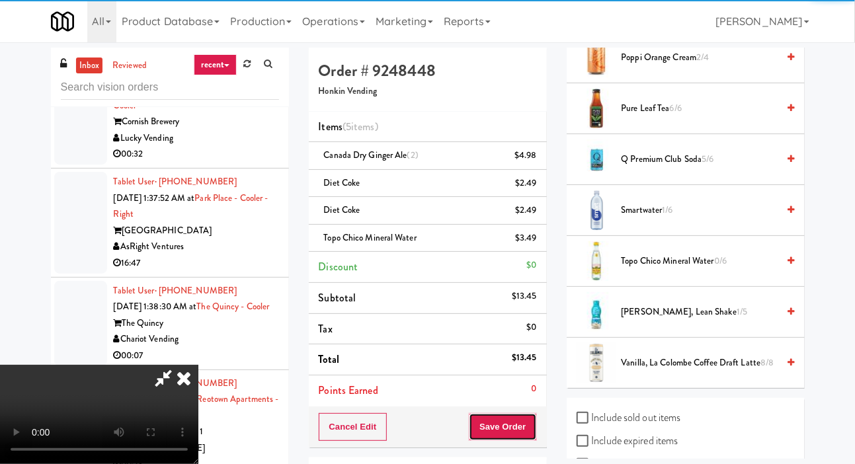
click at [527, 432] on button "Save Order" at bounding box center [502, 428] width 67 height 28
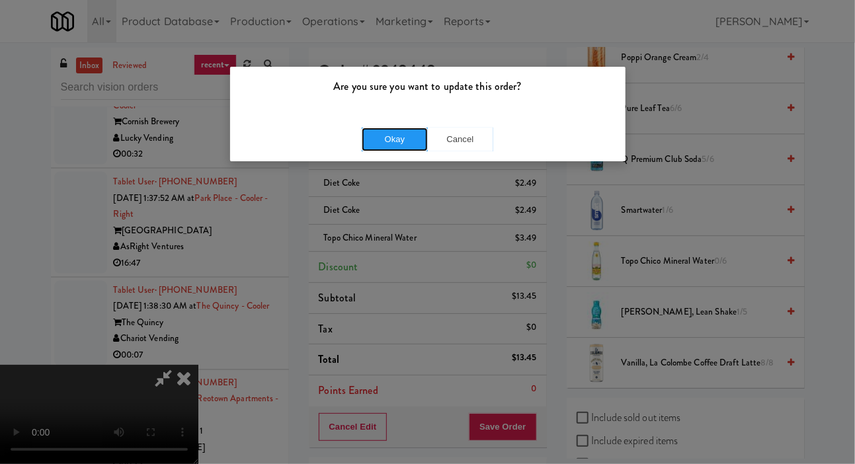
click at [393, 134] on button "Okay" at bounding box center [395, 140] width 66 height 24
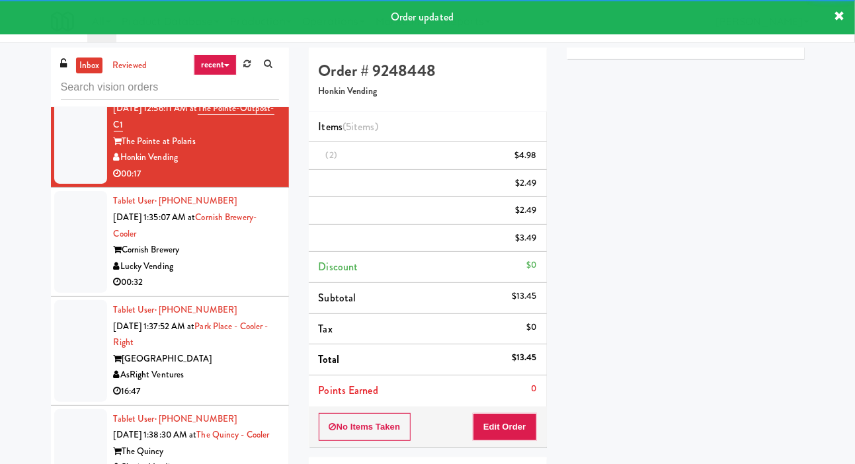
scroll to position [2680, 0]
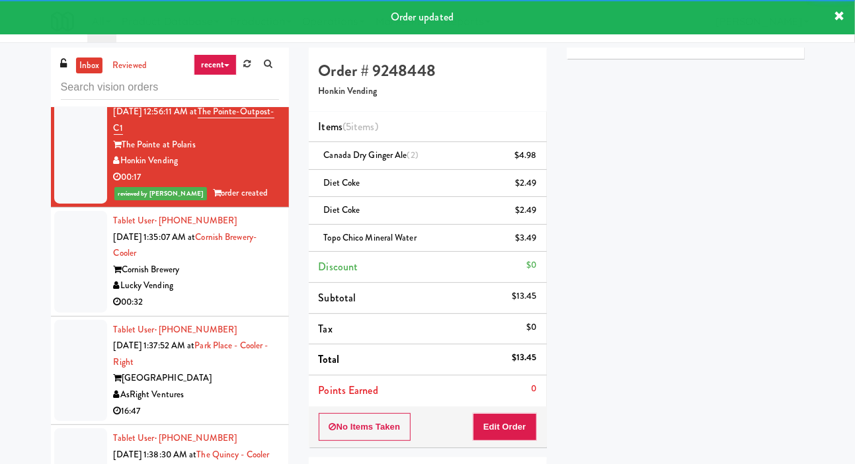
click at [93, 268] on div at bounding box center [80, 262] width 53 height 102
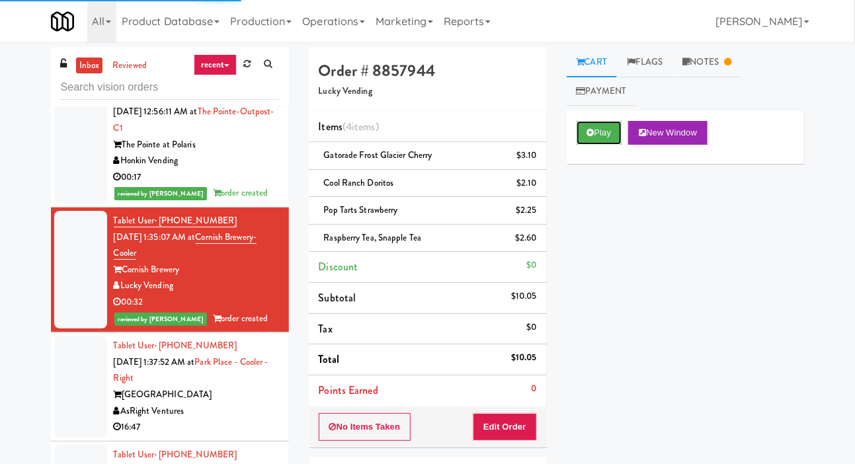
click at [596, 121] on button "Play" at bounding box center [600, 133] width 46 height 24
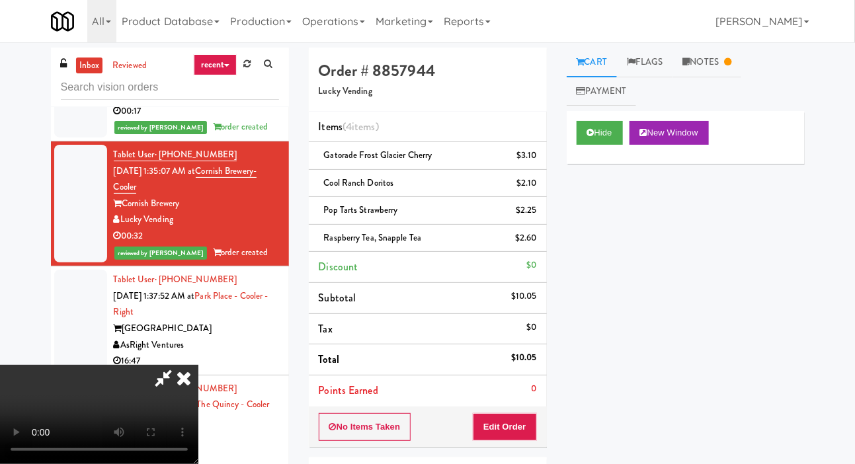
click at [85, 308] on div at bounding box center [80, 321] width 53 height 102
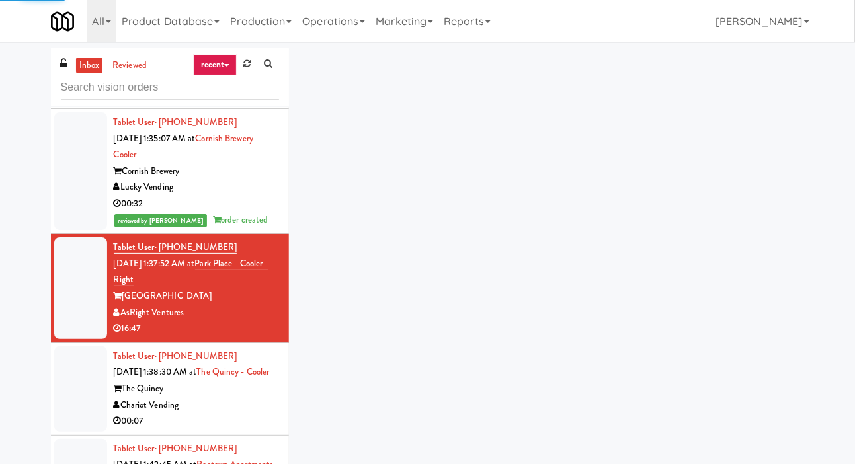
scroll to position [2785, 0]
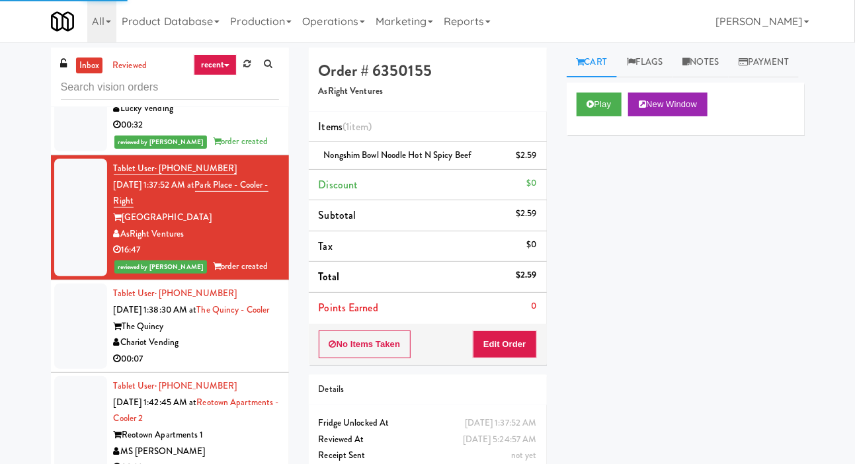
click at [80, 353] on div at bounding box center [80, 326] width 53 height 85
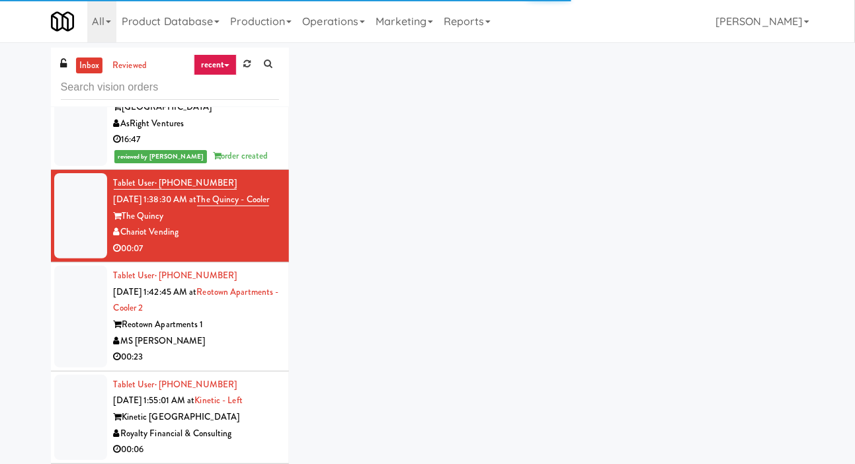
click at [79, 367] on div at bounding box center [80, 317] width 53 height 102
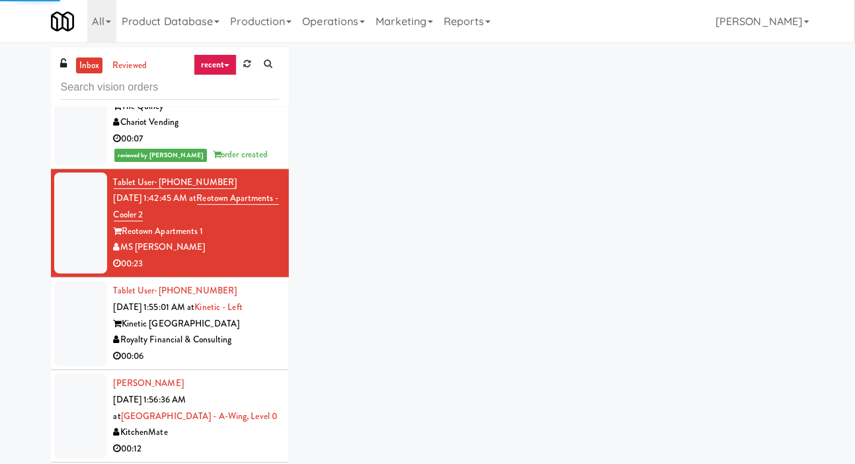
click at [81, 367] on div at bounding box center [80, 323] width 53 height 85
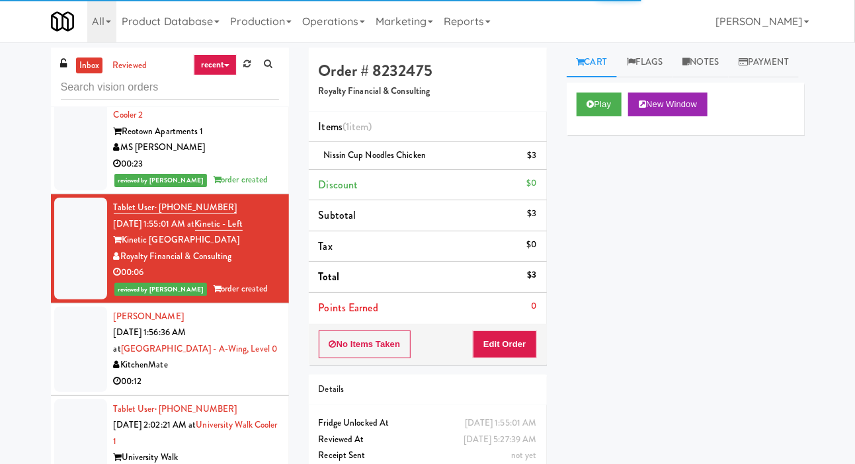
click at [75, 382] on div at bounding box center [80, 349] width 53 height 85
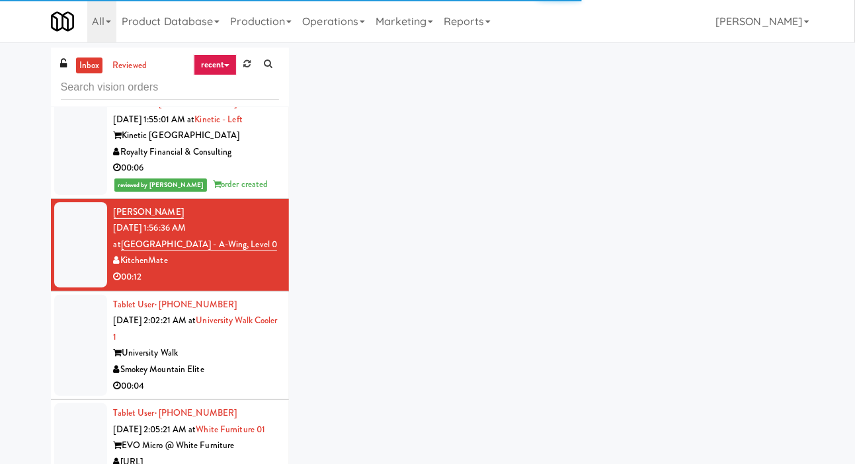
click at [83, 375] on div at bounding box center [80, 346] width 53 height 102
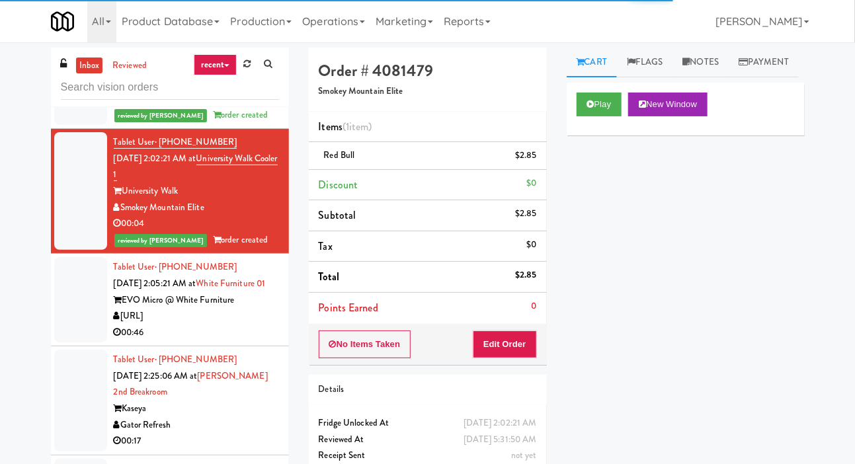
click at [88, 343] on div at bounding box center [80, 299] width 53 height 85
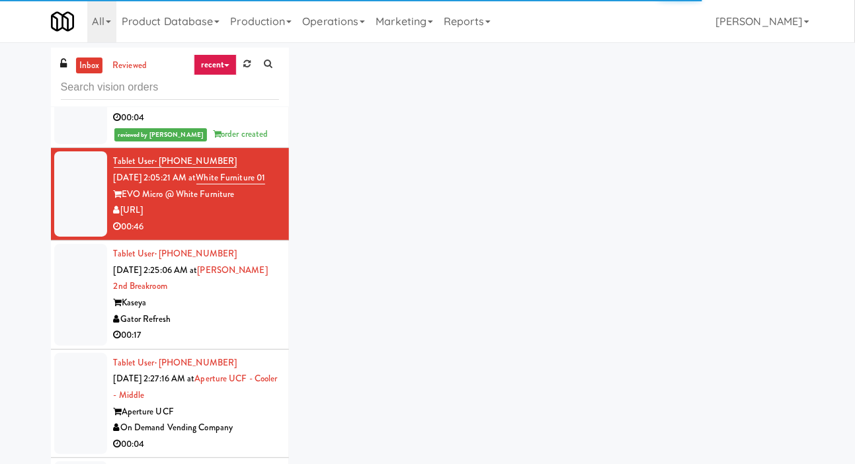
click at [89, 346] on div at bounding box center [80, 295] width 53 height 102
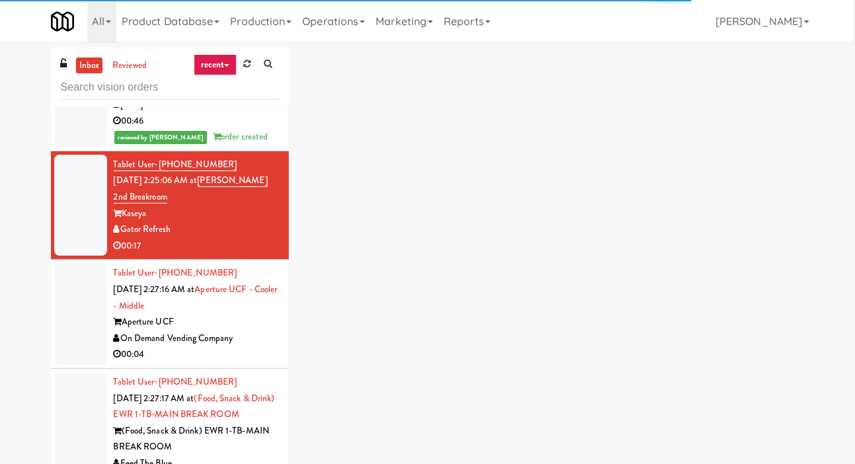
click at [84, 365] on div at bounding box center [80, 314] width 53 height 102
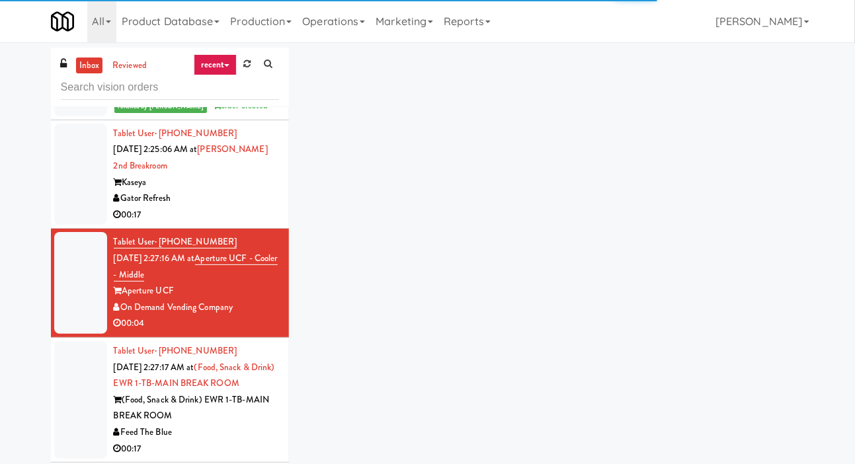
scroll to position [3702, 0]
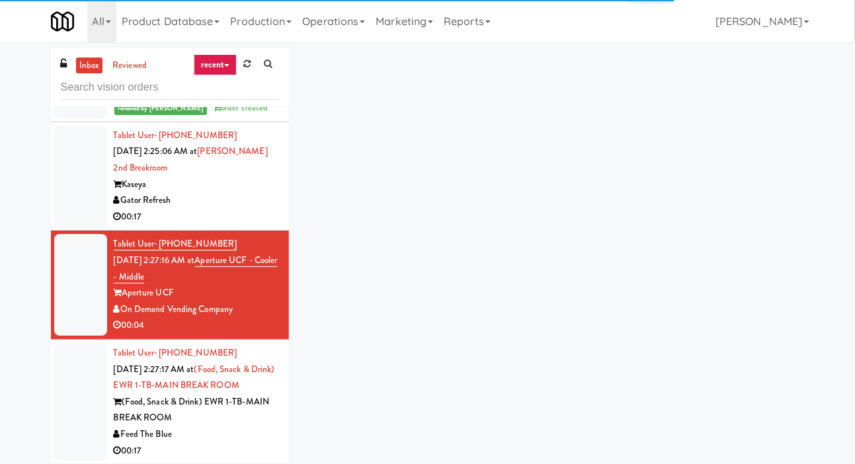
click at [82, 228] on div at bounding box center [80, 177] width 53 height 102
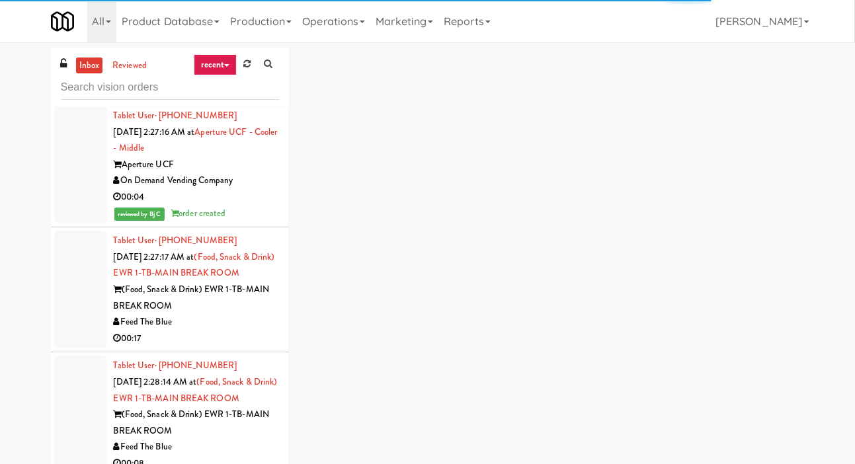
click at [83, 329] on div at bounding box center [80, 290] width 53 height 118
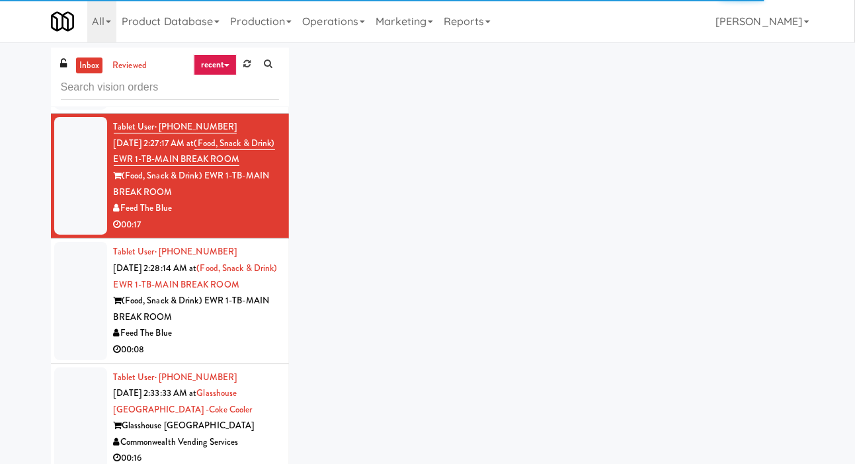
click at [85, 360] on div at bounding box center [80, 301] width 53 height 118
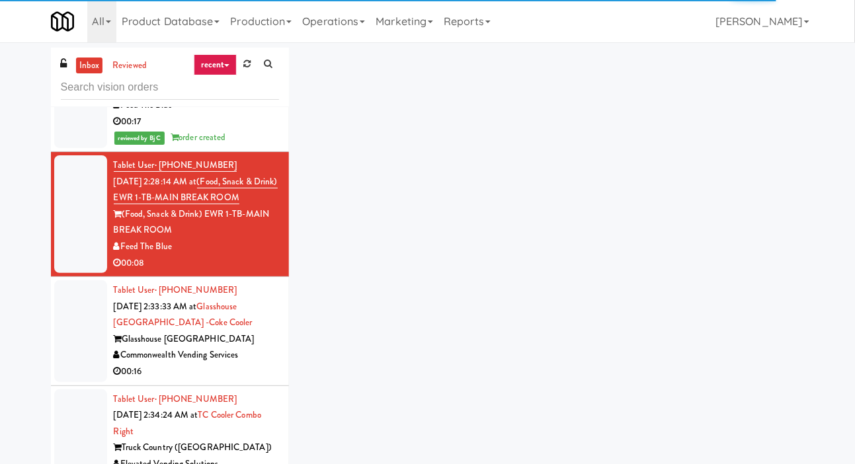
click at [87, 372] on div at bounding box center [80, 332] width 53 height 102
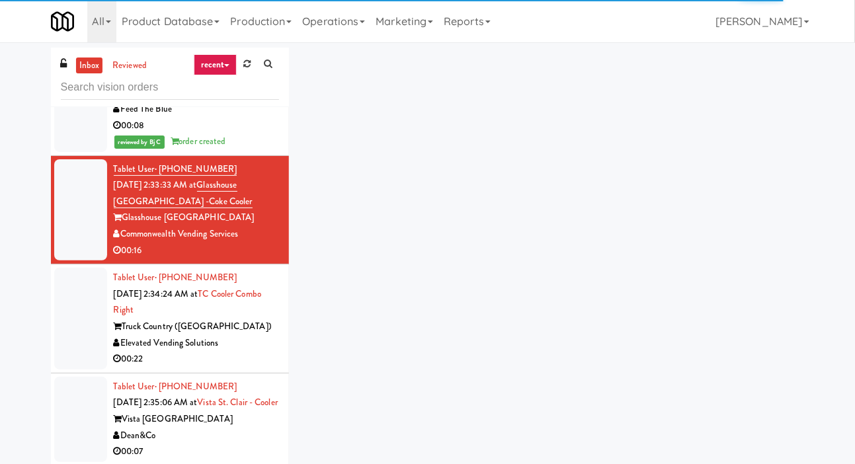
click at [84, 370] on div at bounding box center [80, 319] width 53 height 102
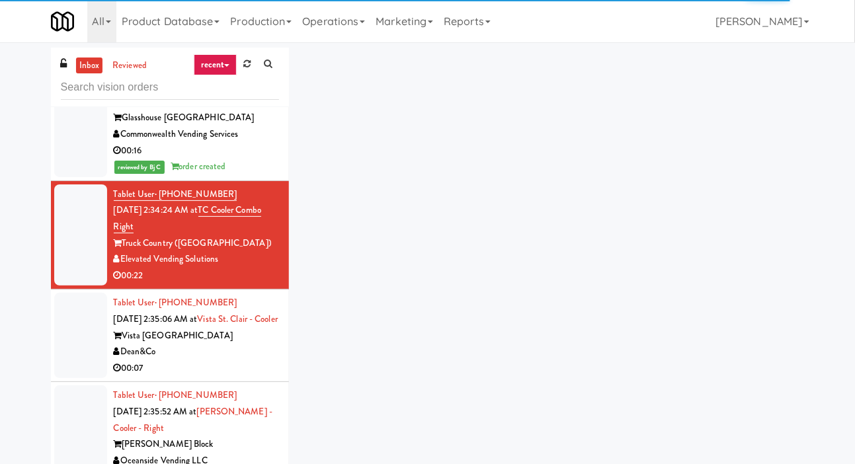
click at [89, 378] on div at bounding box center [80, 335] width 53 height 85
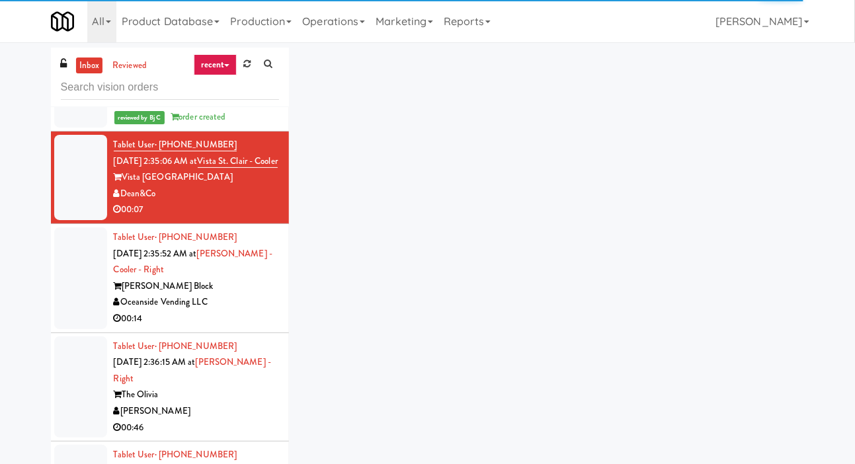
scroll to position [4533, 0]
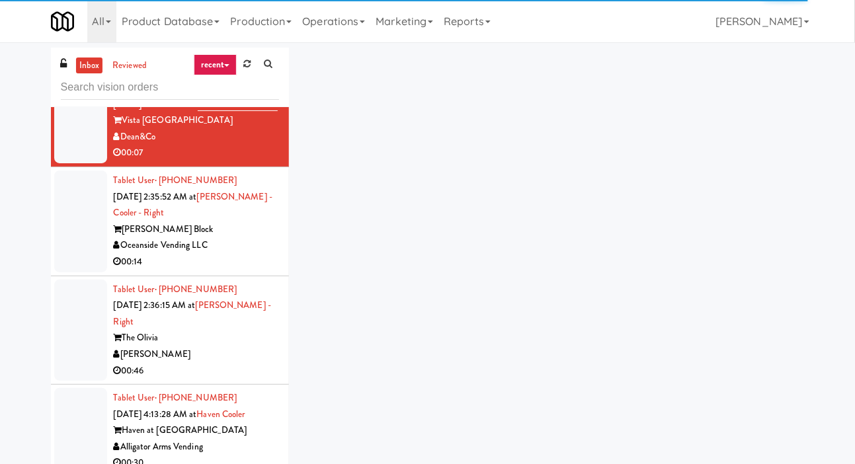
click at [75, 273] on div at bounding box center [80, 222] width 53 height 102
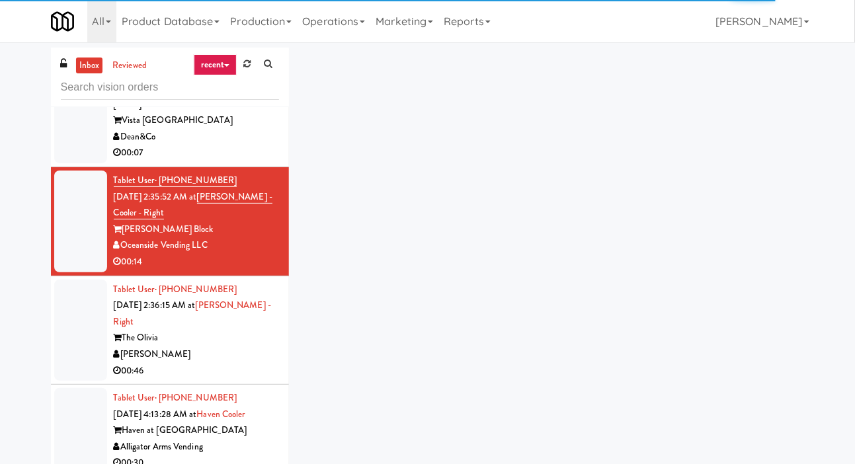
click at [79, 382] on div at bounding box center [80, 331] width 53 height 102
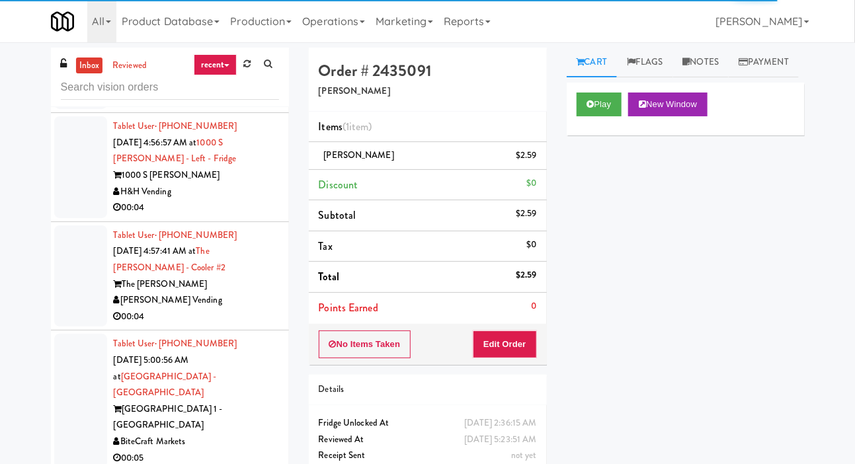
scroll to position [6191, 0]
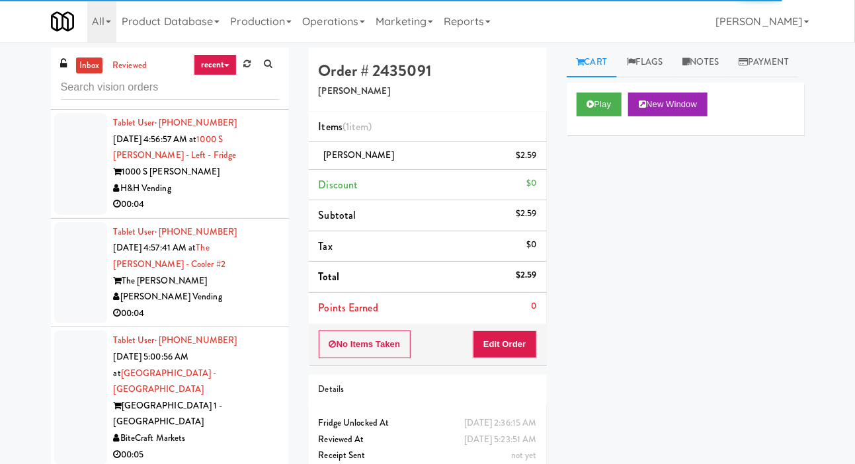
click at [89, 324] on div at bounding box center [80, 273] width 53 height 102
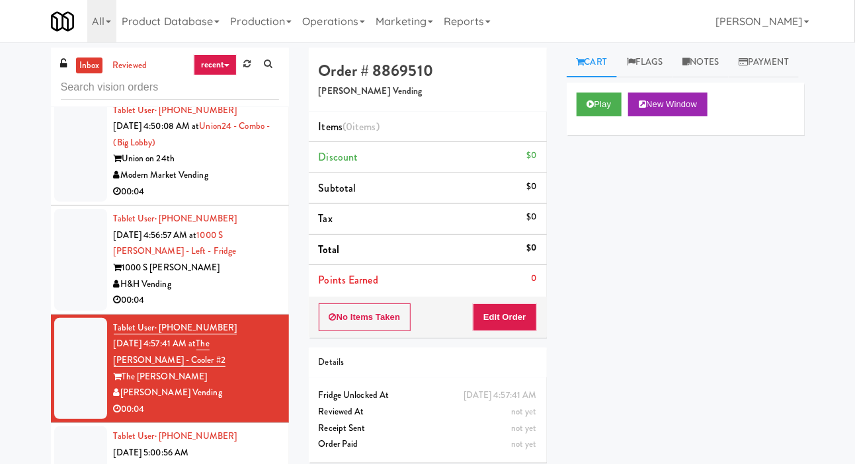
scroll to position [6104, 0]
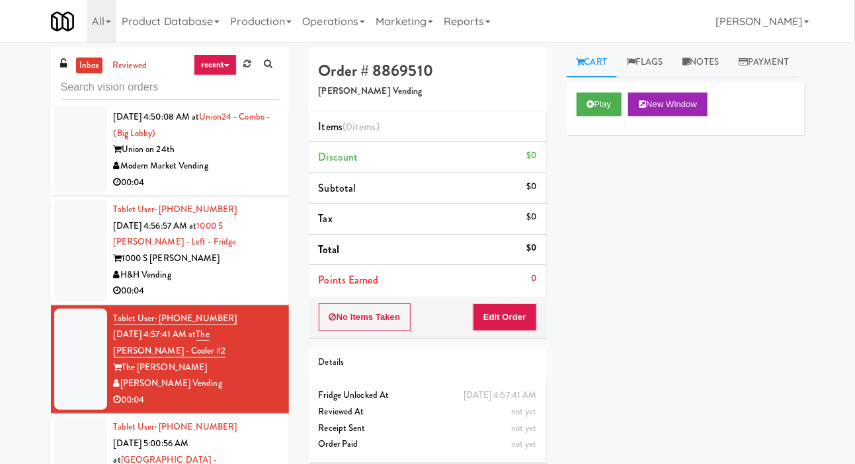
click at [450, 33] on link "Reports" at bounding box center [468, 21] width 58 height 42
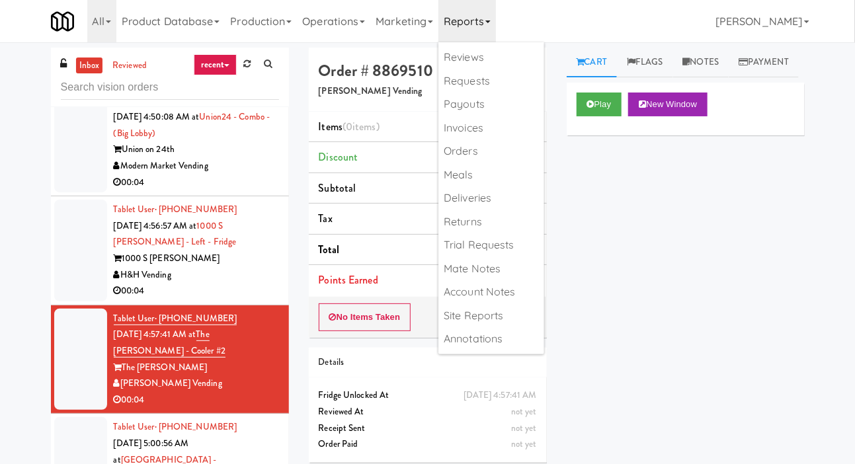
click at [394, 122] on li "Items (0 items )" at bounding box center [428, 127] width 238 height 31
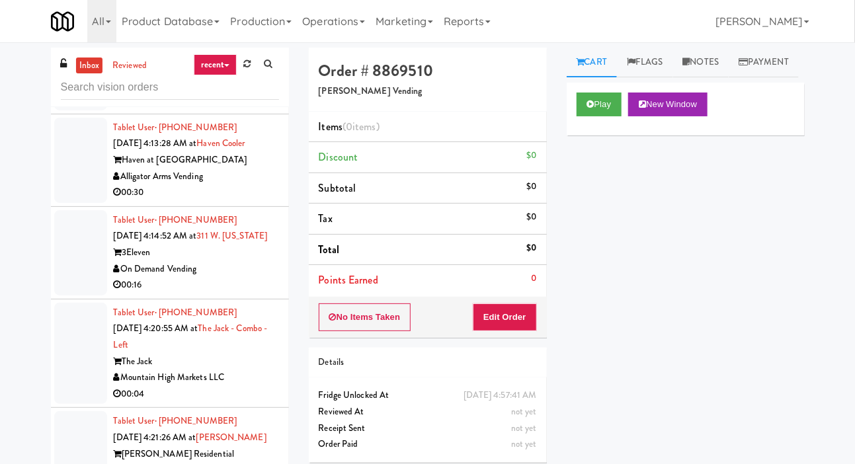
scroll to position [4853, 0]
click at [73, 202] on div at bounding box center [80, 159] width 53 height 85
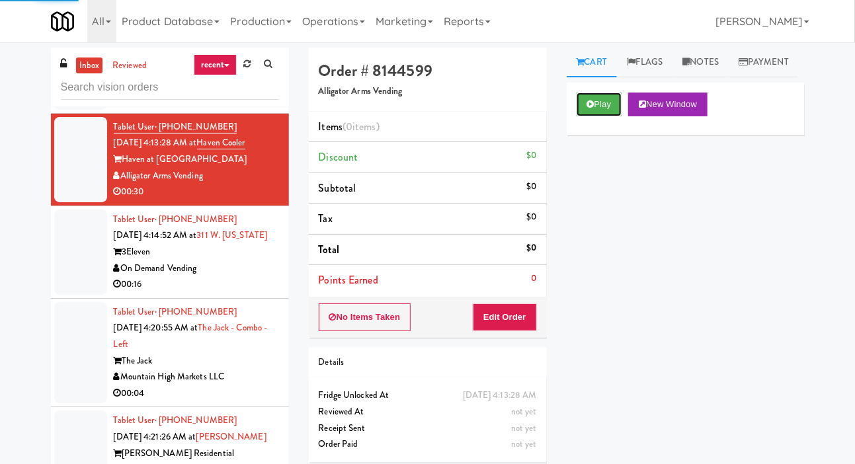
click at [597, 116] on button "Play" at bounding box center [600, 105] width 46 height 24
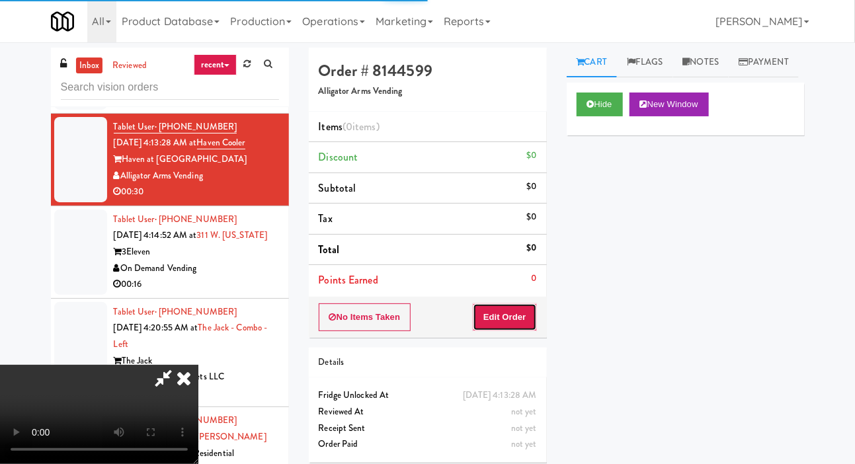
click at [512, 326] on button "Edit Order" at bounding box center [505, 318] width 64 height 28
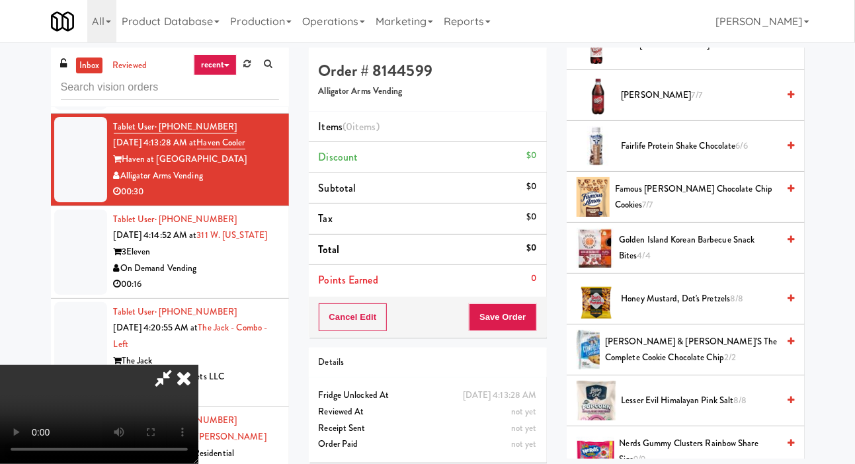
scroll to position [767, 0]
click at [709, 214] on span "Famous Amos Chocolate Chip Cookies 7/7" at bounding box center [696, 197] width 163 height 32
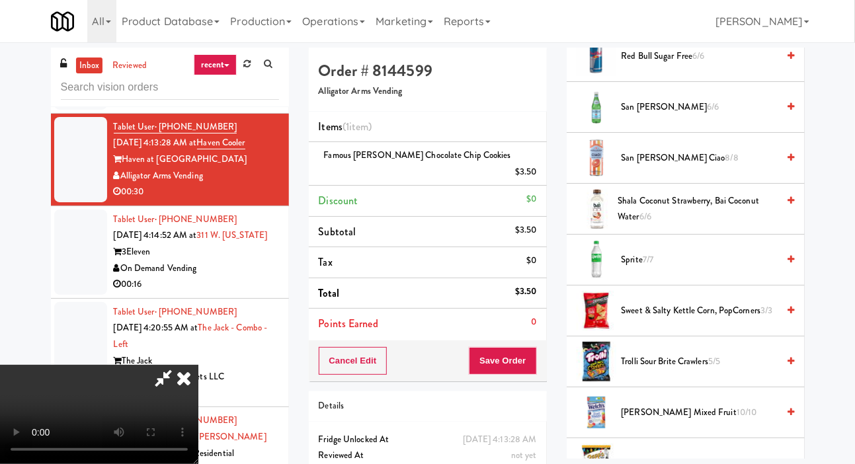
scroll to position [1520, 0]
click at [700, 269] on span "Sprite 7/7" at bounding box center [700, 260] width 157 height 17
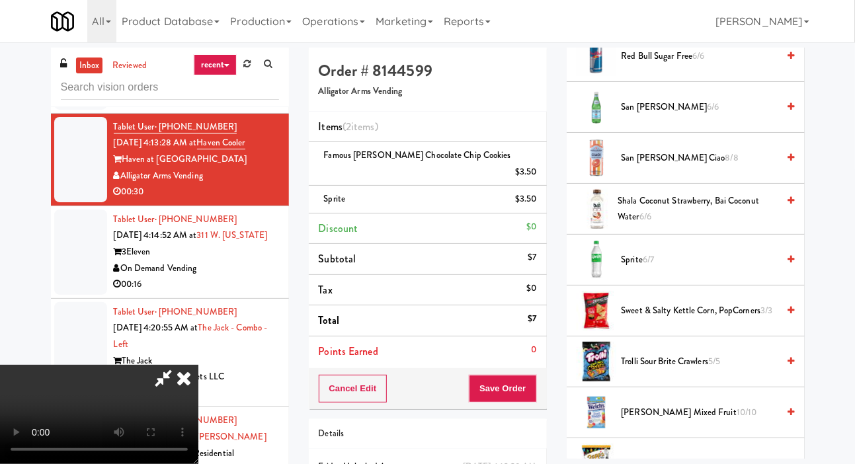
click at [703, 269] on span "Sprite 6/7" at bounding box center [700, 260] width 157 height 17
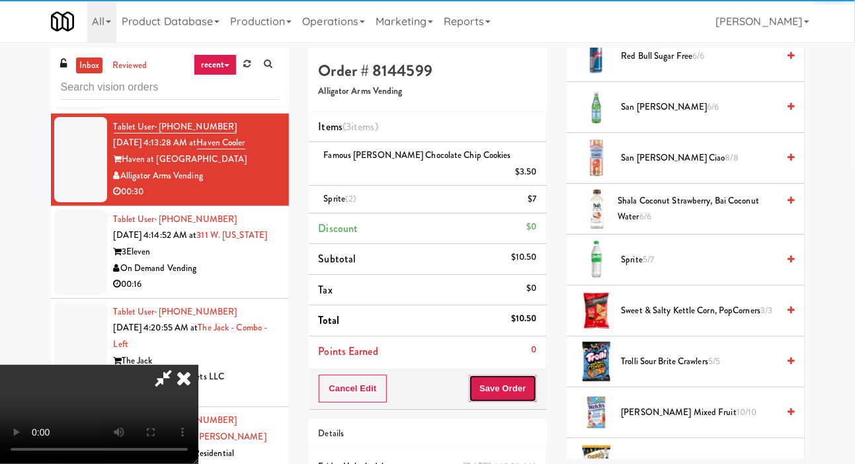
click at [532, 376] on button "Save Order" at bounding box center [502, 389] width 67 height 28
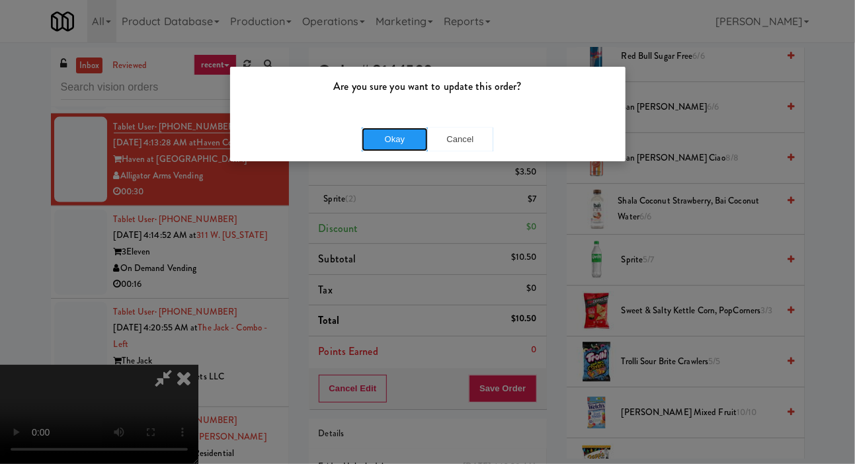
click at [403, 144] on button "Okay" at bounding box center [395, 140] width 66 height 24
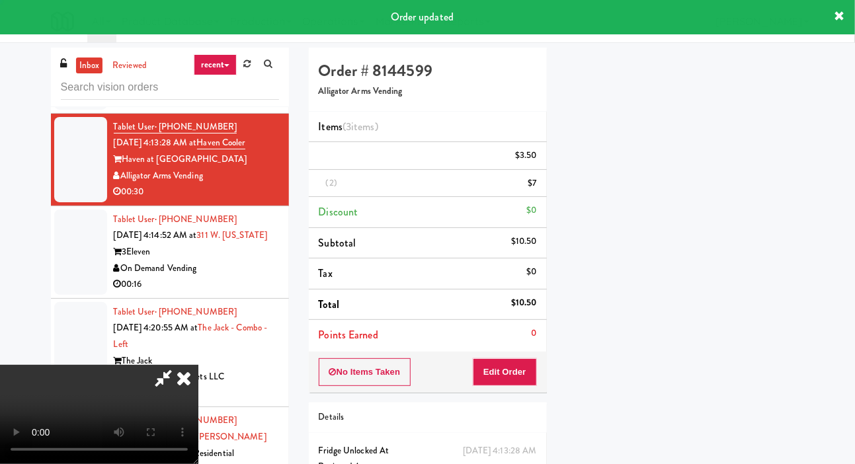
scroll to position [77, 0]
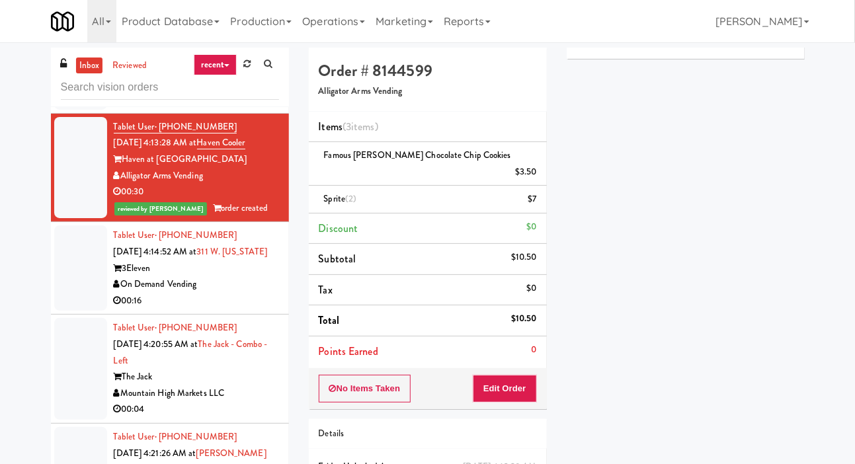
click at [70, 311] on div at bounding box center [80, 268] width 53 height 85
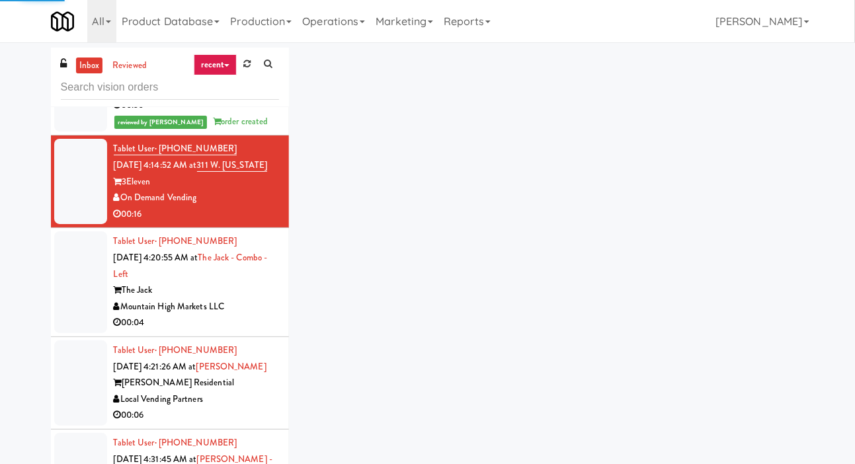
scroll to position [4942, 0]
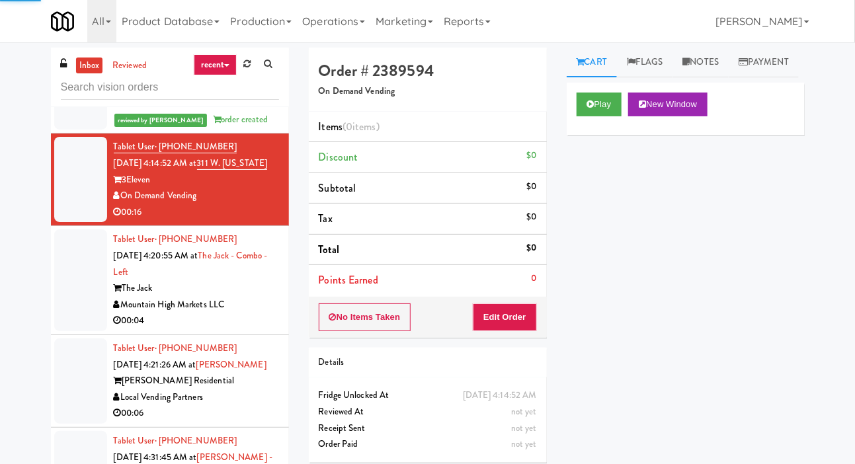
click at [729, 77] on link "Payment" at bounding box center [764, 63] width 70 height 30
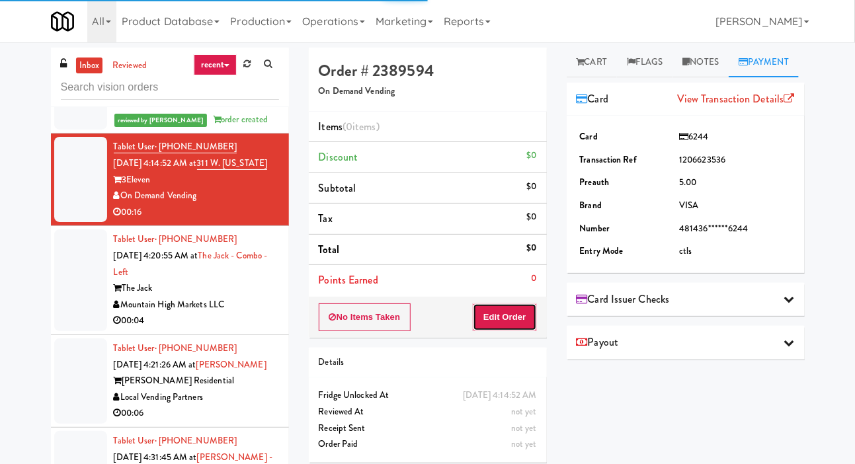
click at [502, 314] on button "Edit Order" at bounding box center [505, 318] width 64 height 28
click at [601, 75] on link "Cart" at bounding box center [592, 63] width 51 height 30
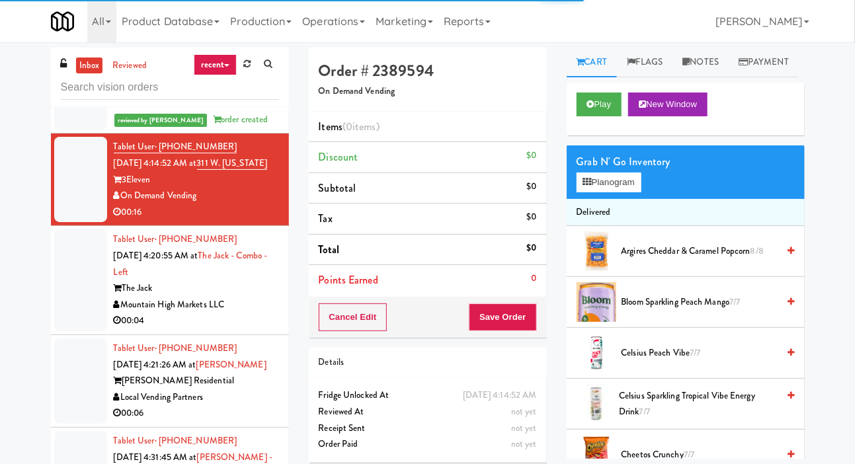
click at [597, 58] on link "Cart" at bounding box center [592, 63] width 51 height 30
click at [600, 116] on button "Play" at bounding box center [600, 105] width 46 height 24
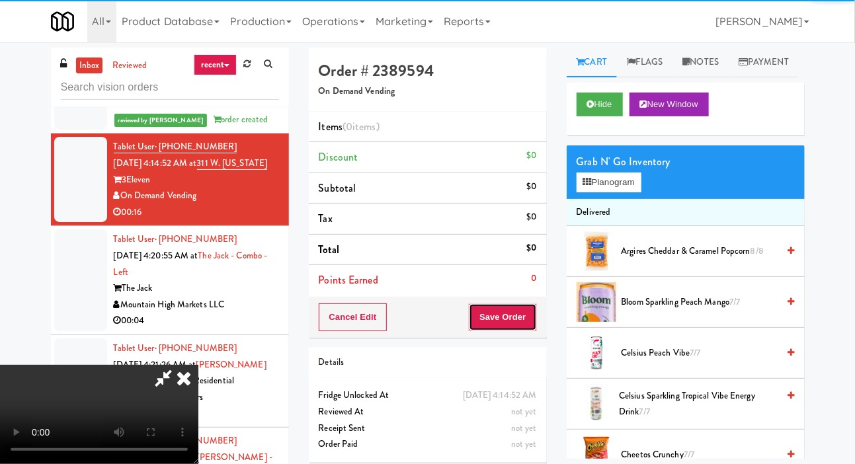
click at [511, 322] on button "Save Order" at bounding box center [502, 318] width 67 height 28
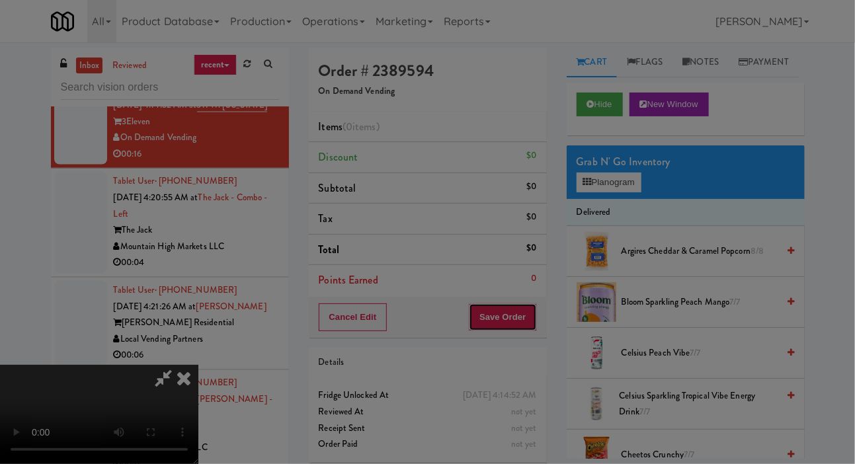
scroll to position [5018, 0]
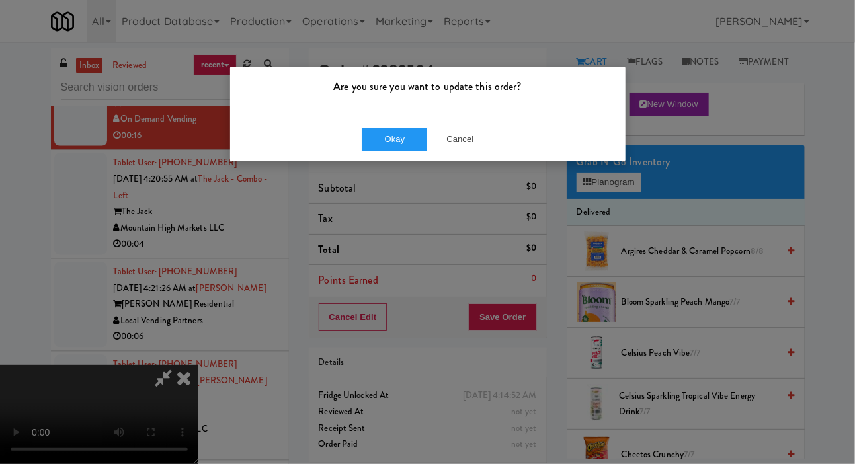
click at [474, 117] on div "Okay Cancel" at bounding box center [428, 139] width 396 height 44
click at [463, 142] on button "Cancel" at bounding box center [460, 140] width 66 height 24
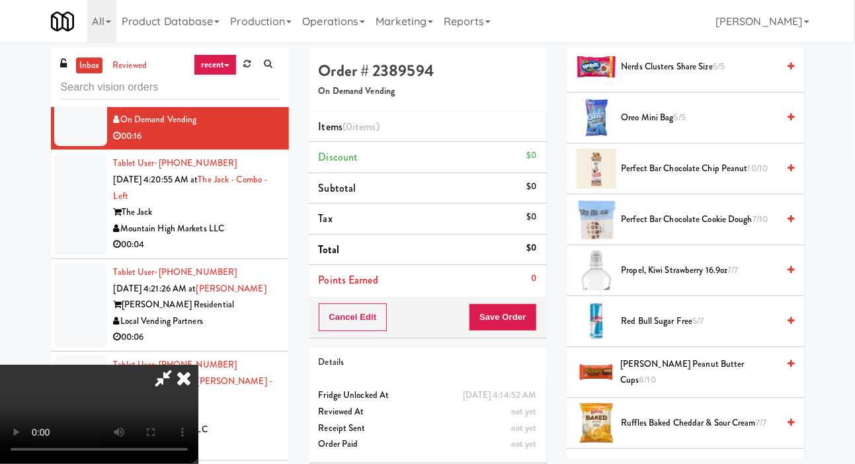
scroll to position [1309, 0]
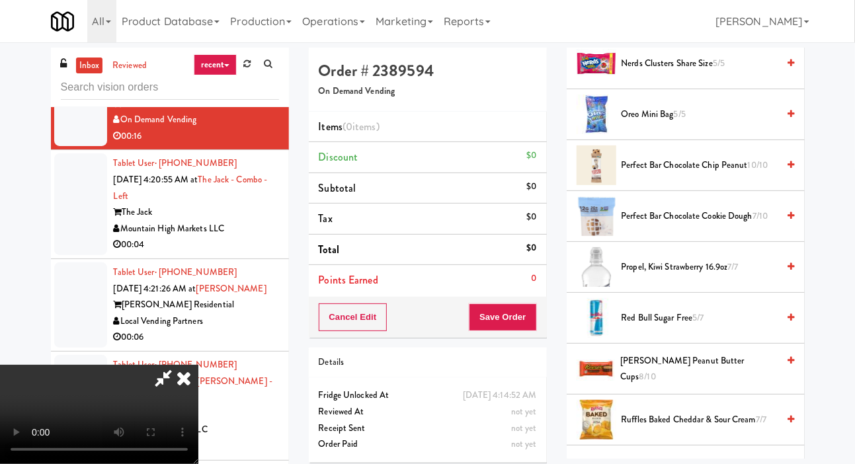
click at [718, 386] on span "Reese's Peanut Butter Cups 8/10" at bounding box center [699, 369] width 157 height 32
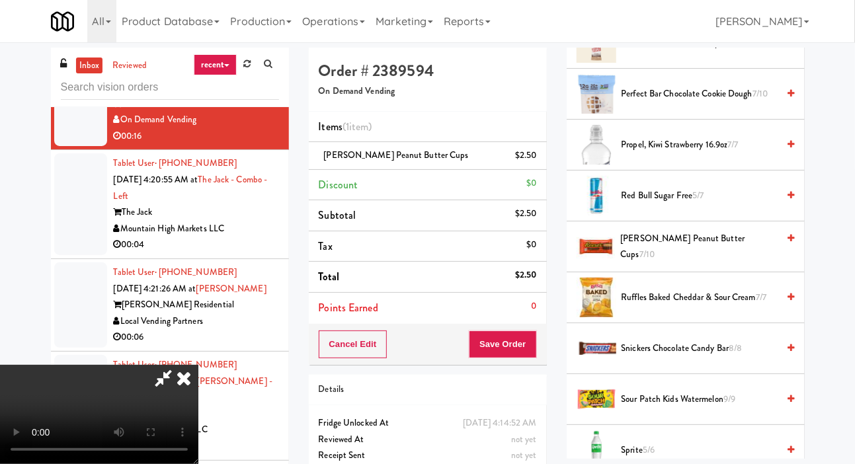
scroll to position [1424, 0]
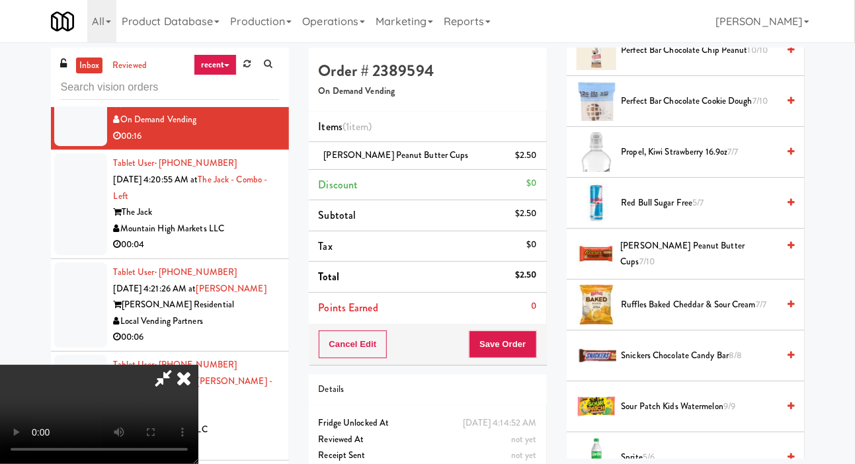
click at [740, 212] on span "Red Bull Sugar Free 5/7" at bounding box center [700, 203] width 157 height 17
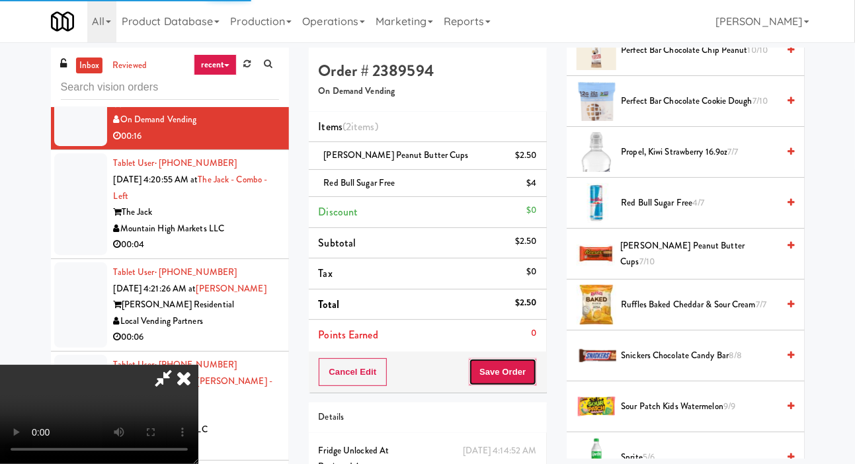
click at [529, 370] on button "Save Order" at bounding box center [502, 373] width 67 height 28
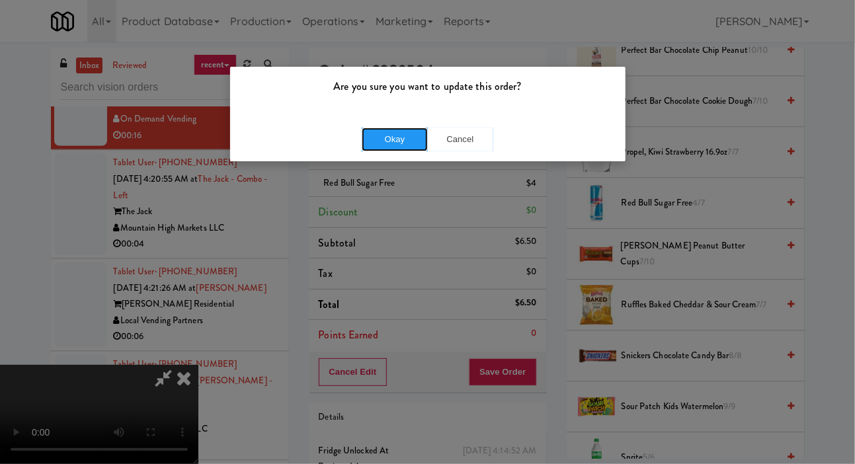
click at [398, 136] on button "Okay" at bounding box center [395, 140] width 66 height 24
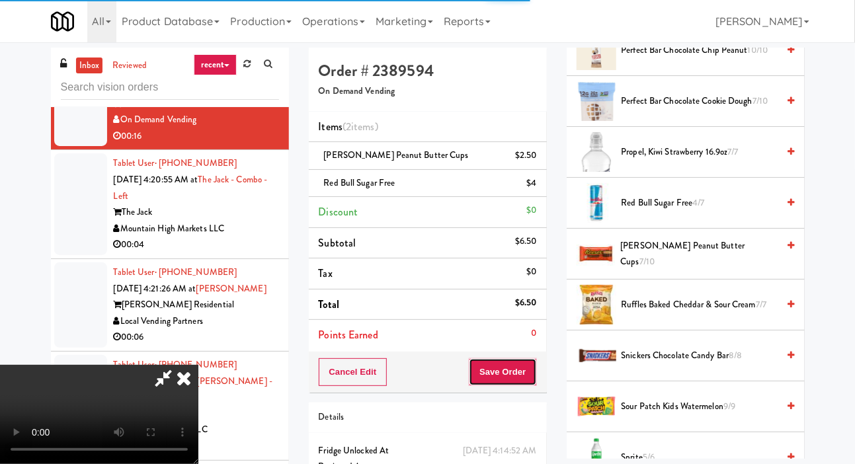
click at [531, 369] on button "Save Order" at bounding box center [502, 373] width 67 height 28
click at [198, 365] on icon at bounding box center [183, 378] width 29 height 26
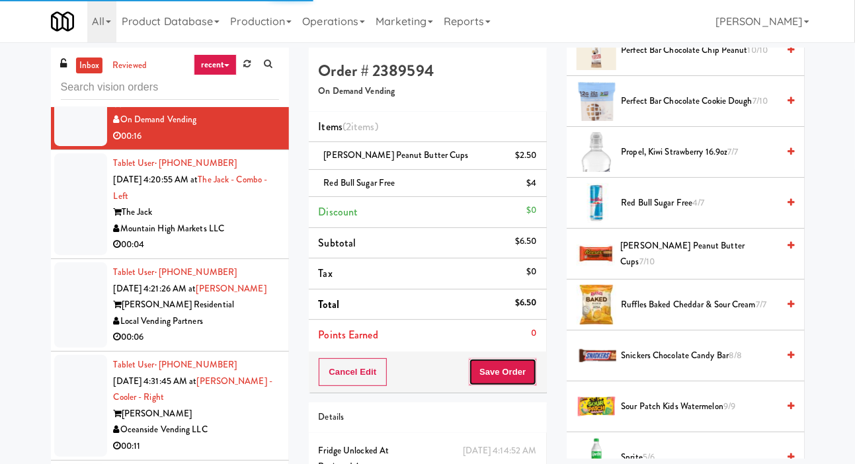
click at [495, 371] on button "Save Order" at bounding box center [502, 373] width 67 height 28
click at [496, 370] on button "Save Order" at bounding box center [502, 373] width 67 height 28
click at [511, 365] on button "Save Order" at bounding box center [502, 373] width 67 height 28
click at [513, 359] on button "Save Order" at bounding box center [502, 373] width 67 height 28
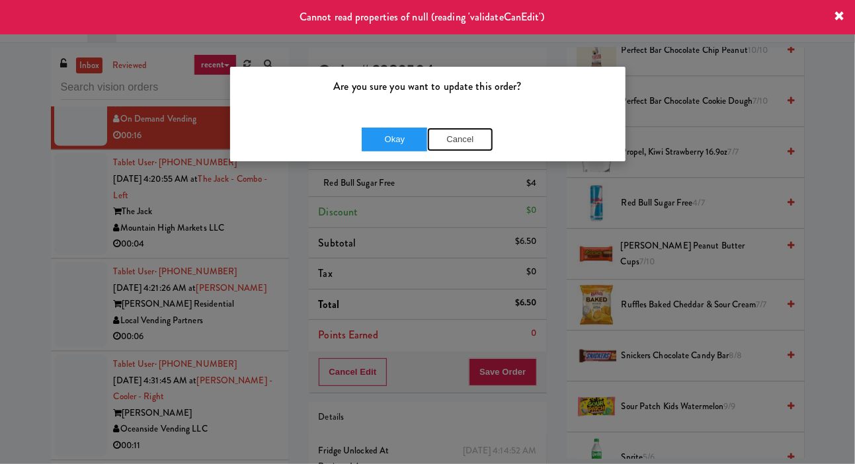
click at [468, 149] on button "Cancel" at bounding box center [460, 140] width 66 height 24
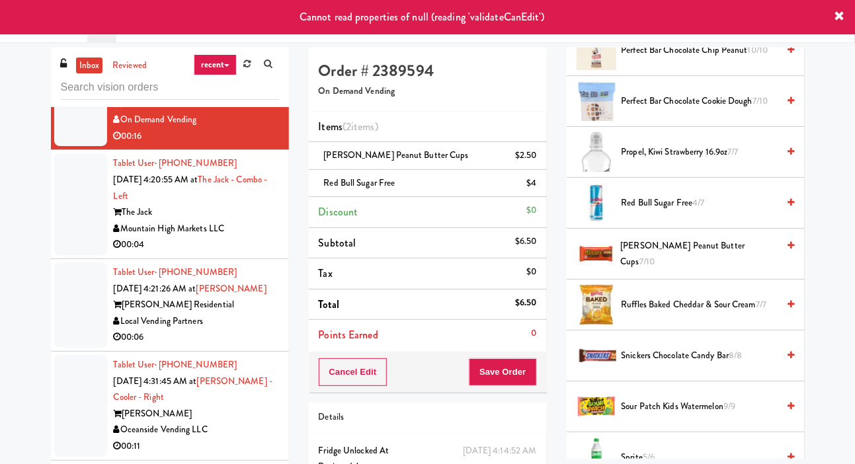
click at [91, 255] on div at bounding box center [80, 204] width 53 height 102
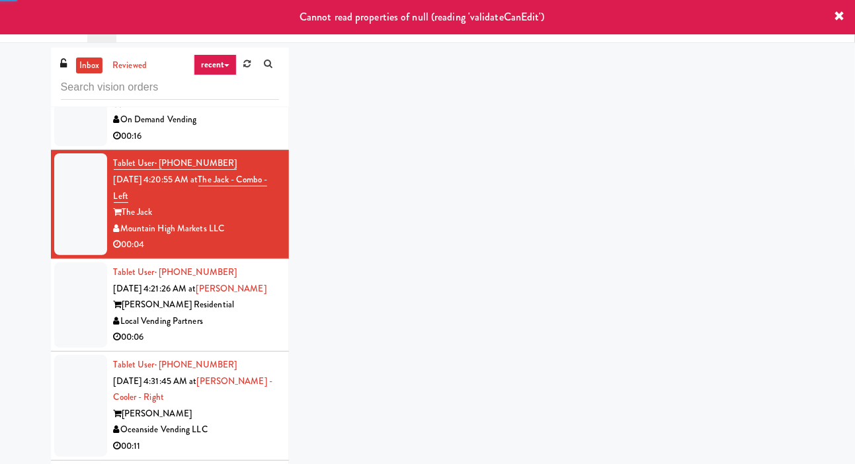
click at [71, 146] on div at bounding box center [80, 103] width 53 height 85
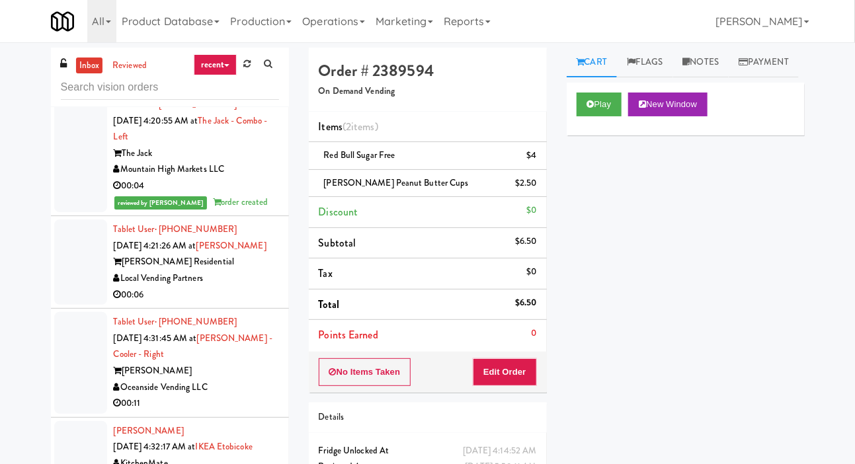
click at [86, 305] on div at bounding box center [80, 262] width 53 height 85
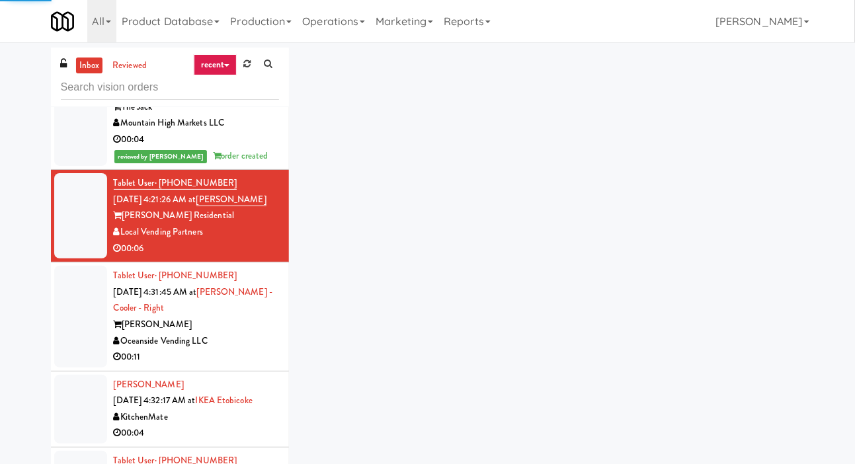
scroll to position [5161, 0]
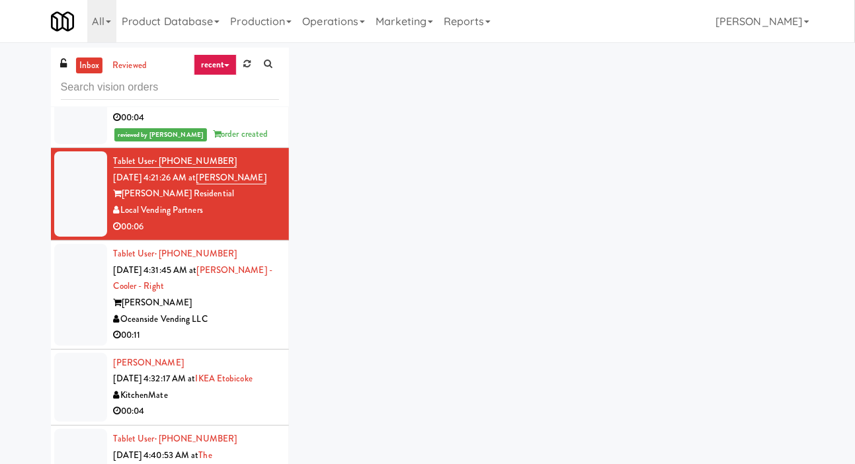
click at [1, 442] on div "inbox reviewed recent all unclear take inventory issue suspicious failed recent…" at bounding box center [427, 281] width 855 height 466
